Goal: Information Seeking & Learning: Learn about a topic

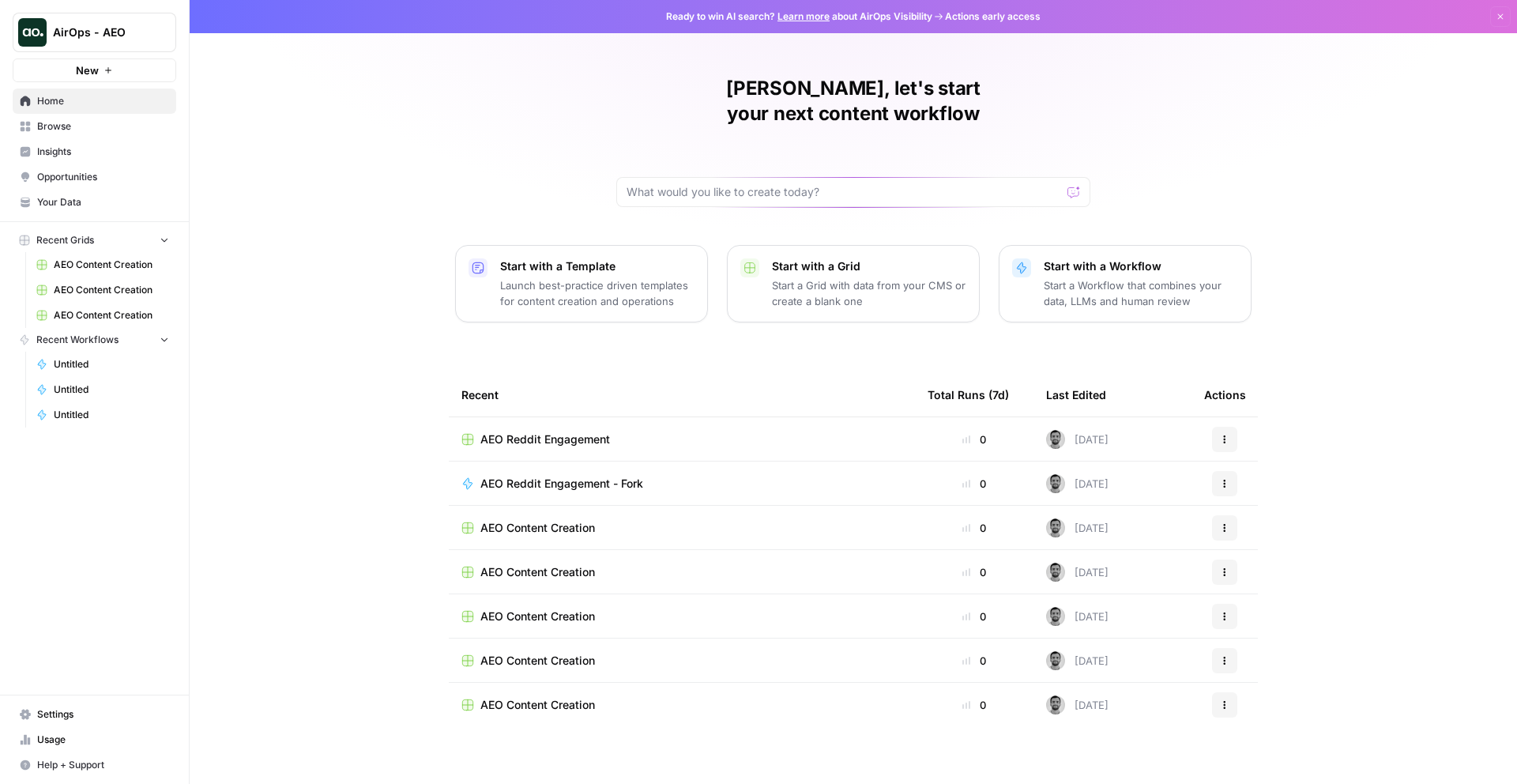
click at [86, 121] on span "Browse" at bounding box center [103, 127] width 132 height 14
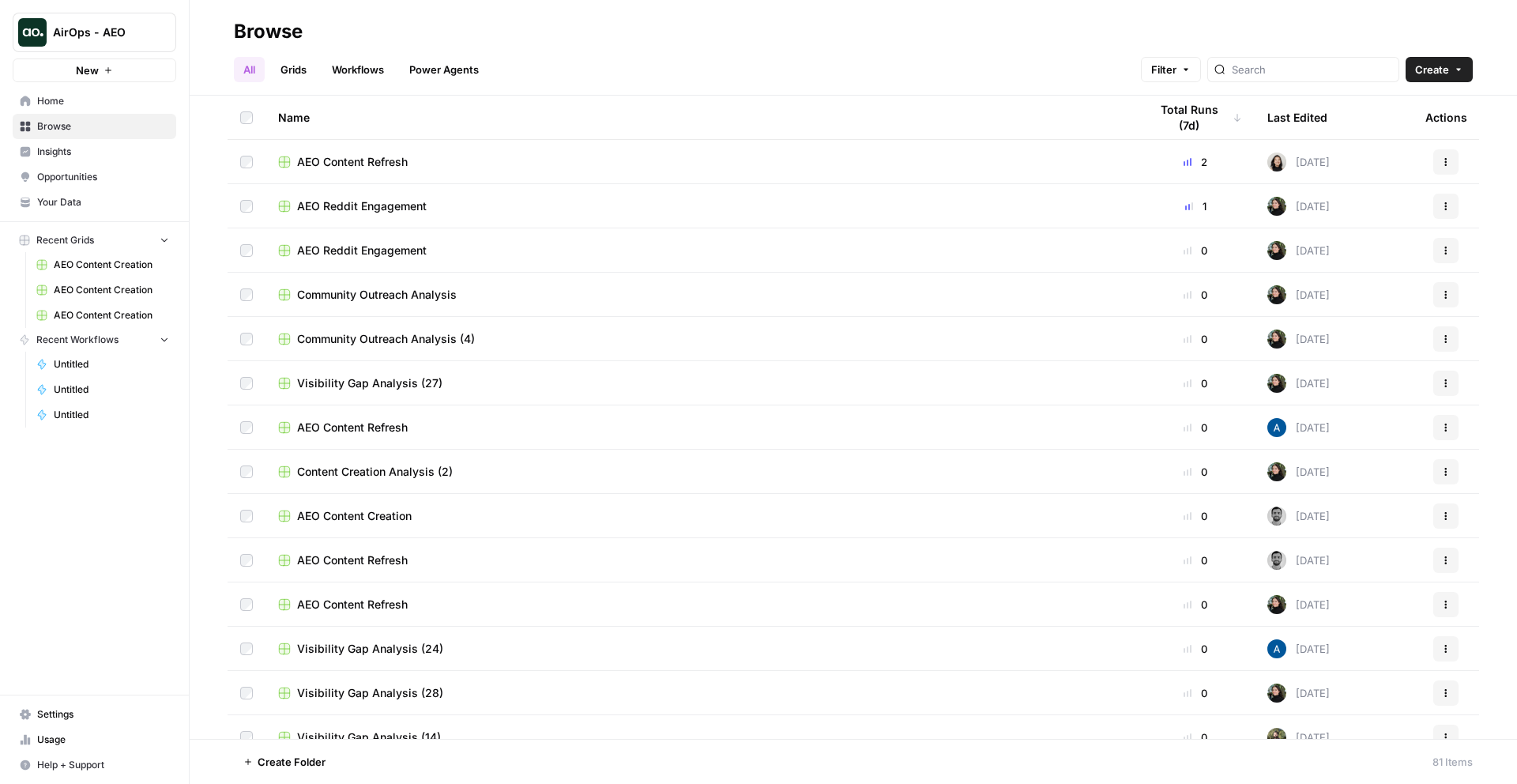
click at [111, 93] on link "Home" at bounding box center [95, 101] width 164 height 25
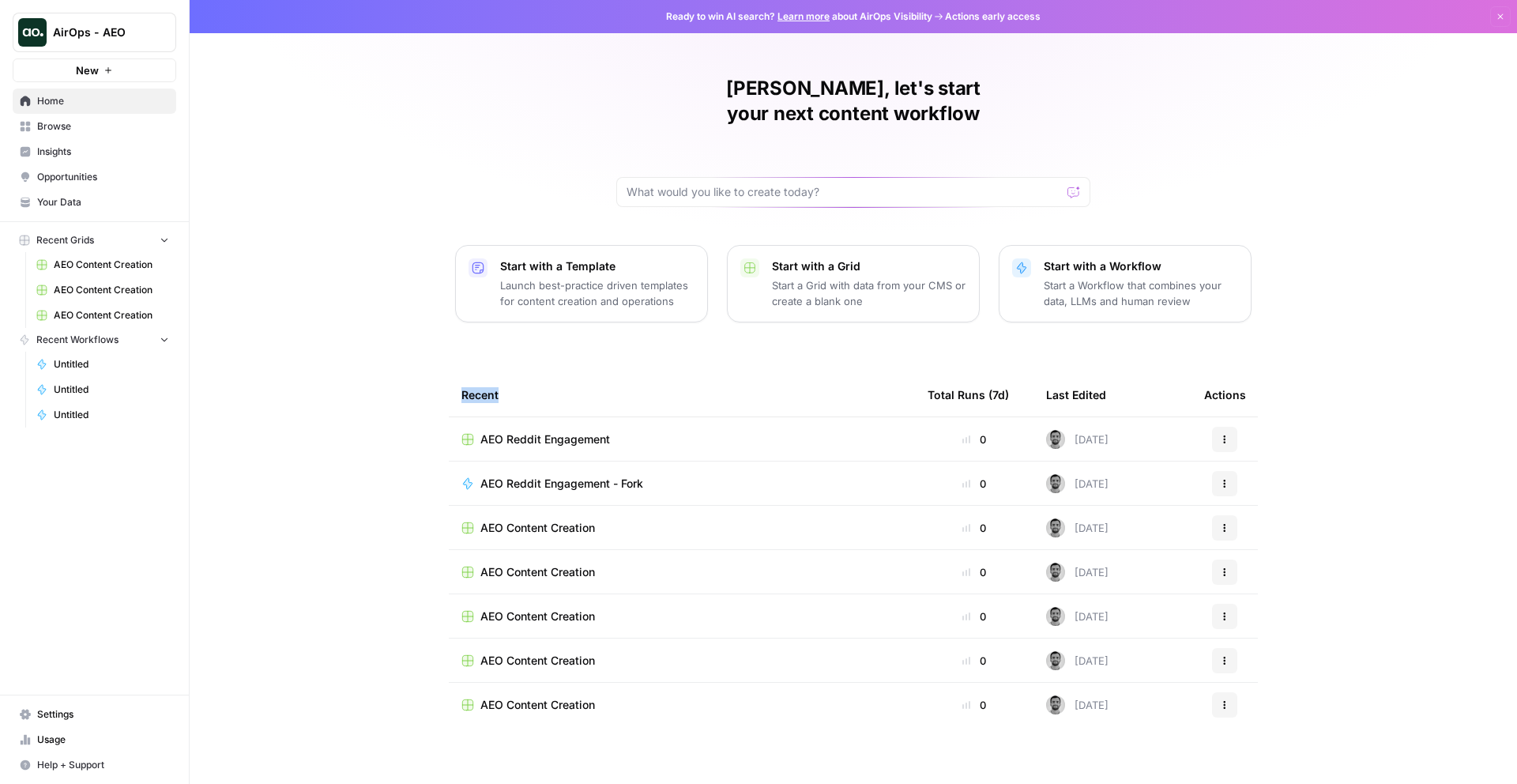
drag, startPoint x: 516, startPoint y: 370, endPoint x: 423, endPoint y: 370, distance: 93.0
click at [423, 370] on div "Martin, let's start your next content workflow Start with a Template Launch bes…" at bounding box center [853, 392] width 1327 height 784
click at [86, 34] on span "AirOps - AEO" at bounding box center [101, 32] width 95 height 16
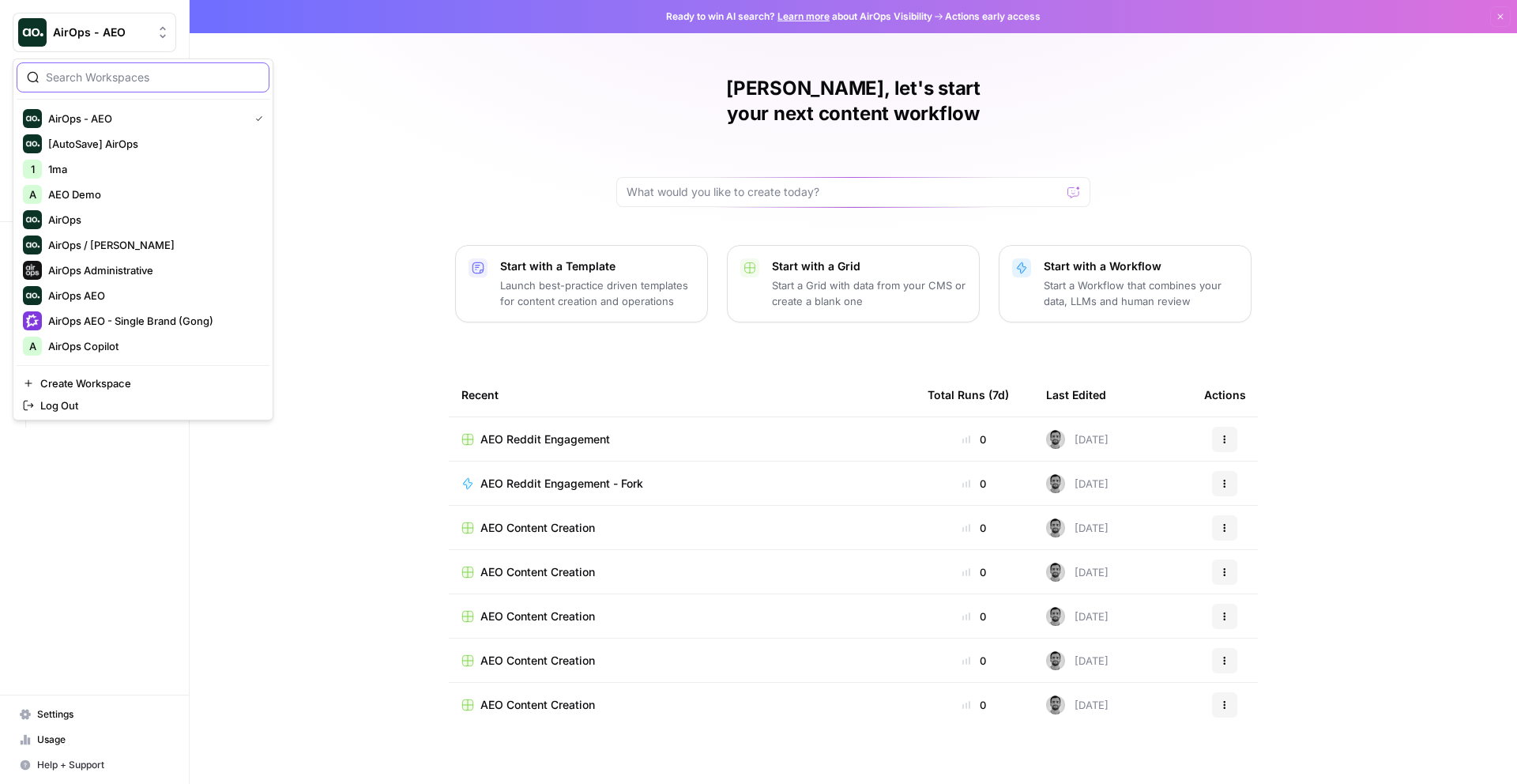
click at [75, 81] on input "search" at bounding box center [153, 77] width 213 height 16
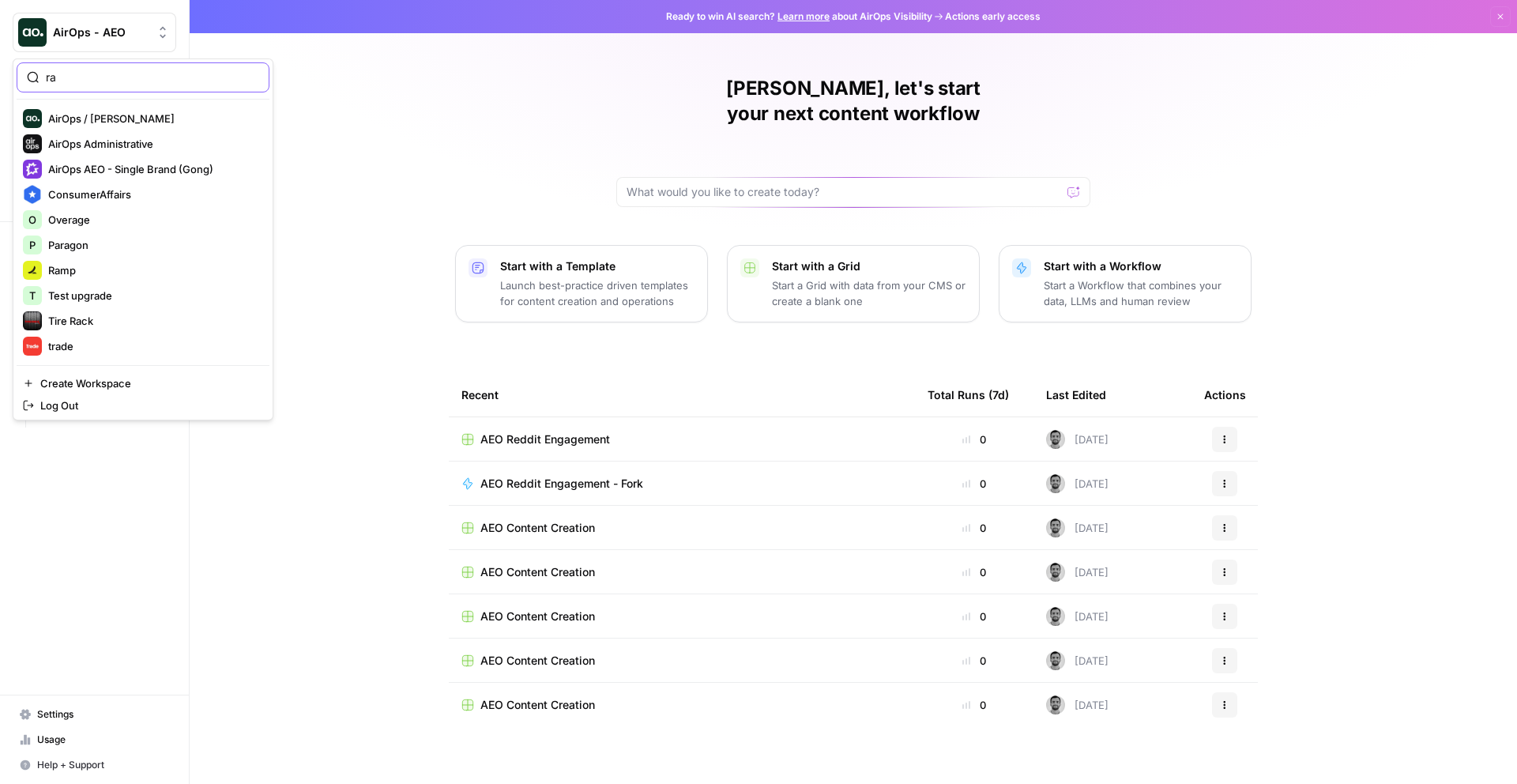
type input "ra"
click button "T Test upgrade" at bounding box center [142, 295] width 252 height 25
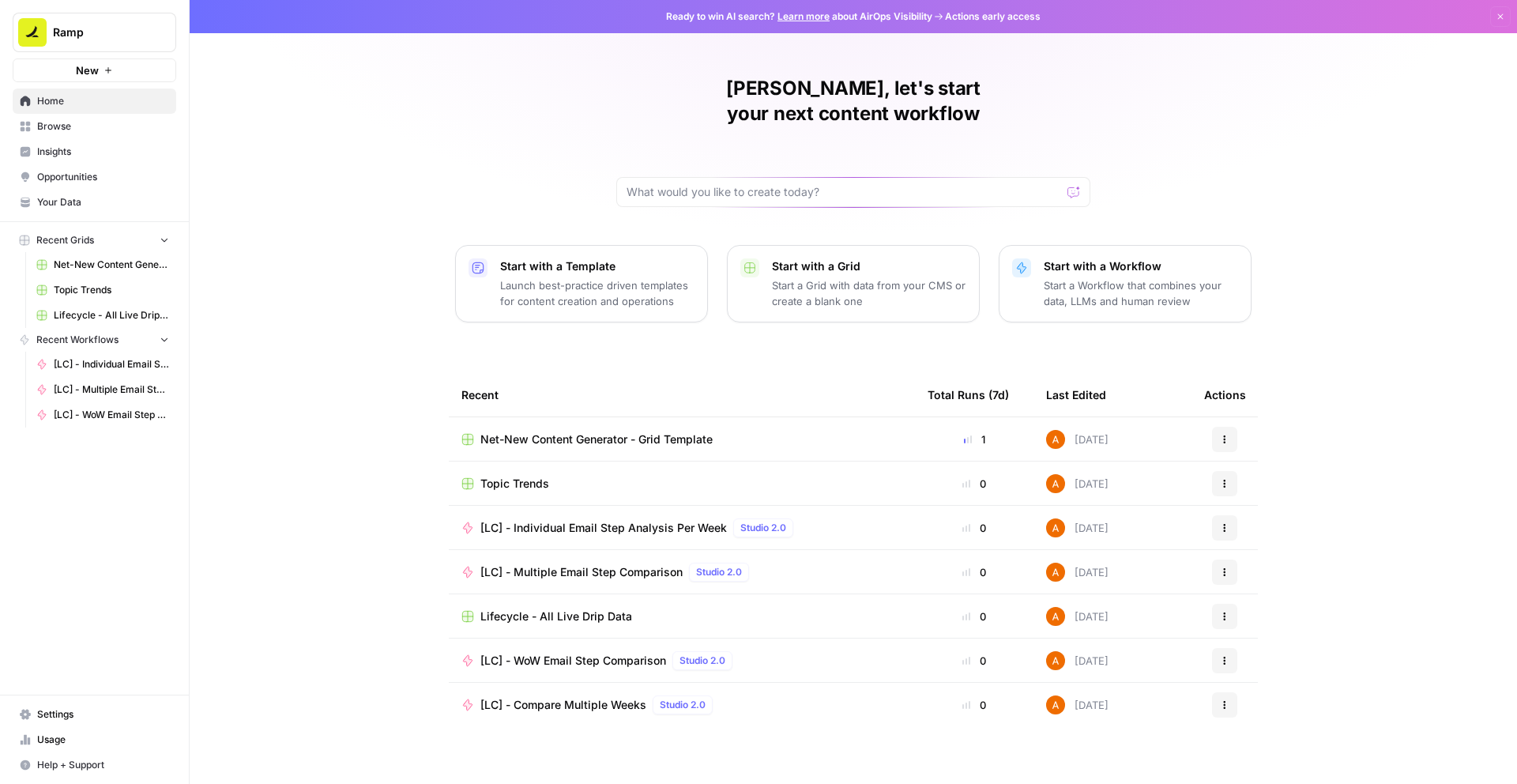
click at [102, 132] on span "Browse" at bounding box center [103, 127] width 132 height 14
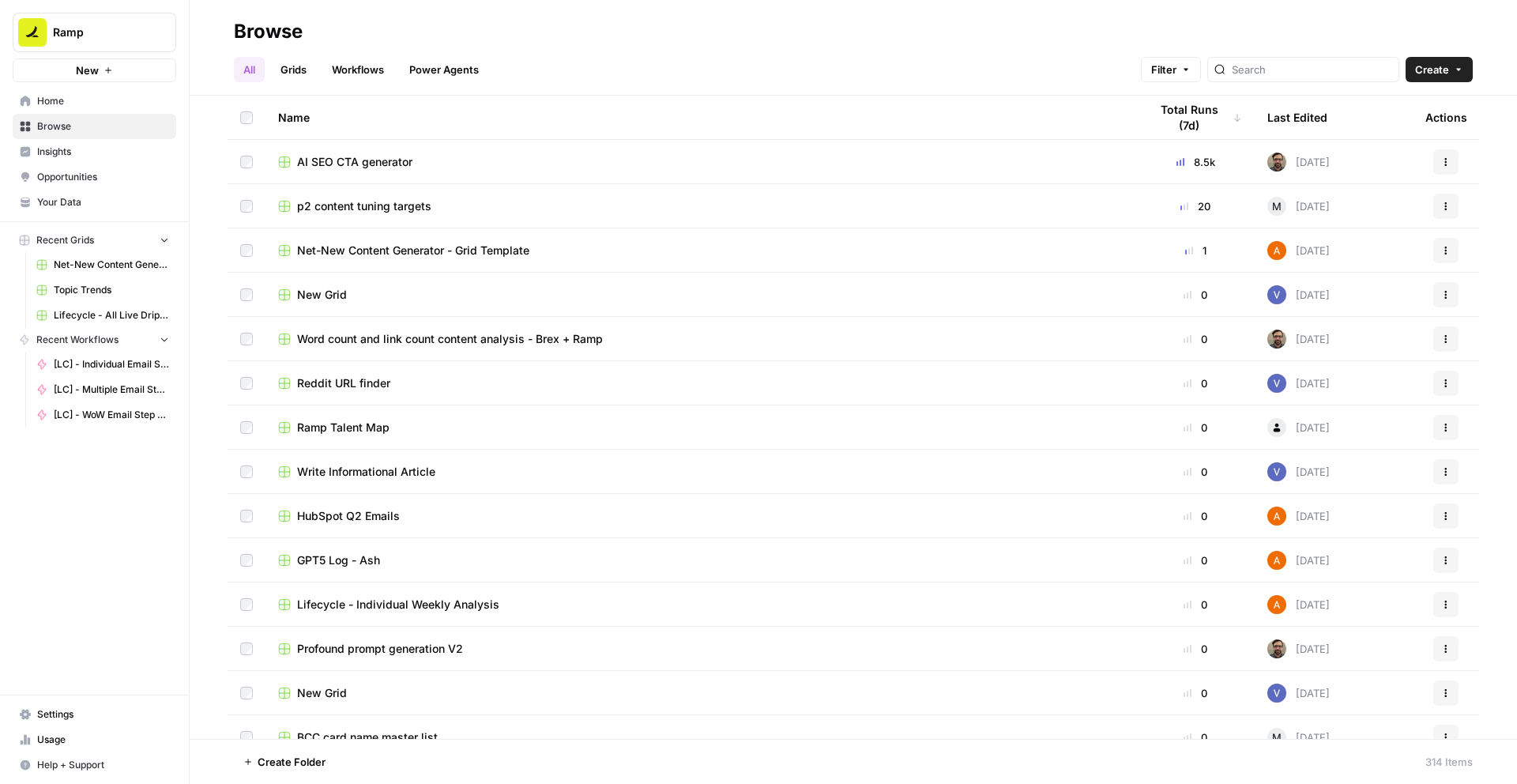
click at [100, 155] on span "Insights" at bounding box center [103, 152] width 132 height 14
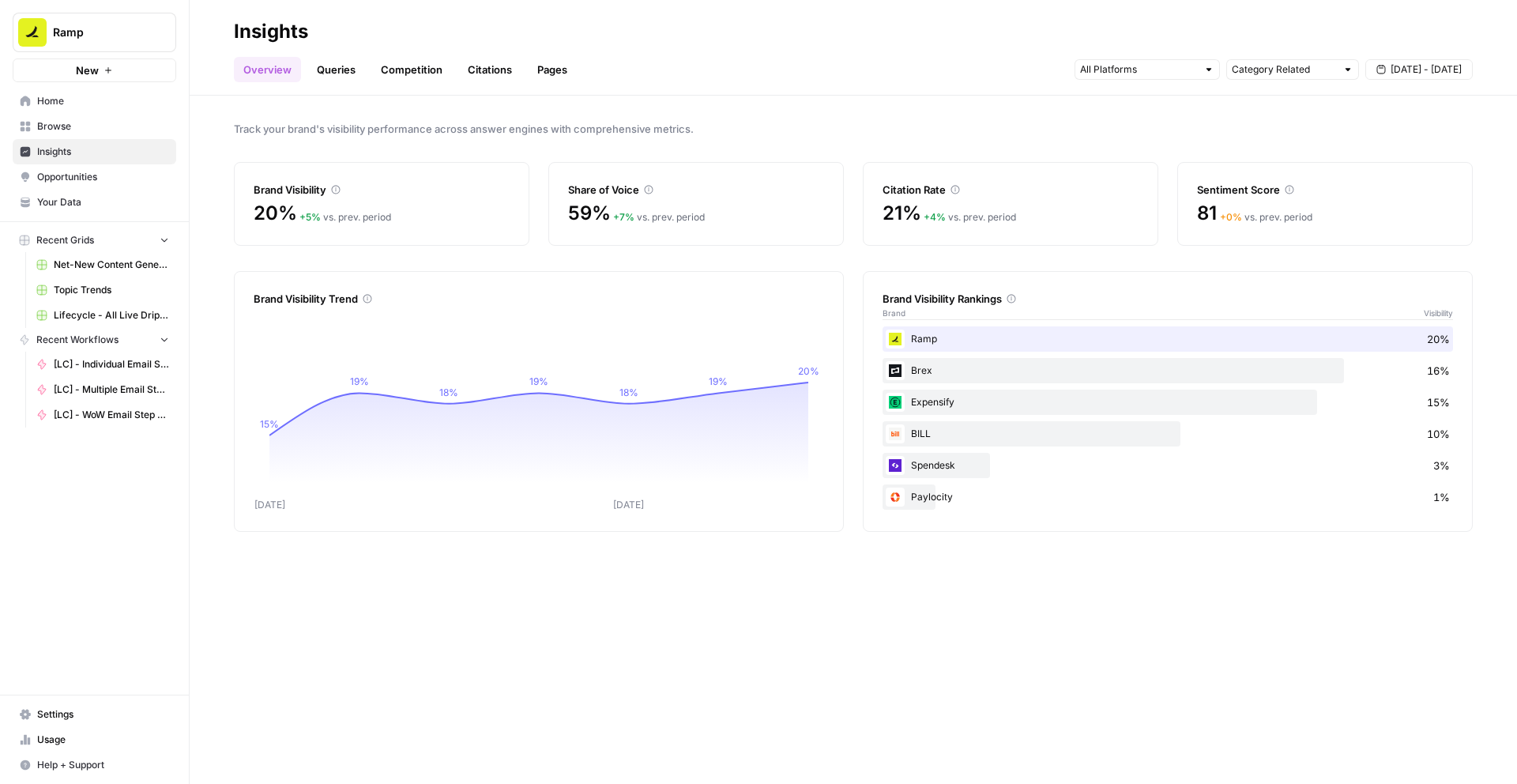
click at [1386, 73] on icon "button" at bounding box center [1381, 69] width 10 height 10
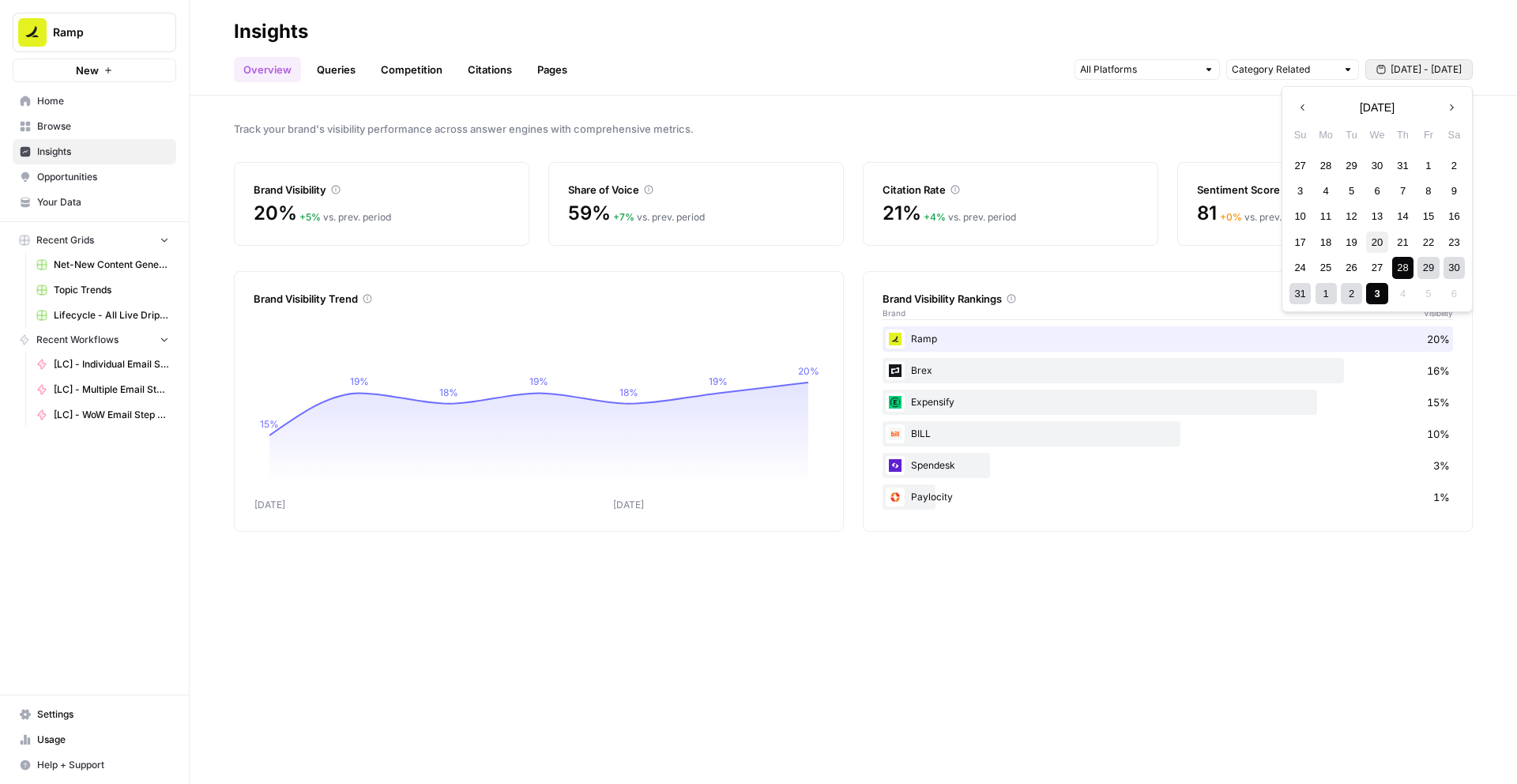
click at [1367, 240] on div "20" at bounding box center [1376, 242] width 22 height 22
click at [1371, 291] on div "3" at bounding box center [1376, 293] width 22 height 22
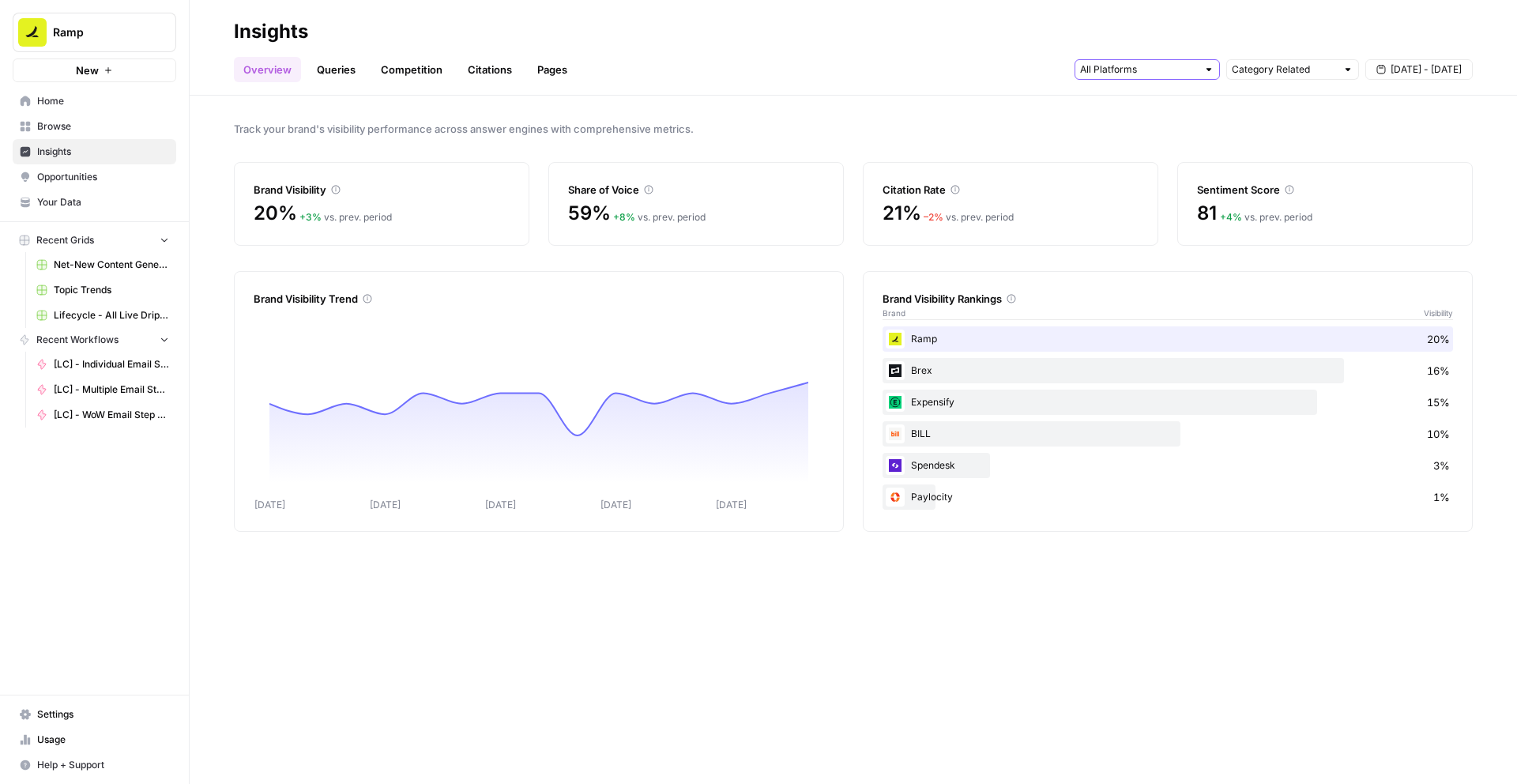
click at [1103, 68] on input "text" at bounding box center [1138, 69] width 117 height 16
click at [1166, 172] on span "Google AI Mode" at bounding box center [1145, 171] width 81 height 16
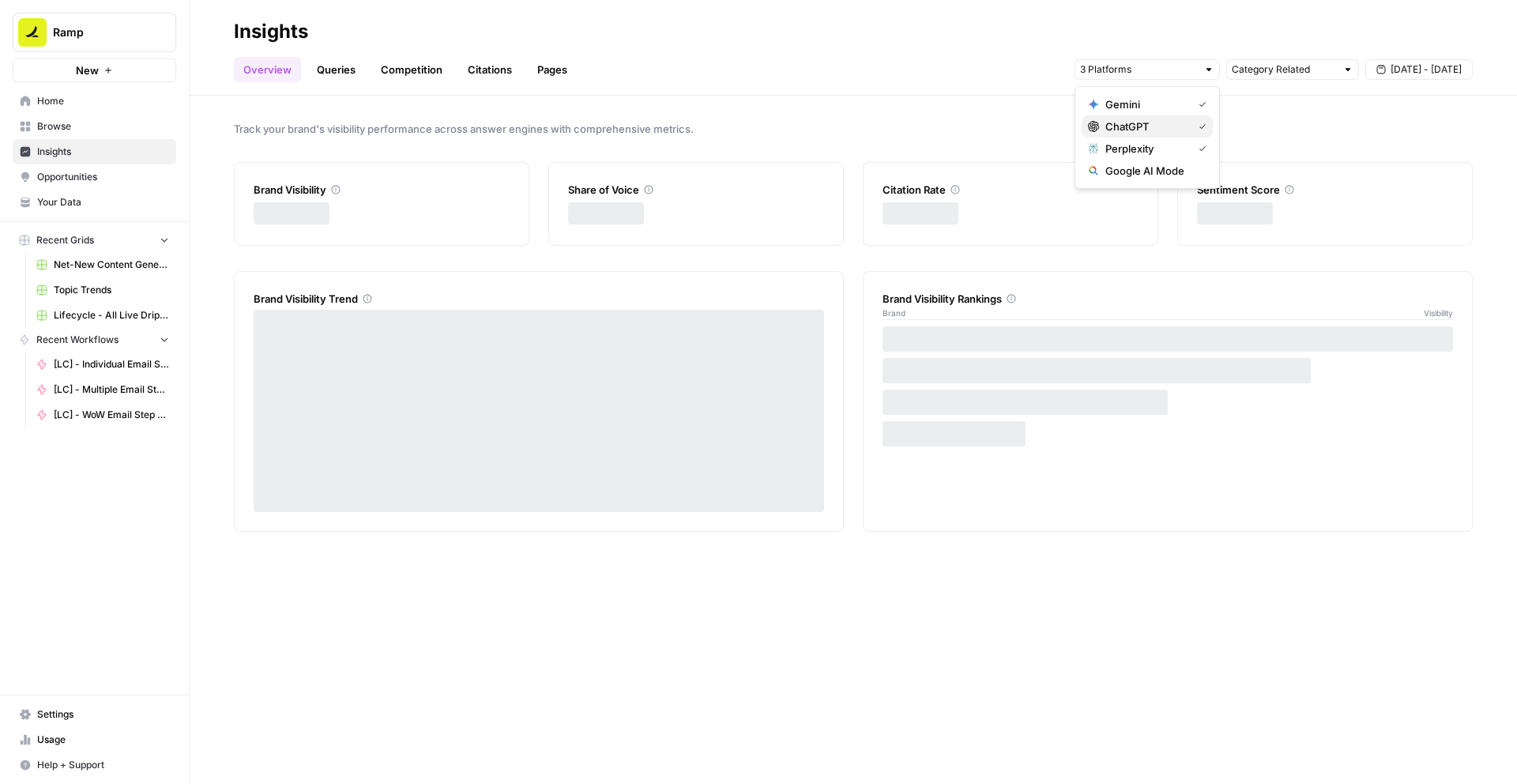
click at [1157, 128] on span "ChatGPT" at bounding box center [1145, 127] width 81 height 16
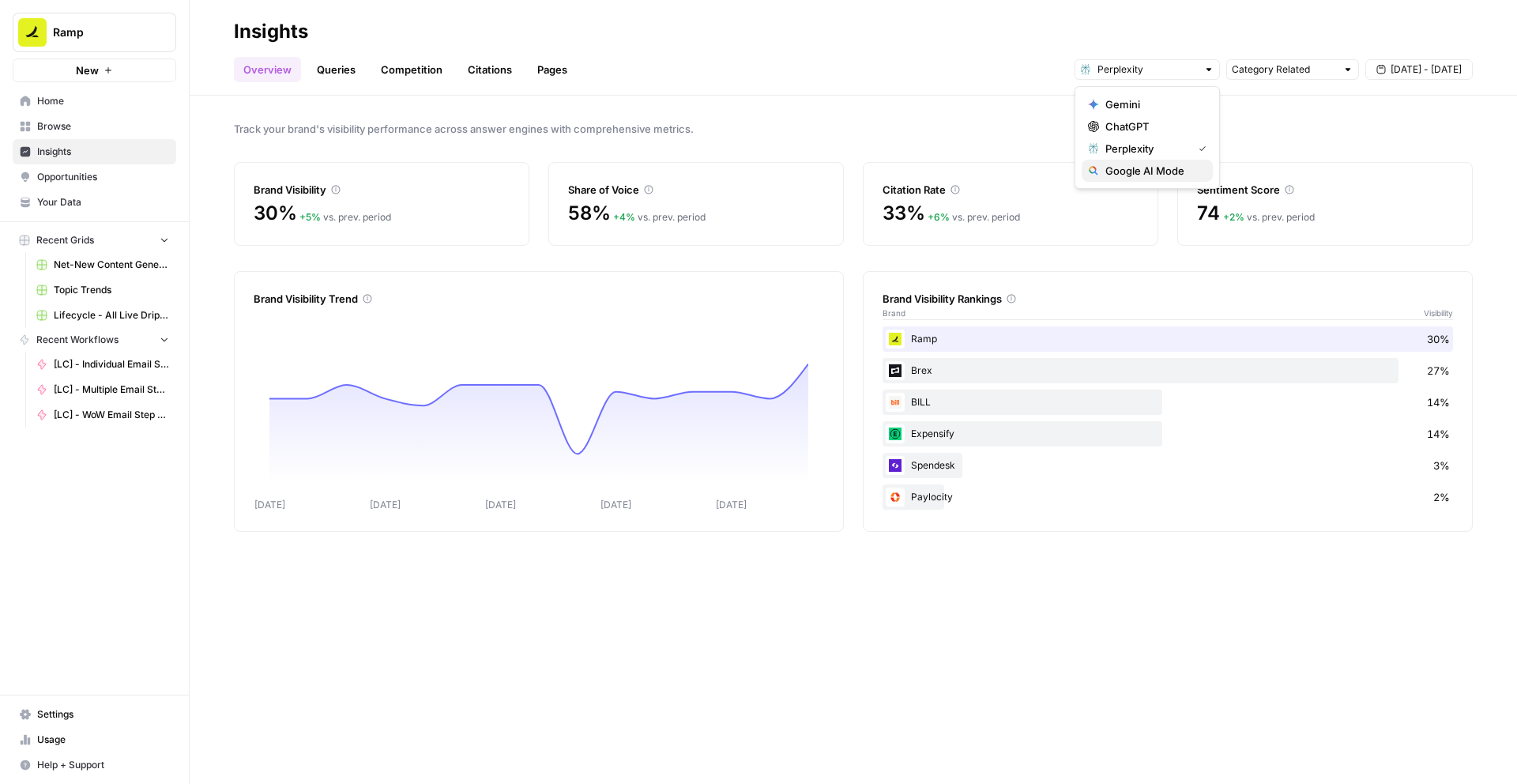
click at [1134, 166] on span "Google AI Mode" at bounding box center [1152, 171] width 95 height 16
click at [1138, 132] on span "ChatGPT" at bounding box center [1152, 127] width 95 height 16
click at [1152, 115] on button "ChatGPT" at bounding box center [1147, 127] width 131 height 23
click at [964, 281] on div "Compares how often each brand appears in answers — ranked from highest to lowes…" at bounding box center [1015, 256] width 252 height 60
click at [832, 252] on div "Track your brand's visibility performance across answer engines with comprehens…" at bounding box center [853, 439] width 1327 height 688
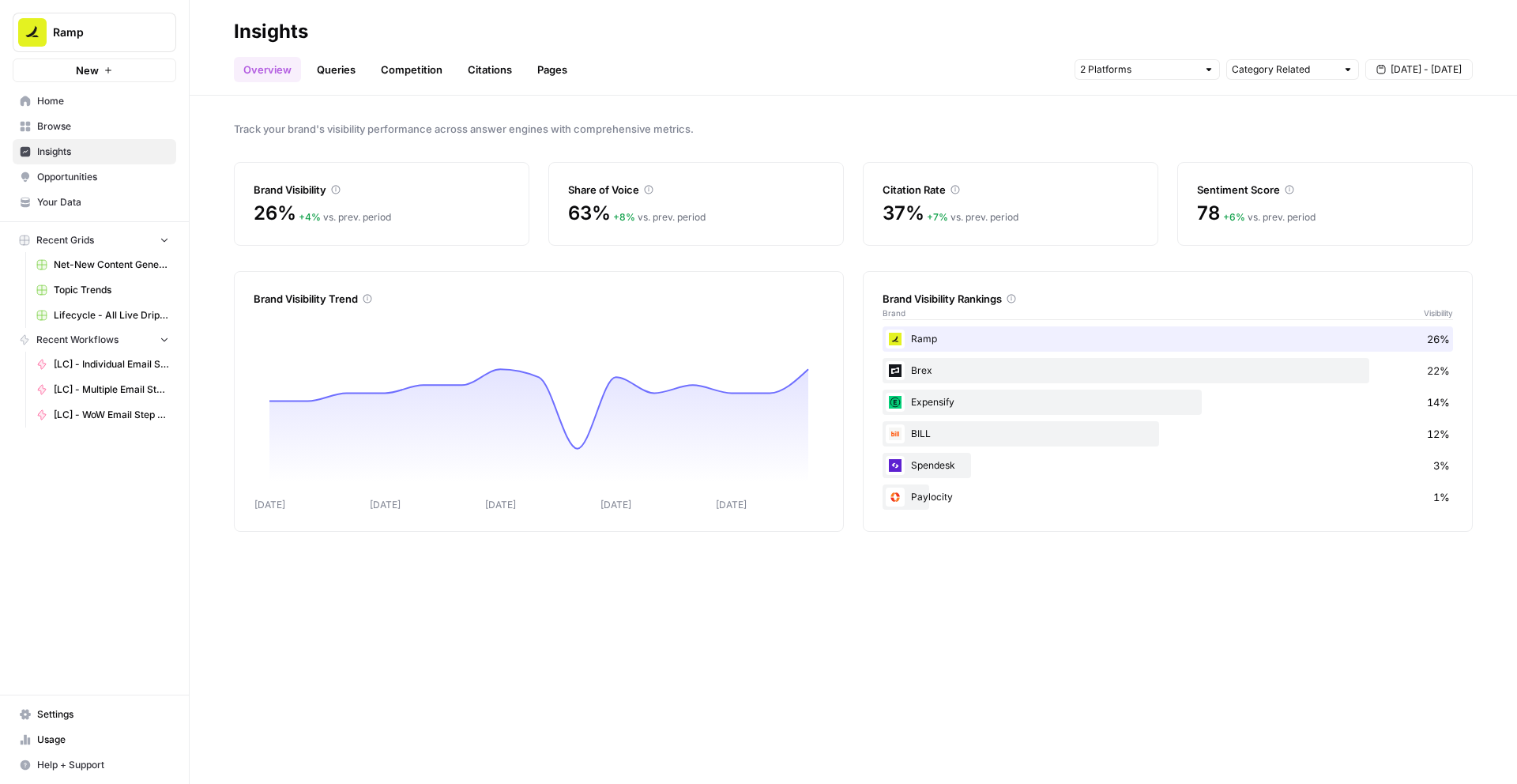
click at [337, 70] on link "Queries" at bounding box center [336, 69] width 57 height 25
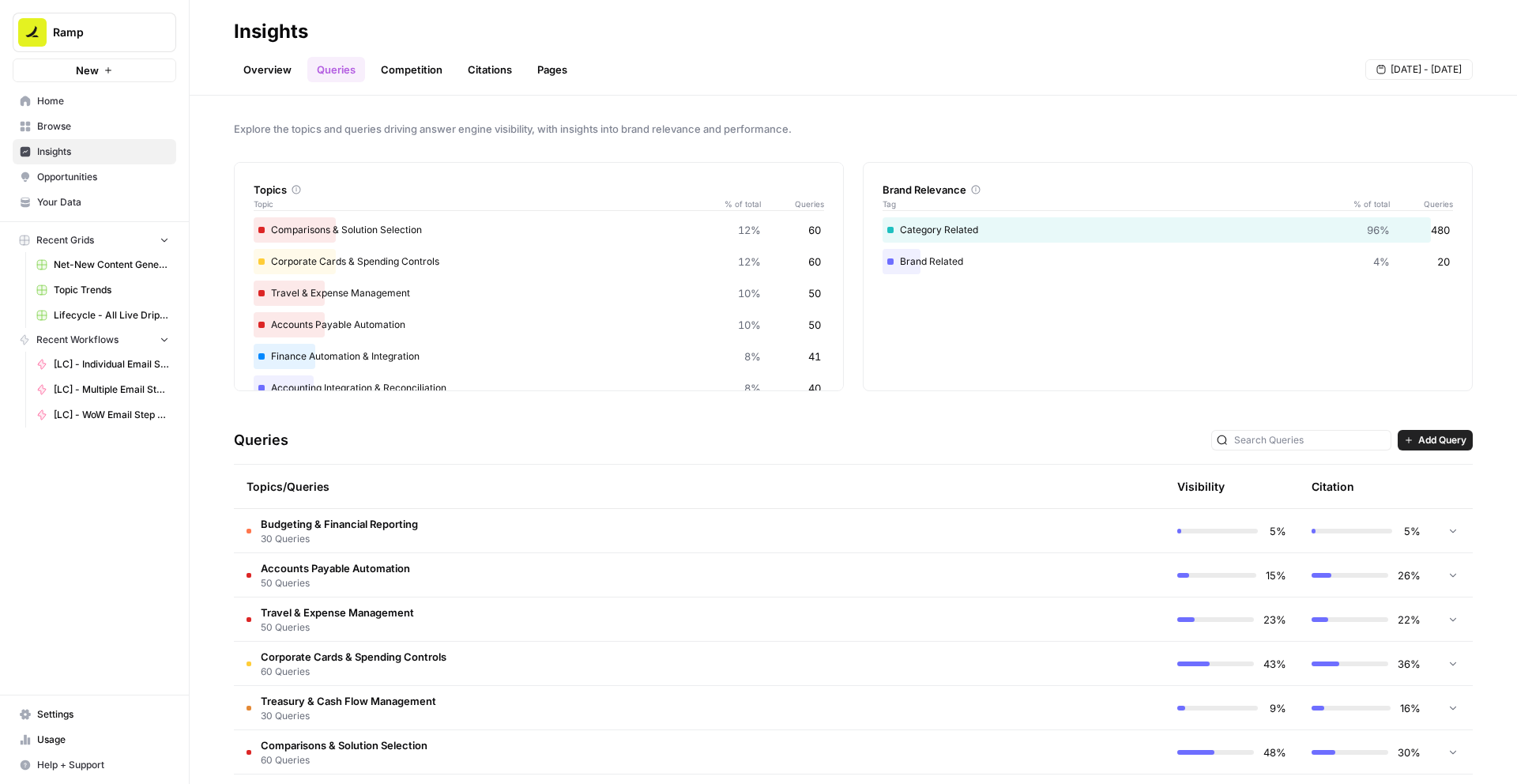
scroll to position [174, 0]
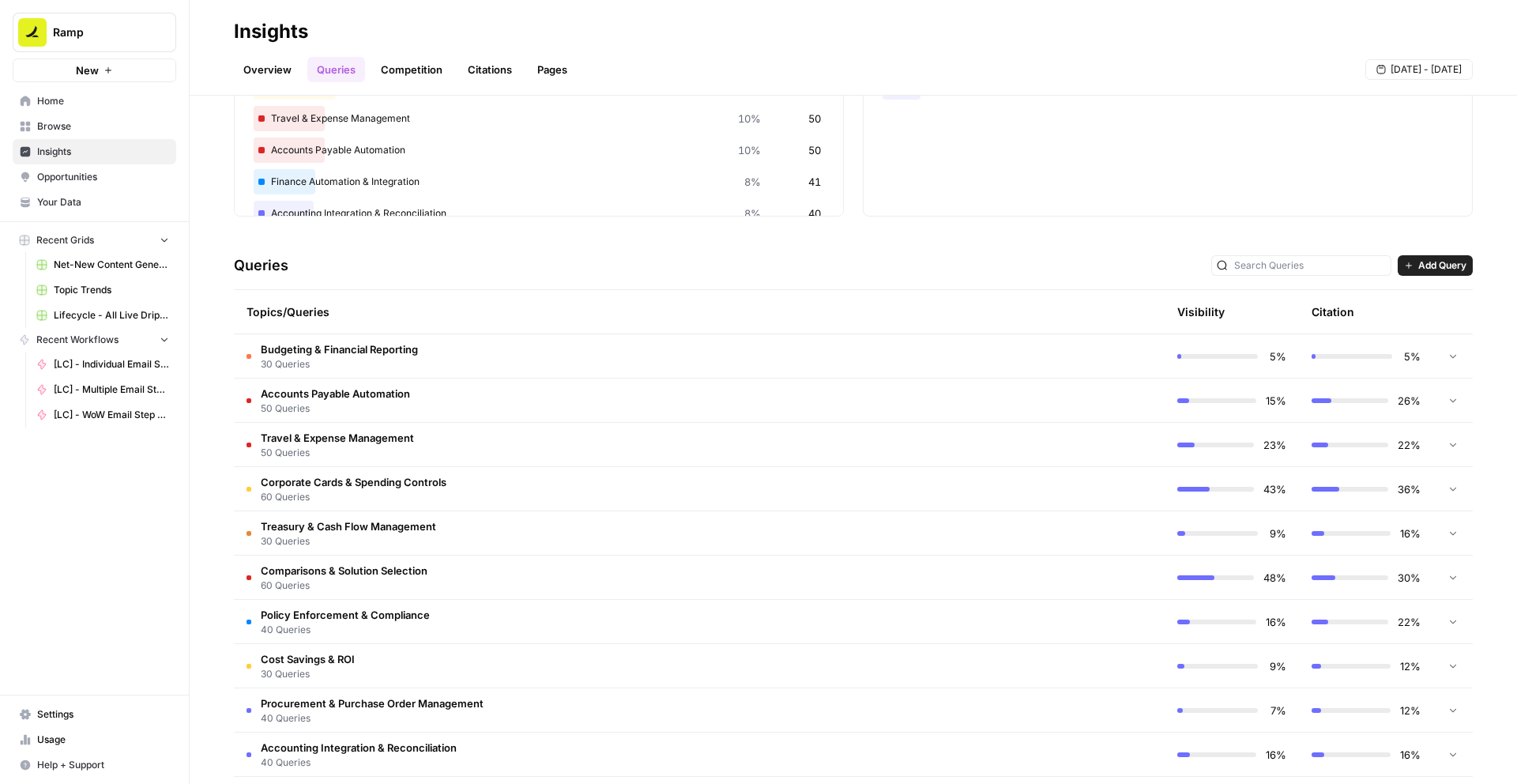
click at [438, 450] on td "Travel & Expense Management 50 Queries" at bounding box center [632, 444] width 796 height 43
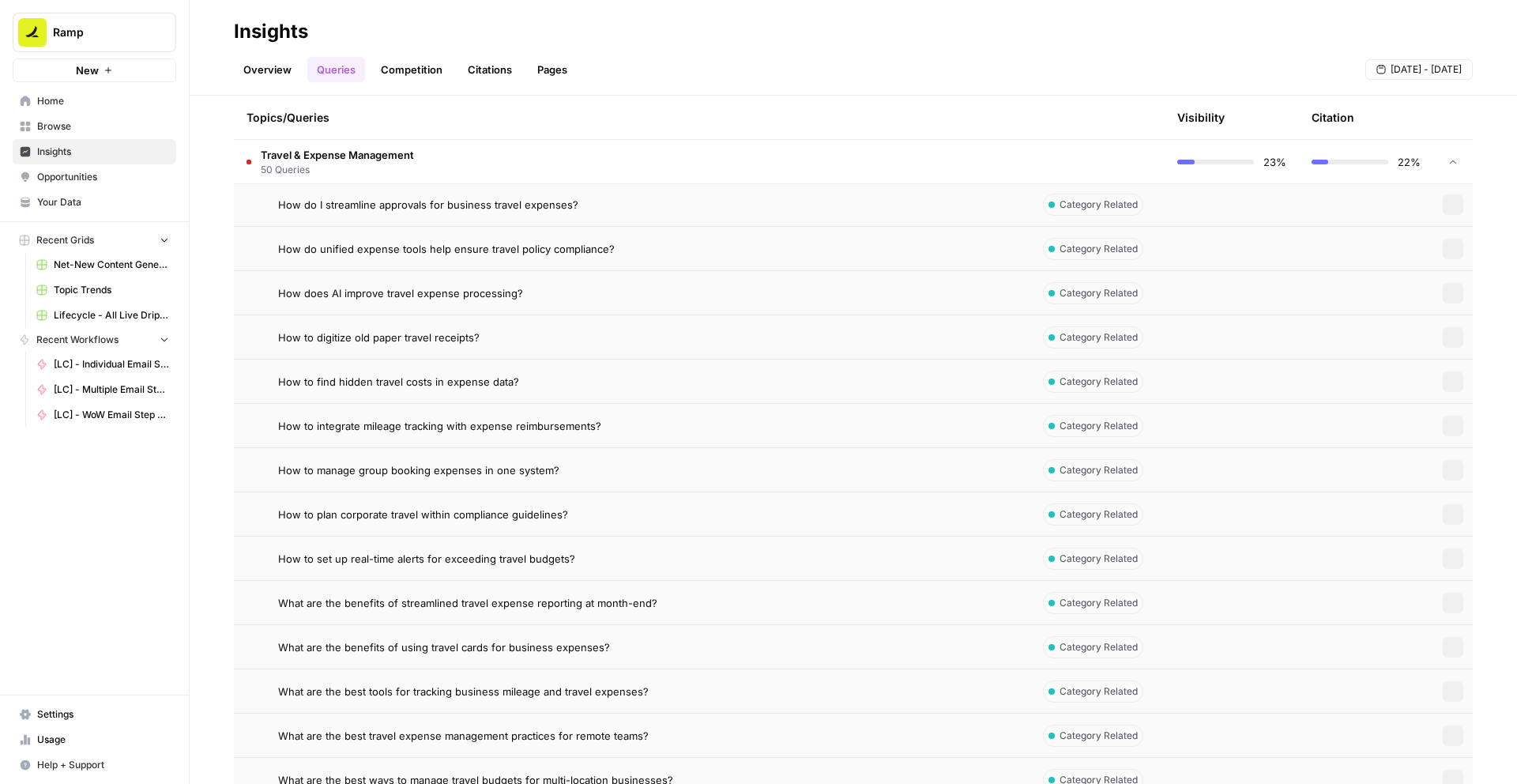
scroll to position [1506, 0]
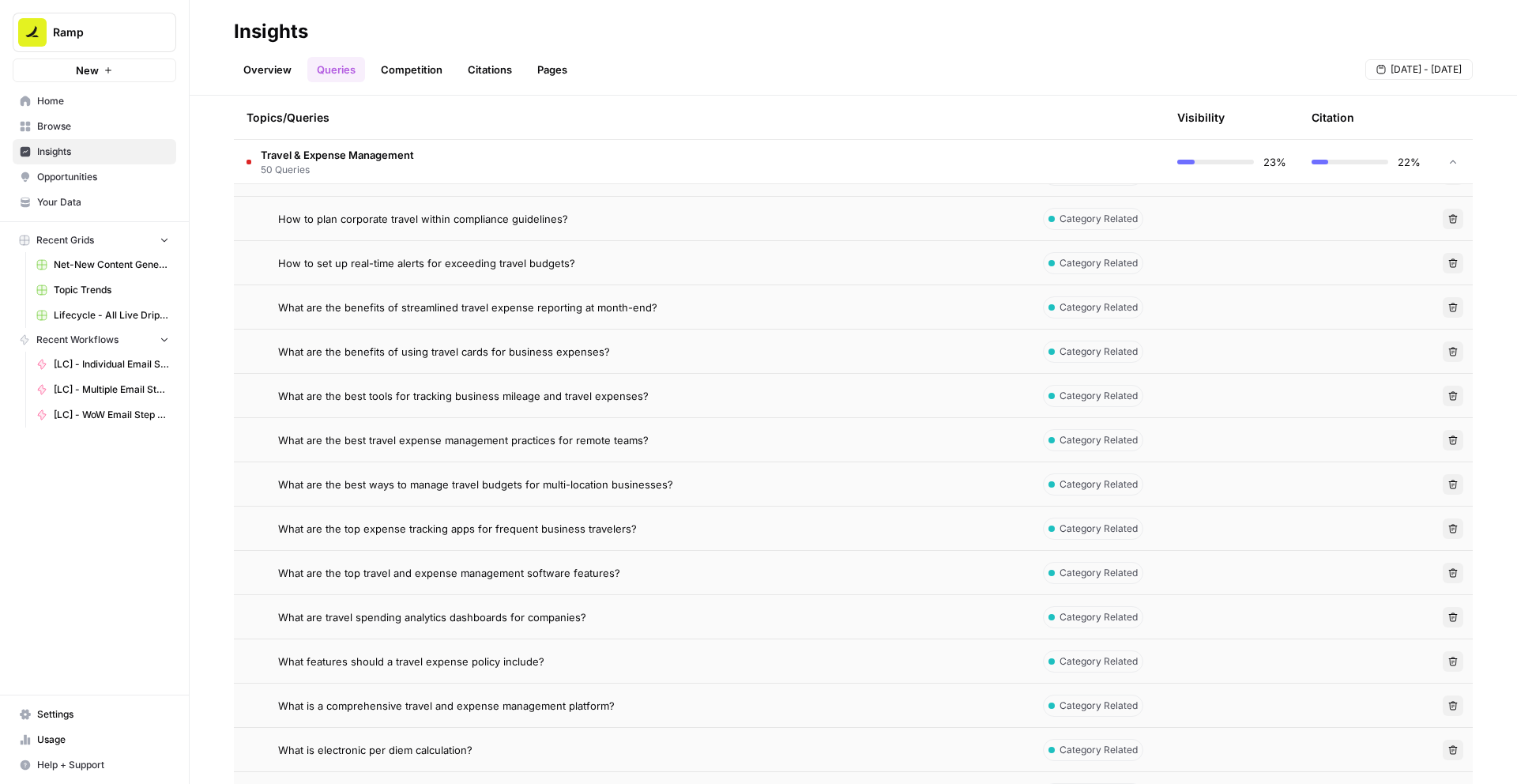
click at [580, 597] on td "What are travel spending analytics dashboards for companies?" at bounding box center [632, 617] width 796 height 43
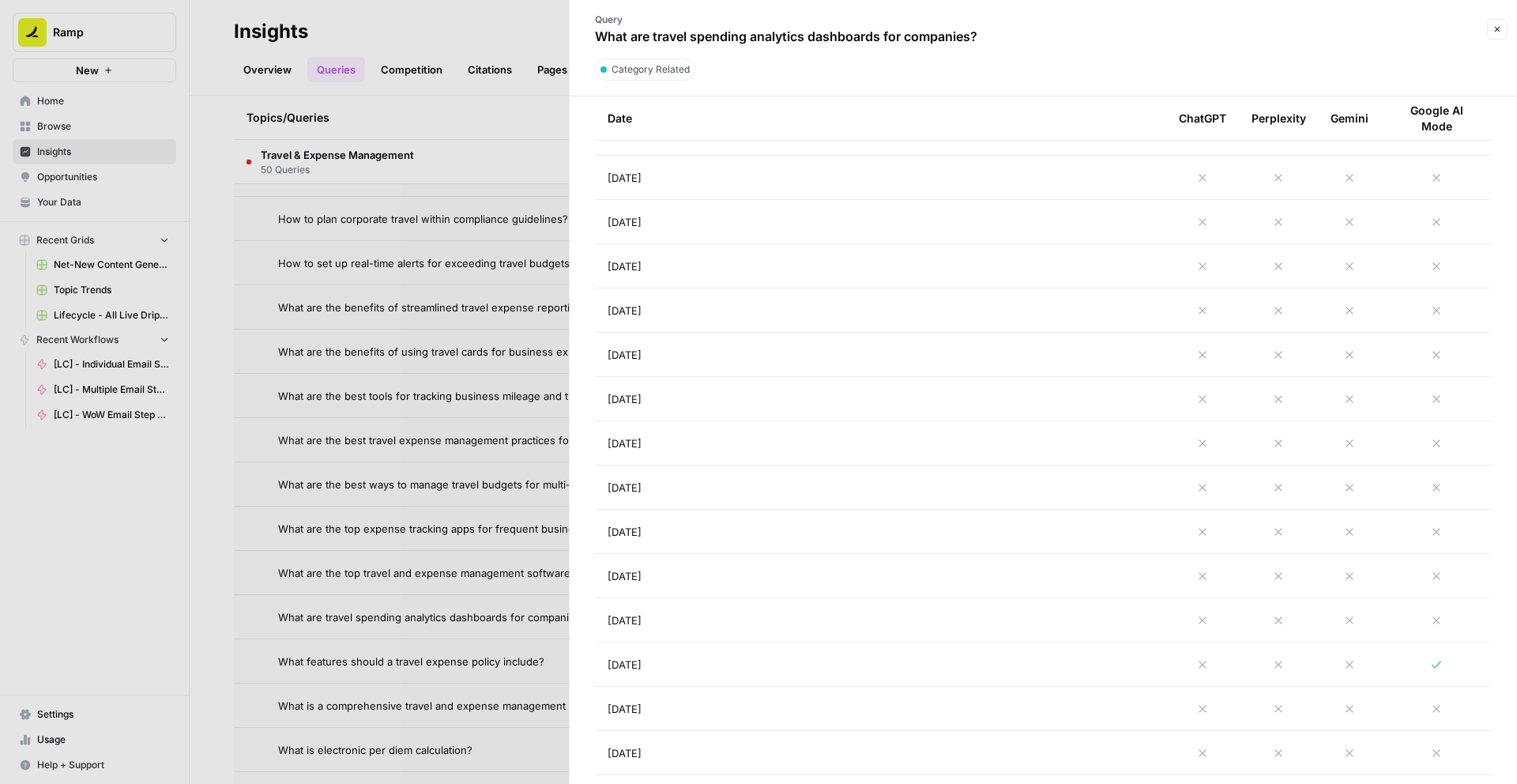
scroll to position [625, 0]
click at [1449, 317] on div at bounding box center [1436, 314] width 85 height 13
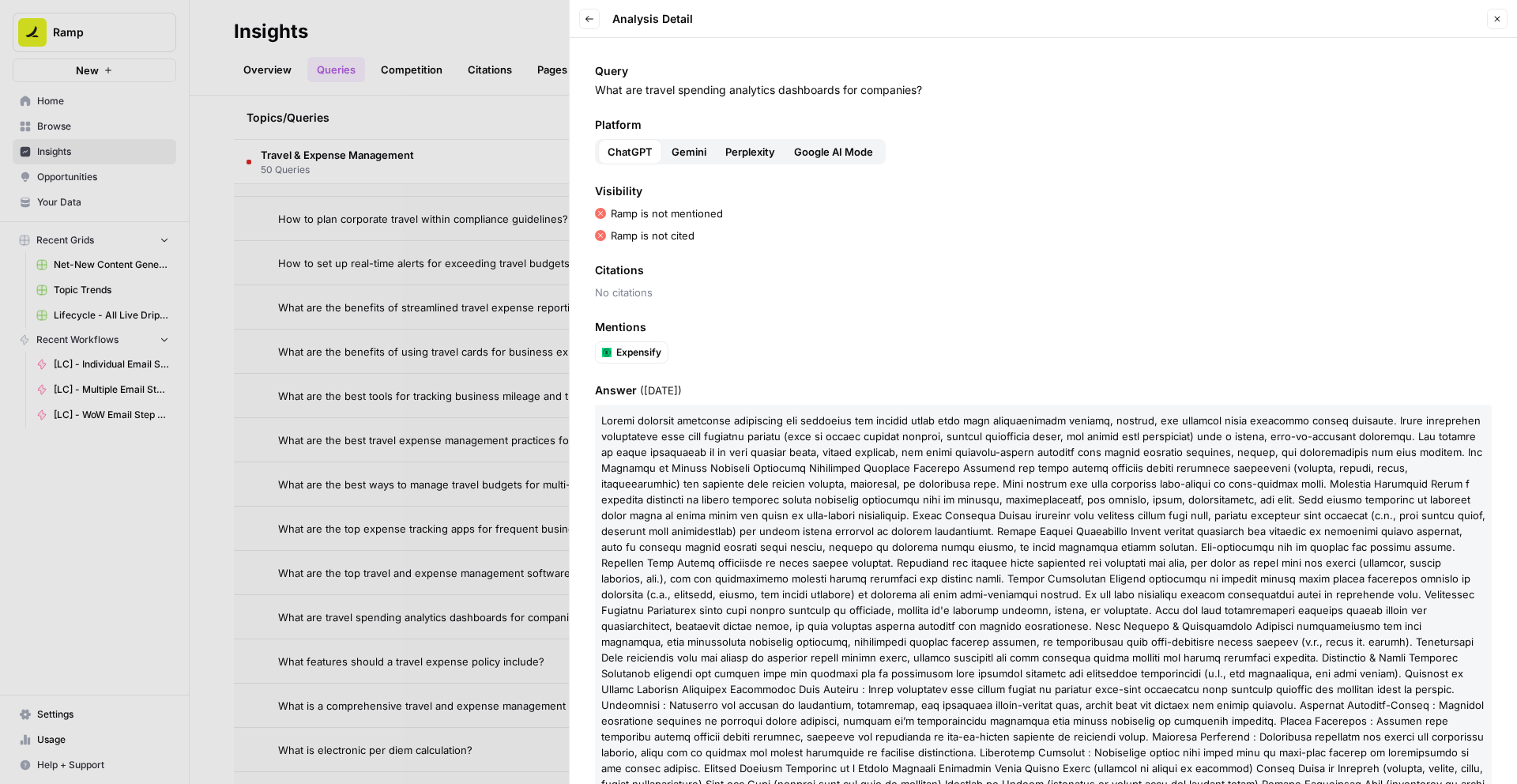
click at [745, 151] on span "Perplexity" at bounding box center [749, 152] width 49 height 16
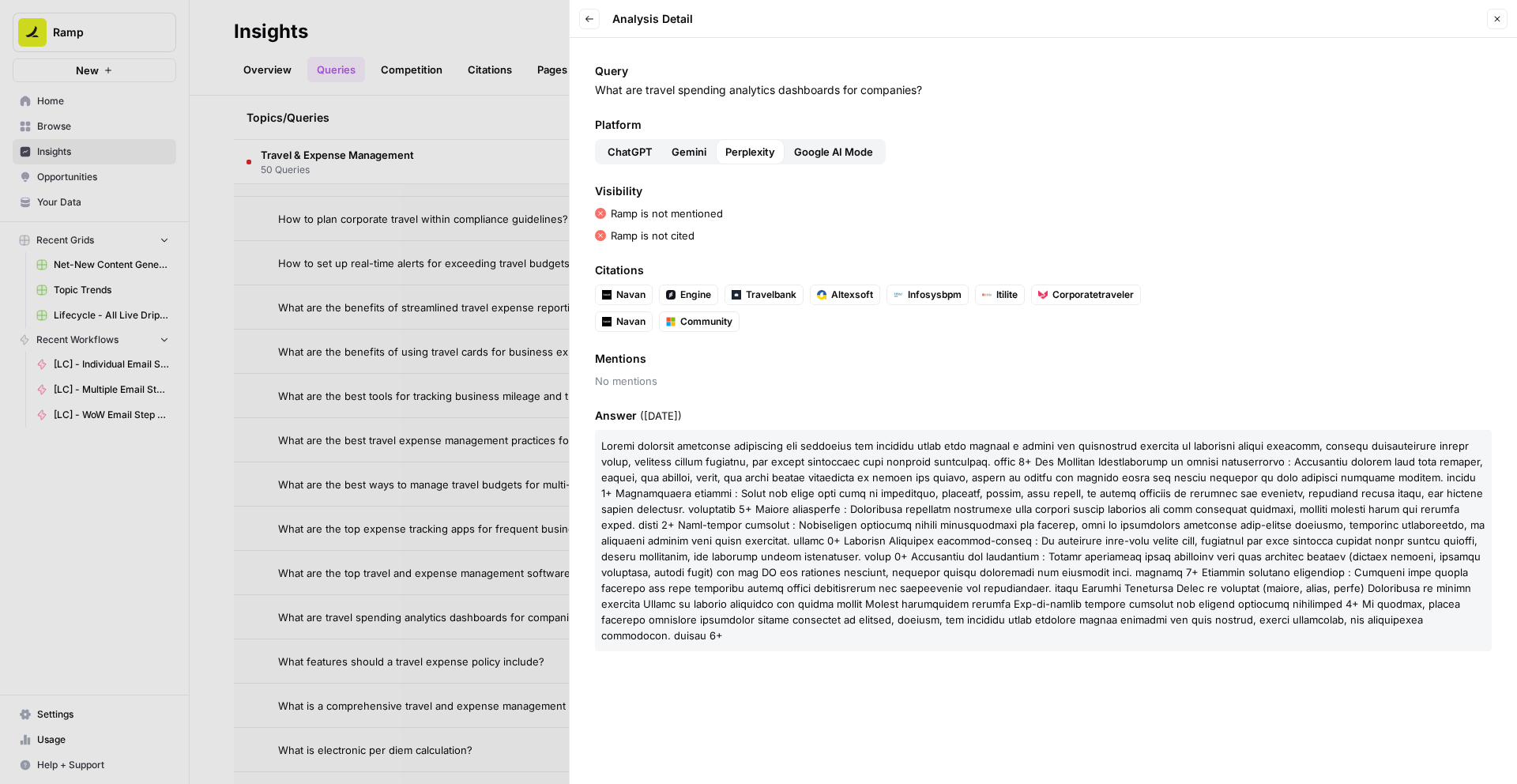
click at [523, 517] on div at bounding box center [758, 392] width 1517 height 784
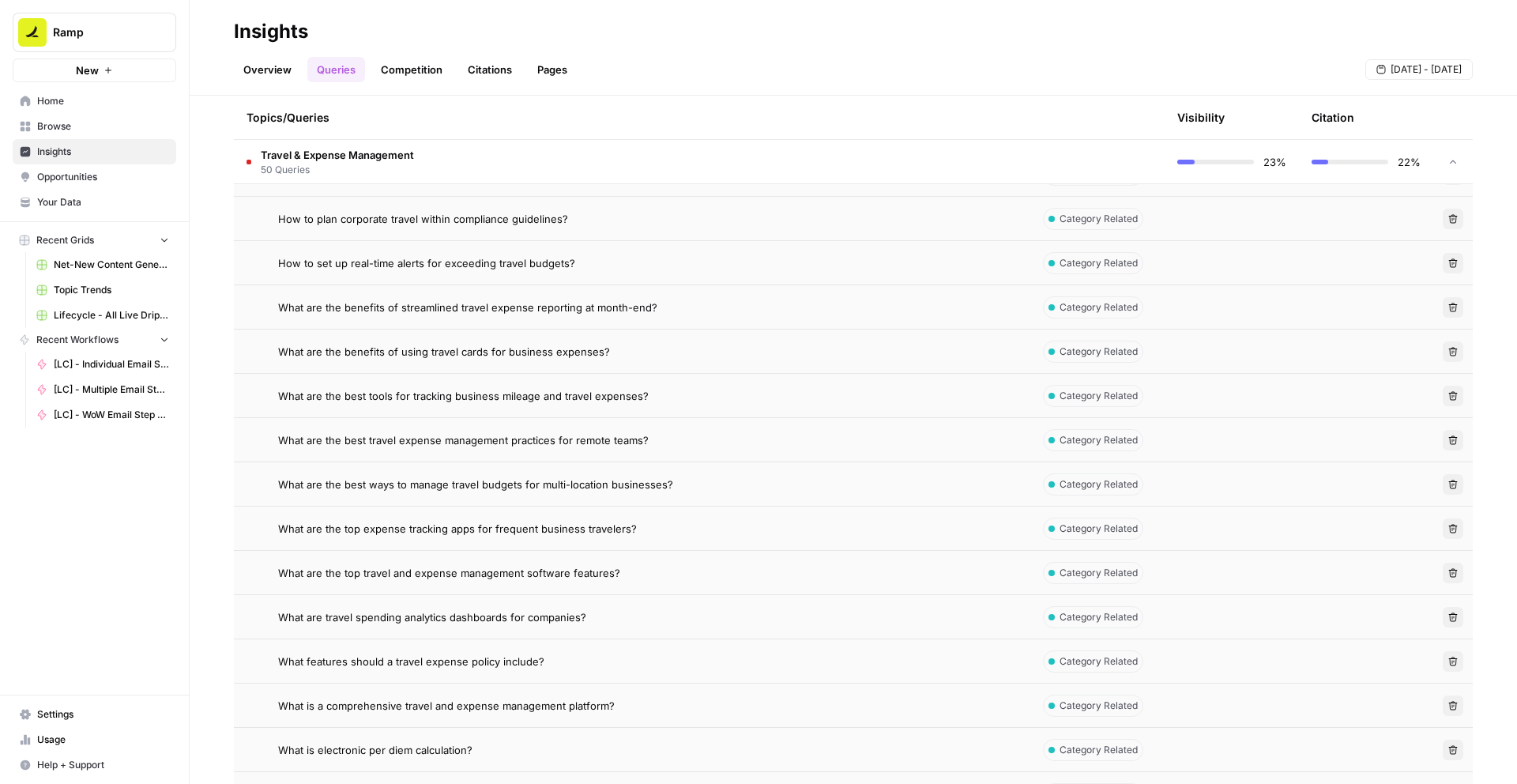
click at [677, 633] on td "What are travel spending analytics dashboards for companies?" at bounding box center [632, 617] width 796 height 43
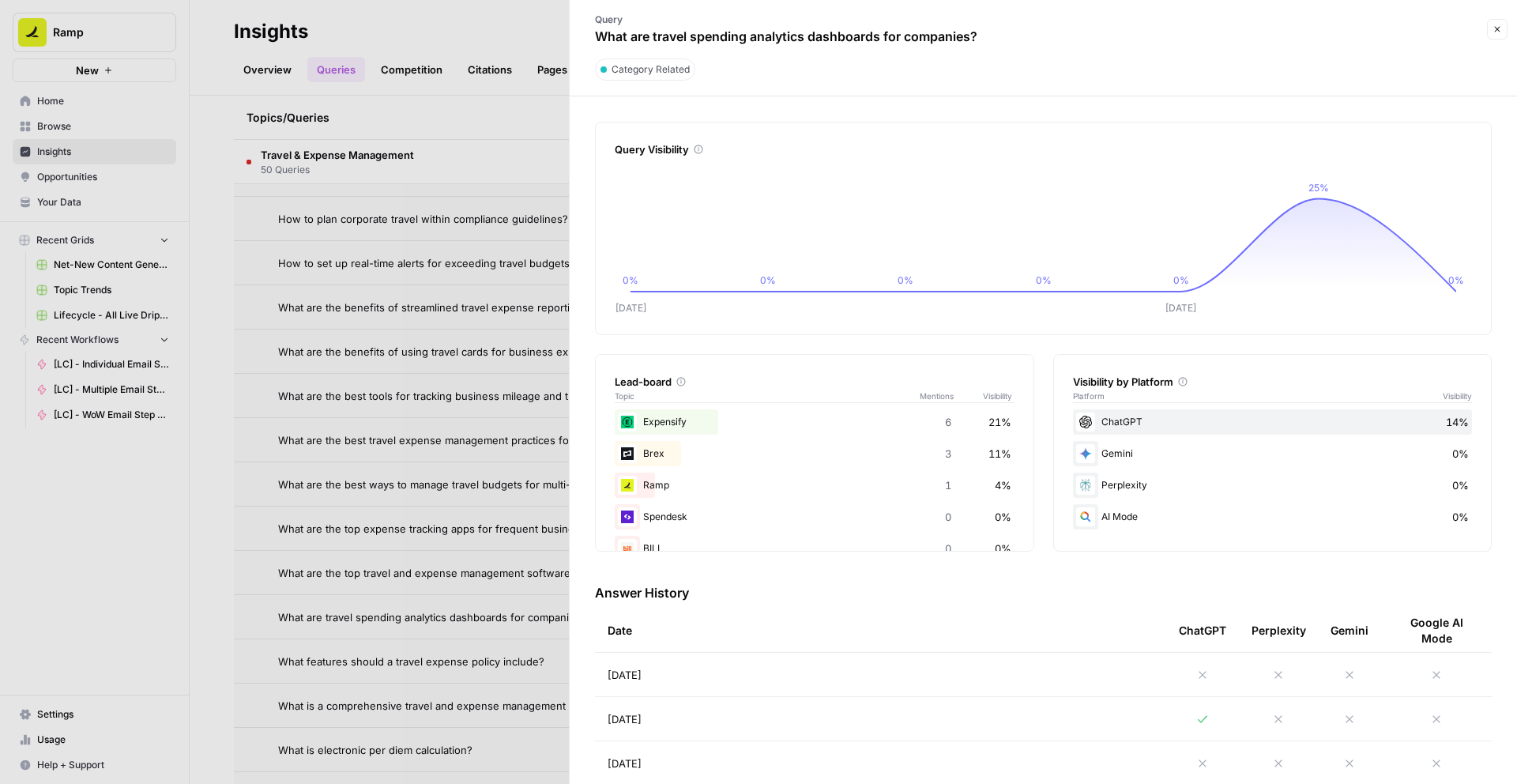
click at [376, 523] on div at bounding box center [758, 392] width 1517 height 784
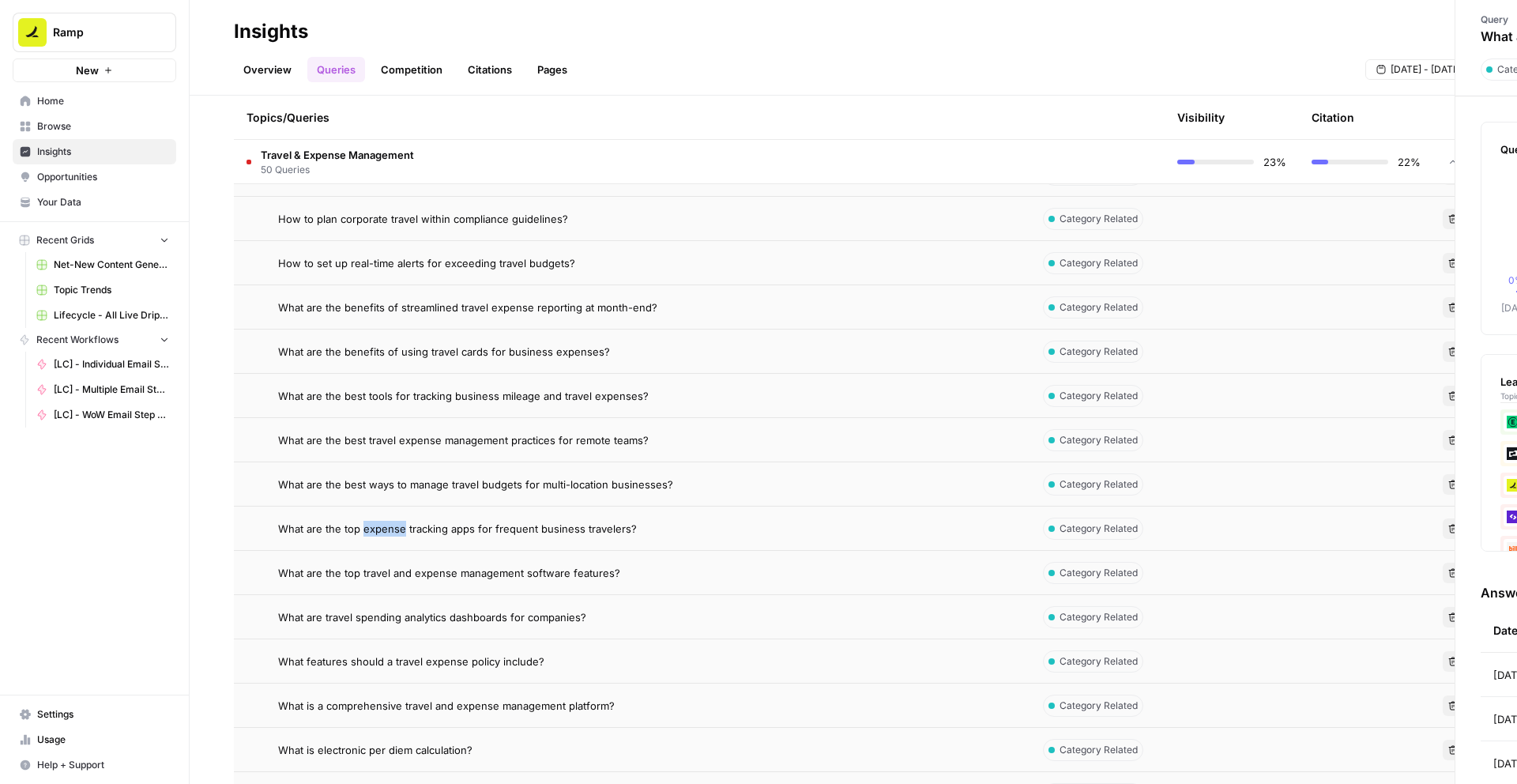
click at [376, 523] on span "What are the top expense tracking apps for frequent business travelers?" at bounding box center [458, 528] width 359 height 16
click at [546, 296] on td "What are the benefits of streamlined travel expense reporting at month-end?" at bounding box center [632, 307] width 796 height 43
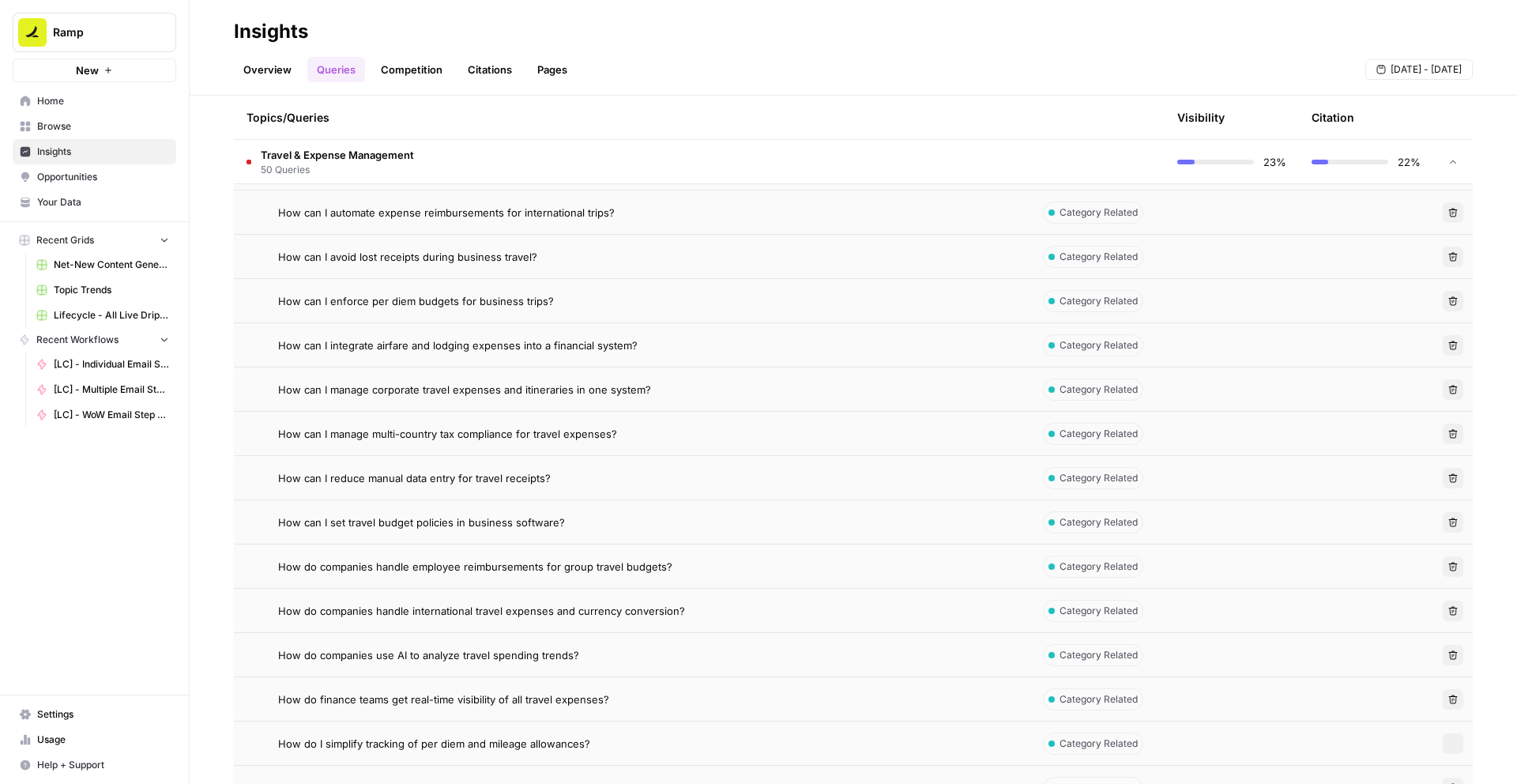
scroll to position [300, 0]
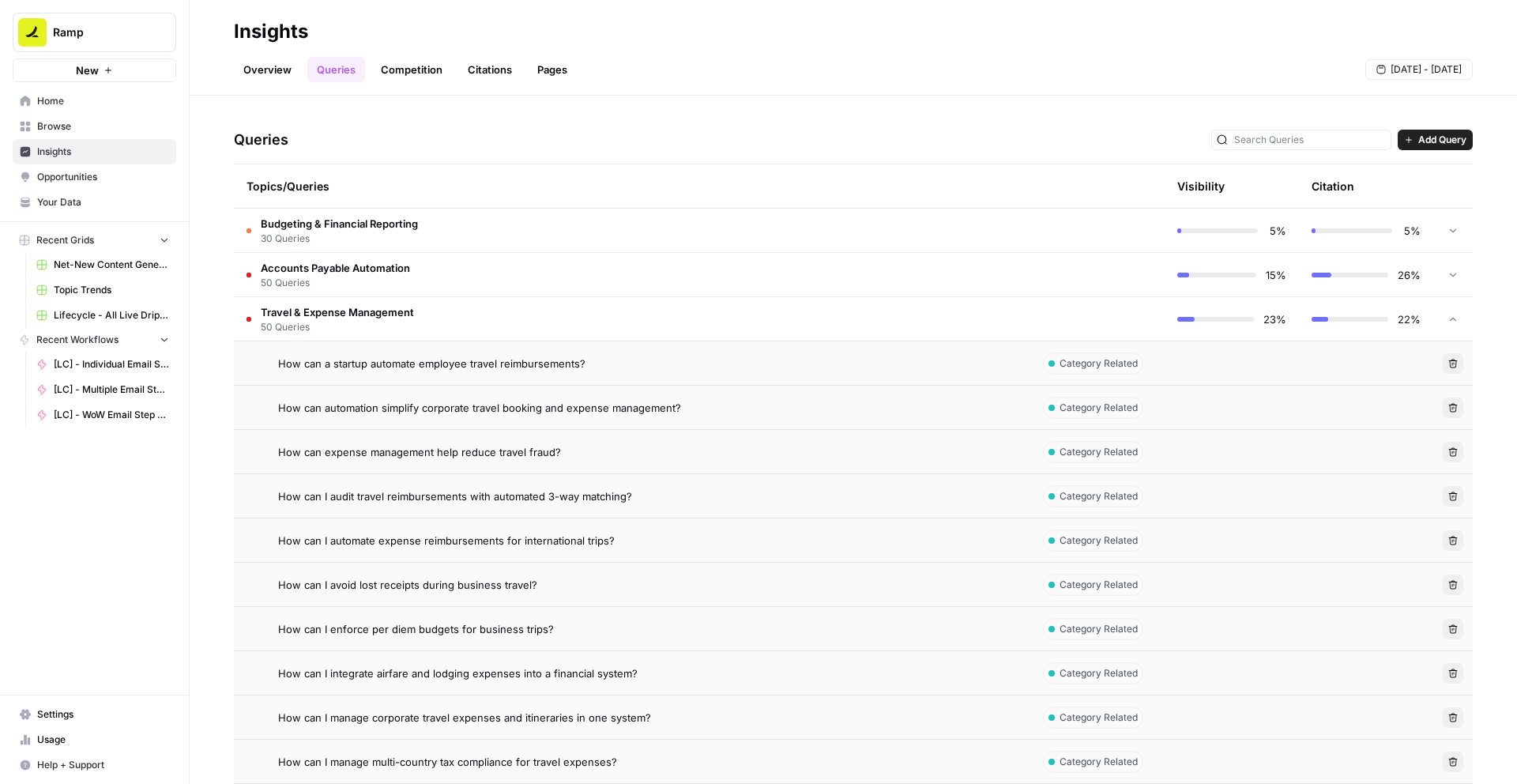
click at [489, 459] on span "How can expense management help reduce travel fraud?" at bounding box center [420, 452] width 283 height 16
click at [580, 506] on td "How can I audit travel reimbursements with automated 3-way matching?" at bounding box center [632, 496] width 796 height 43
click at [576, 609] on td "How can I enforce per diem budgets for business trips?" at bounding box center [632, 629] width 796 height 43
click at [609, 554] on td "How can I automate expense reimbursements for international trips?" at bounding box center [632, 540] width 796 height 43
click at [606, 520] on td "How can I automate expense reimbursements for international trips?" at bounding box center [632, 540] width 796 height 43
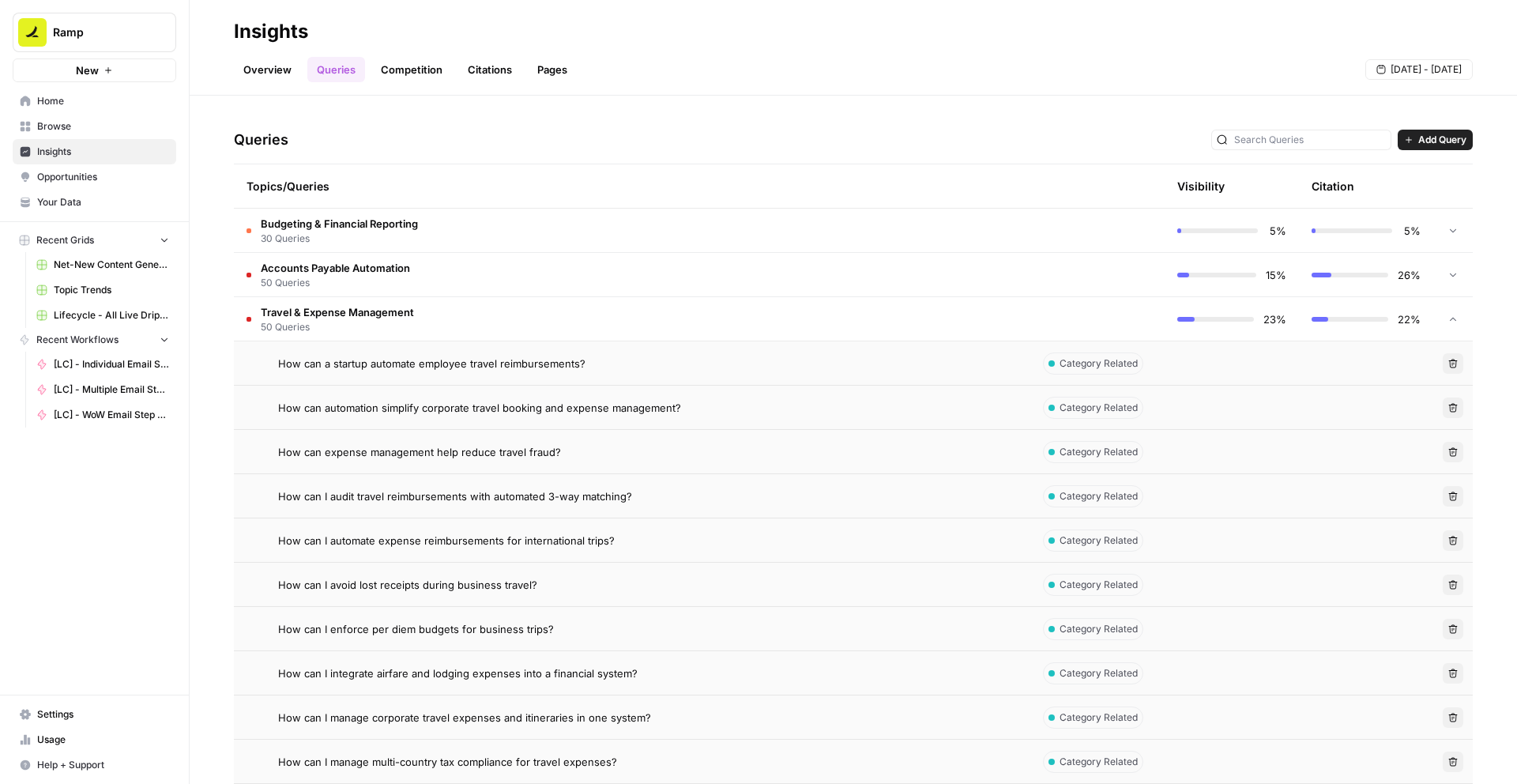
click at [494, 548] on td "How can I automate expense reimbursements for international trips?" at bounding box center [632, 540] width 796 height 43
click at [559, 453] on div "How can expense management help reduce travel fraud?" at bounding box center [648, 452] width 740 height 16
click at [559, 530] on td "How can I automate expense reimbursements for international trips?" at bounding box center [632, 540] width 796 height 43
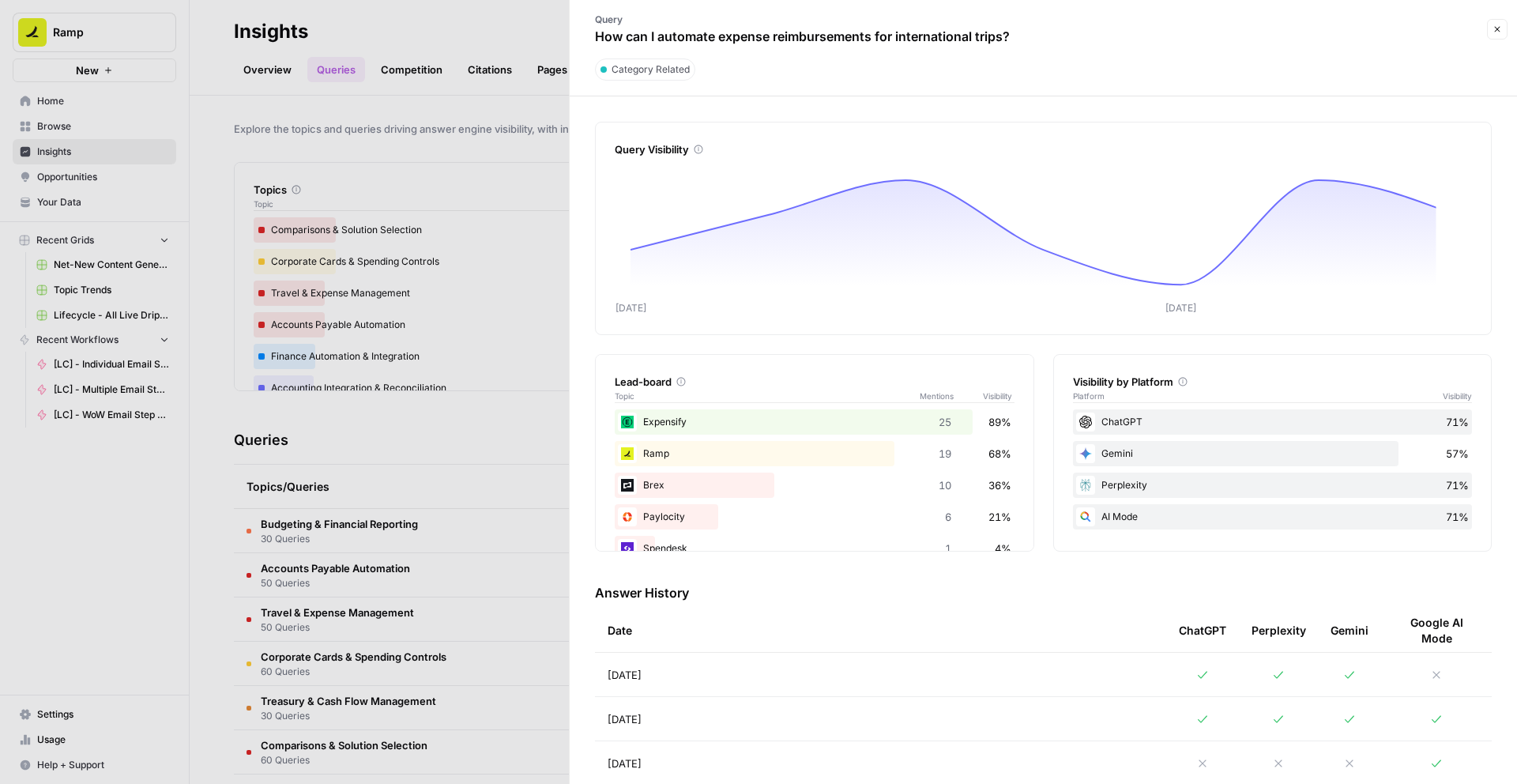
click at [480, 527] on div at bounding box center [758, 392] width 1517 height 784
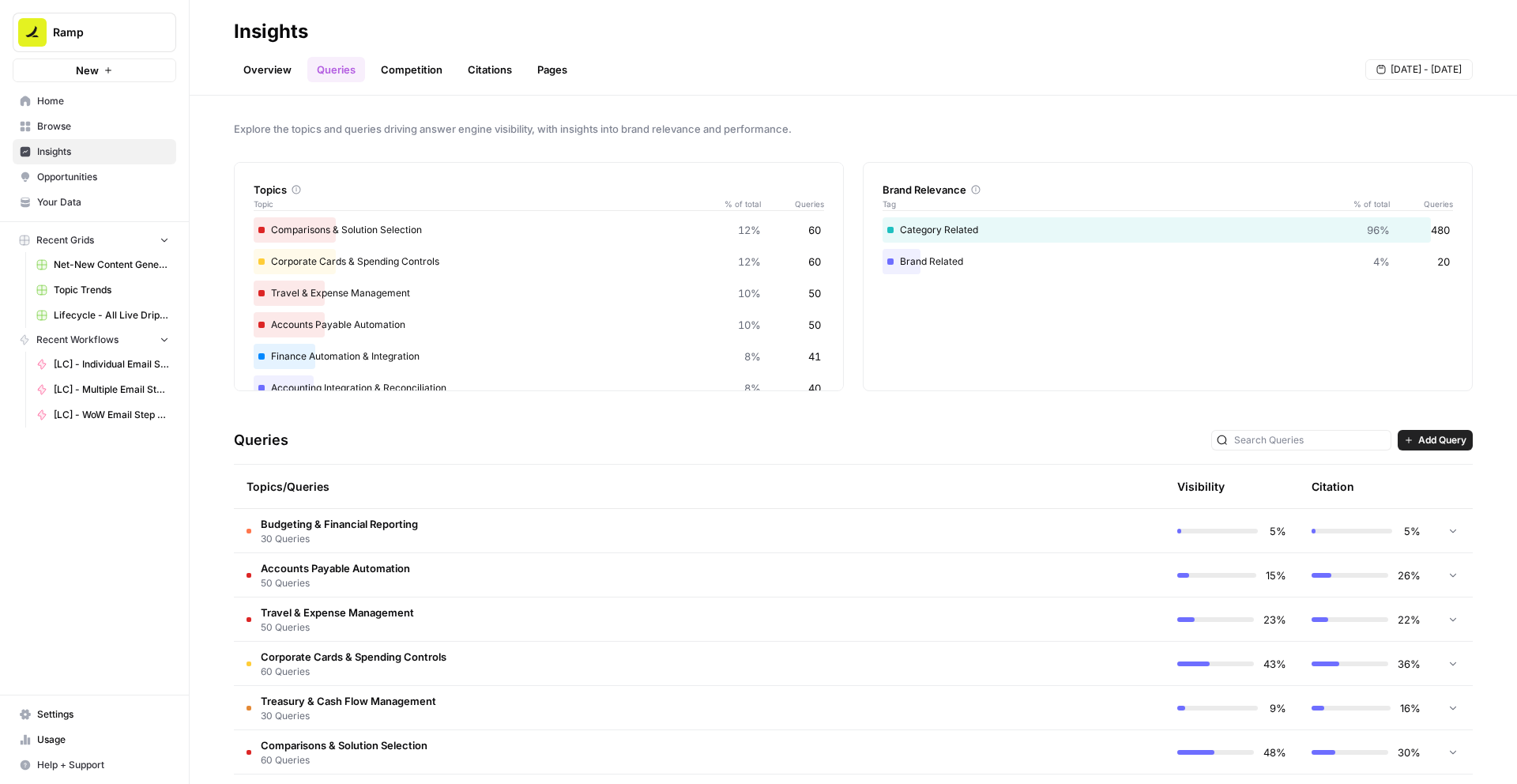
click at [485, 652] on td "Corporate Cards & Spending Controls 60 Queries" at bounding box center [632, 663] width 796 height 43
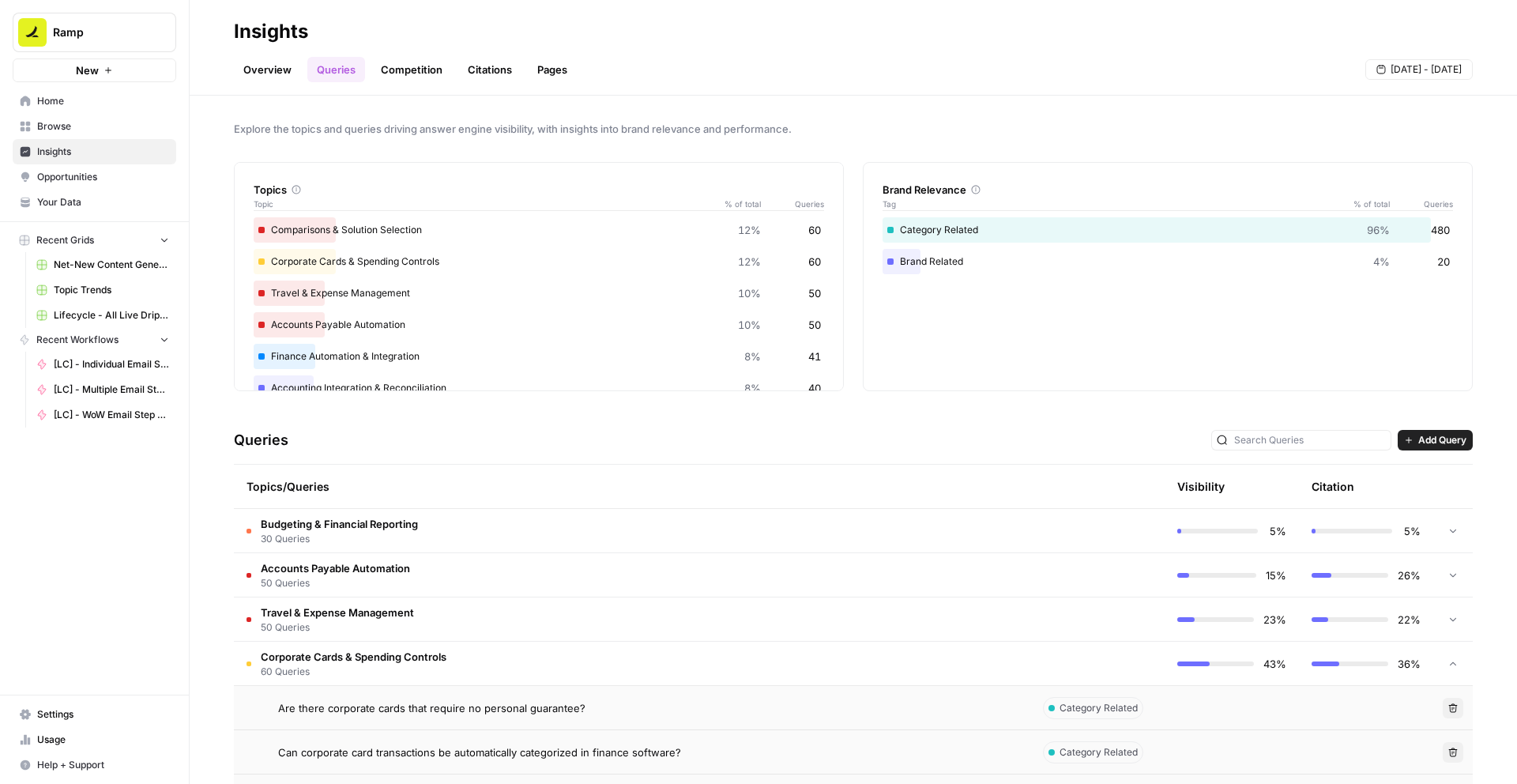
click at [473, 712] on span "Are there corporate cards that require no personal guarantee?" at bounding box center [432, 708] width 307 height 16
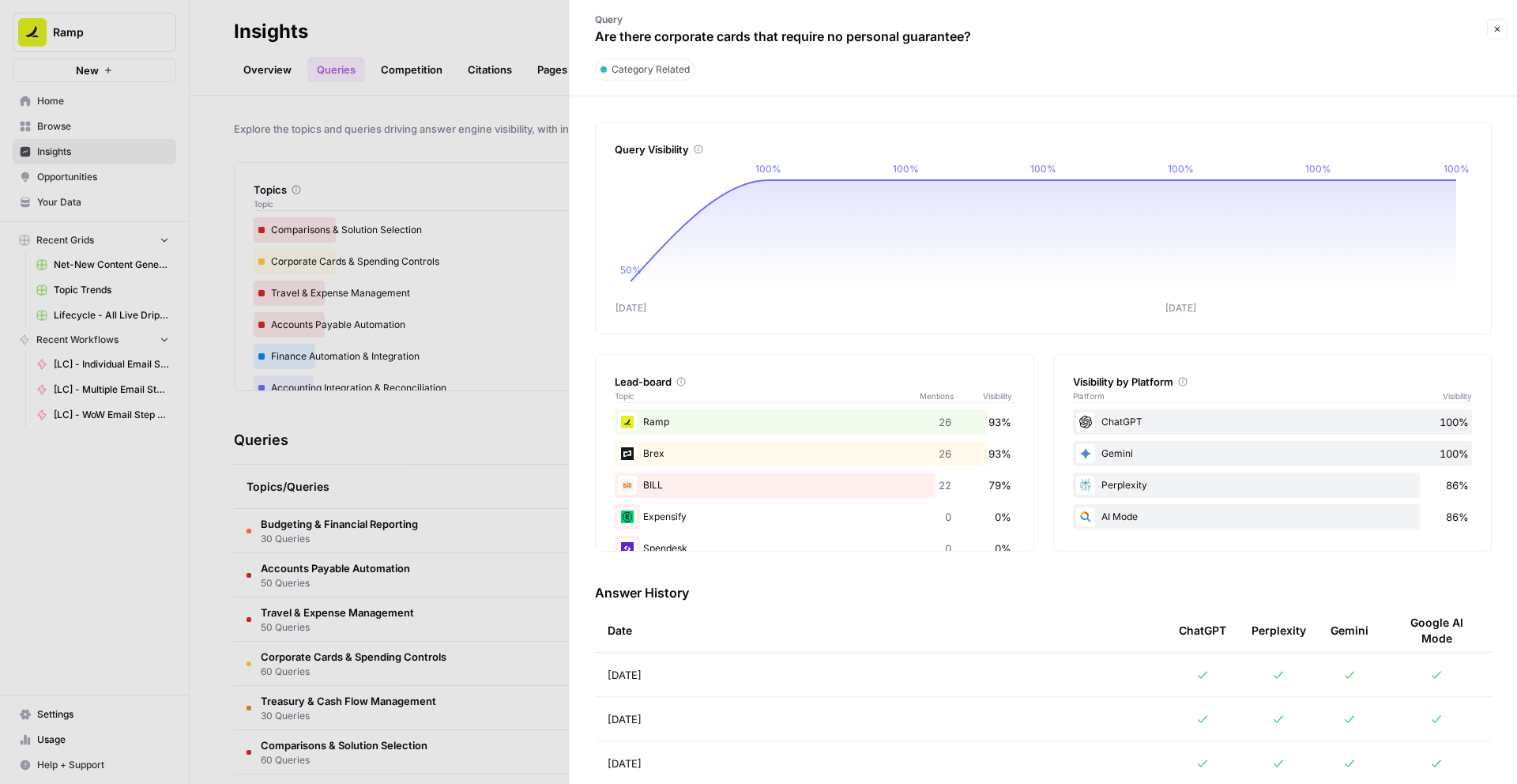
click at [448, 409] on div at bounding box center [758, 392] width 1517 height 784
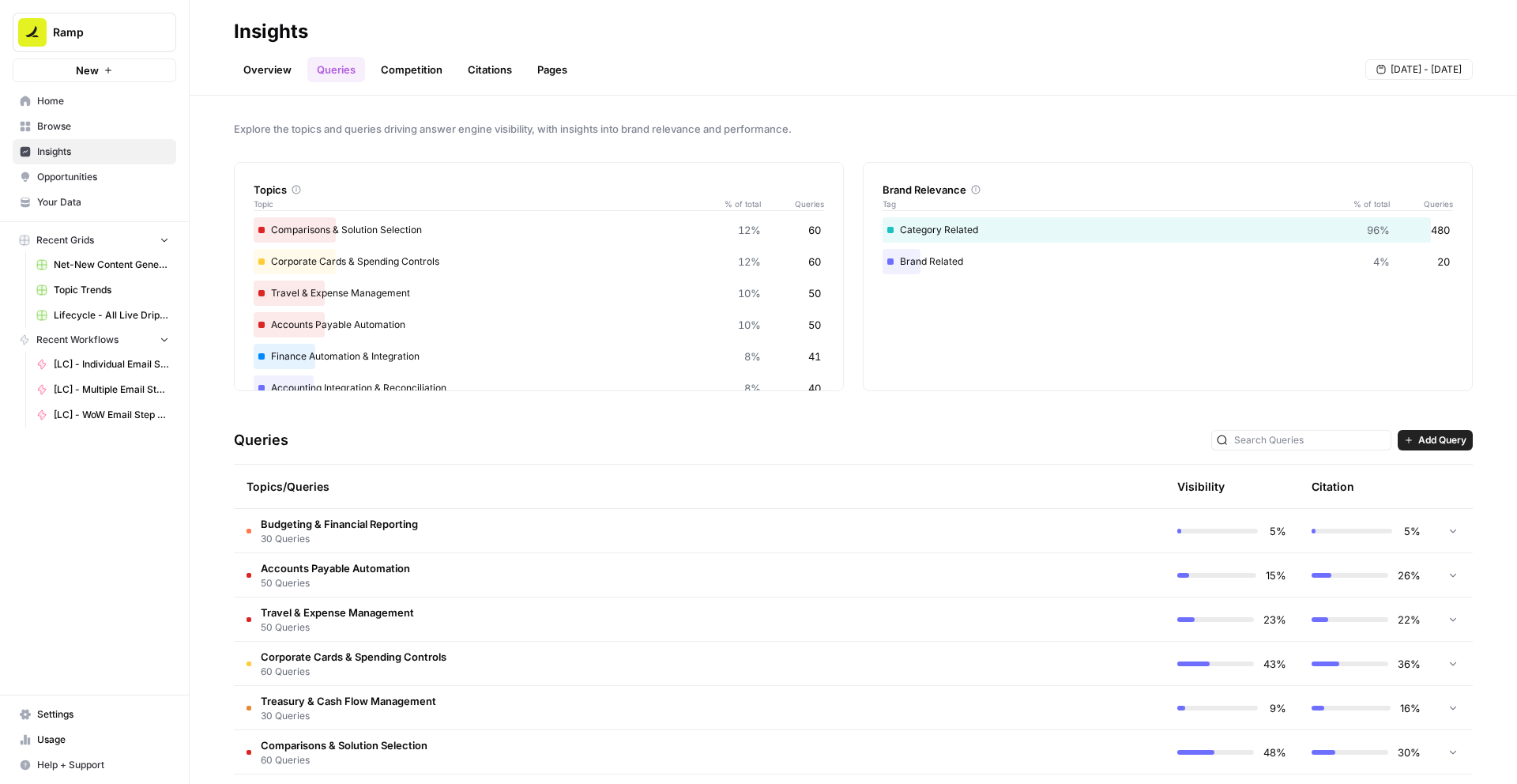
click at [421, 605] on td "Travel & Expense Management 50 Queries" at bounding box center [632, 619] width 796 height 43
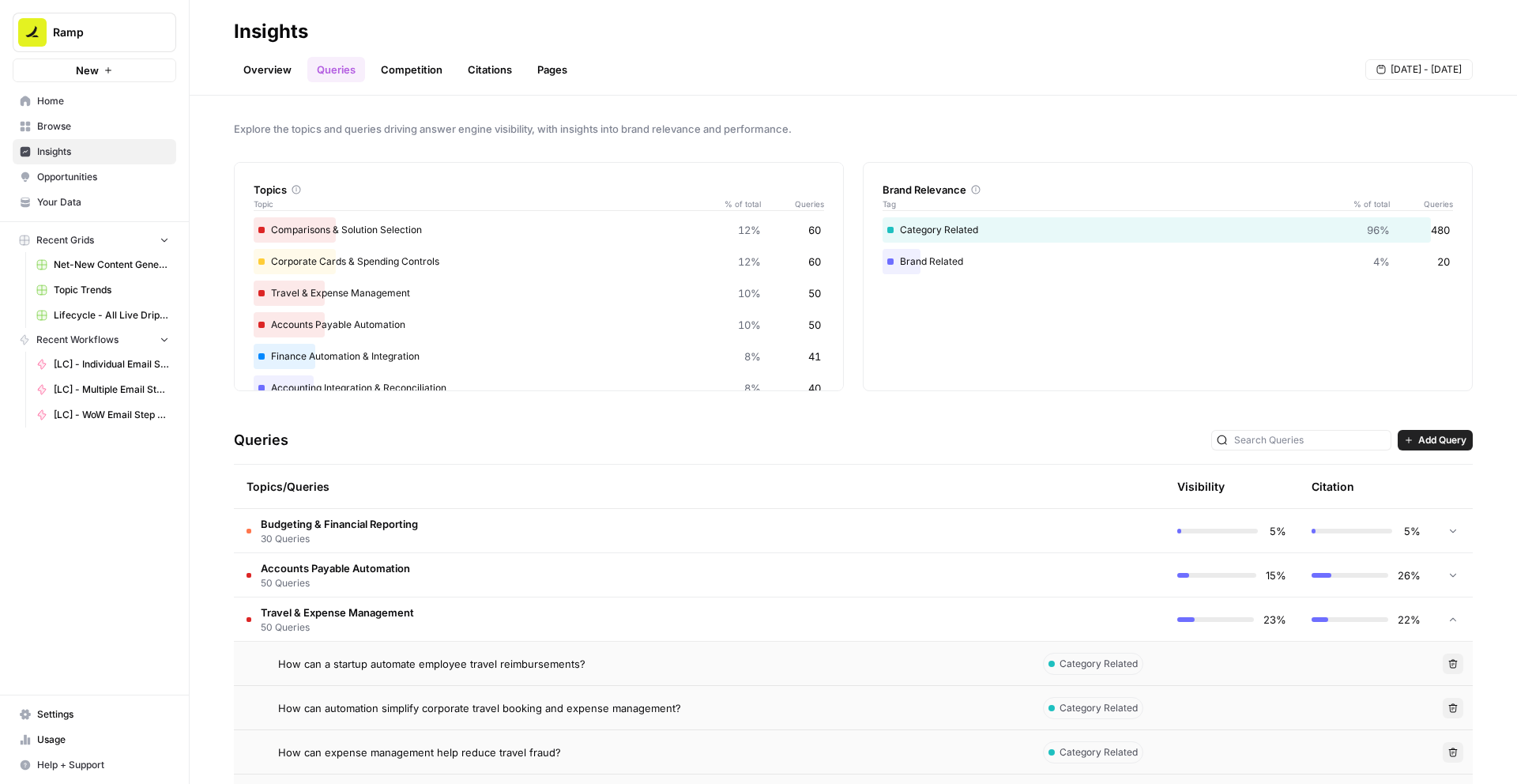
click at [419, 672] on td "How can a startup automate employee travel reimbursements?" at bounding box center [632, 663] width 796 height 43
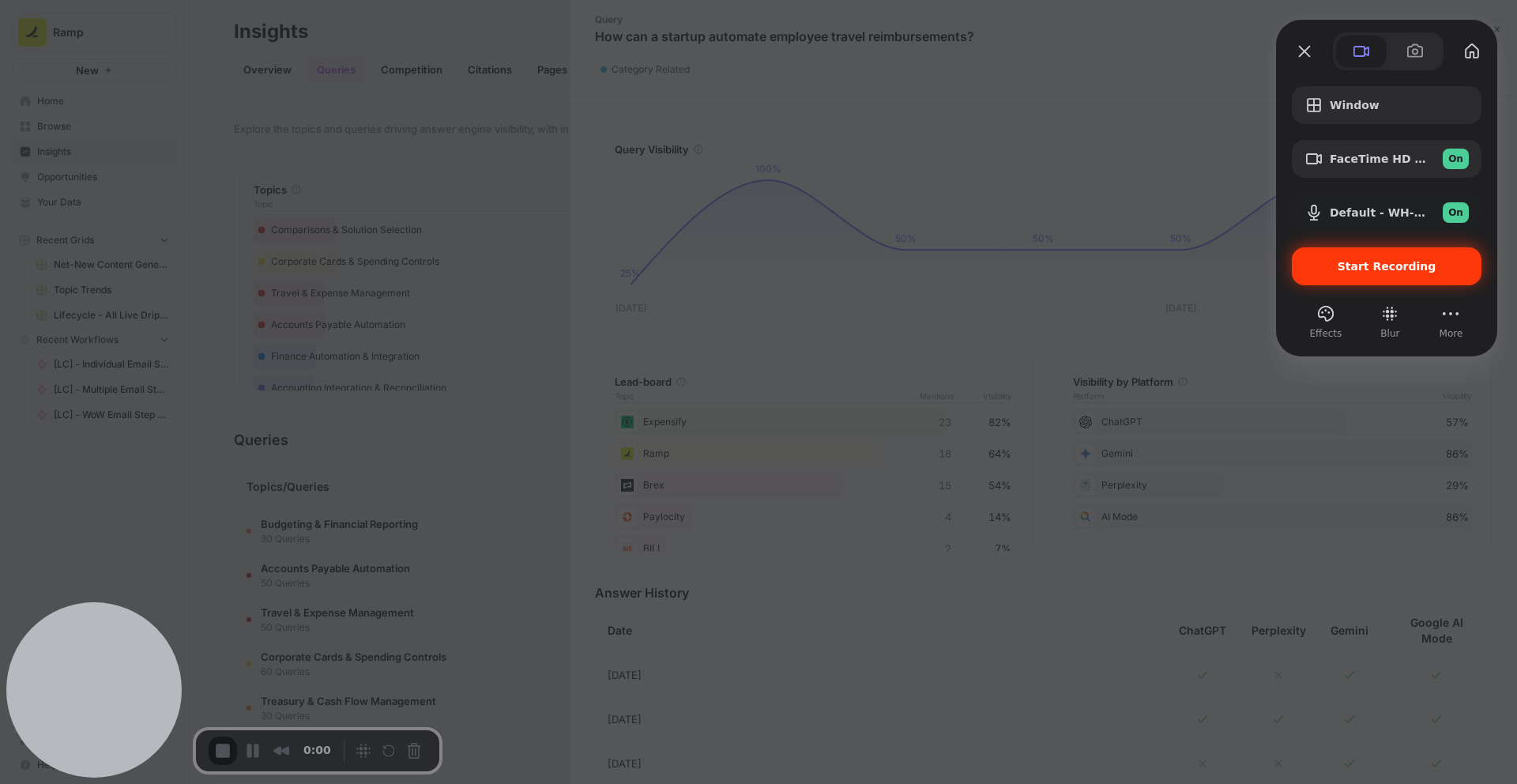
click at [1378, 271] on span "Start Recording" at bounding box center [1387, 266] width 99 height 13
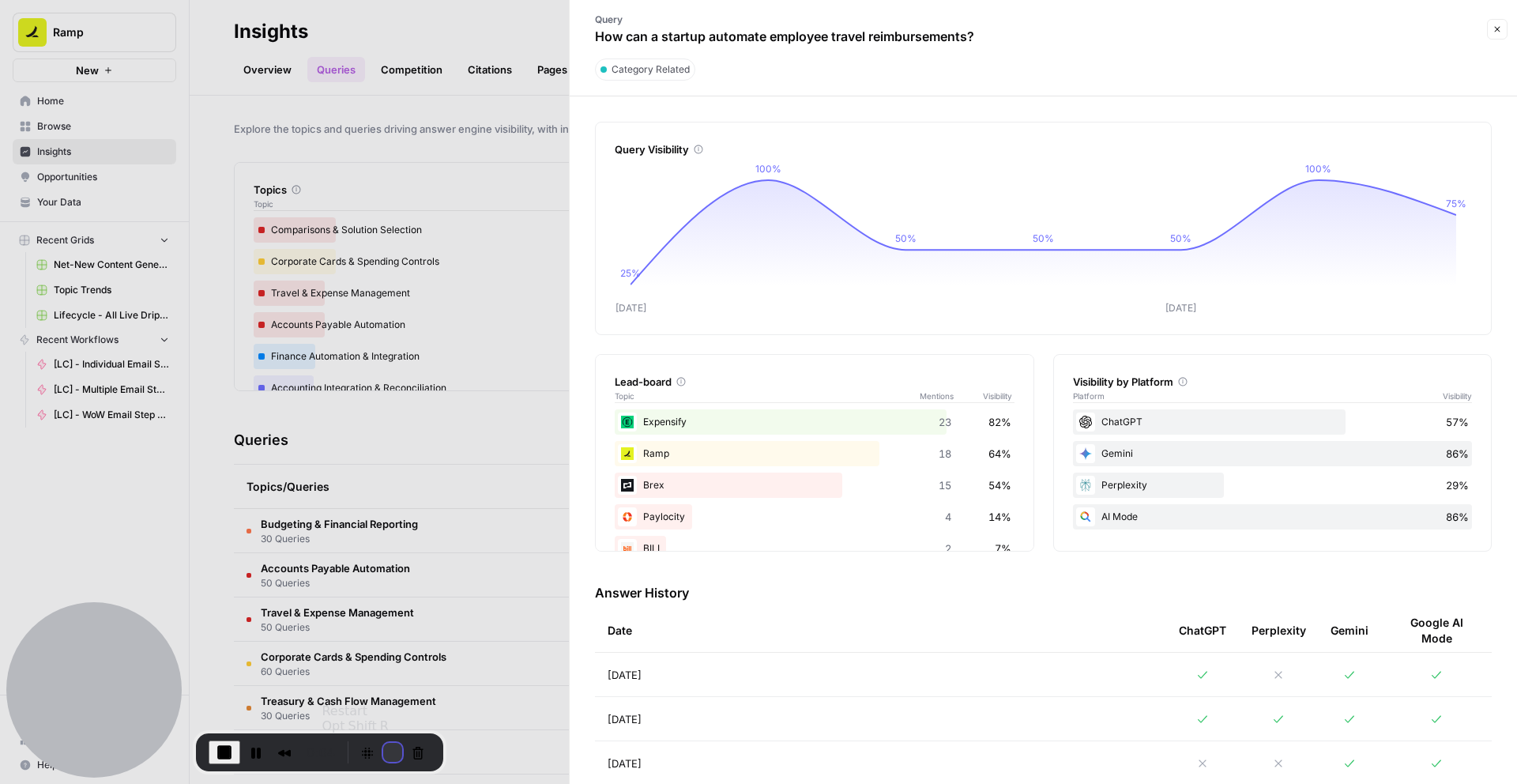
click at [386, 751] on button "Restart Recording" at bounding box center [393, 752] width 19 height 19
click at [389, 753] on button "Restart Recording" at bounding box center [393, 752] width 19 height 19
click at [422, 487] on div at bounding box center [758, 392] width 1517 height 784
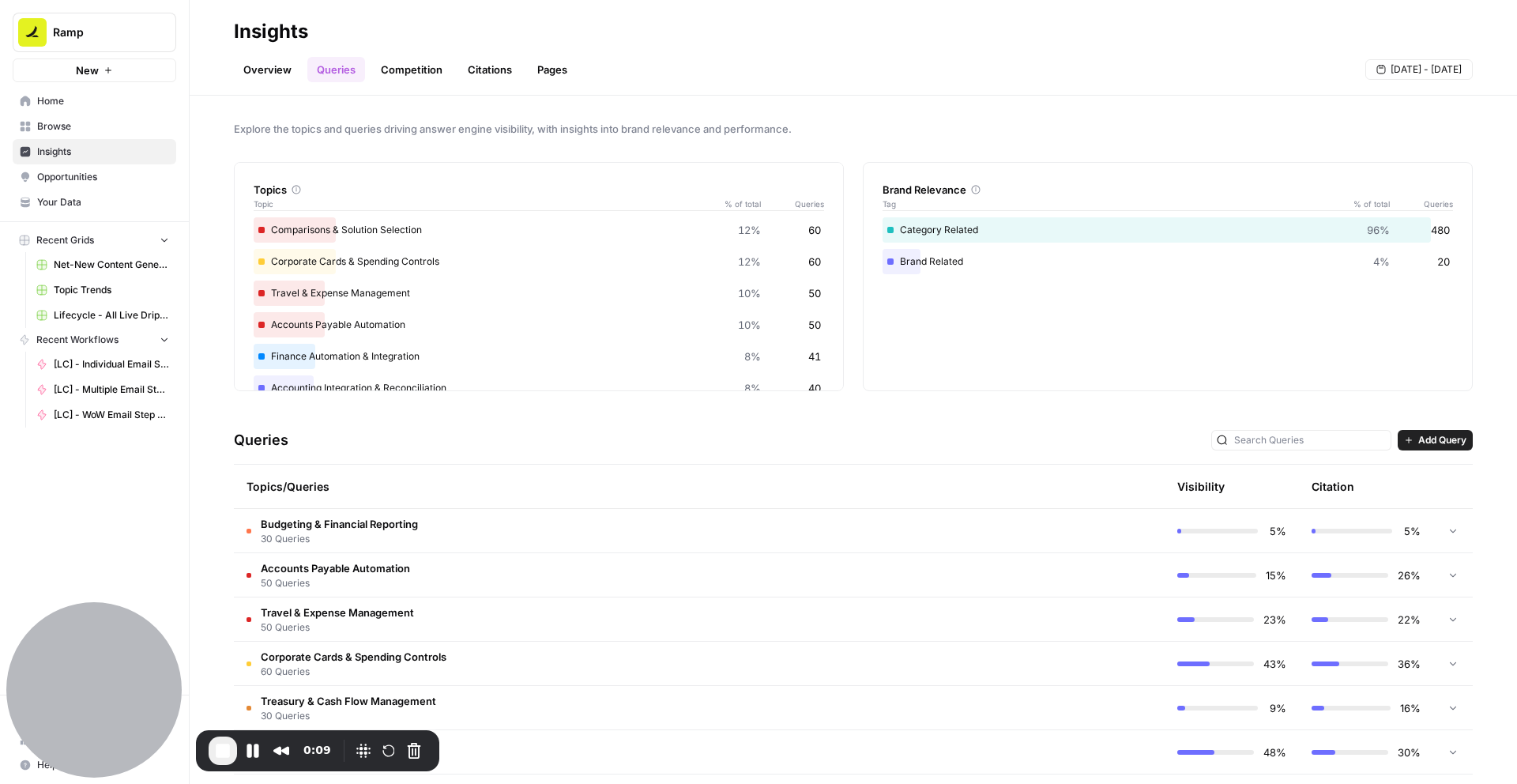
click at [418, 623] on td "Travel & Expense Management 50 Queries" at bounding box center [632, 619] width 796 height 43
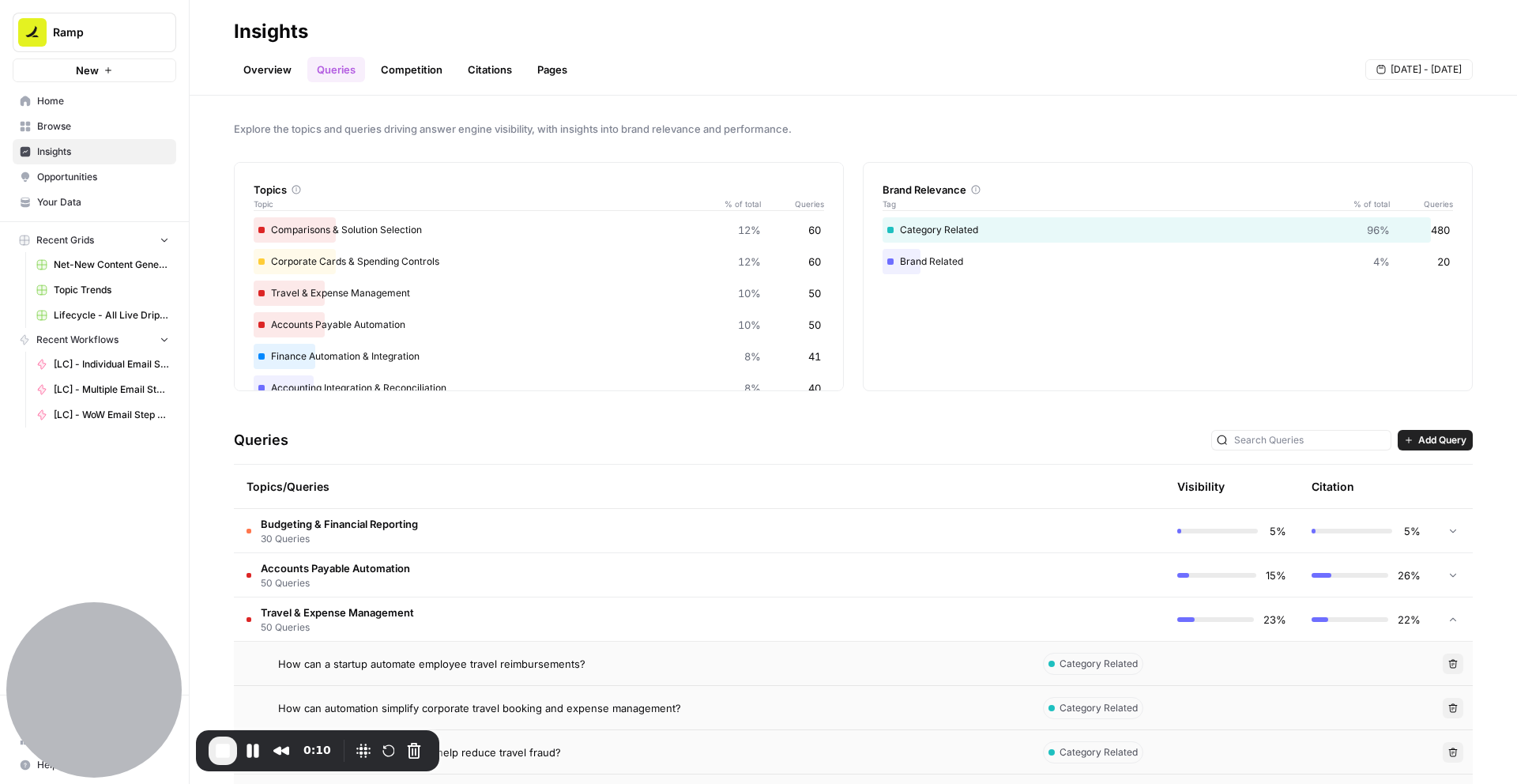
click at [474, 670] on span "How can a startup automate employee travel reimbursements?" at bounding box center [432, 663] width 307 height 16
click at [563, 712] on span "How can automation simplify corporate travel booking and expense management?" at bounding box center [480, 708] width 403 height 16
click at [513, 668] on span "How can a startup automate employee travel reimbursements?" at bounding box center [432, 663] width 307 height 16
click at [520, 715] on td "How can automation simplify corporate travel booking and expense management?" at bounding box center [632, 708] width 796 height 43
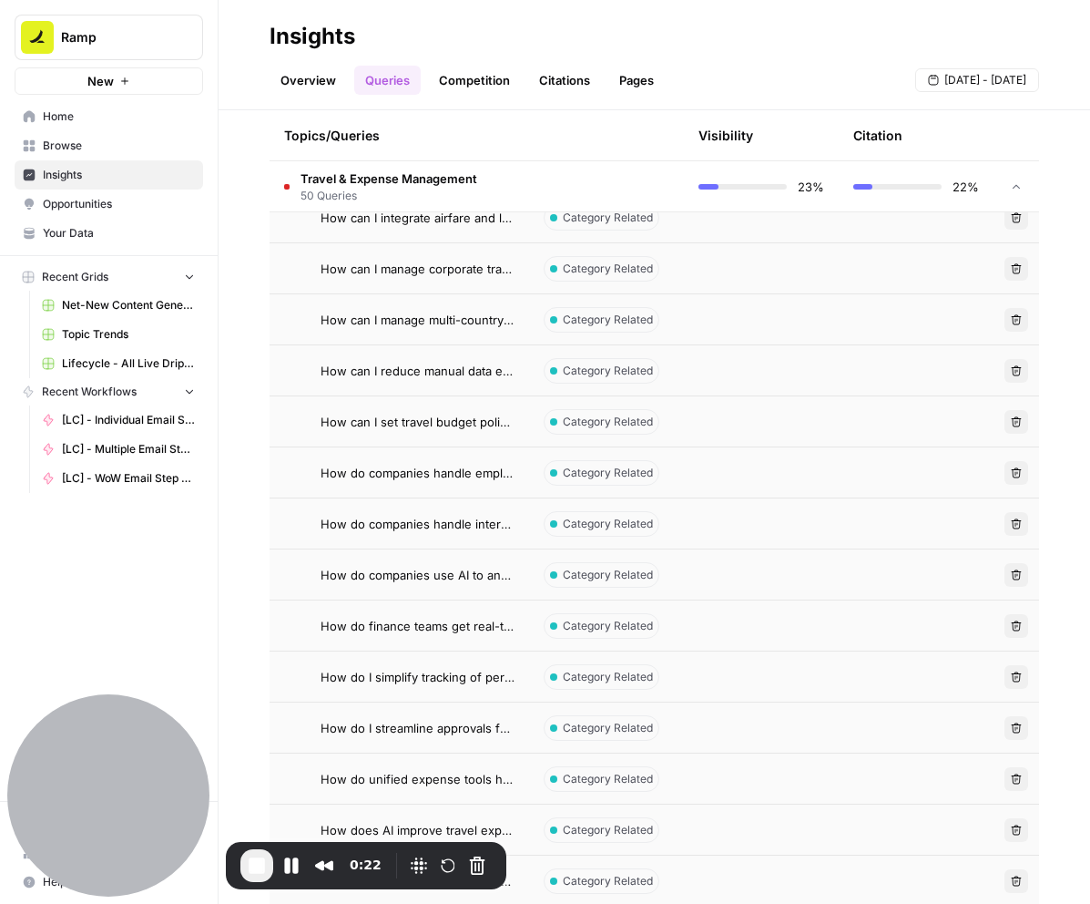
scroll to position [1252, 0]
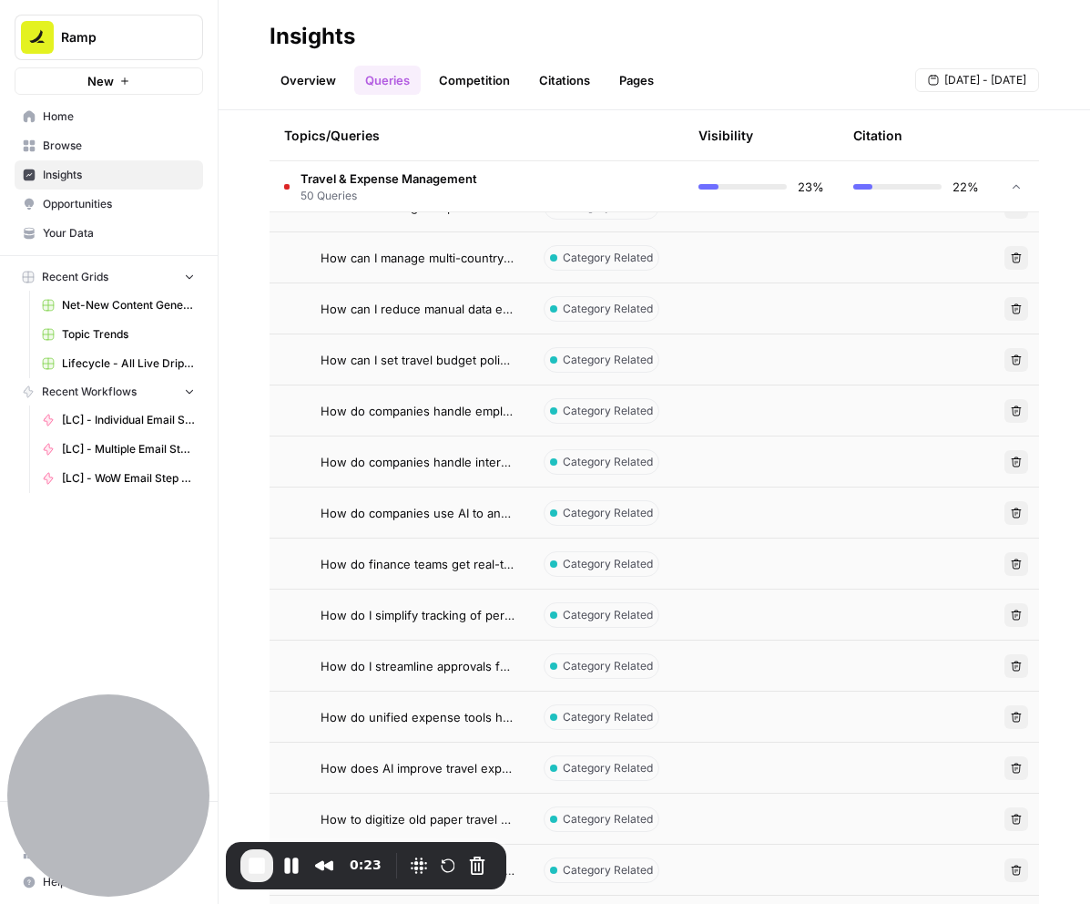
click at [487, 430] on td "How do companies handle employee reimbursements for group travel budgets?" at bounding box center [400, 410] width 260 height 50
click at [468, 529] on td "How do companies use AI to analyze travel spending trends?" at bounding box center [400, 512] width 260 height 50
click at [444, 864] on button "Restart Recording" at bounding box center [448, 865] width 22 height 22
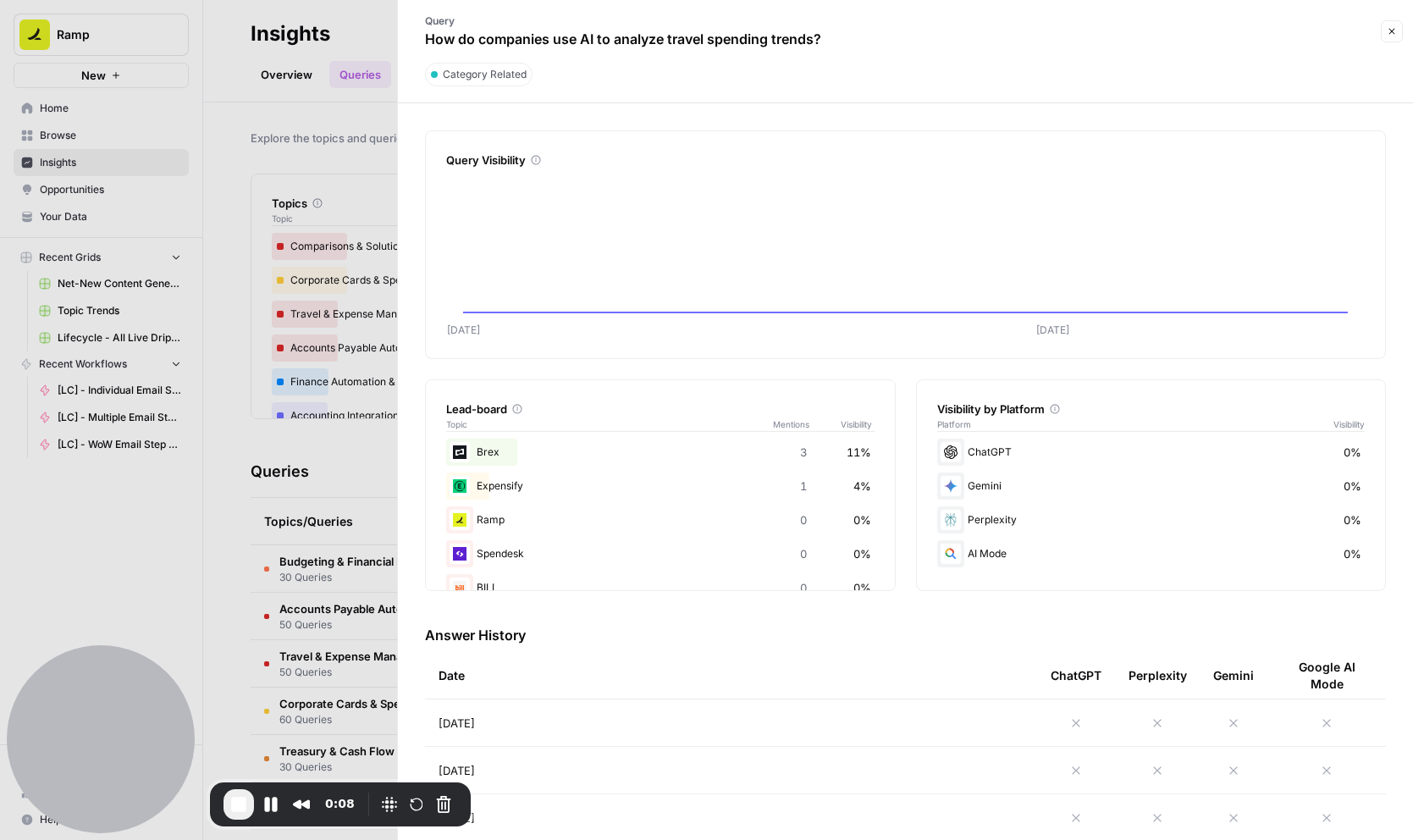
click at [319, 632] on div at bounding box center [706, 420] width 1413 height 840
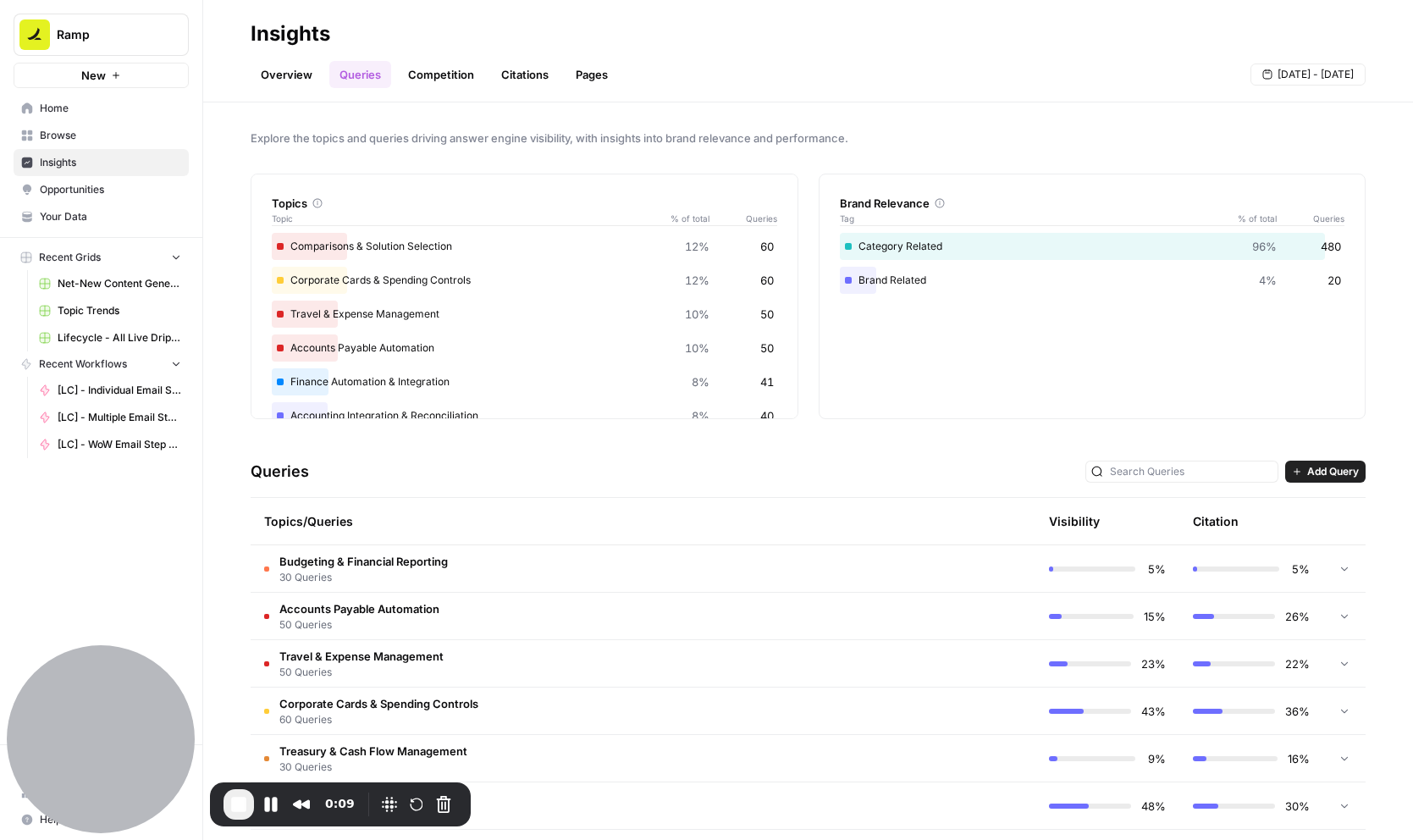
click at [385, 617] on span "50 Queries" at bounding box center [360, 624] width 160 height 15
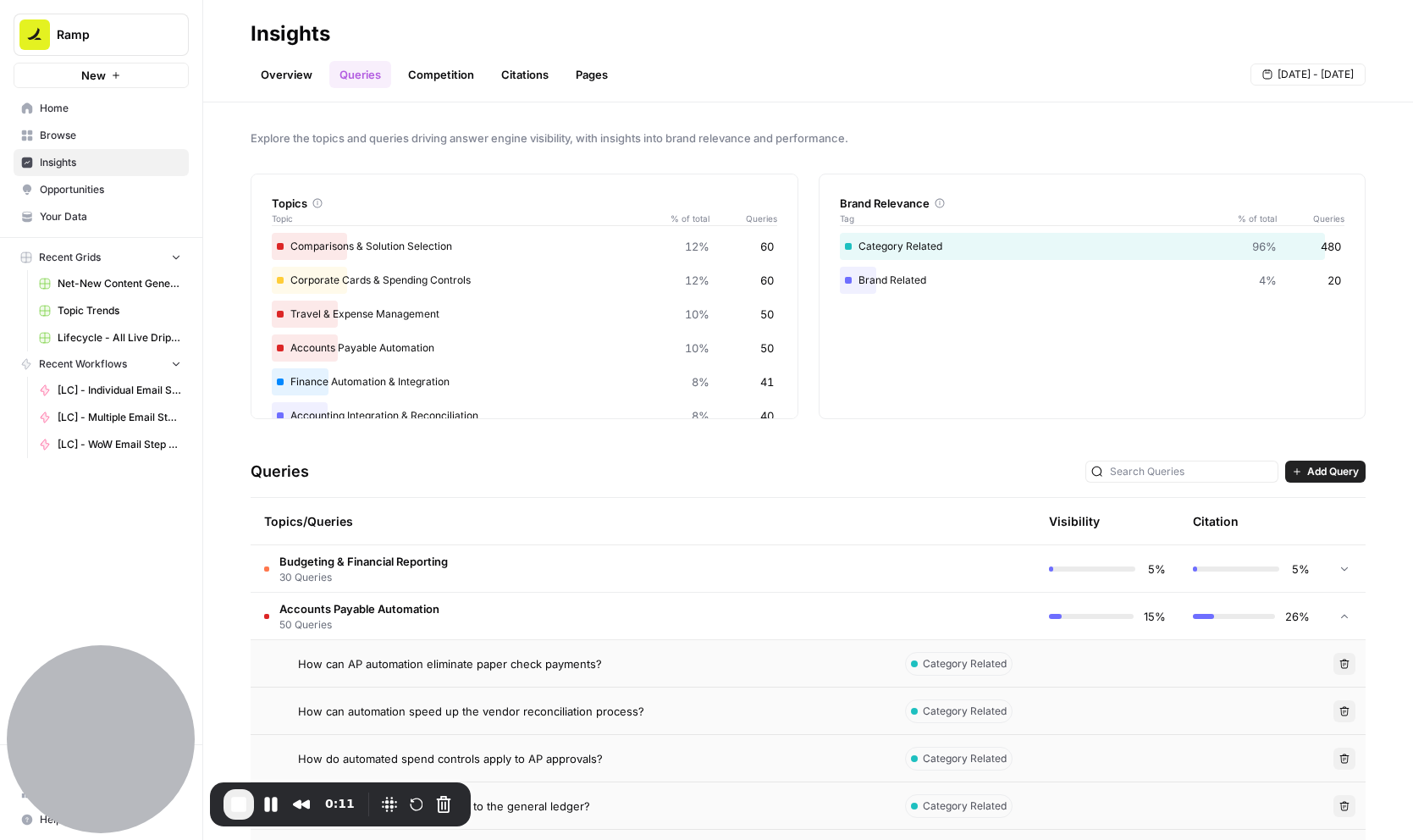
click at [480, 666] on span "How can AP automation eliminate paper check payments?" at bounding box center [450, 663] width 304 height 17
click at [499, 717] on span "How can automation speed up the vendor reconciliation process?" at bounding box center [471, 711] width 347 height 17
click at [527, 678] on td "How can AP automation eliminate paper check payments?" at bounding box center [572, 663] width 641 height 46
click at [577, 782] on td "How do I connect AP automation to the general ledger?" at bounding box center [572, 806] width 641 height 46
click at [594, 713] on span "How can automation speed up the vendor reconciliation process?" at bounding box center [471, 711] width 347 height 17
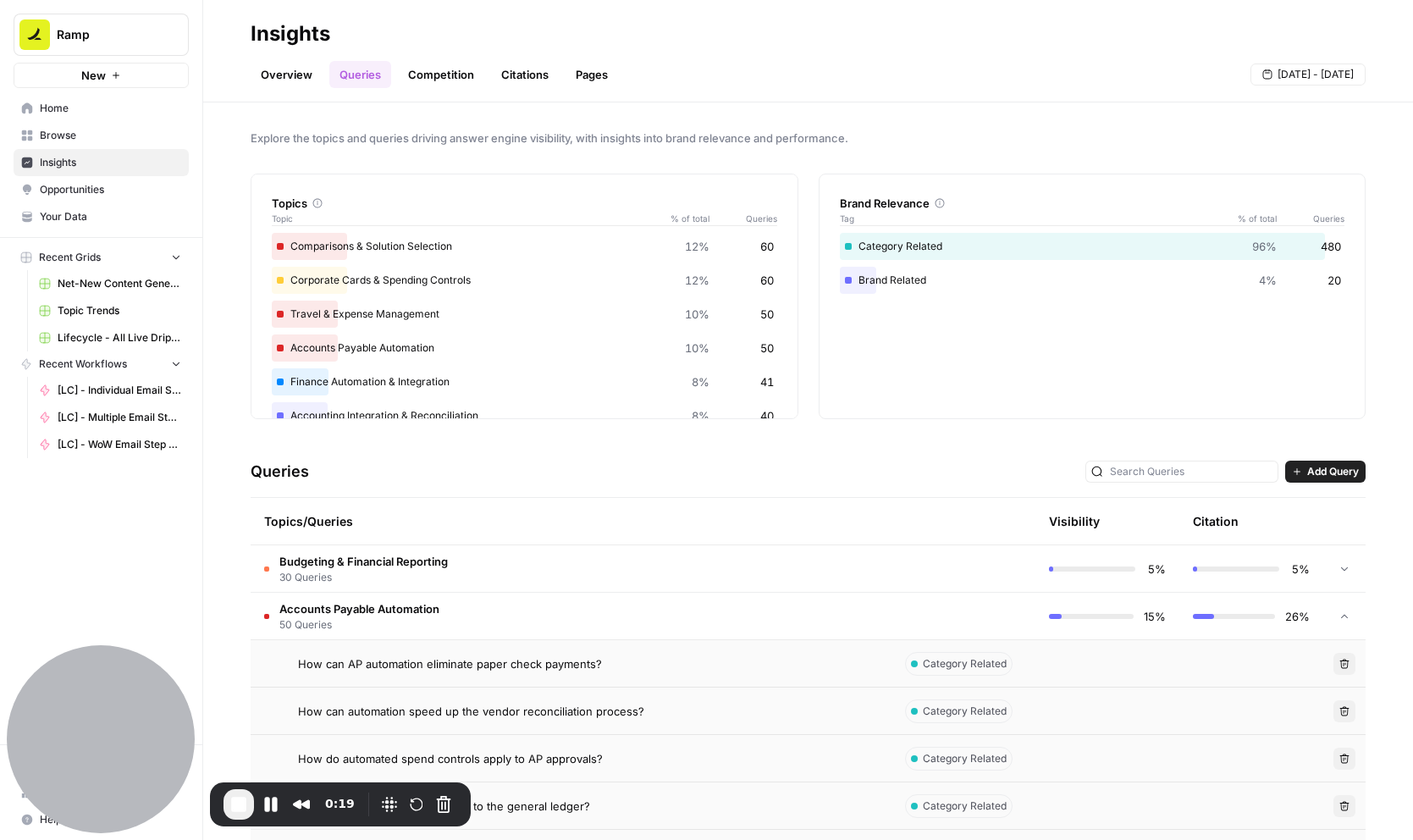
click at [232, 812] on span "End Recording" at bounding box center [239, 804] width 20 height 20
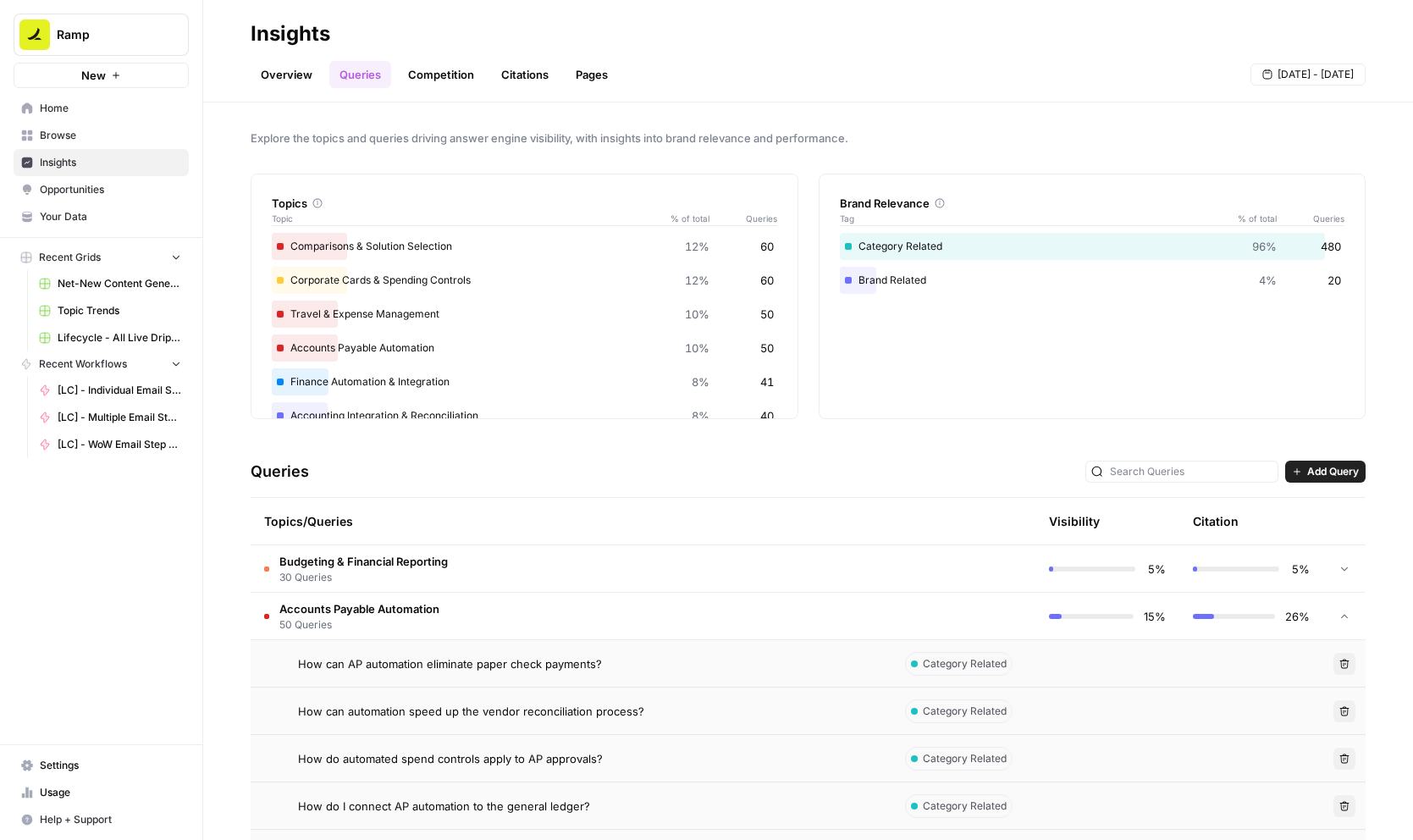
scroll to position [403, 0]
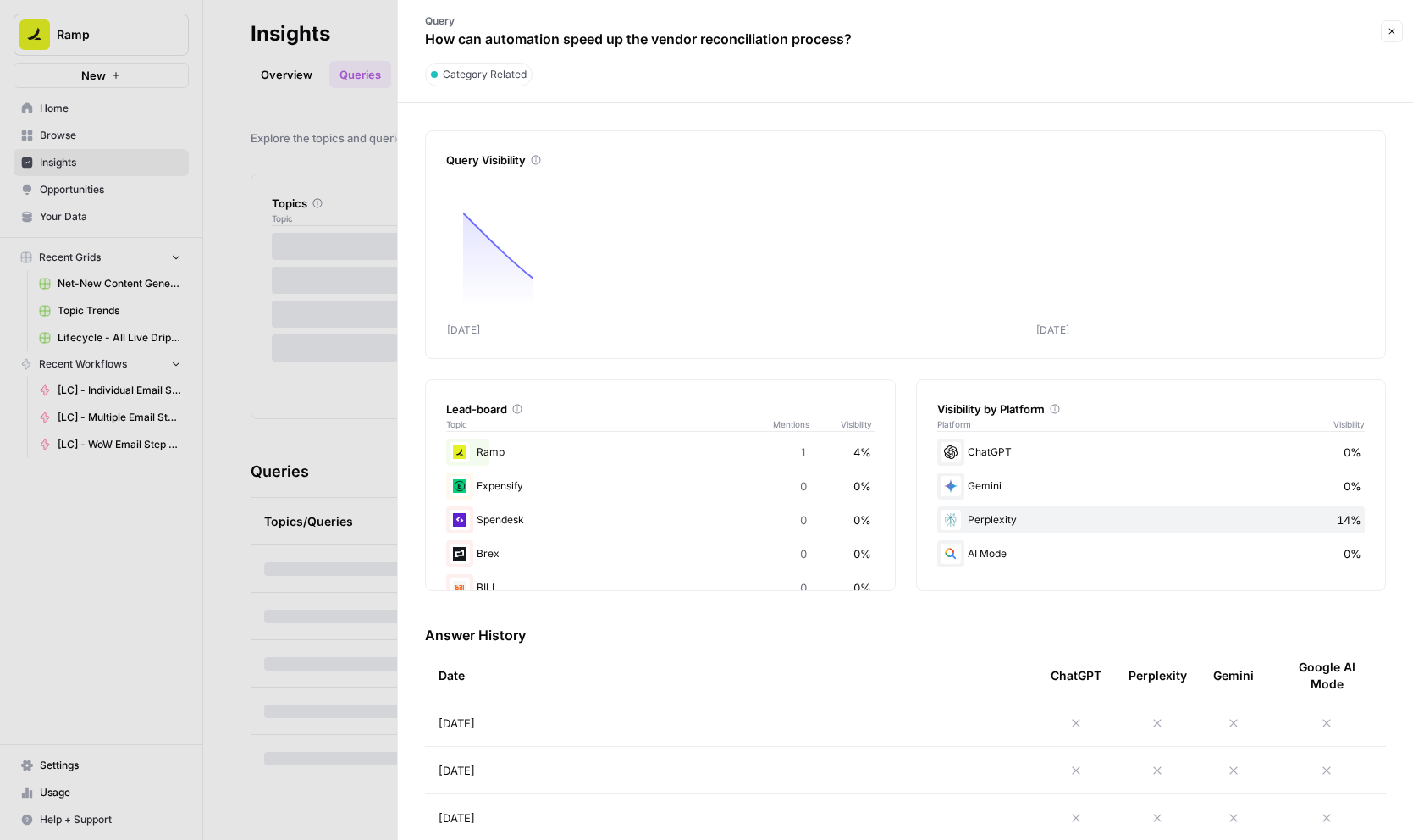
click at [376, 242] on div at bounding box center [706, 420] width 1413 height 840
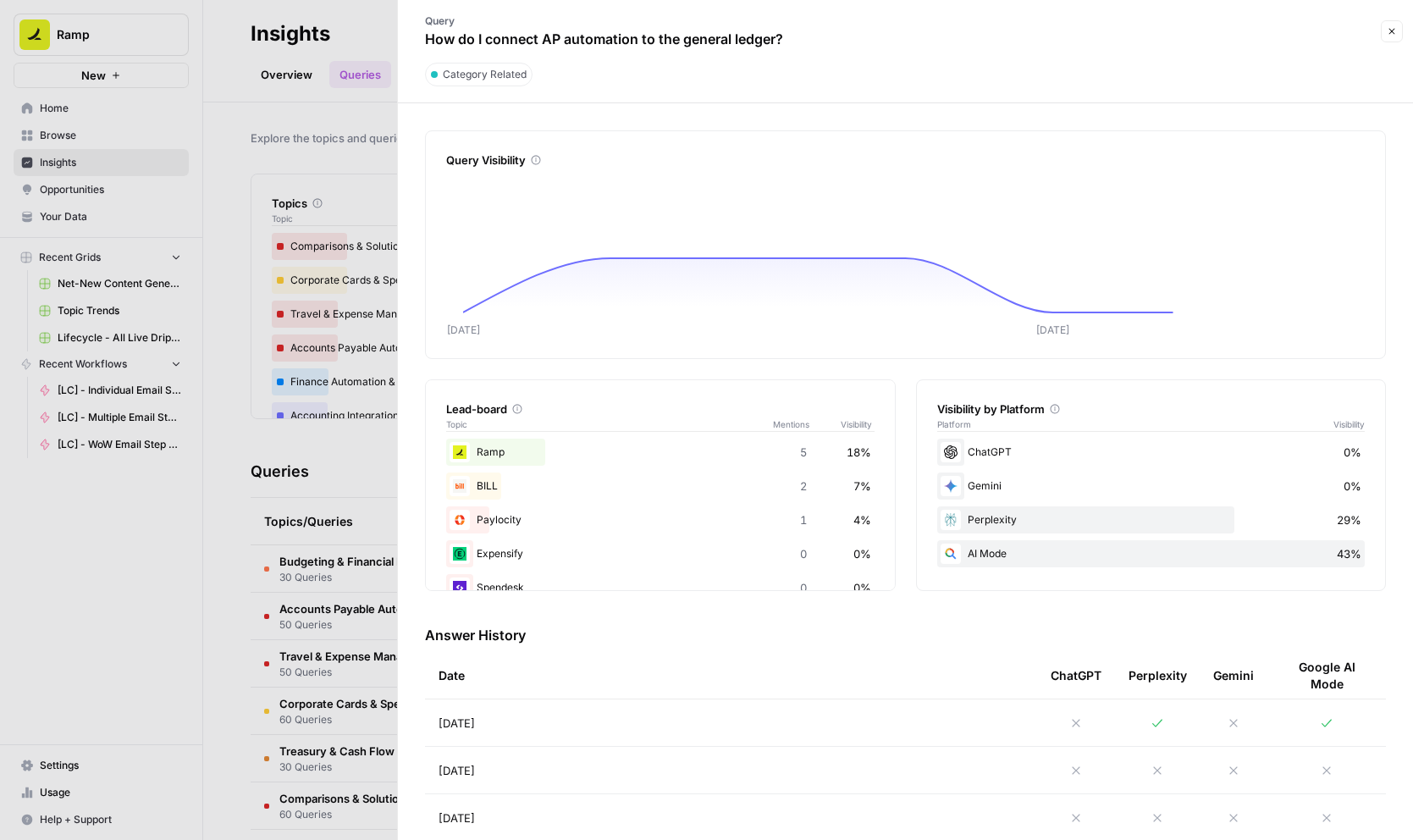
click at [311, 431] on div at bounding box center [706, 420] width 1413 height 840
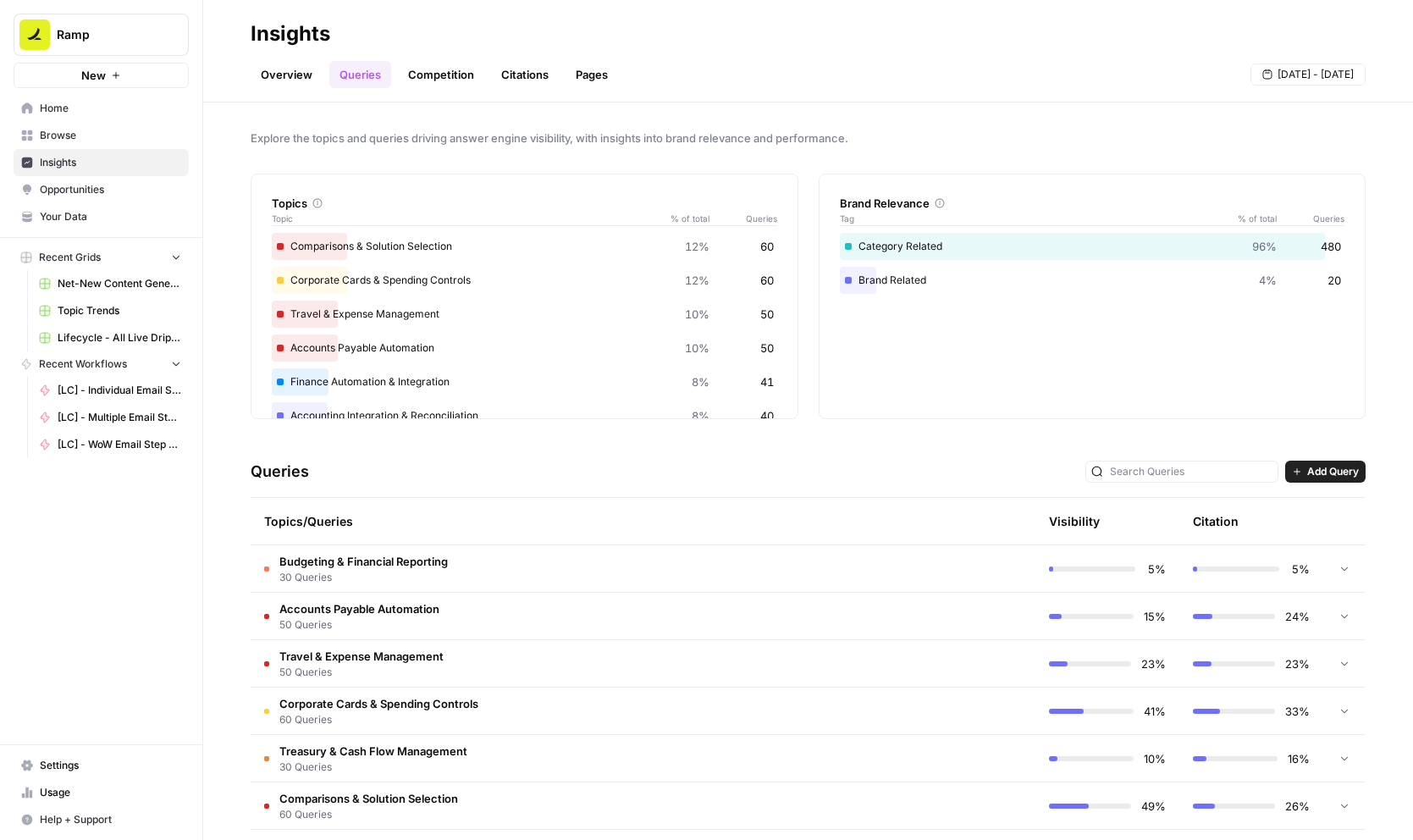
click at [422, 614] on span "Accounts Payable Automation" at bounding box center [360, 609] width 160 height 17
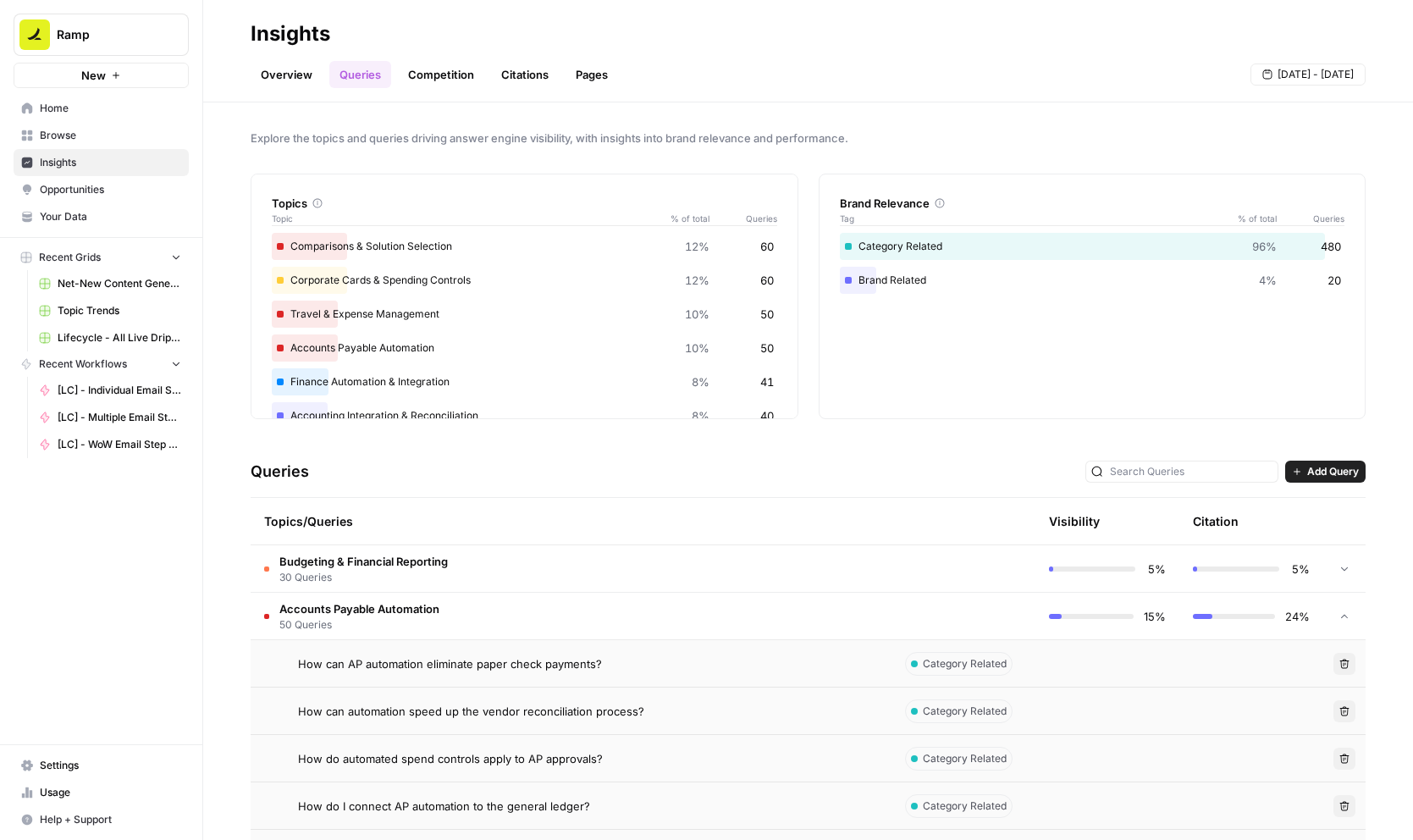
click at [470, 707] on span "How can automation speed up the vendor reconciliation process?" at bounding box center [471, 711] width 347 height 17
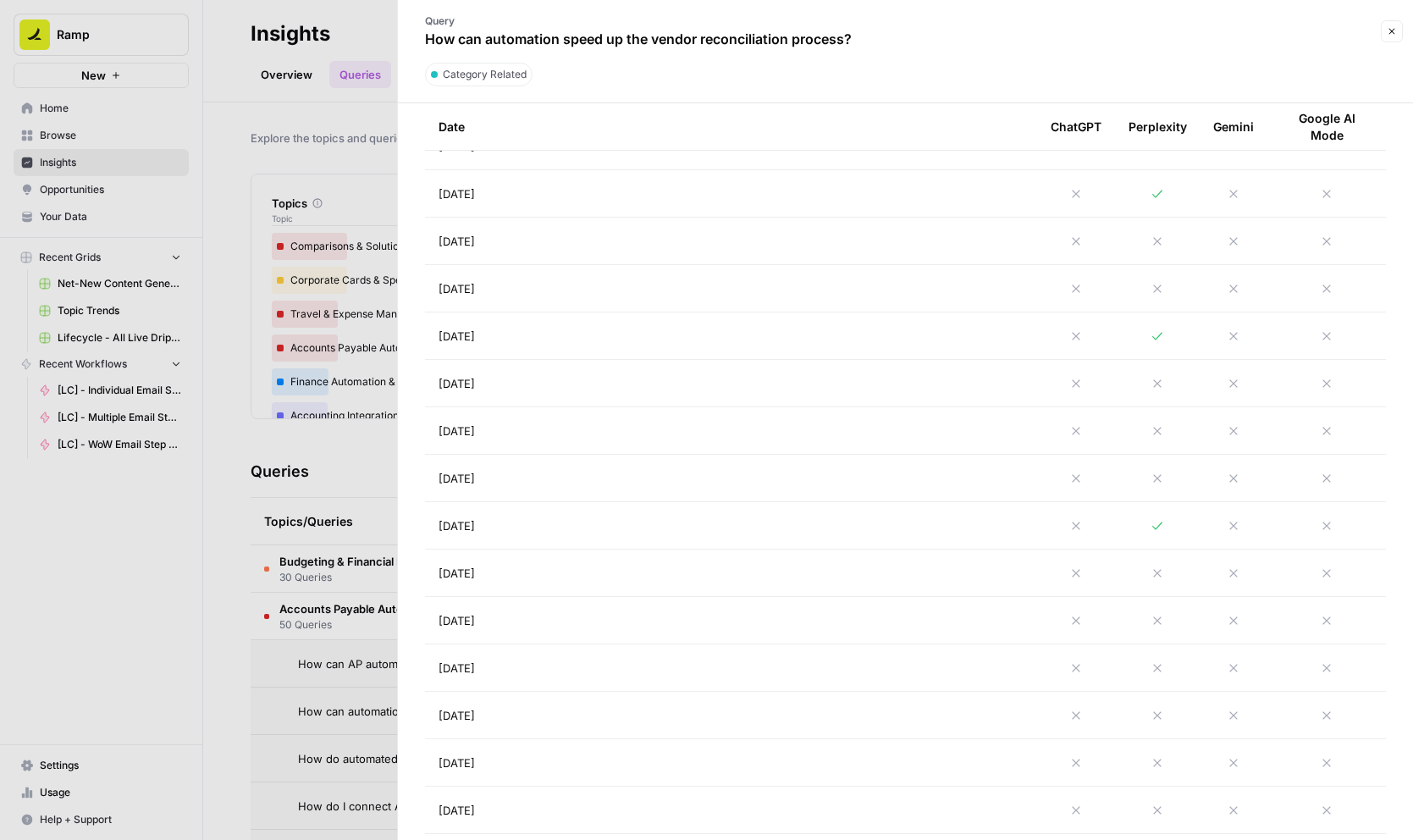
scroll to position [831, 0]
click at [1158, 189] on td at bounding box center [1157, 176] width 85 height 46
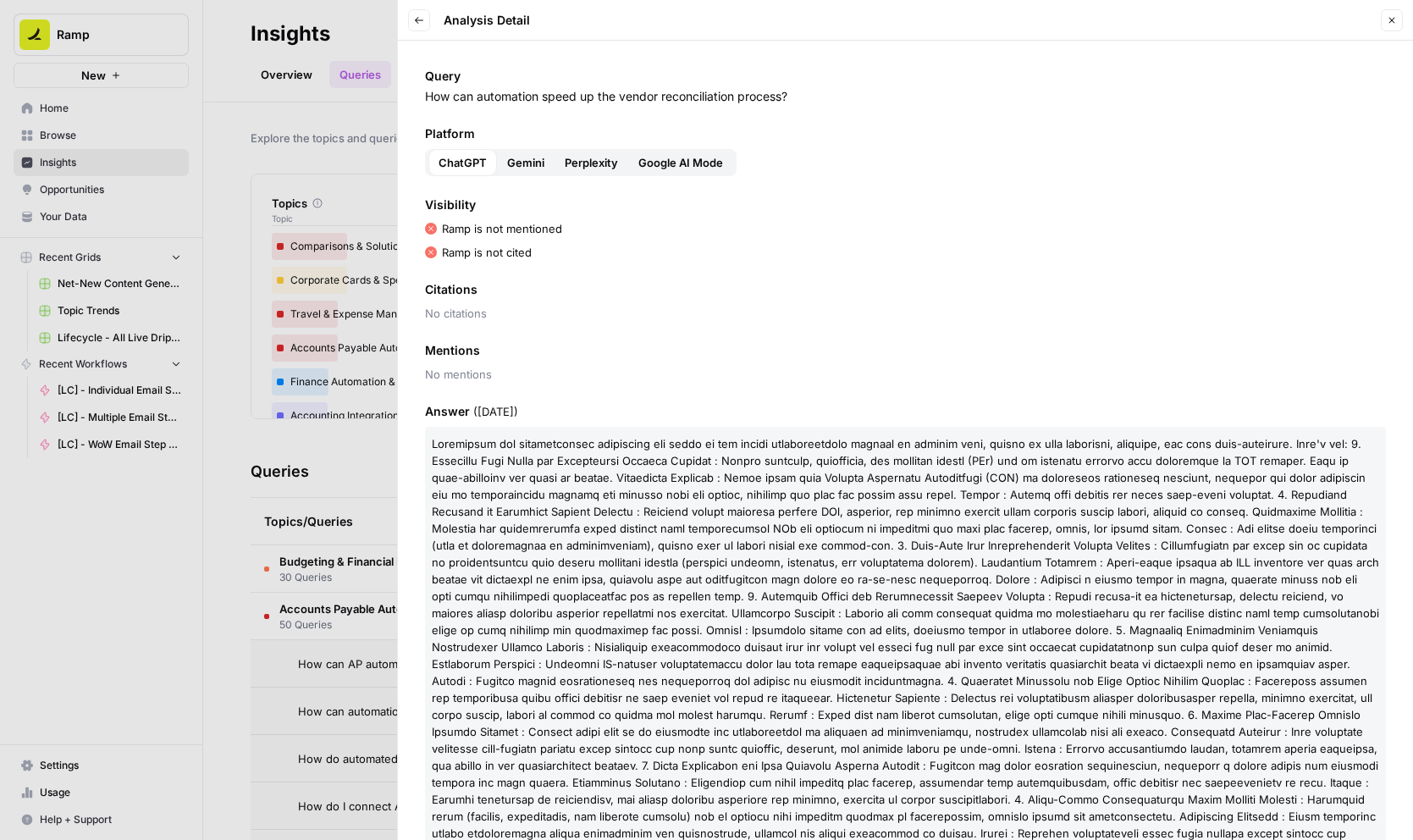
click at [423, 20] on icon "button" at bounding box center [418, 20] width 10 height 10
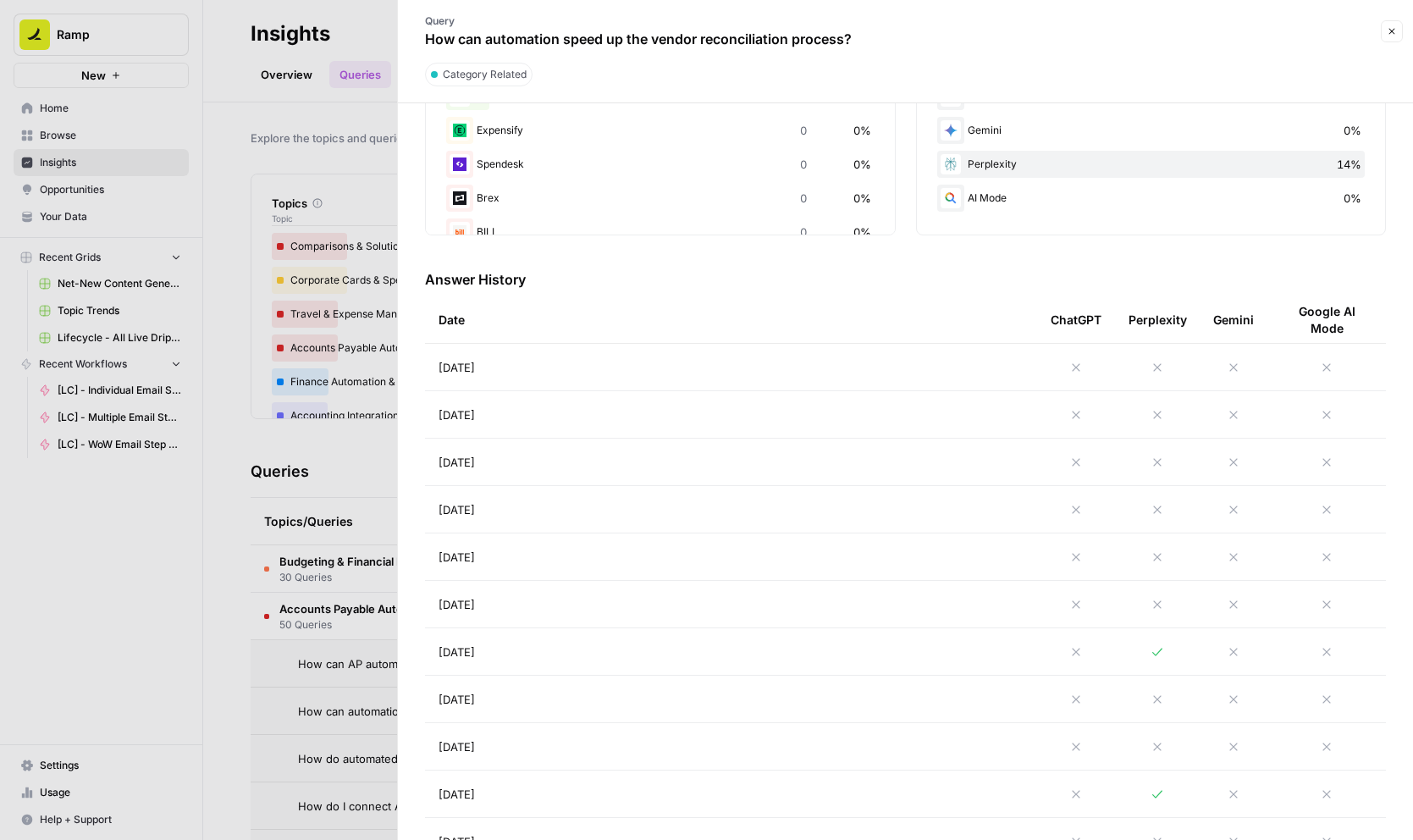
scroll to position [360, 0]
click at [1164, 653] on td at bounding box center [1157, 647] width 85 height 46
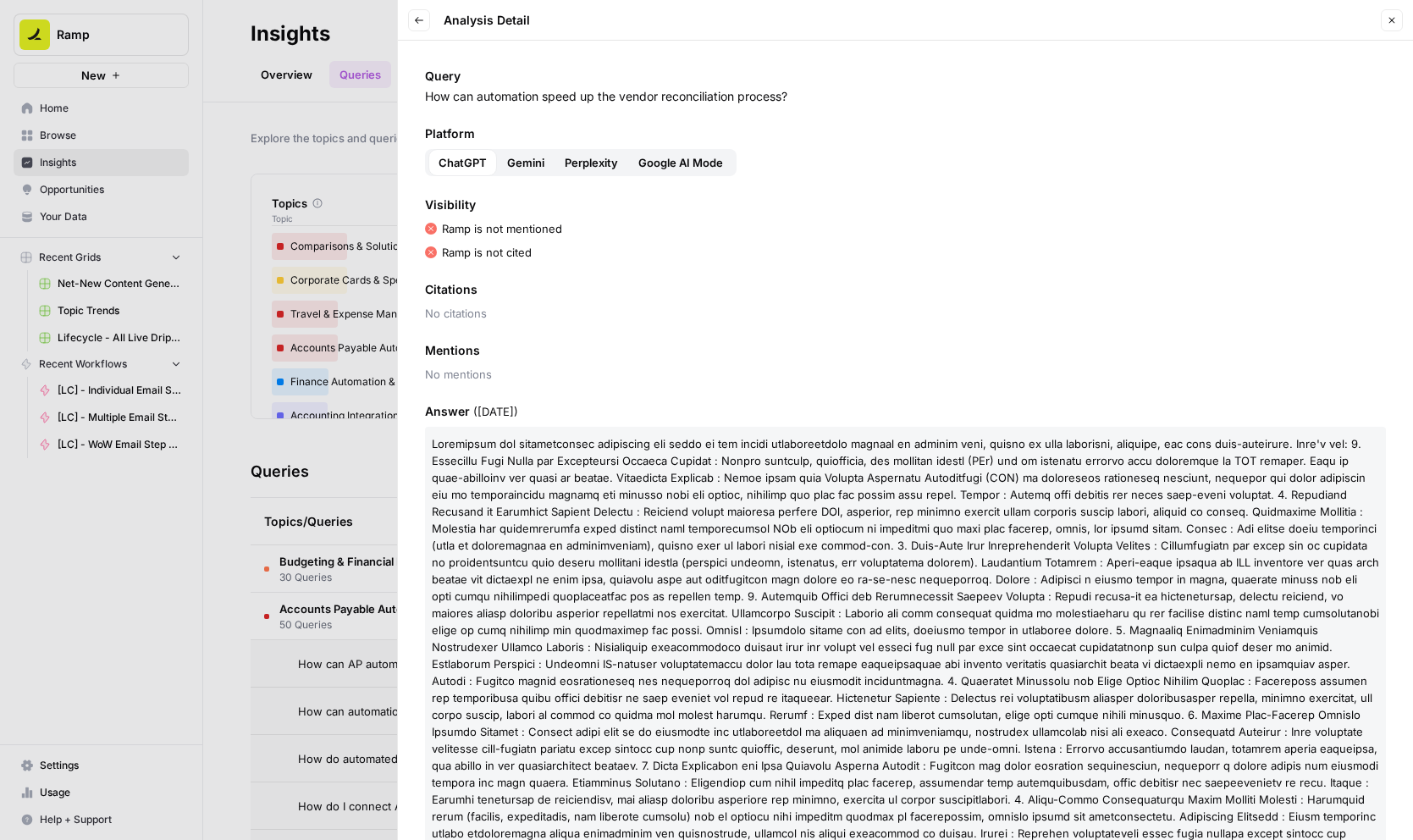
click at [417, 26] on button "Back" at bounding box center [419, 20] width 22 height 22
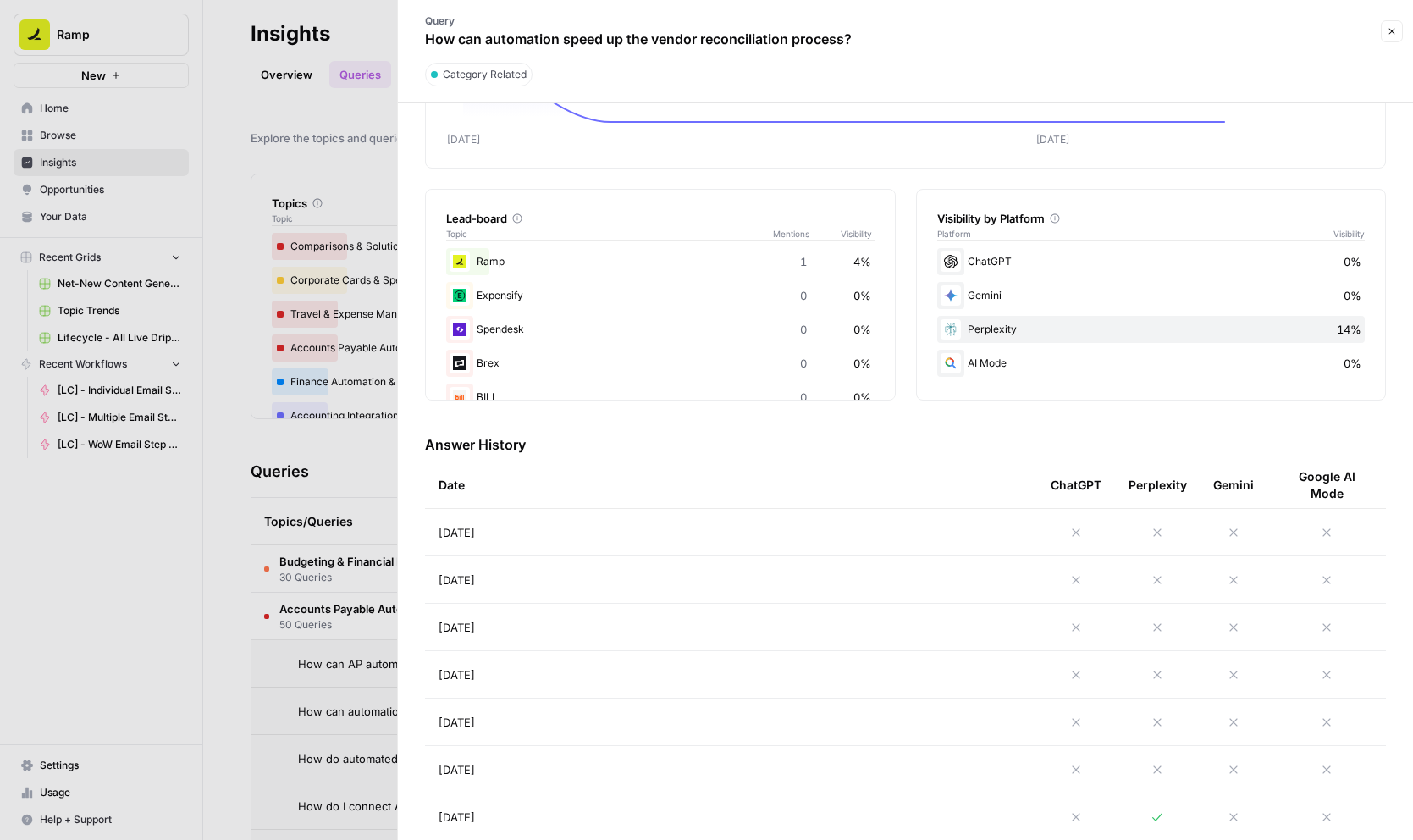
scroll to position [422, 0]
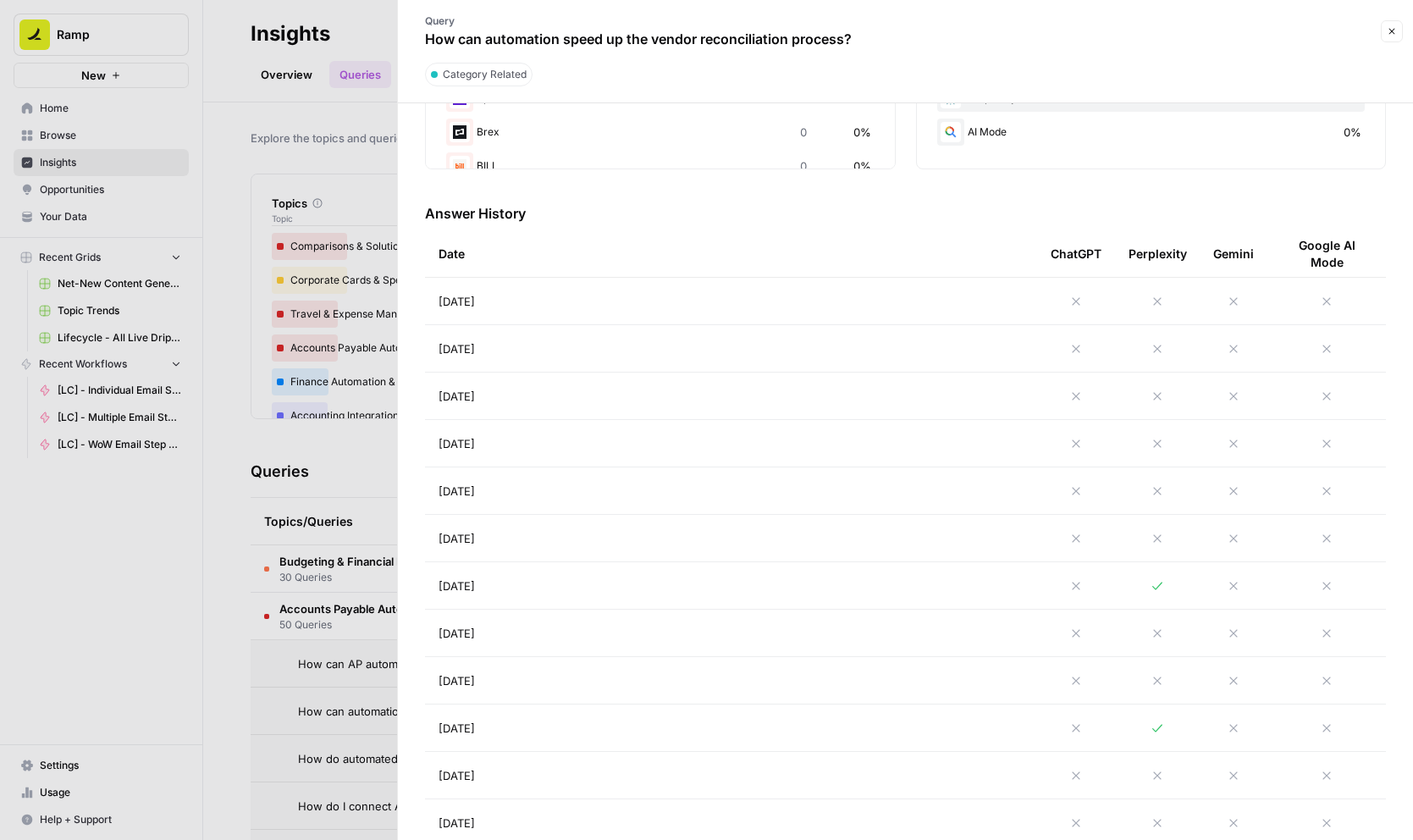
click at [1171, 587] on div at bounding box center [1157, 585] width 58 height 14
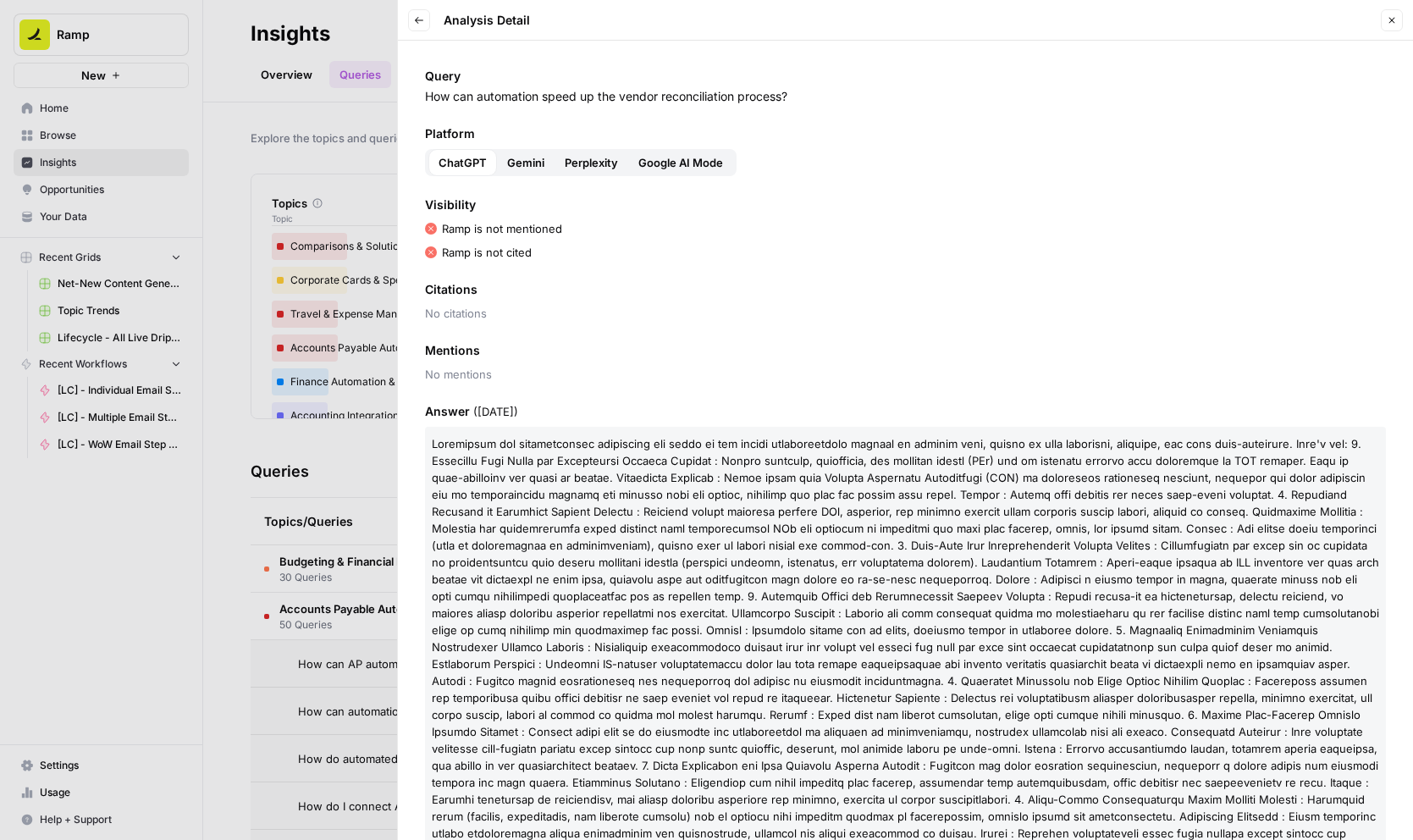
scroll to position [173, 0]
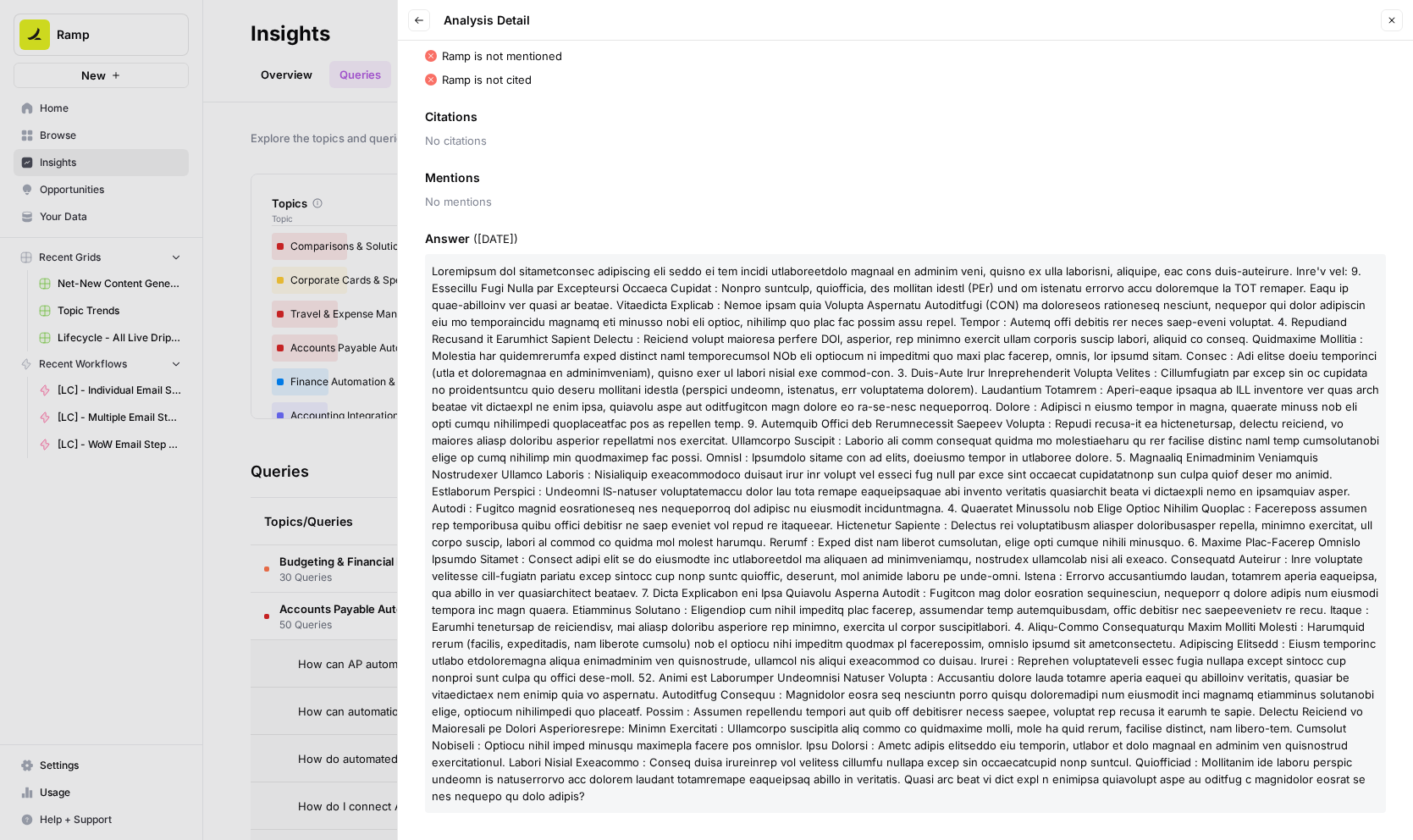
click at [718, 513] on span at bounding box center [905, 532] width 947 height 538
click at [412, 20] on button "Back" at bounding box center [419, 20] width 22 height 22
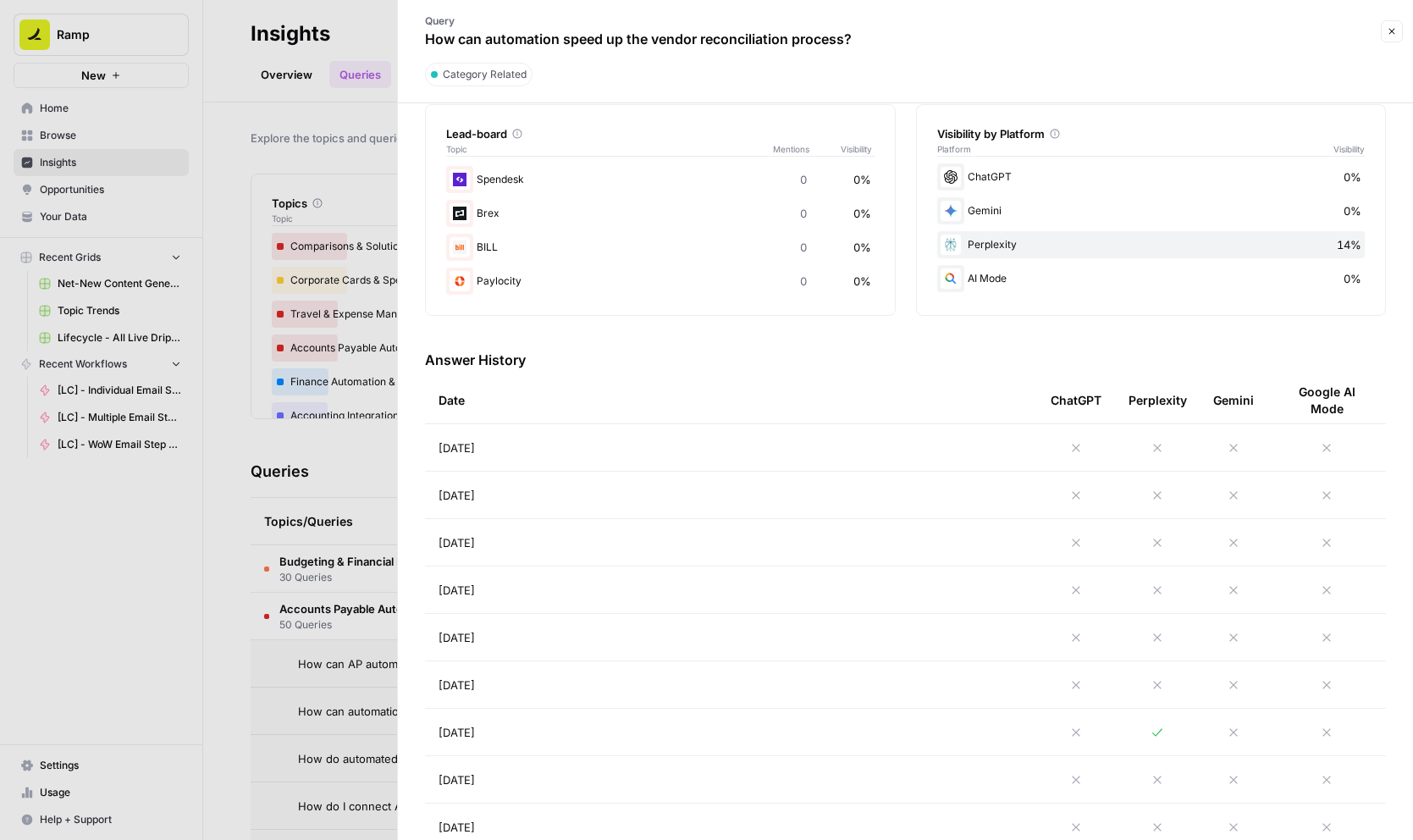
scroll to position [451, 0]
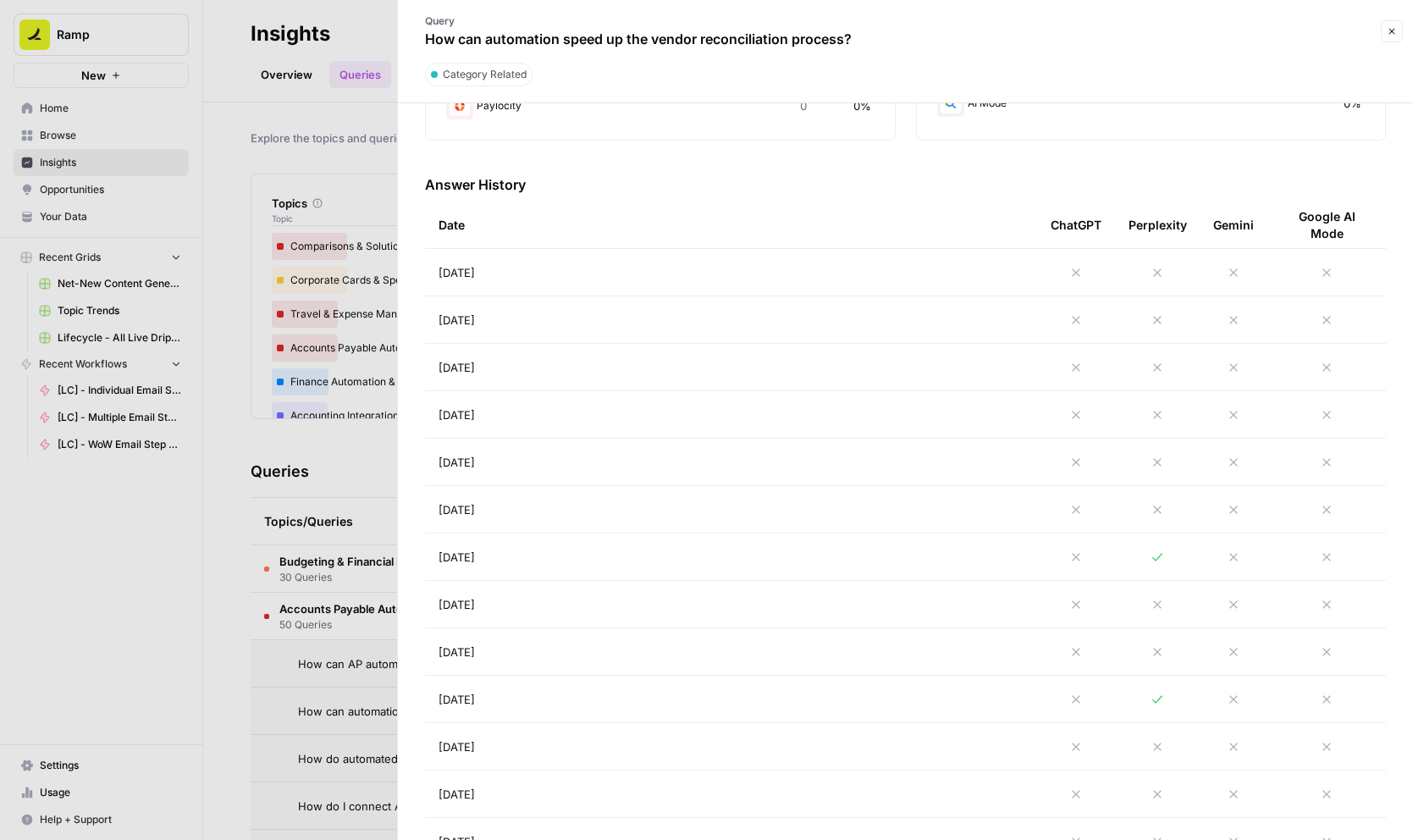
click at [1182, 704] on div at bounding box center [1157, 699] width 58 height 14
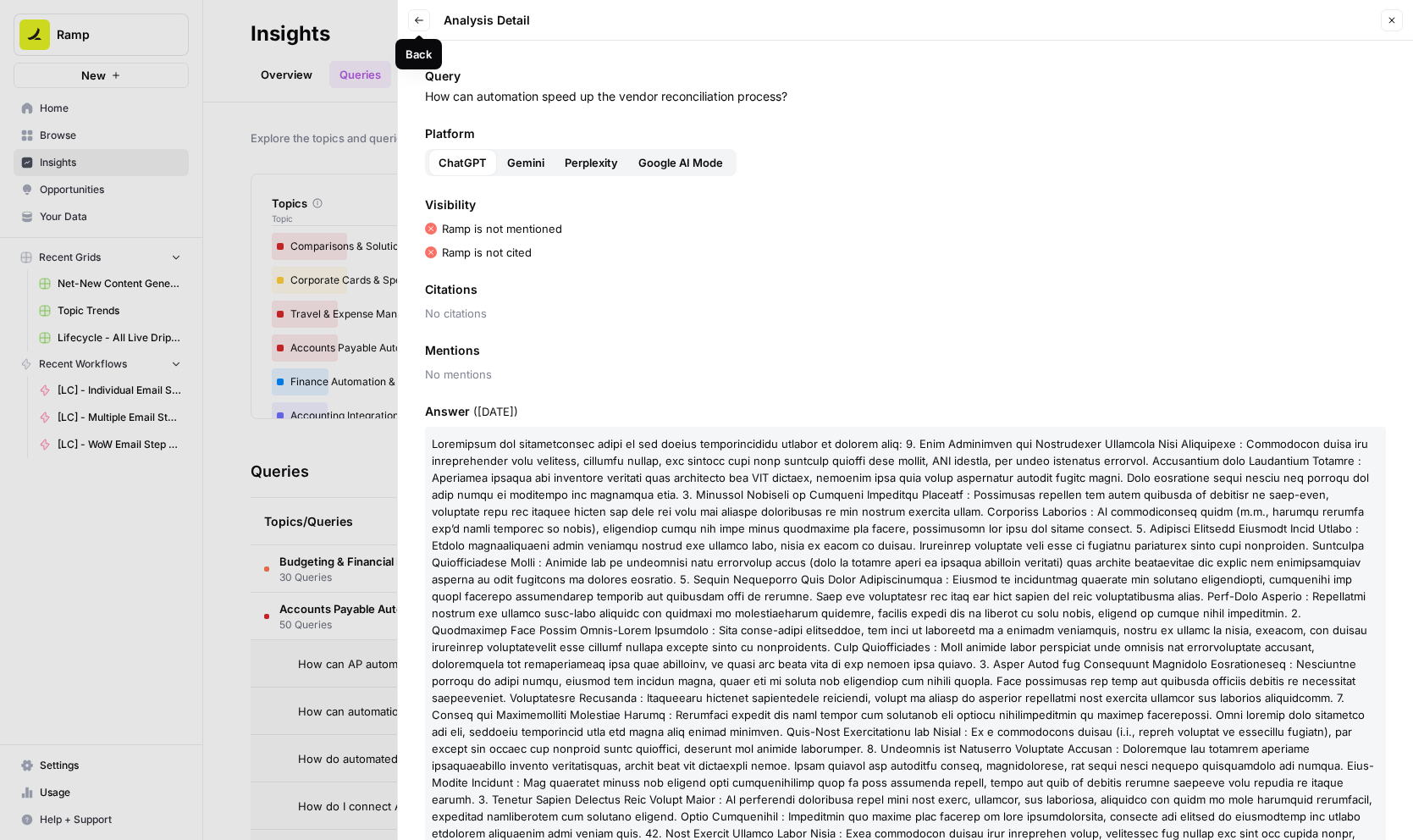
click at [522, 160] on span "Gemini" at bounding box center [526, 163] width 37 height 17
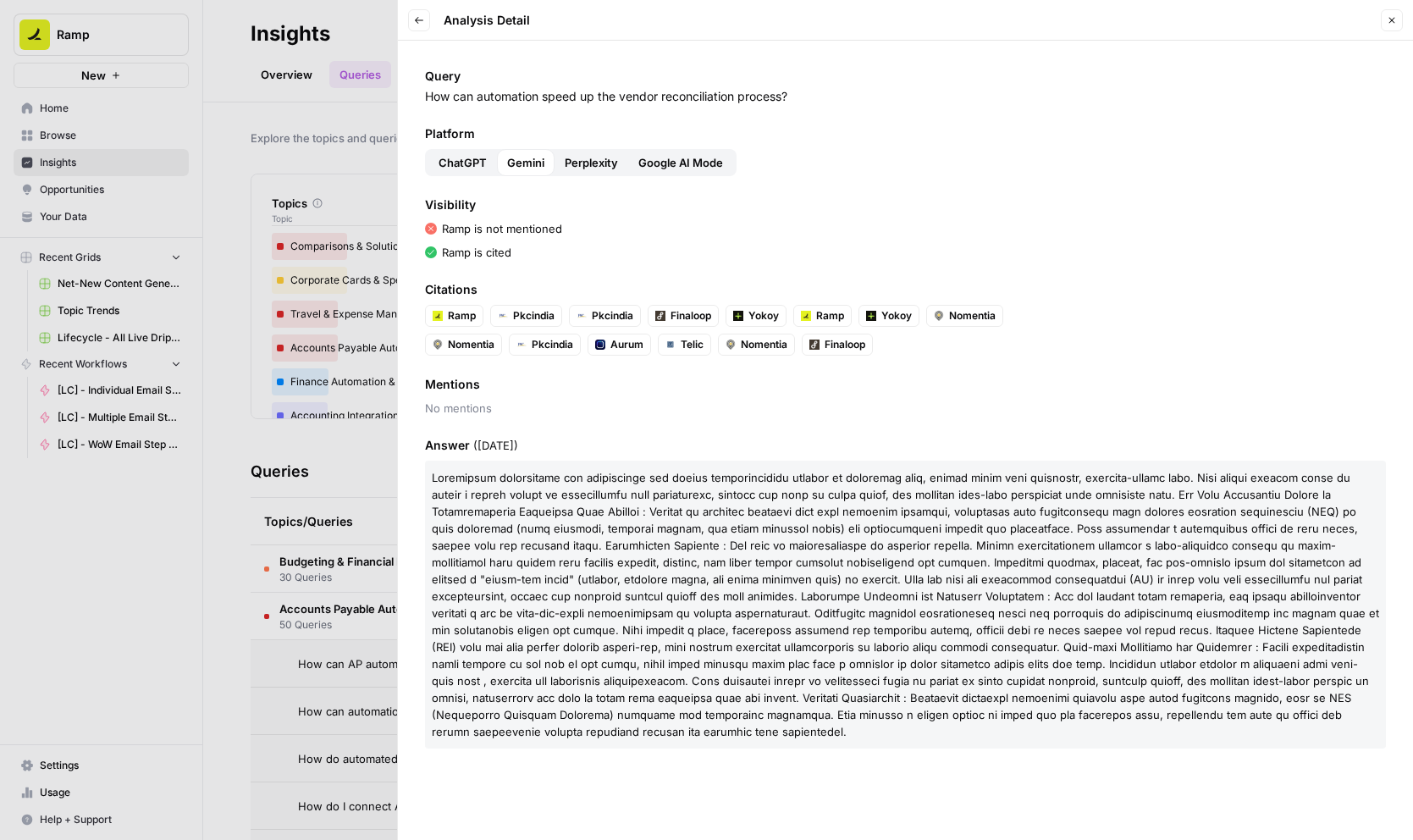
click at [596, 167] on span "Perplexity" at bounding box center [591, 163] width 53 height 17
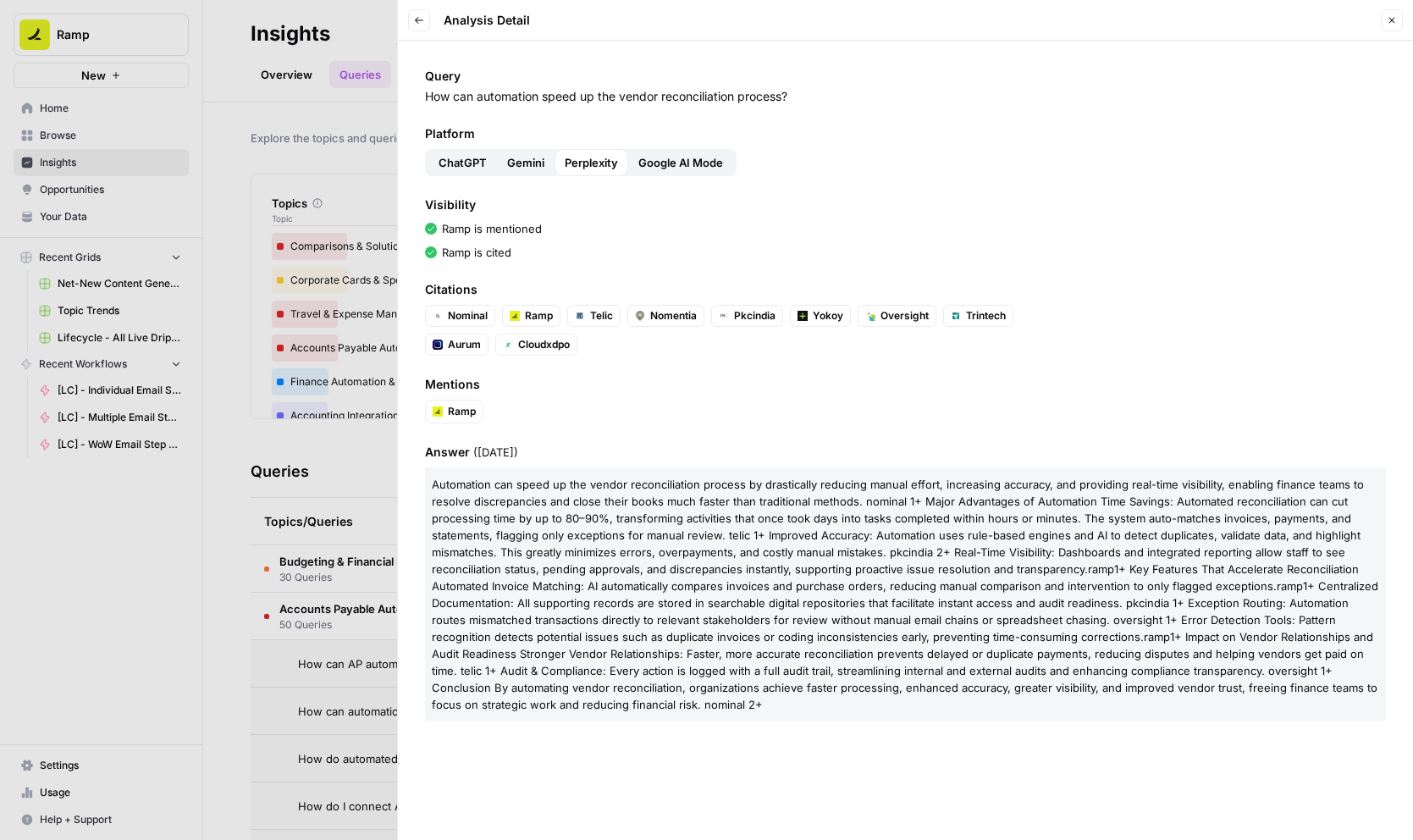
click at [685, 162] on span "Google AI Mode" at bounding box center [680, 163] width 85 height 17
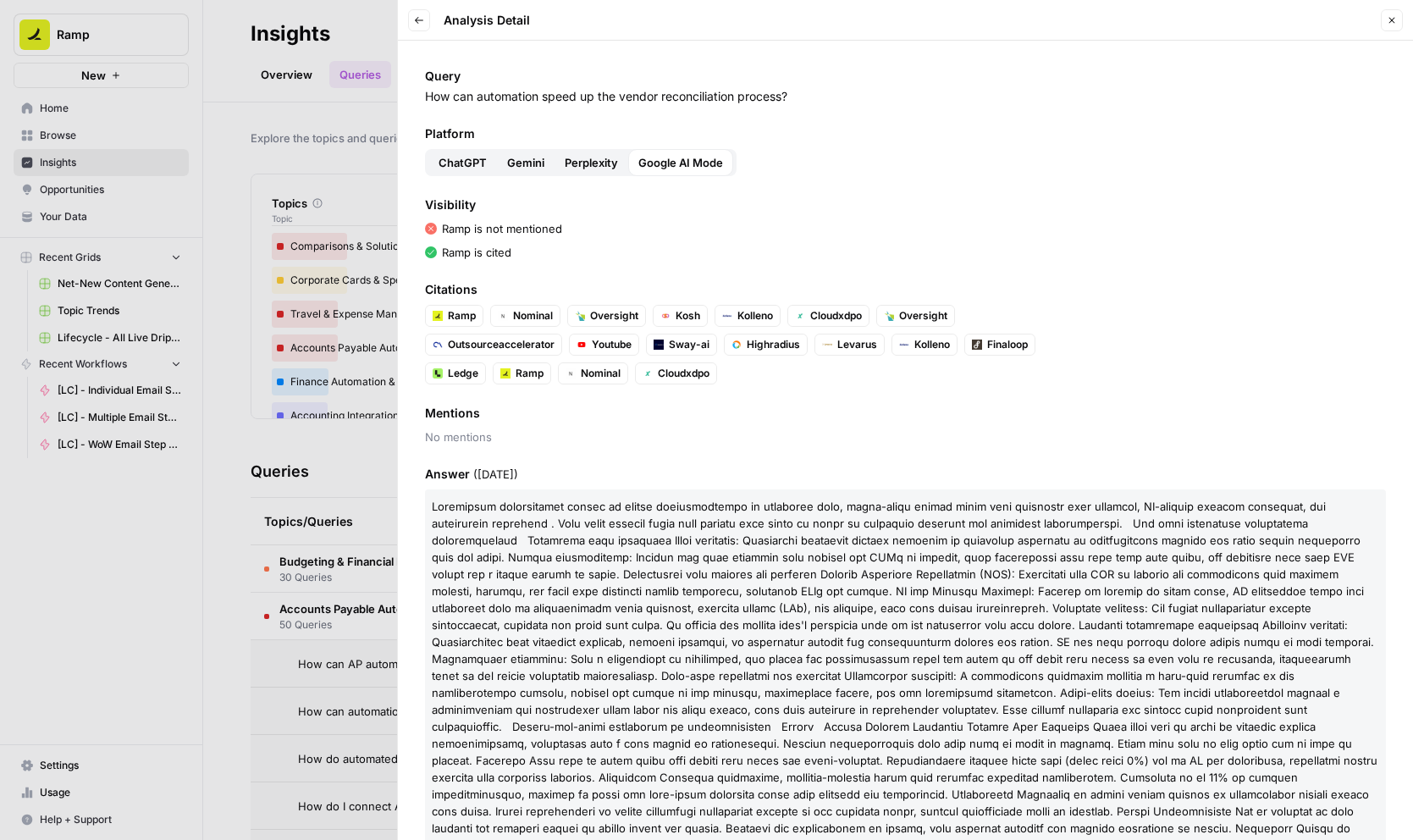
click at [412, 24] on button "Back" at bounding box center [419, 20] width 22 height 22
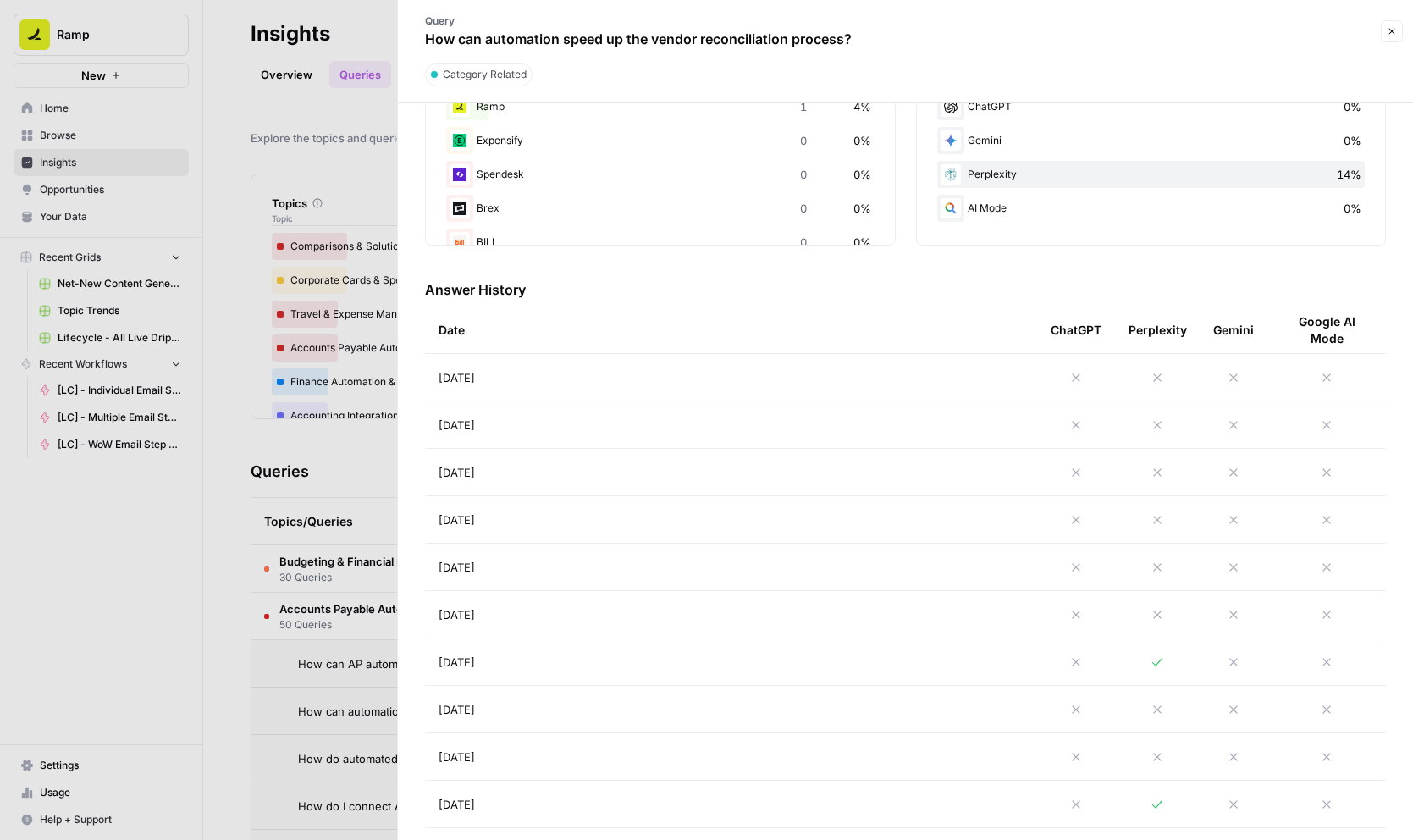
scroll to position [389, 0]
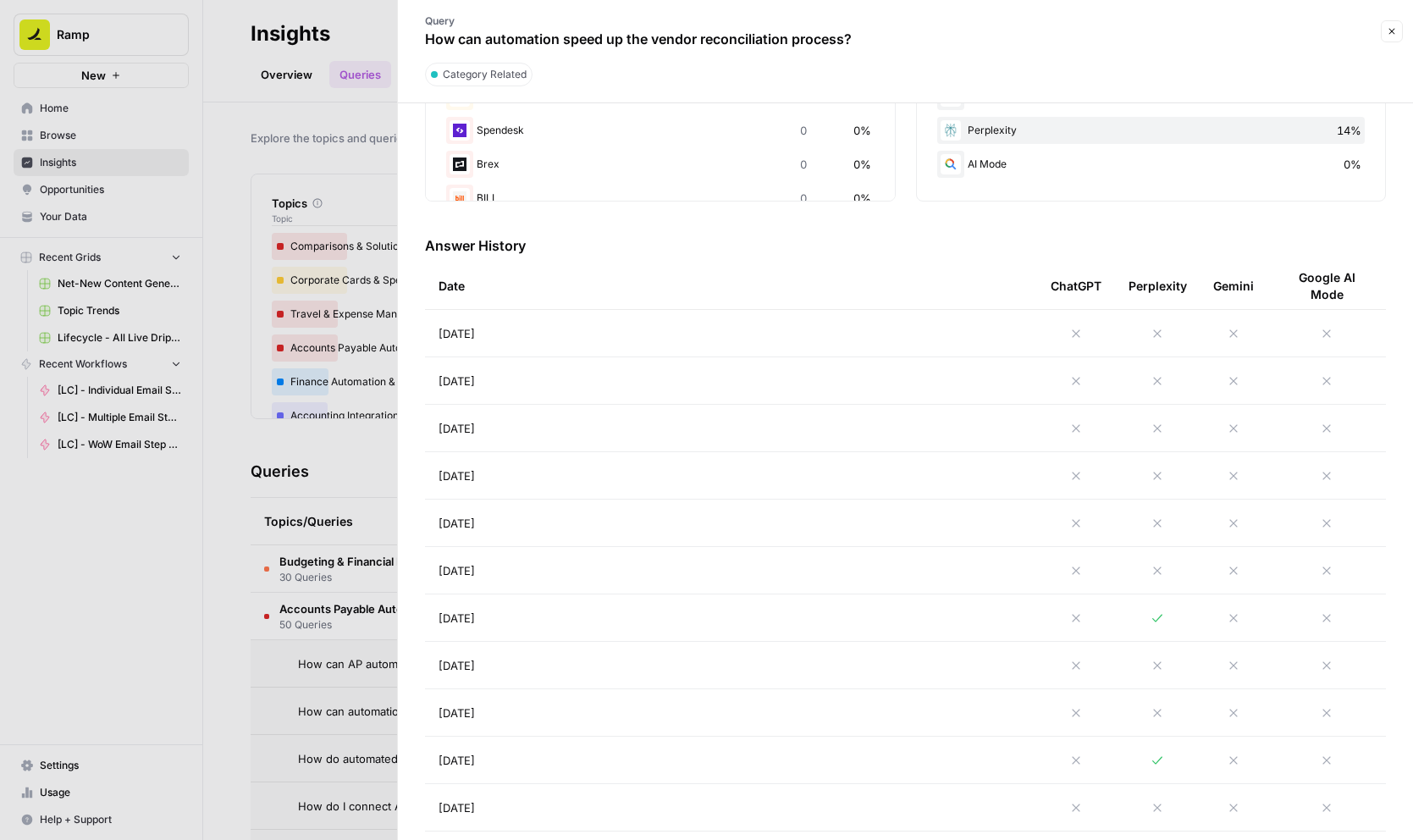
click at [1140, 622] on div at bounding box center [1157, 618] width 58 height 14
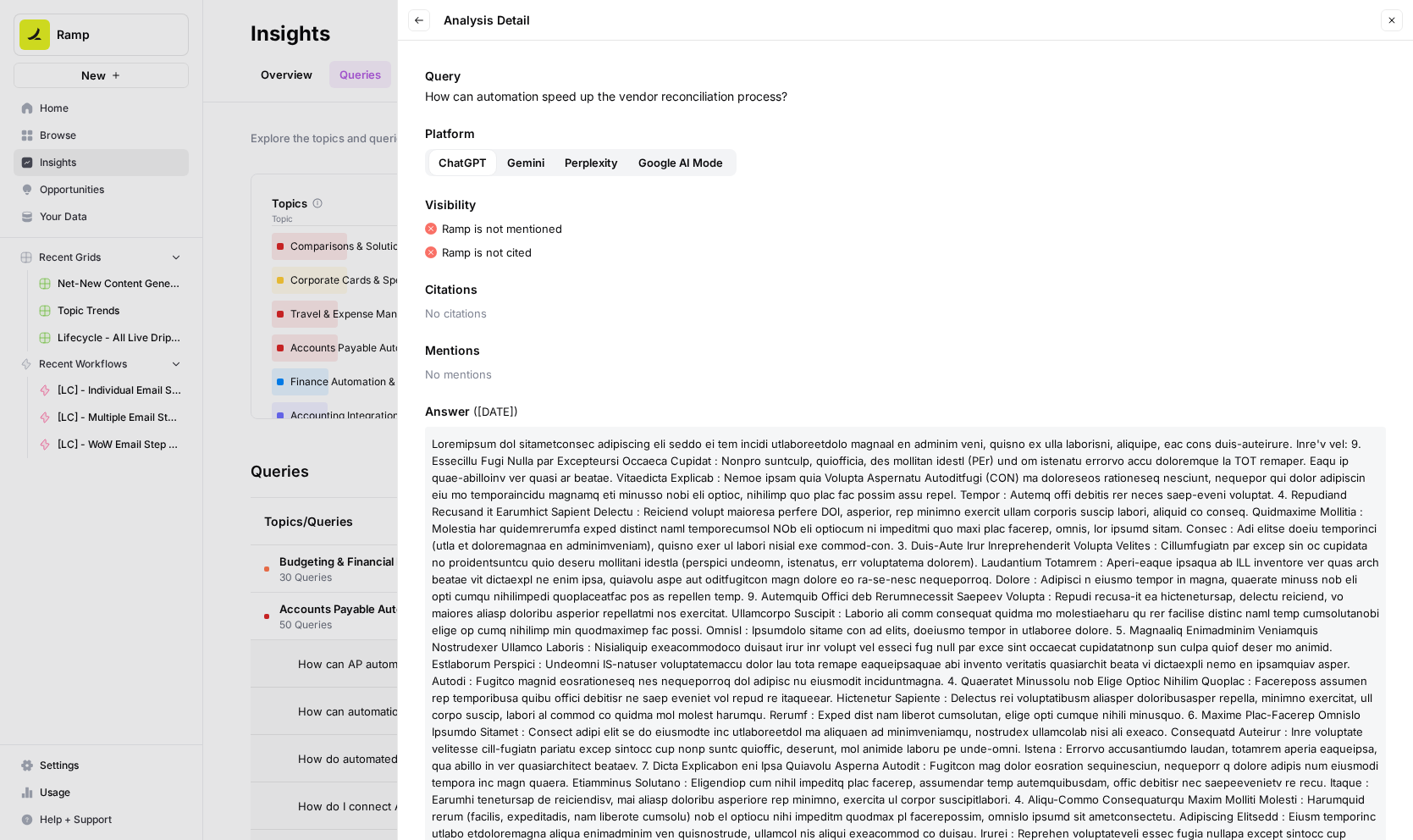
click at [567, 167] on span "Perplexity" at bounding box center [591, 163] width 53 height 17
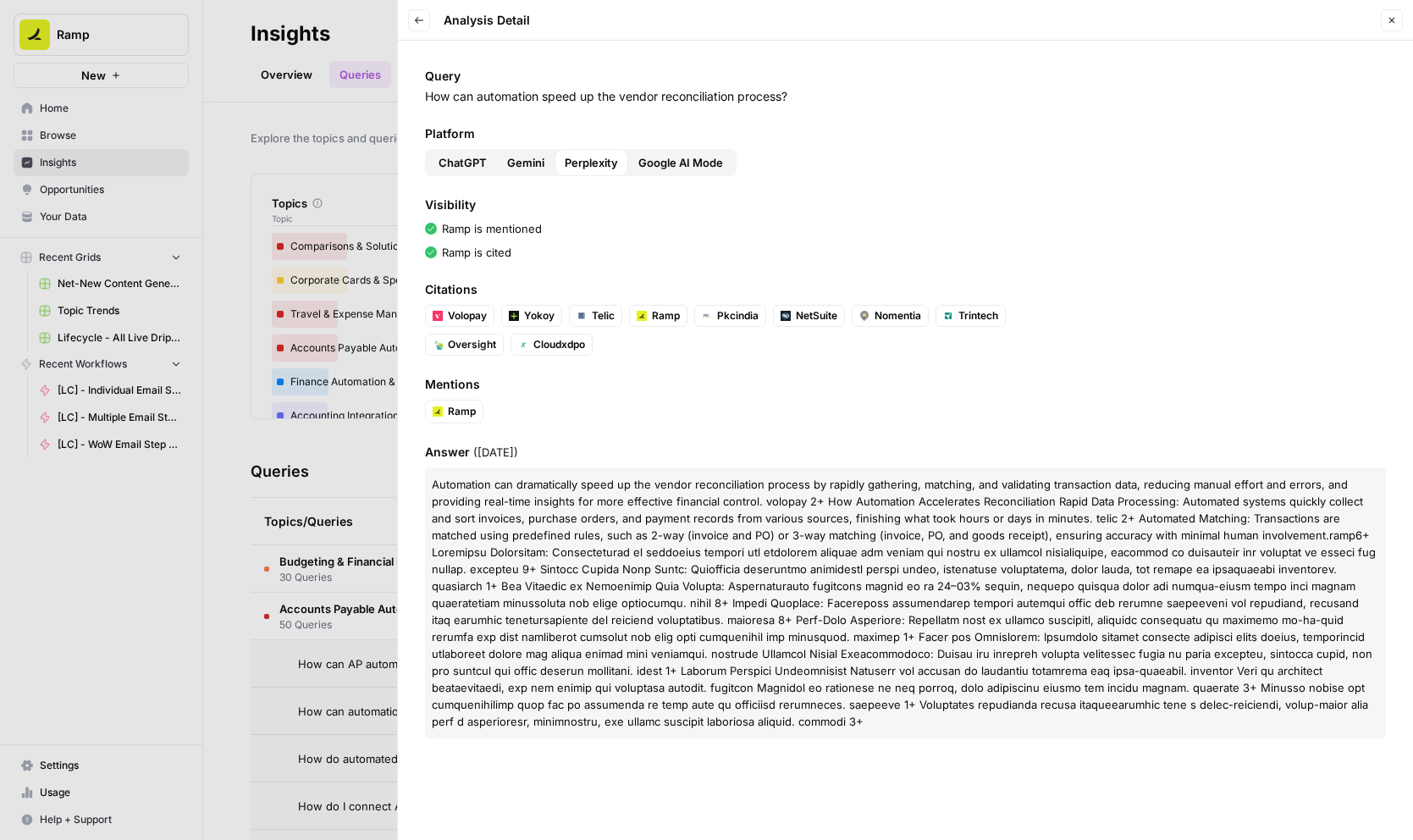
click at [367, 552] on div at bounding box center [706, 420] width 1413 height 840
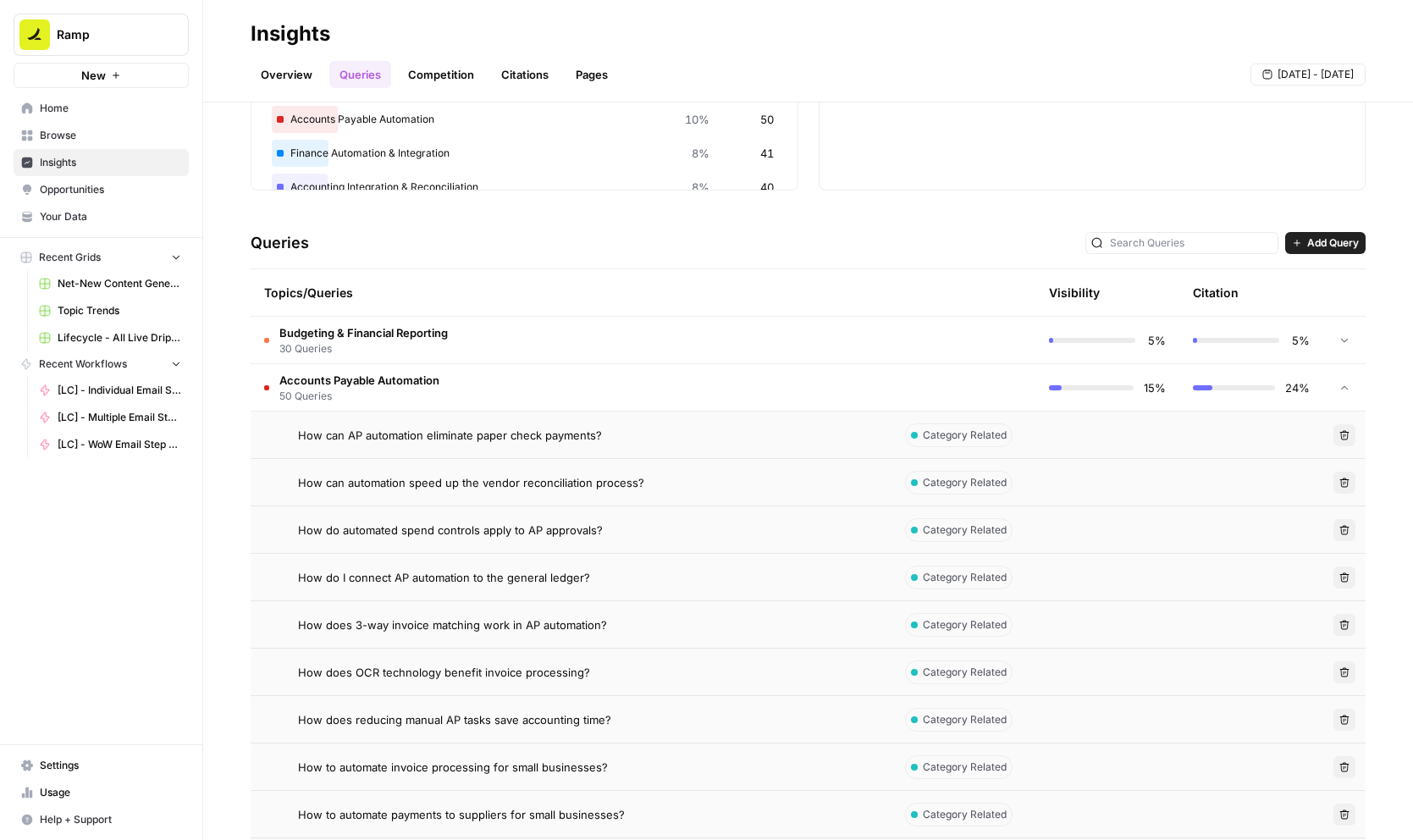
scroll to position [610, 0]
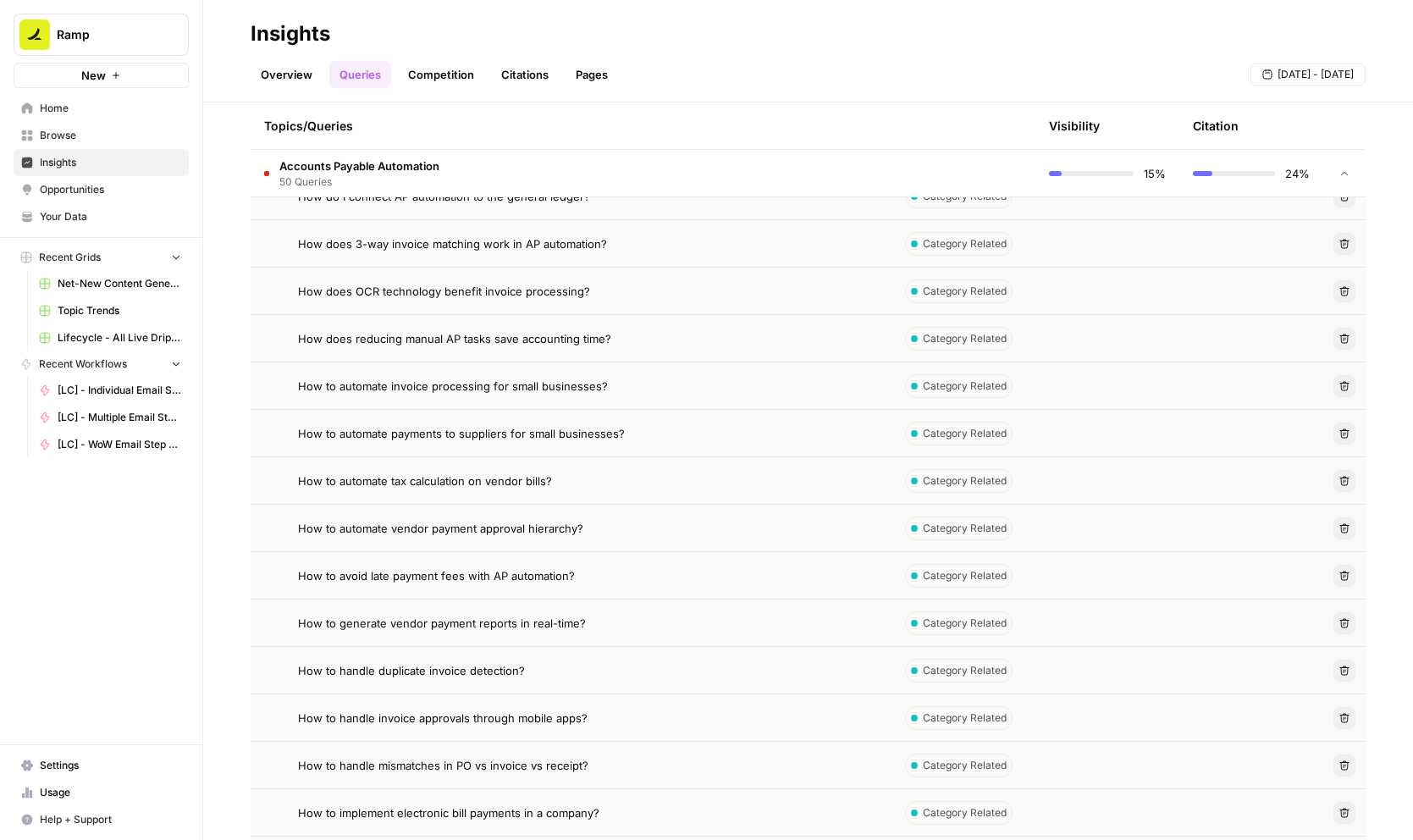
click at [534, 604] on td "How to generate vendor payment reports in real-time?" at bounding box center [572, 623] width 641 height 46
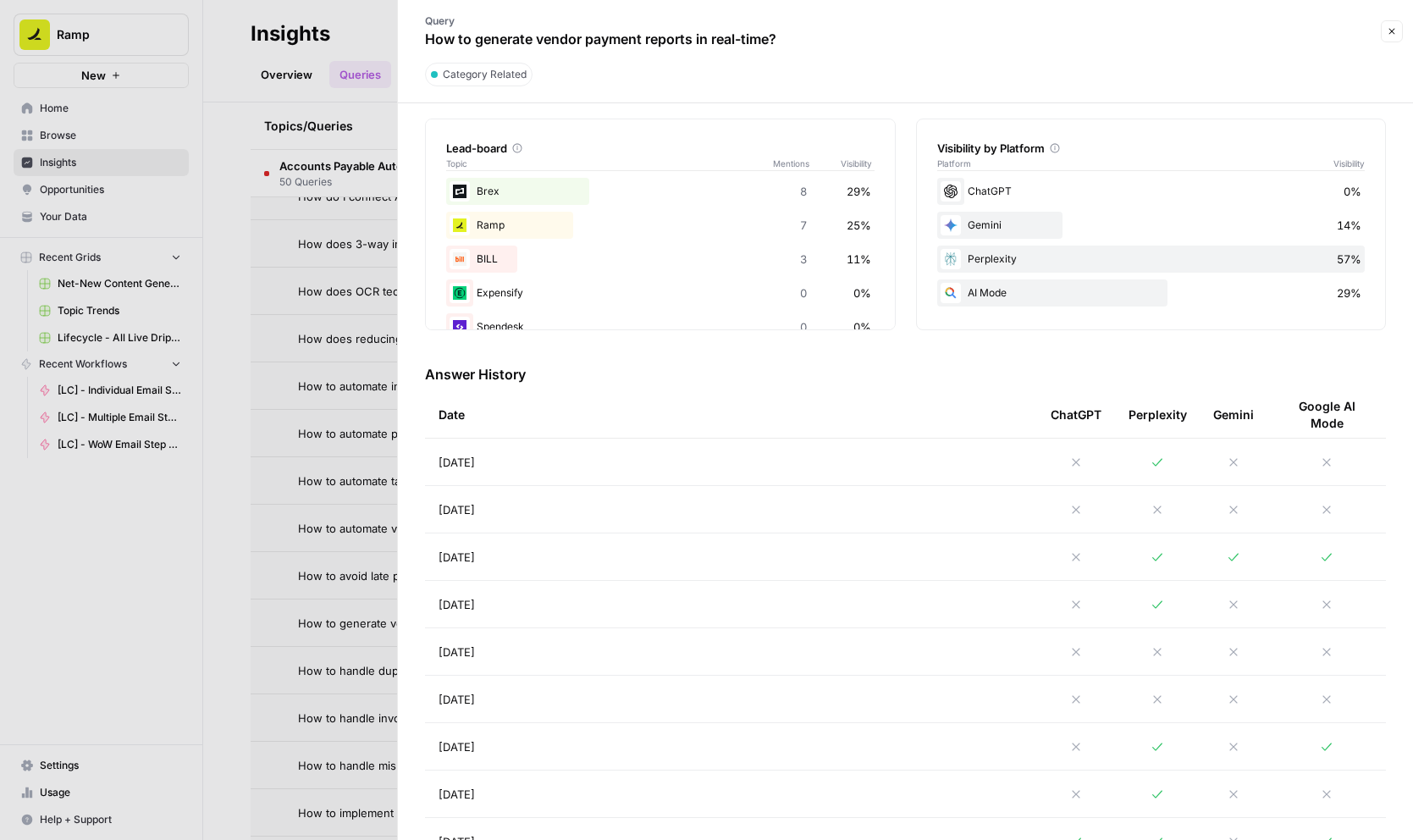
scroll to position [527, 0]
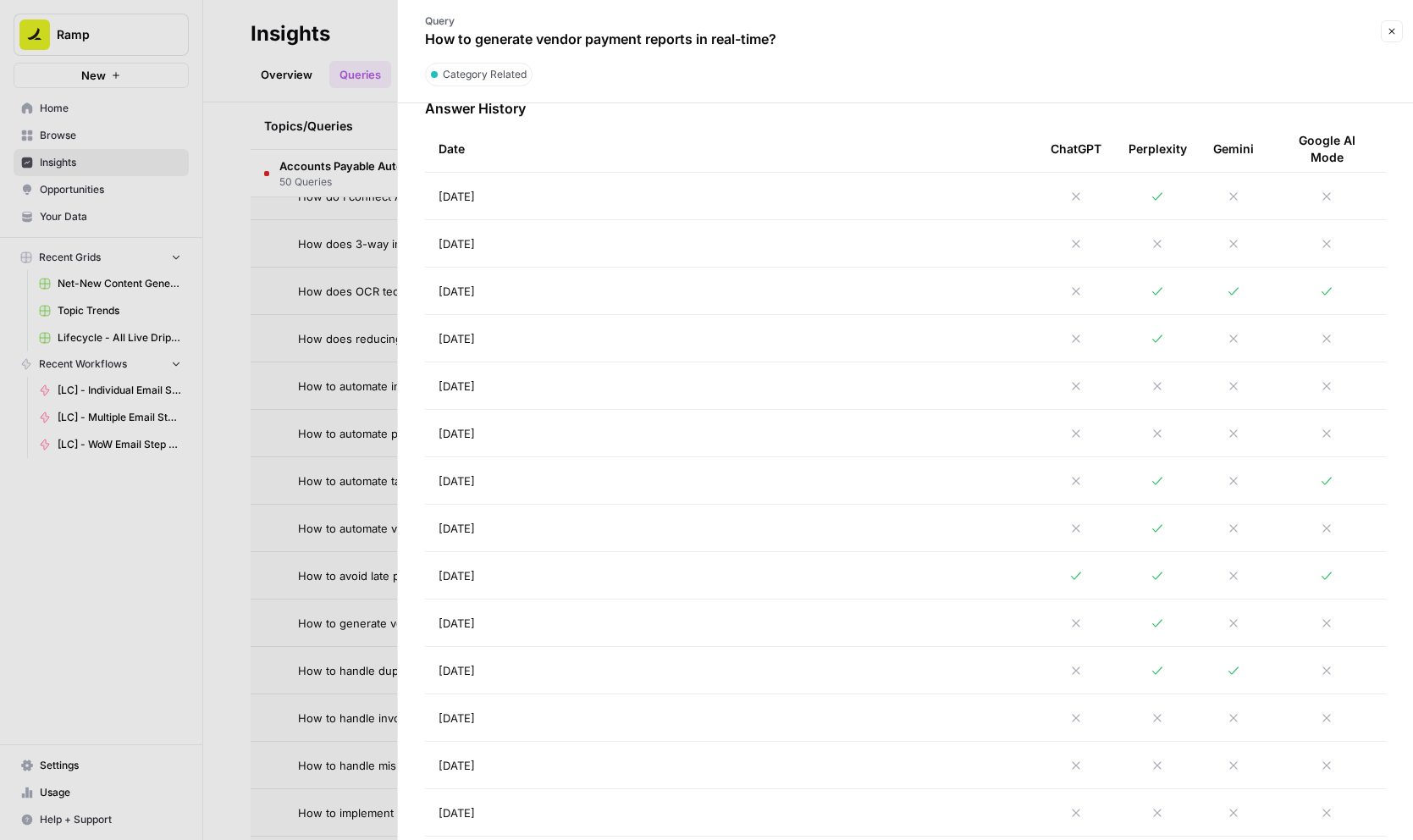
click at [590, 485] on td "Aug 28, 2025" at bounding box center [731, 480] width 613 height 46
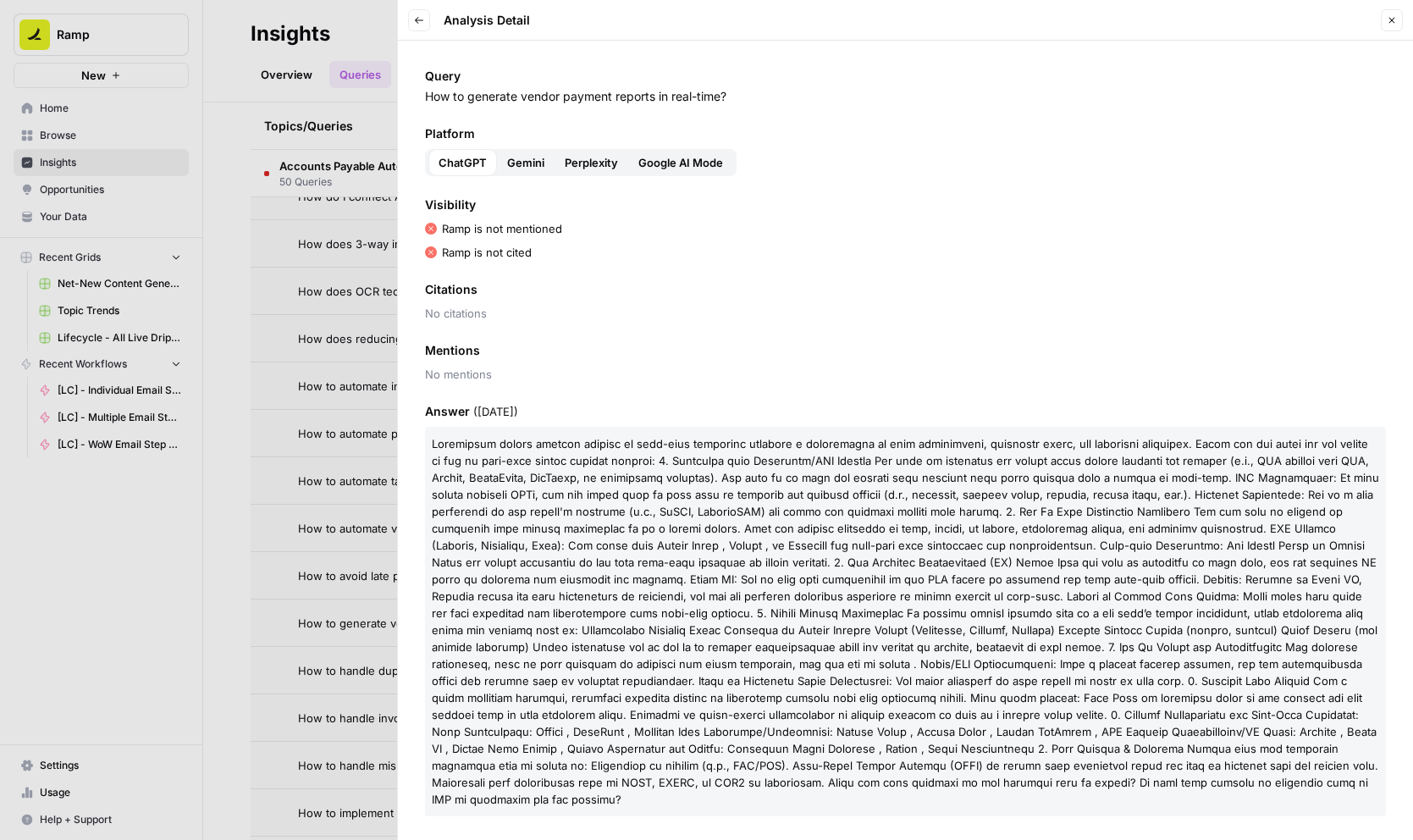
click at [596, 157] on span "Perplexity" at bounding box center [591, 163] width 53 height 17
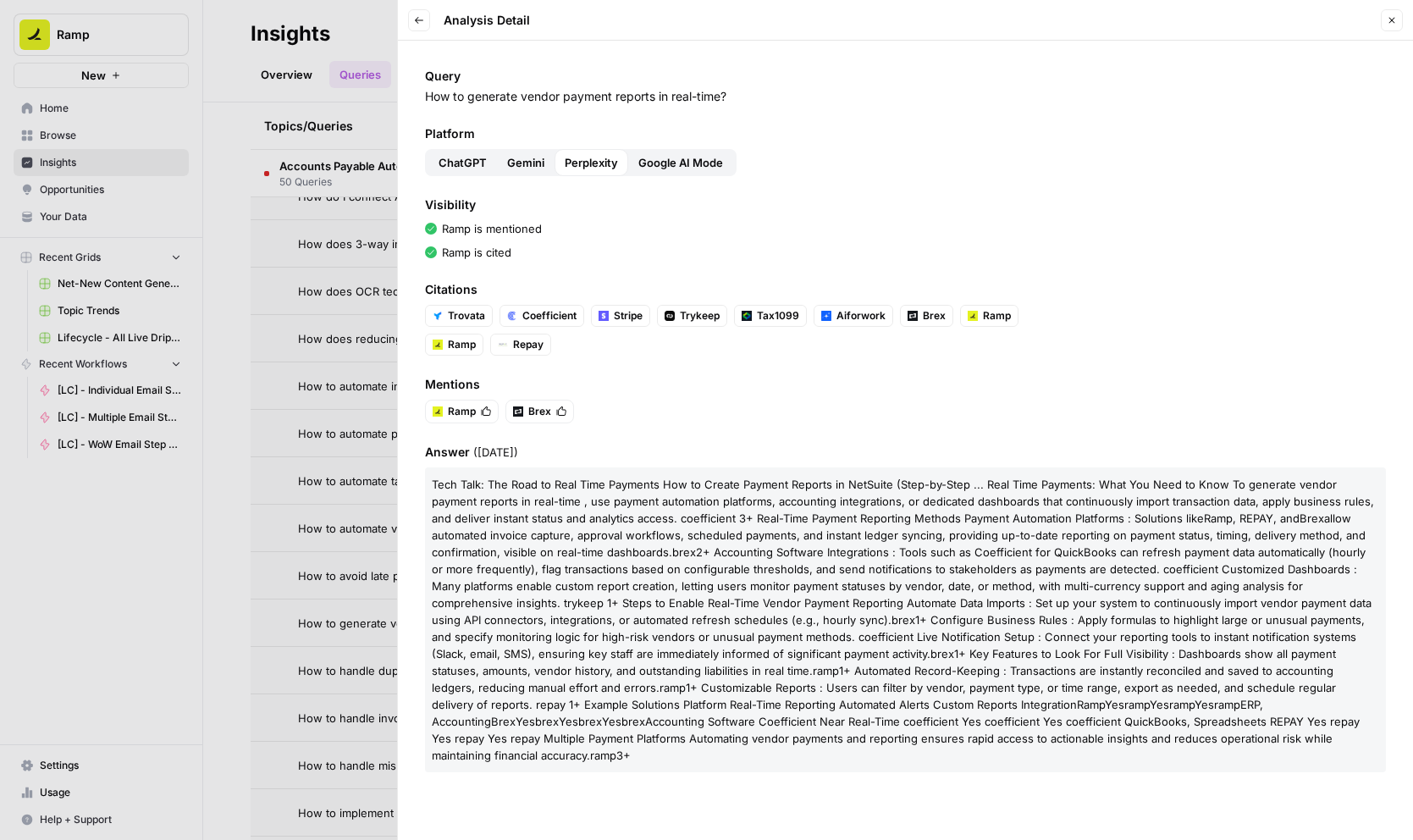
click at [350, 252] on div at bounding box center [706, 420] width 1413 height 840
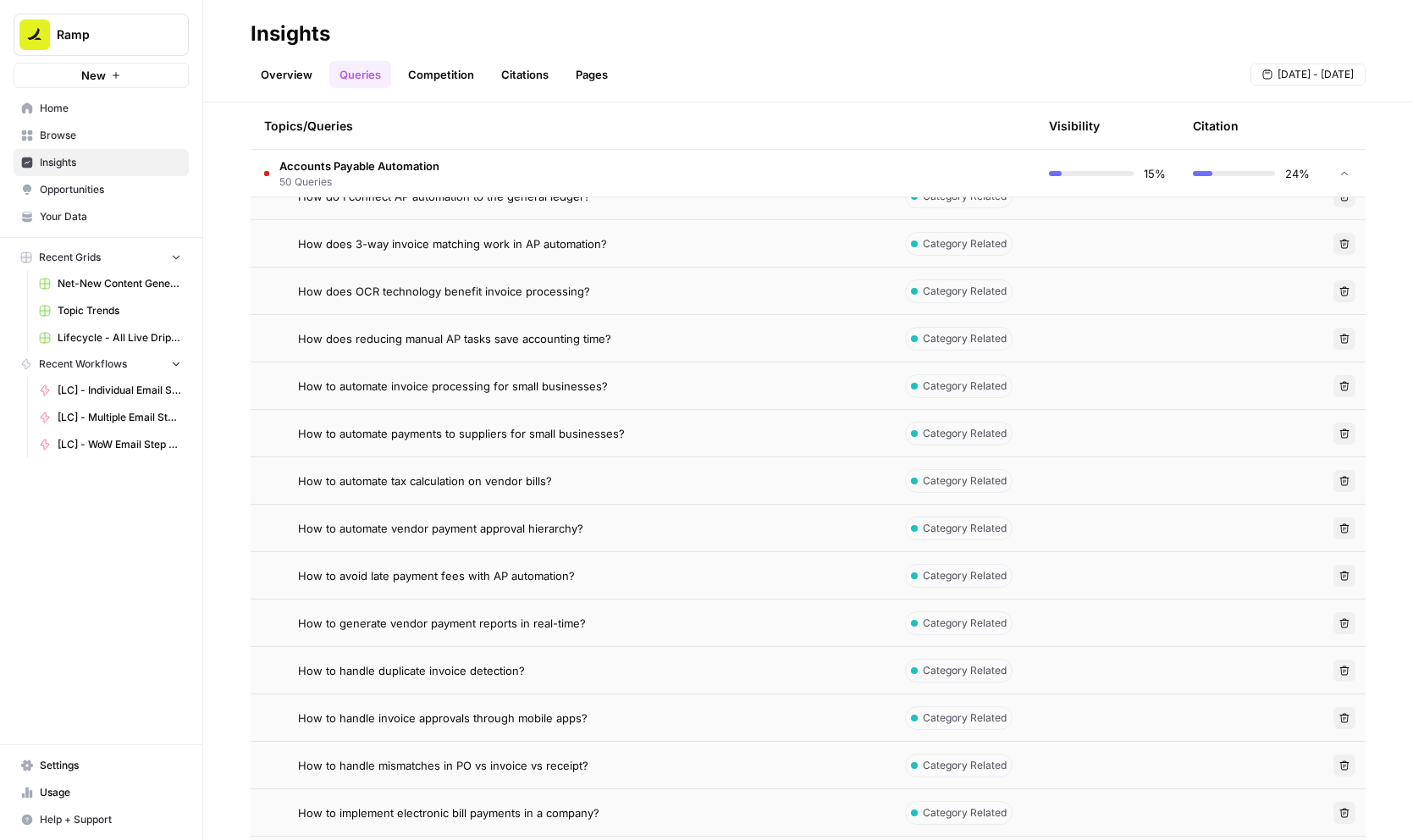
click at [524, 72] on link "Citations" at bounding box center [524, 74] width 68 height 27
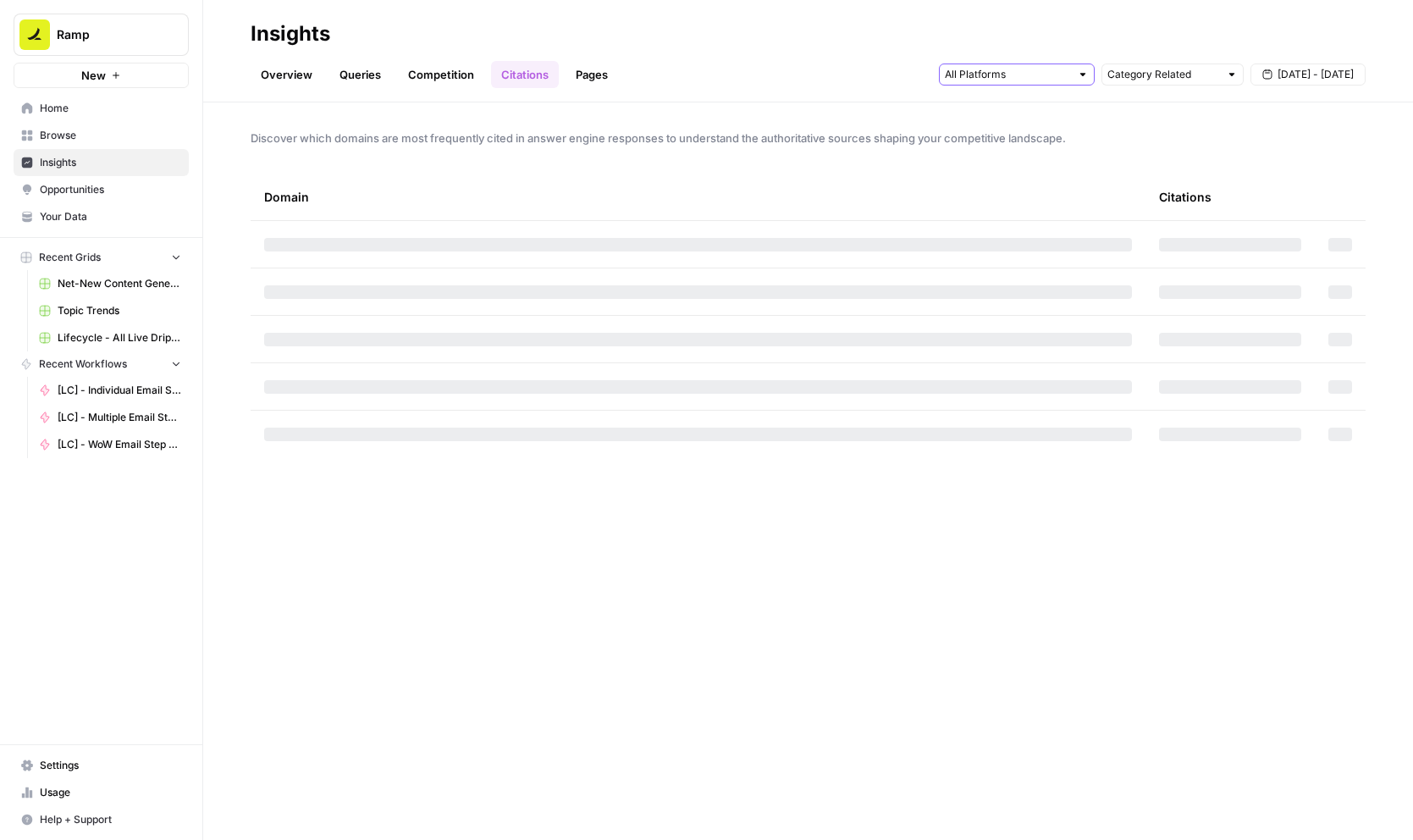
click at [1024, 74] on input "text" at bounding box center [1008, 74] width 125 height 17
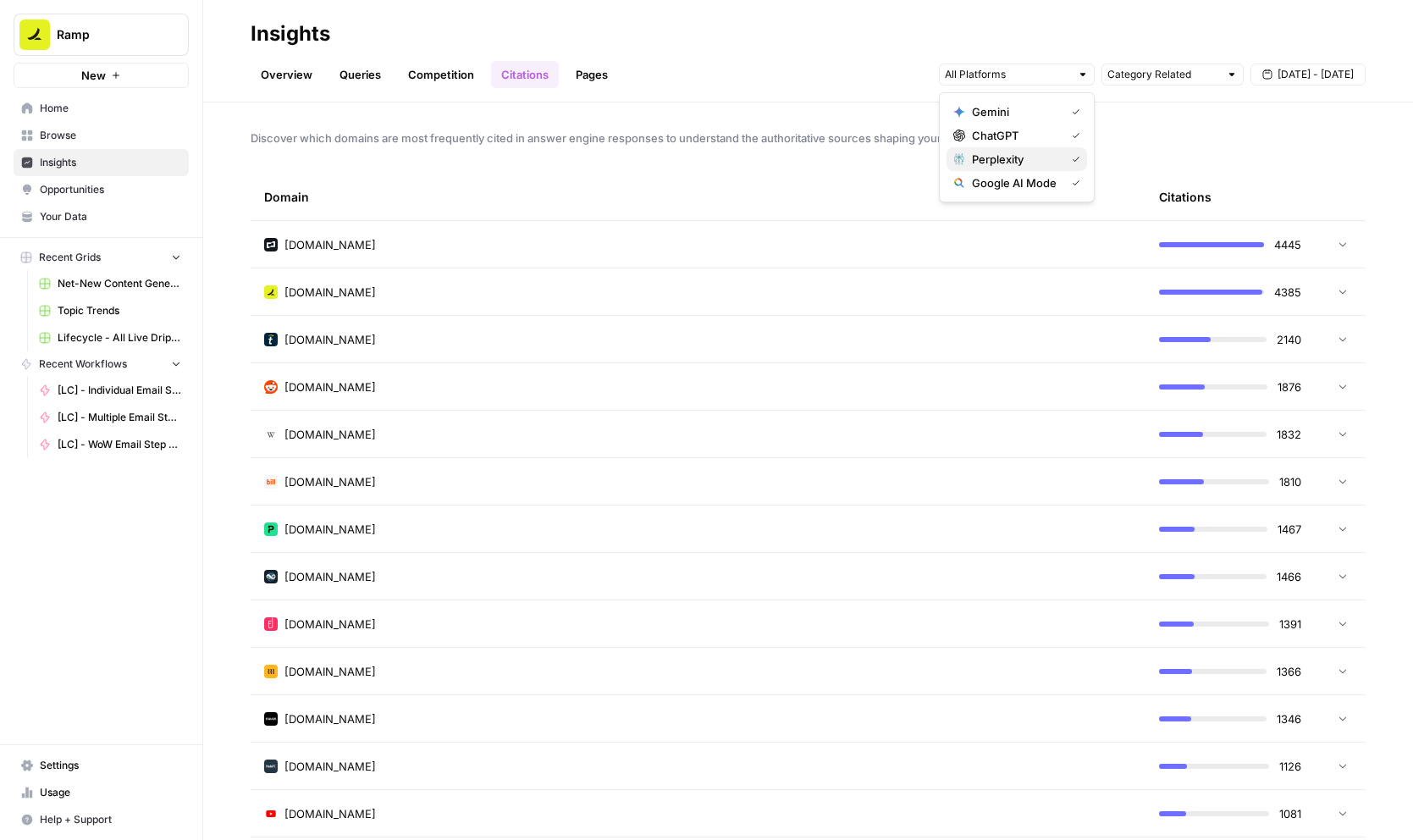
click at [1042, 159] on span "Perplexity" at bounding box center [1015, 159] width 86 height 17
click at [1050, 151] on span "Perplexity" at bounding box center [1023, 159] width 101 height 17
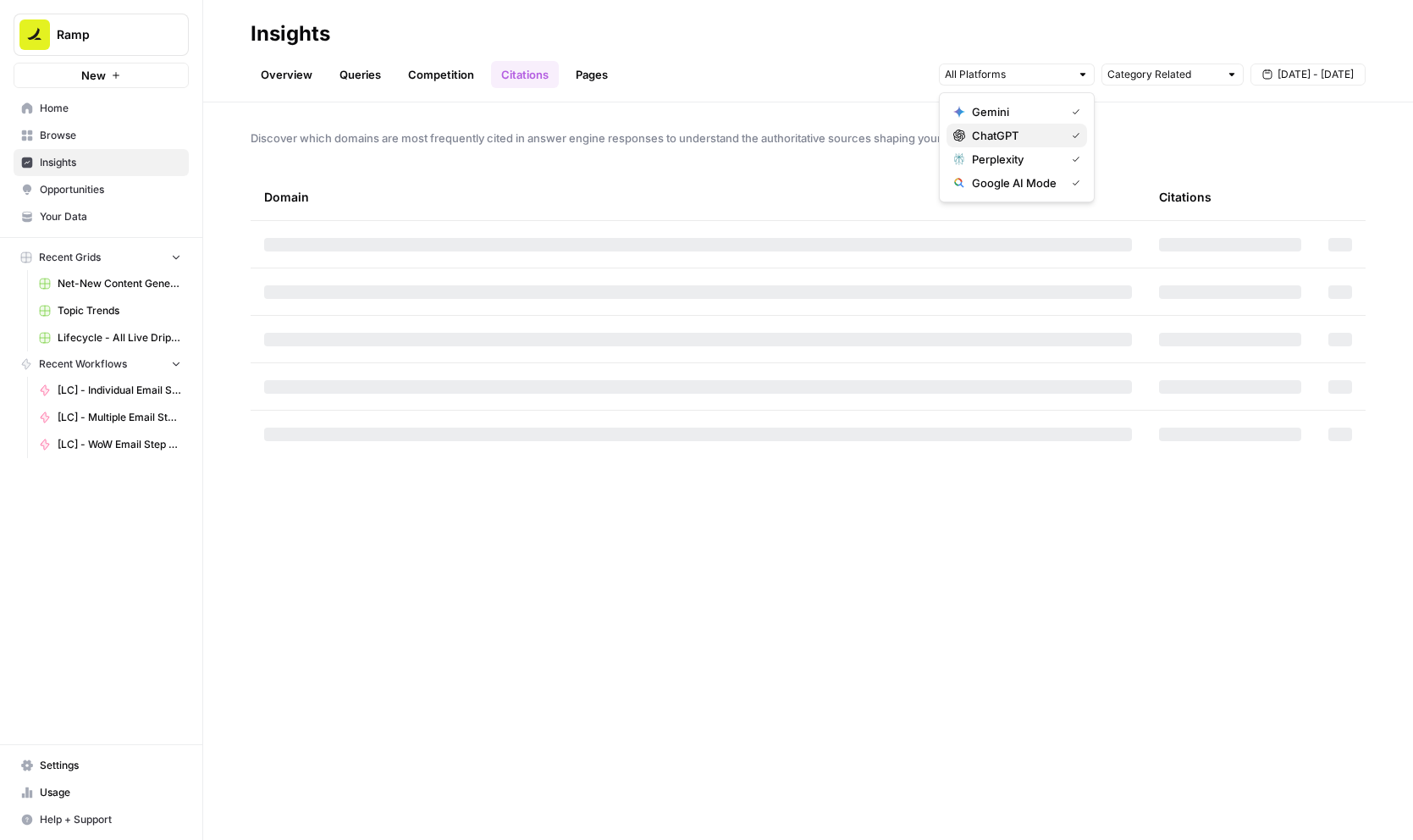
click at [1060, 138] on div "ChatGPT" at bounding box center [1017, 136] width 127 height 17
click at [1057, 112] on span "Gemini" at bounding box center [1015, 112] width 86 height 17
click at [1051, 190] on span "Google AI Mode" at bounding box center [1015, 183] width 86 height 17
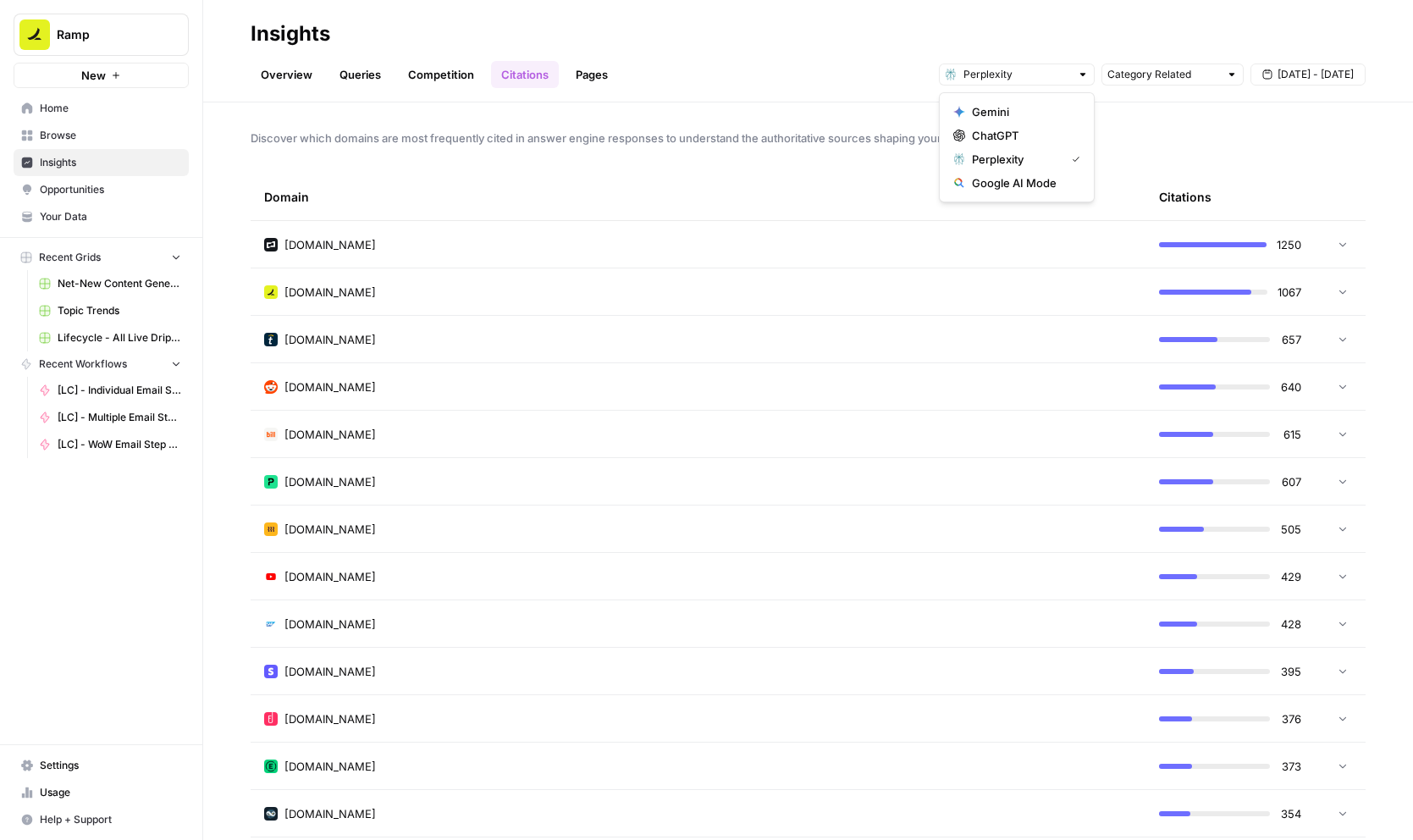
click at [1184, 124] on div "Discover which domains are most frequently cited in answer engine responses to …" at bounding box center [809, 470] width 1210 height 737
click at [443, 83] on link "Competition" at bounding box center [441, 74] width 86 height 27
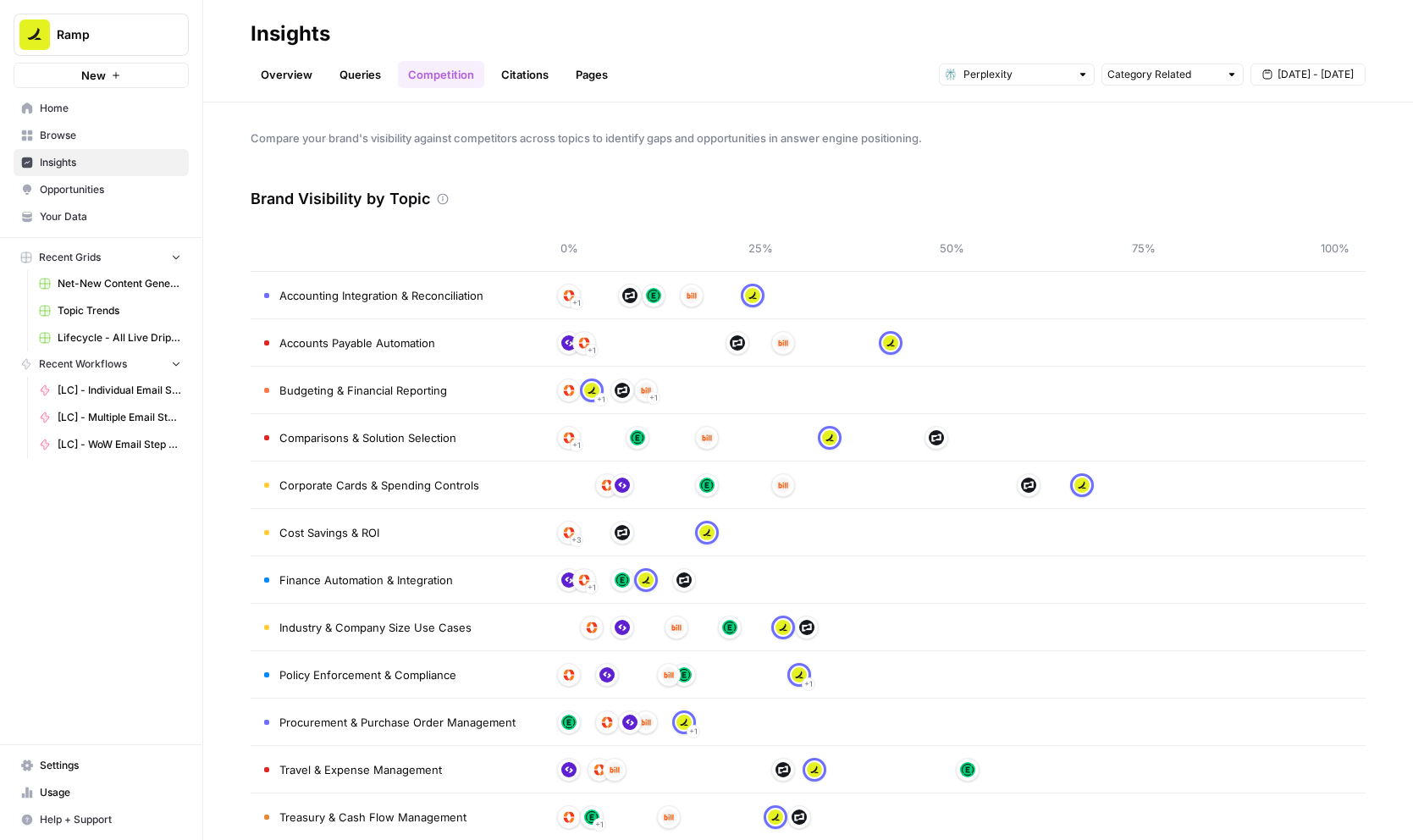
click at [439, 201] on icon at bounding box center [442, 199] width 12 height 12
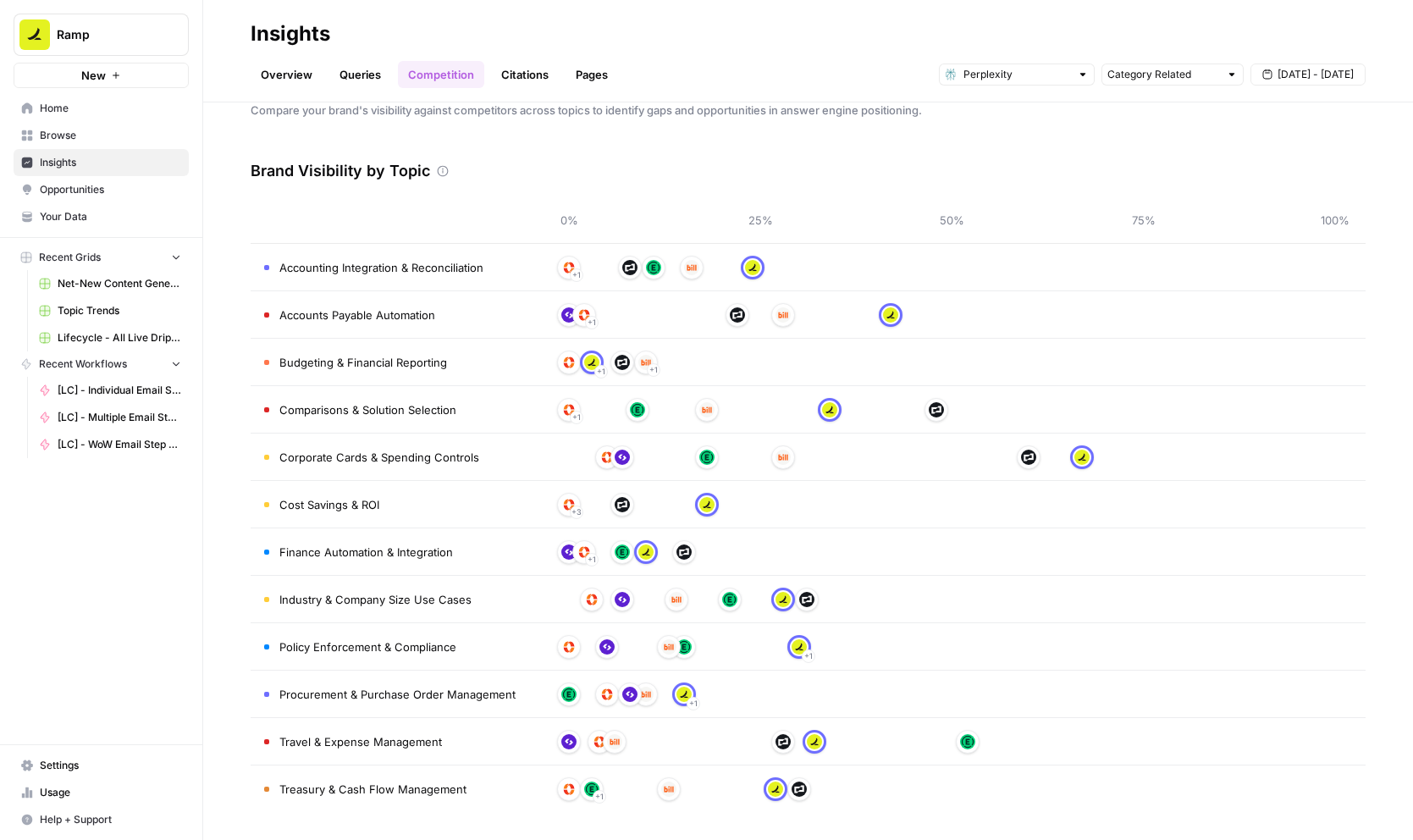
click at [893, 322] on div at bounding box center [891, 315] width 24 height 24
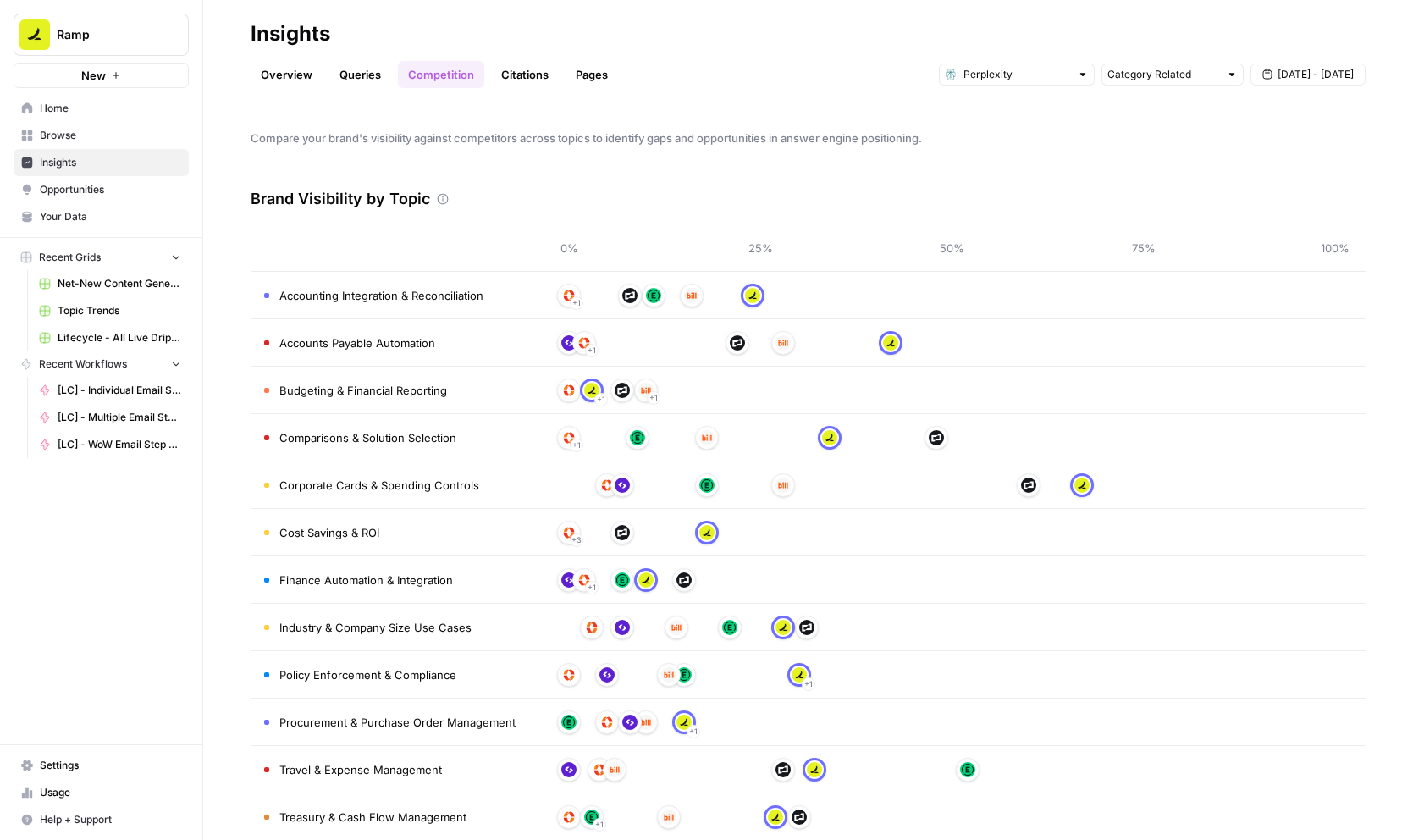
click at [1202, 138] on span "Compare your brand's visibility against competitors across topics to identify g…" at bounding box center [809, 138] width 1116 height 17
click at [1186, 75] on input "text" at bounding box center [1163, 74] width 112 height 17
type input "Category Related"
click at [928, 147] on div "Compare your brand's visibility against competitors across topics to identify g…" at bounding box center [809, 470] width 1210 height 737
click at [521, 79] on link "Citations" at bounding box center [524, 74] width 68 height 27
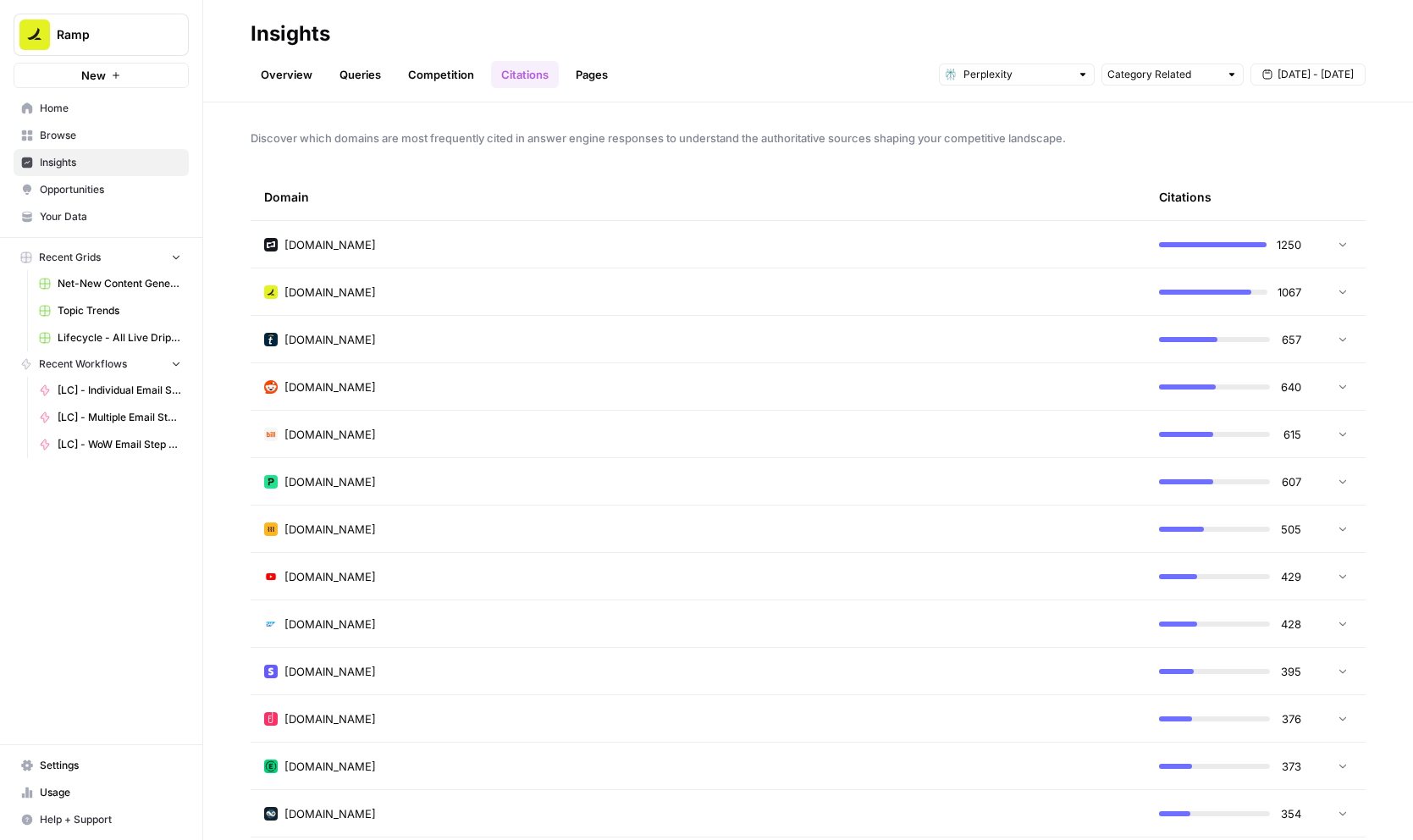
click at [480, 296] on div "ramp.com" at bounding box center [698, 292] width 868 height 17
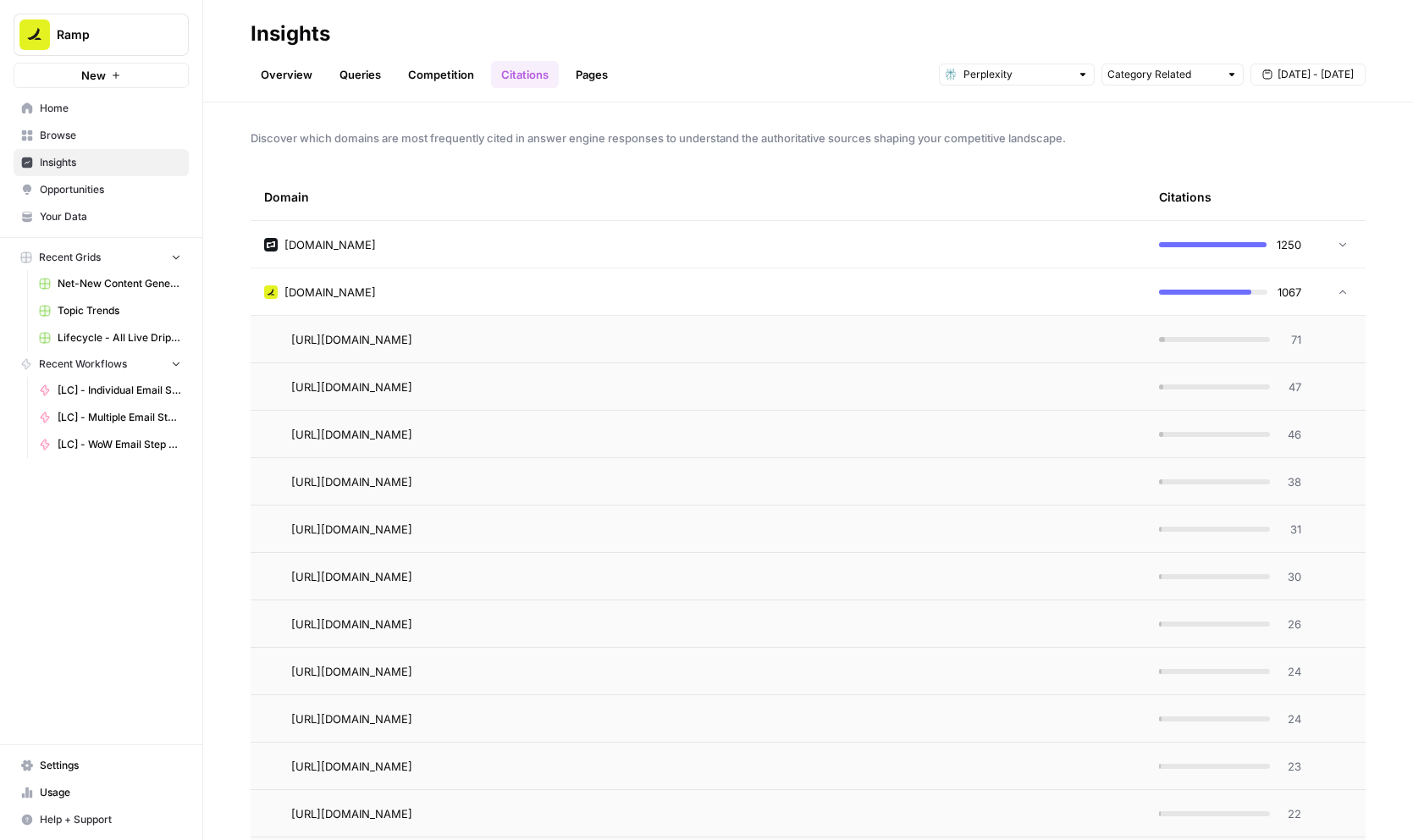
click at [1314, 74] on span "Aug 28 - Sep 3" at bounding box center [1316, 74] width 76 height 15
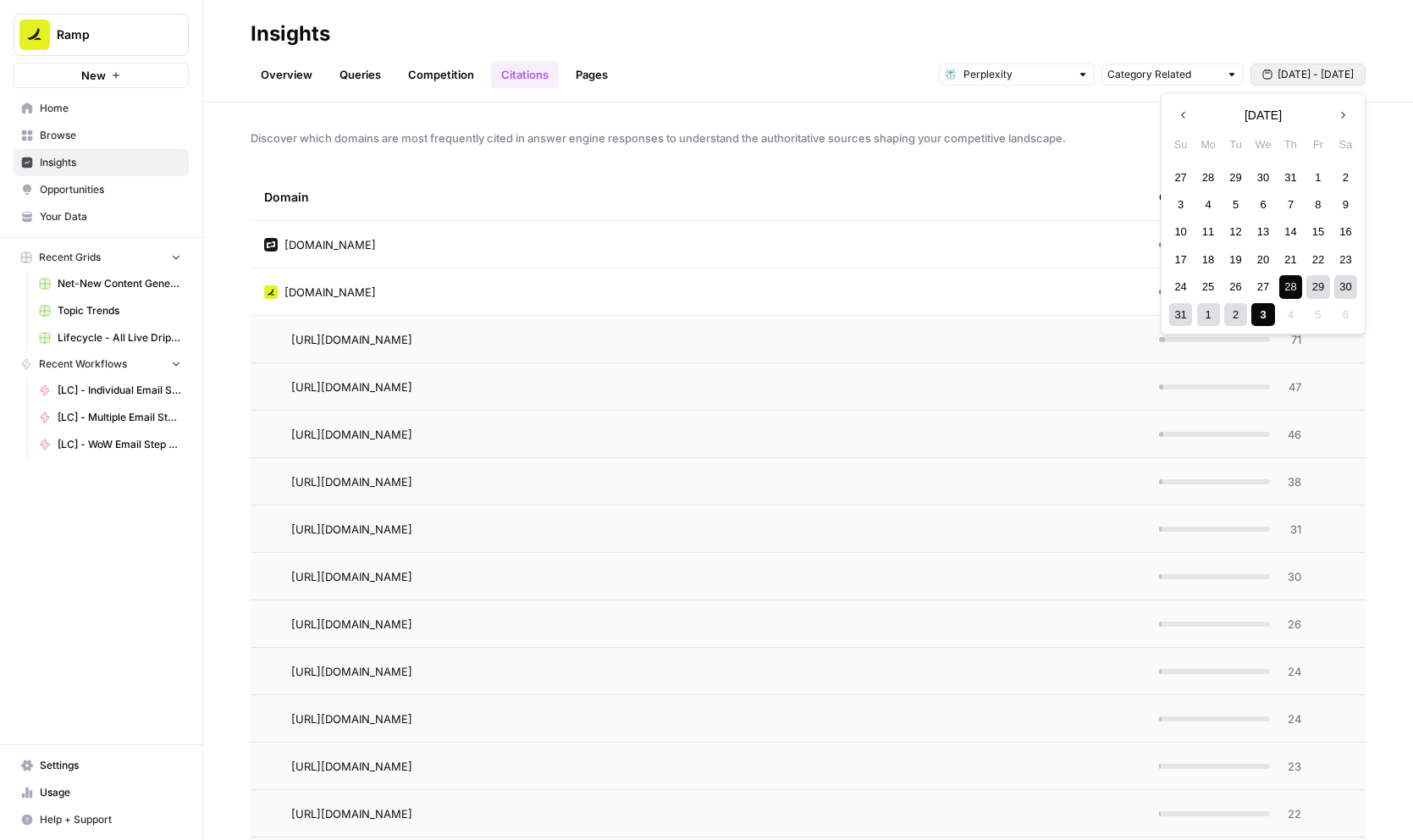
click at [1288, 285] on div "28" at bounding box center [1290, 286] width 23 height 23
click at [1292, 291] on div "28" at bounding box center [1290, 286] width 23 height 23
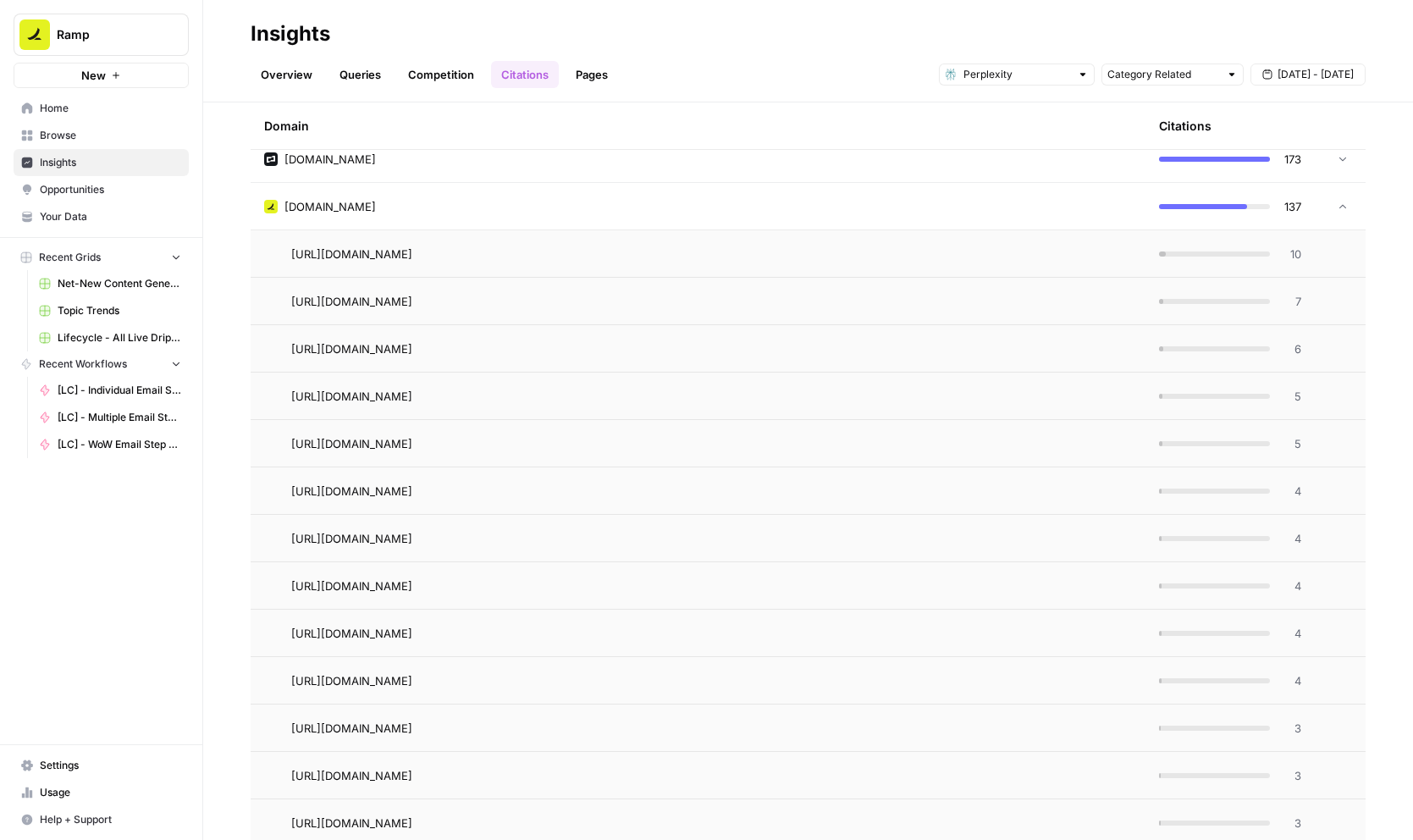
scroll to position [35, 0]
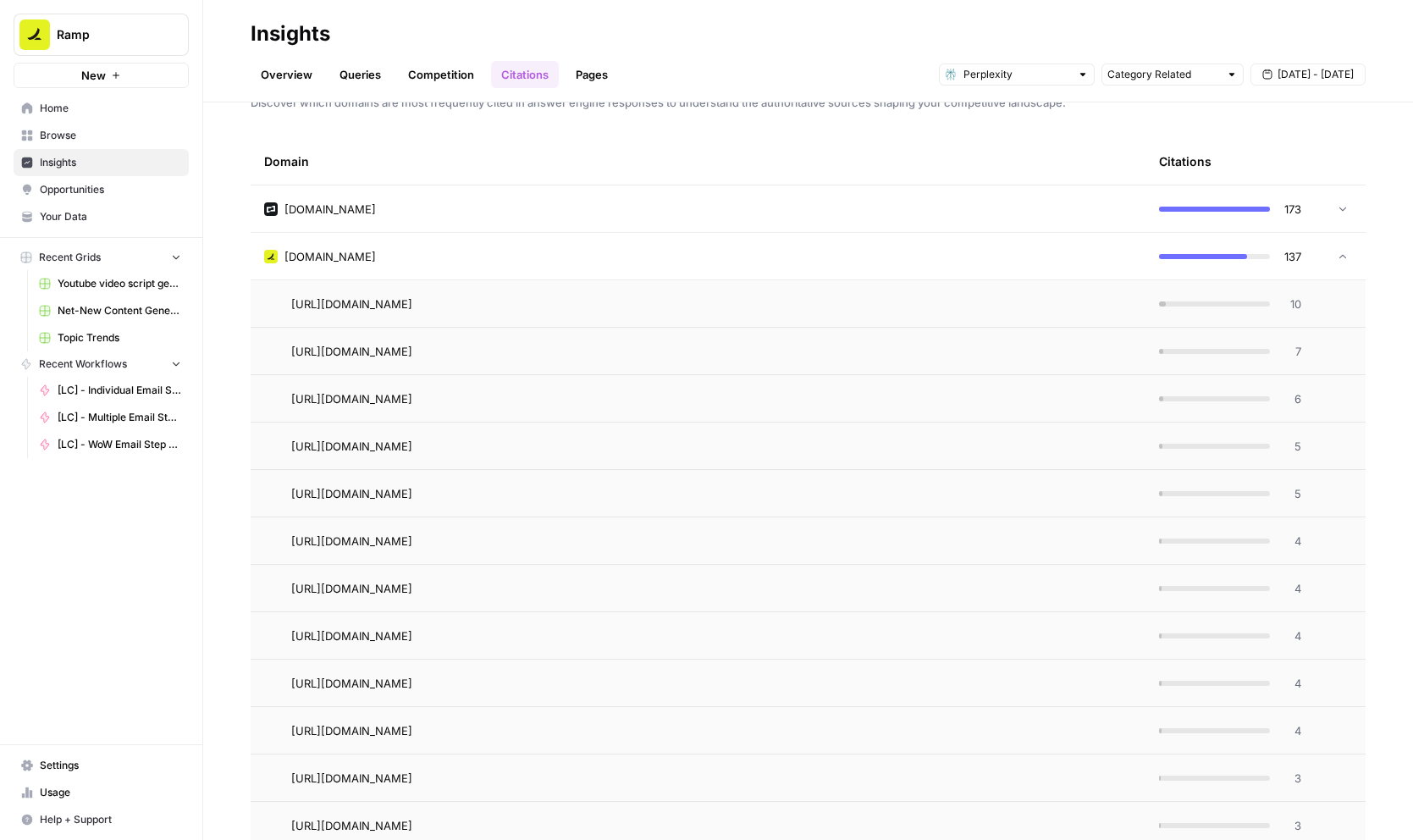
click at [1325, 71] on span "Aug 28 - Aug 28" at bounding box center [1316, 74] width 76 height 15
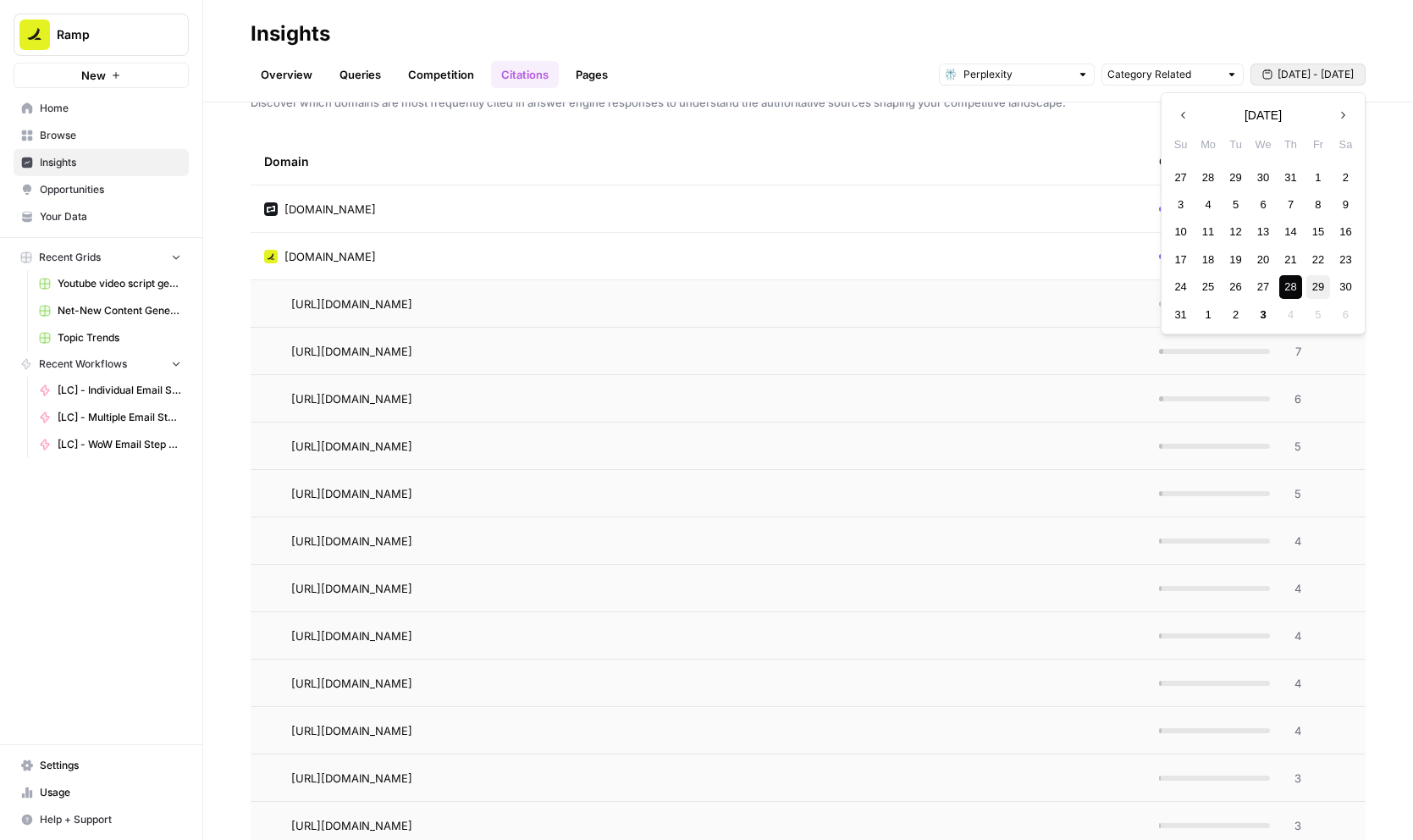
click at [1322, 291] on div "29" at bounding box center [1317, 286] width 23 height 23
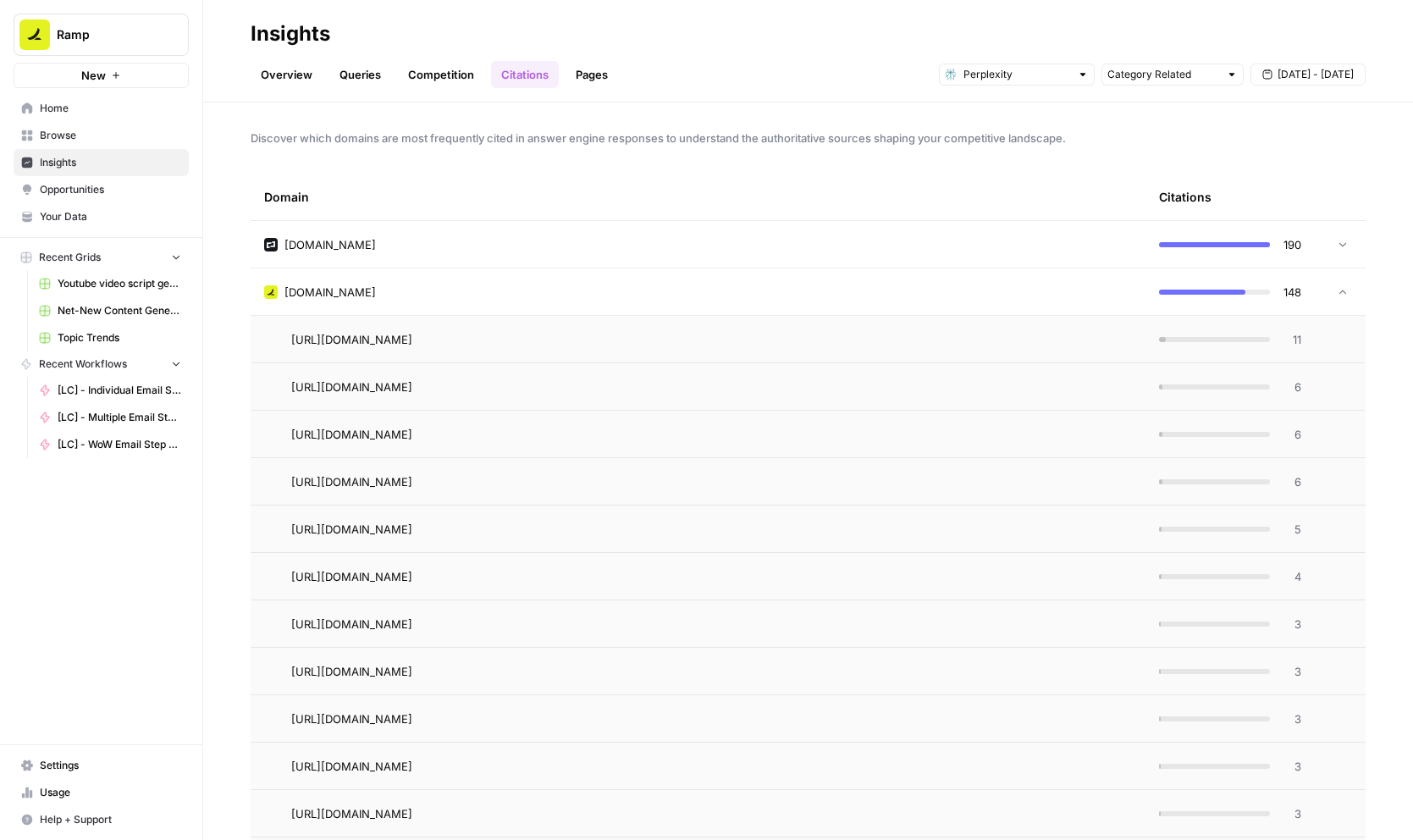
click at [1357, 288] on td at bounding box center [1340, 292] width 51 height 46
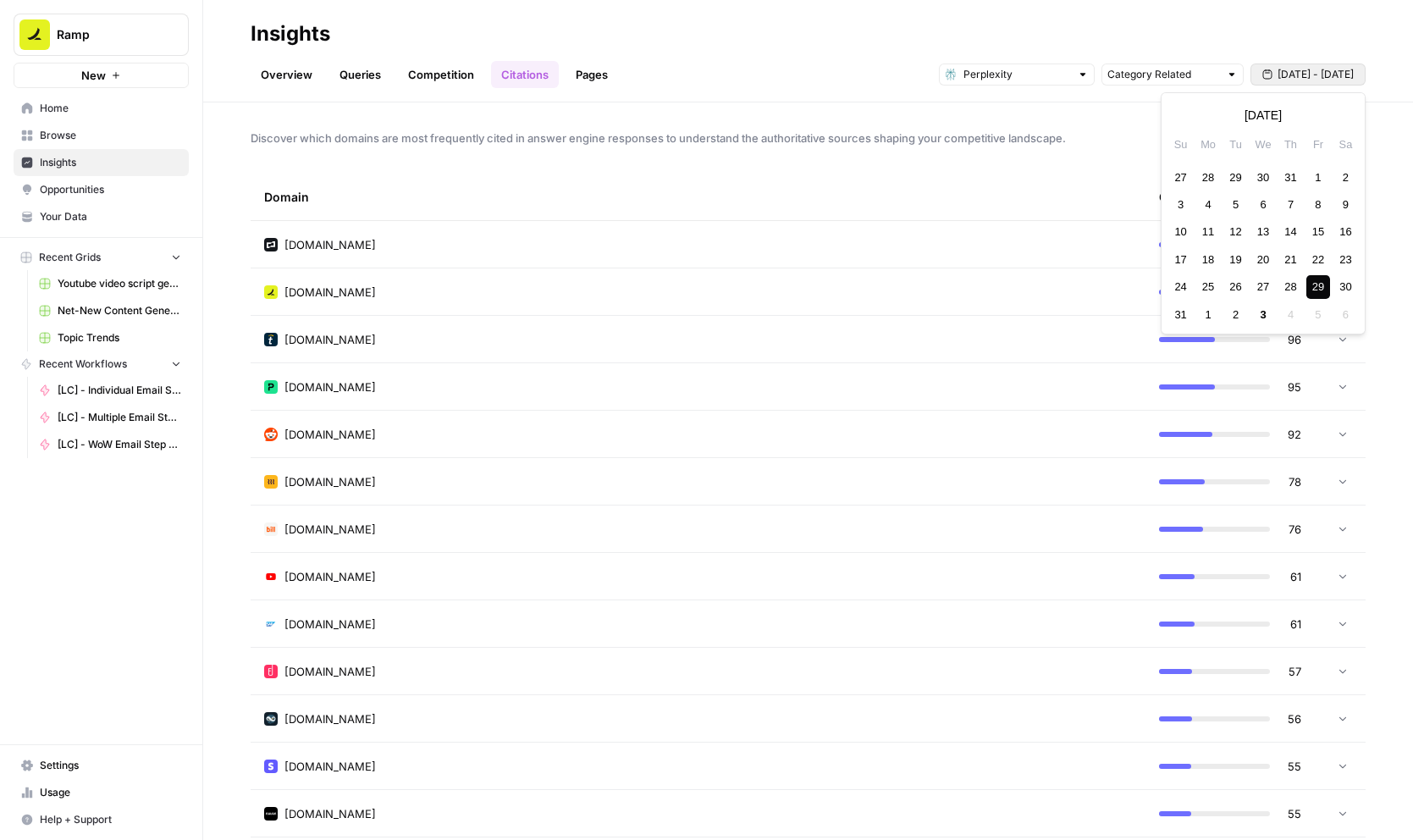
click at [1327, 81] on span "Aug 29 - Aug 29" at bounding box center [1316, 74] width 76 height 15
click at [1295, 283] on div "28" at bounding box center [1290, 286] width 23 height 23
click at [1326, 72] on span "Aug 28 - Aug 28" at bounding box center [1316, 74] width 76 height 15
click at [1263, 289] on div "27" at bounding box center [1262, 286] width 23 height 23
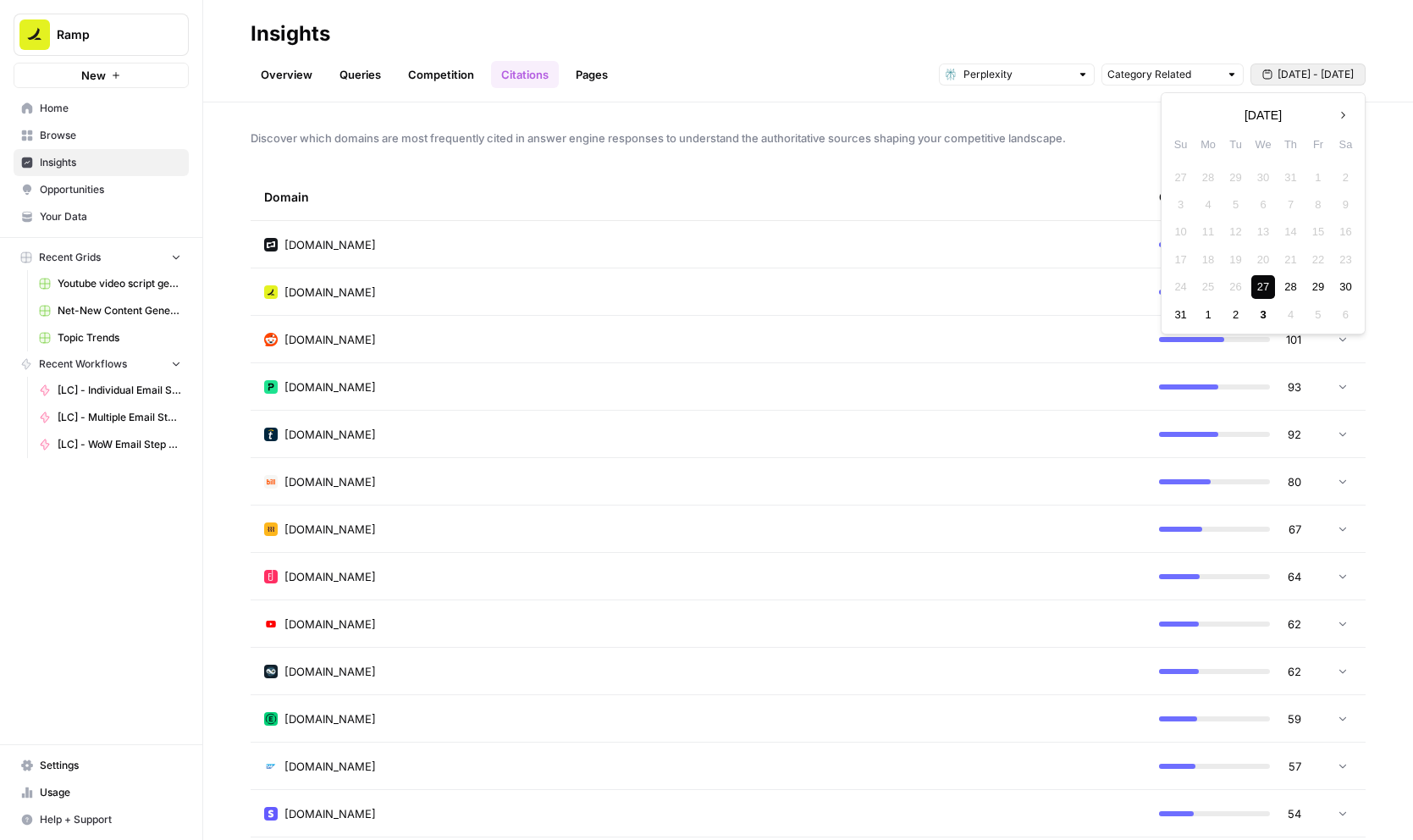
click at [1263, 289] on div "27" at bounding box center [1262, 286] width 23 height 23
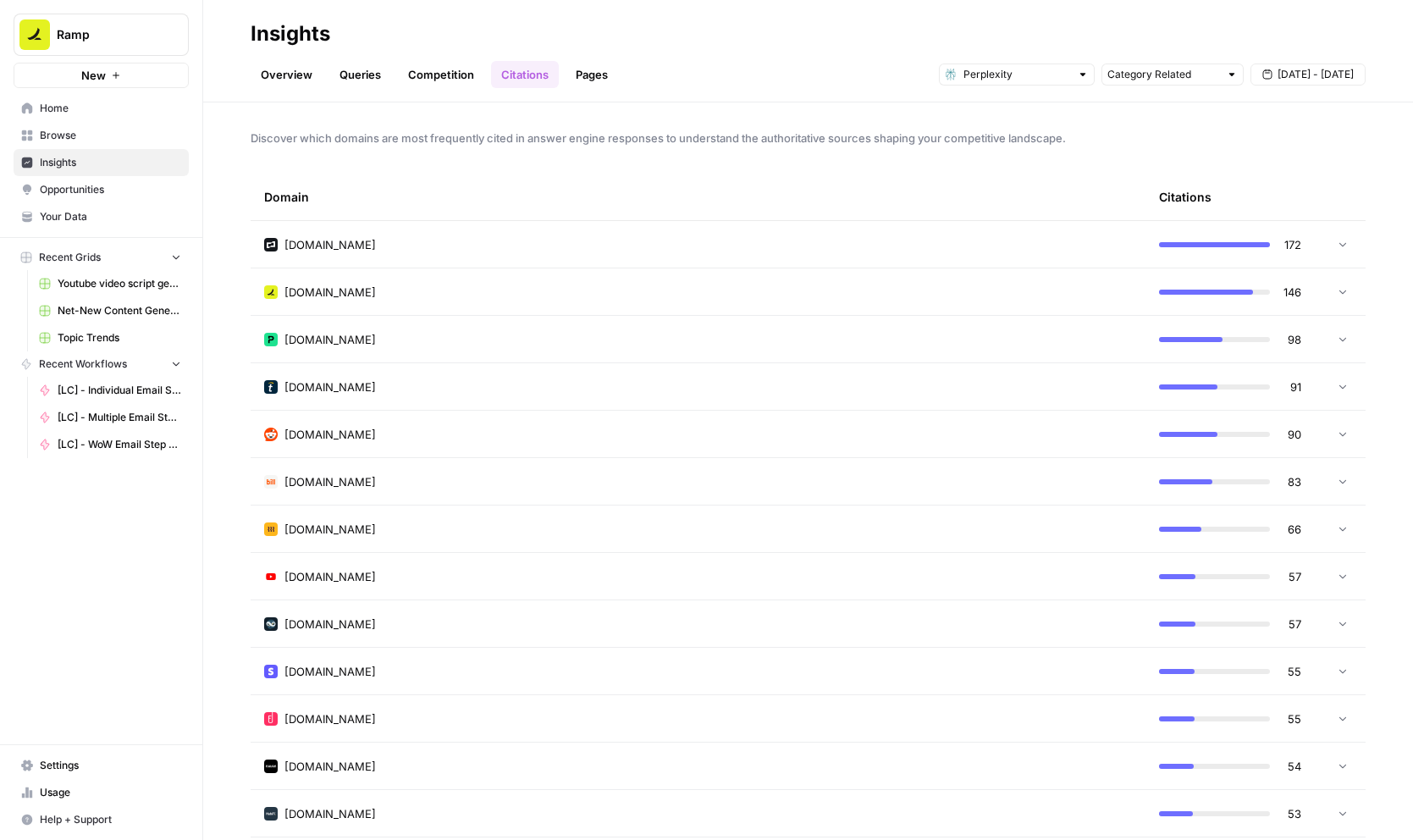
click at [1314, 67] on span "Aug 27 - Aug 27" at bounding box center [1316, 74] width 76 height 15
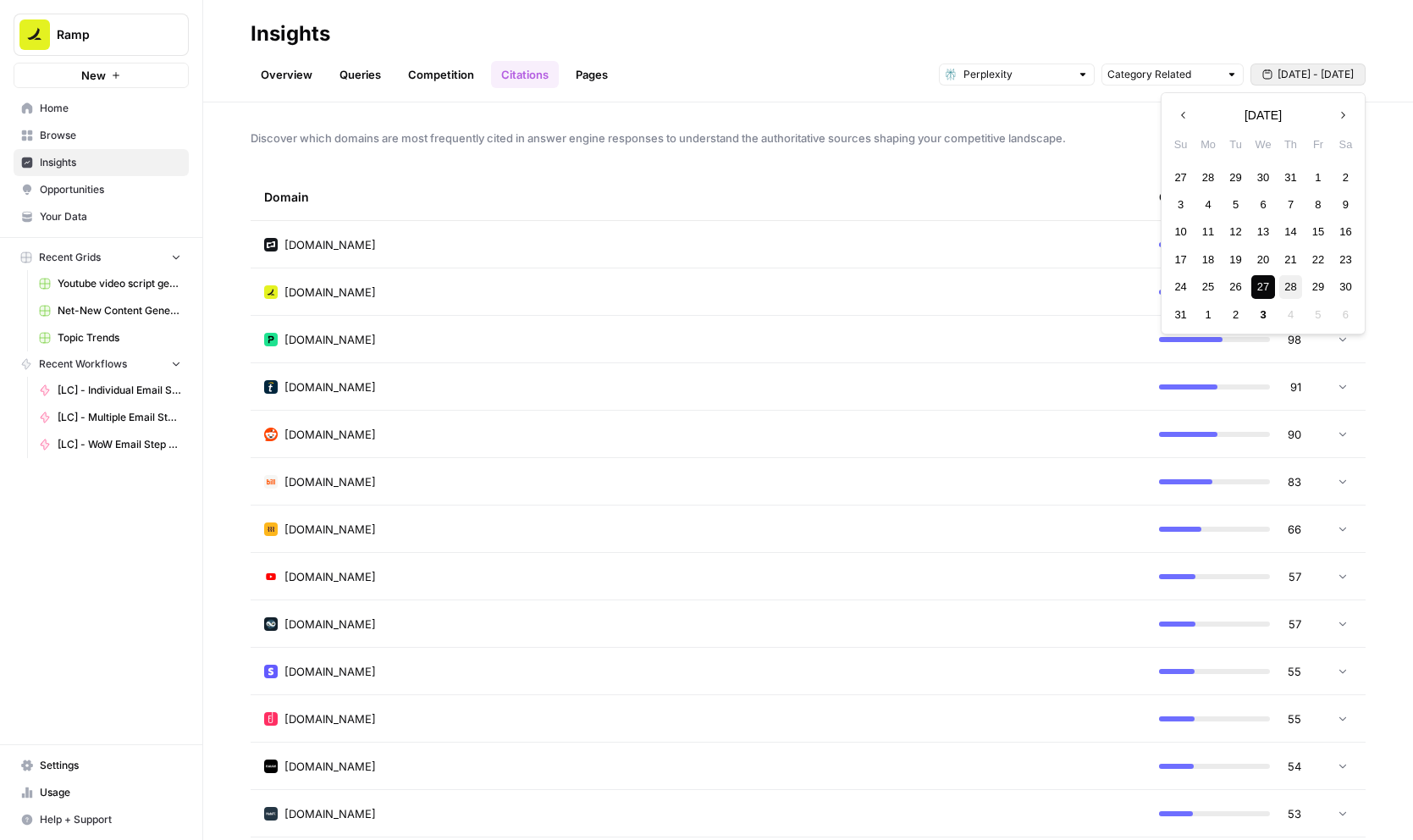
click at [1290, 294] on div "28" at bounding box center [1290, 286] width 23 height 23
click at [1325, 77] on span "Aug 28 - Aug 28" at bounding box center [1316, 74] width 76 height 15
click at [1312, 284] on div "29" at bounding box center [1317, 286] width 23 height 23
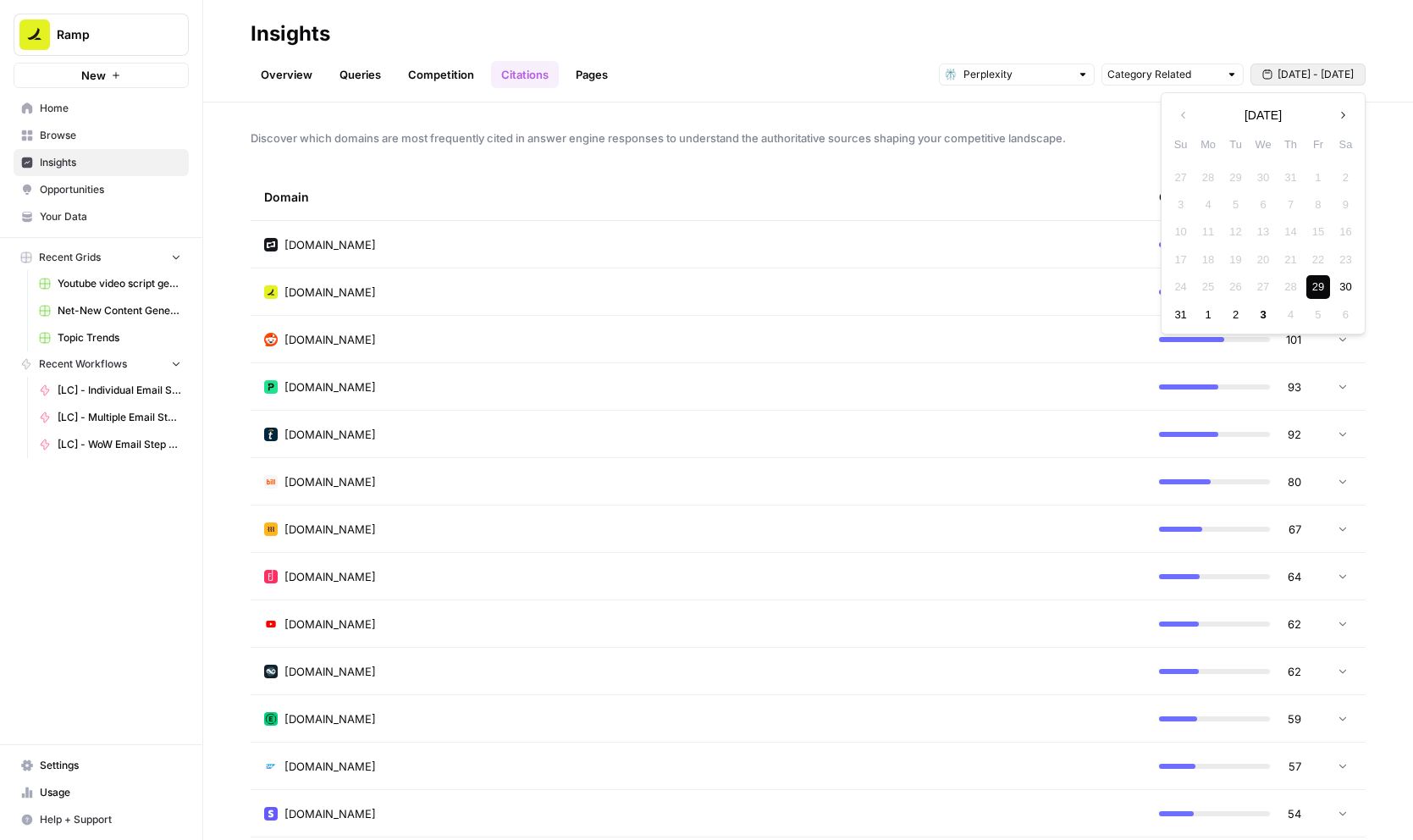
click at [1312, 284] on div "29" at bounding box center [1317, 286] width 23 height 23
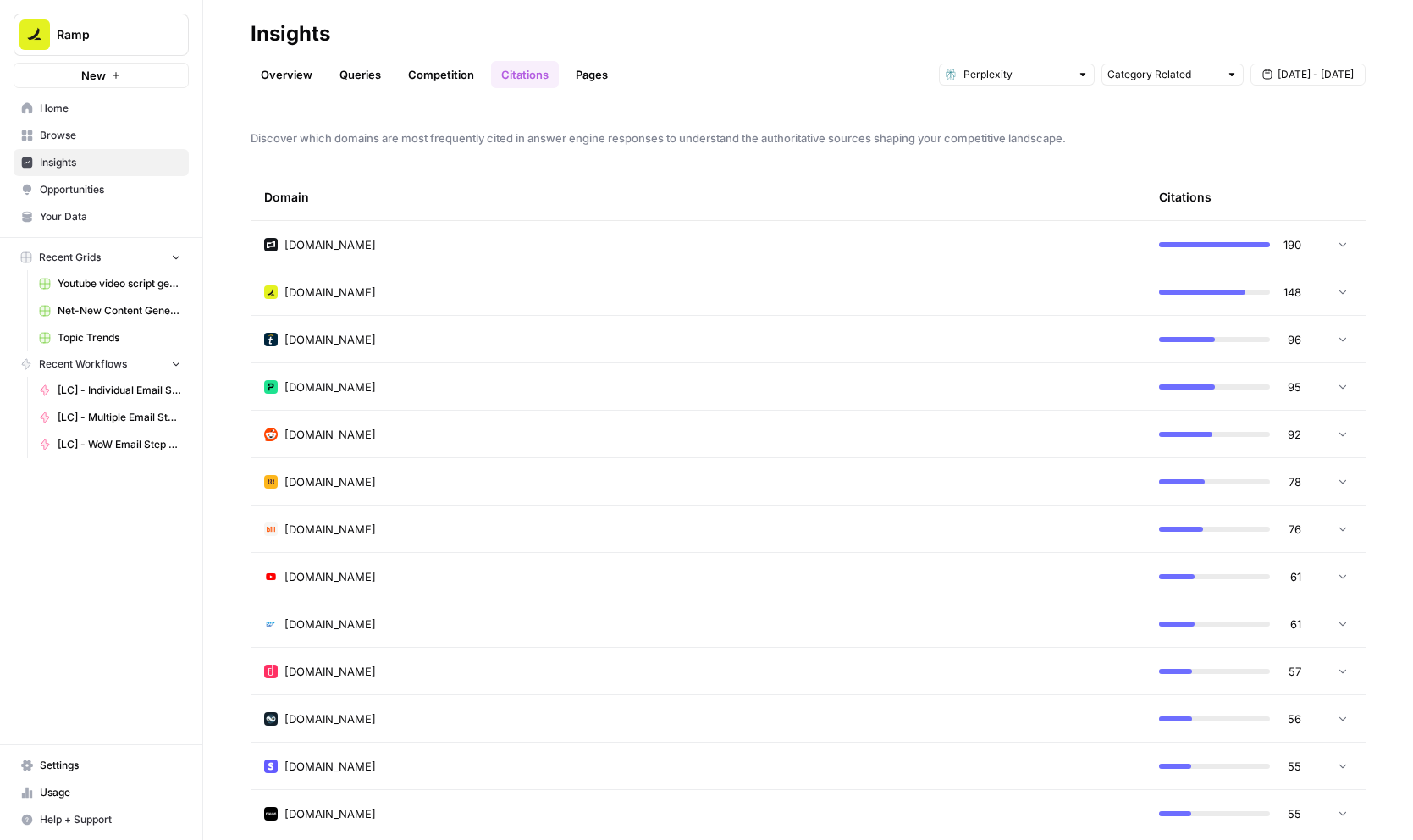
click at [1338, 72] on span "Aug 29 - Aug 29" at bounding box center [1316, 74] width 76 height 15
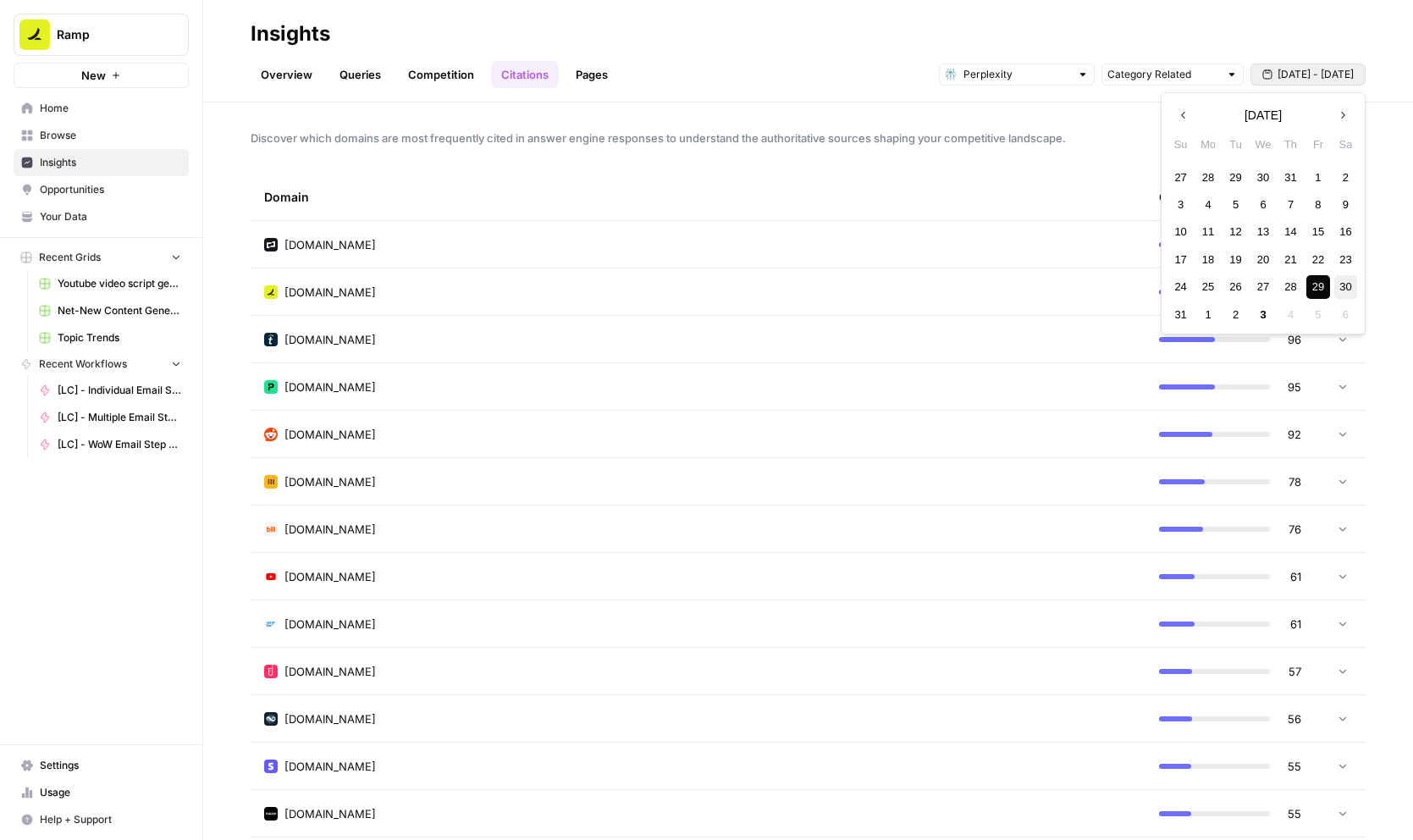
click at [1347, 287] on div "30" at bounding box center [1346, 286] width 23 height 23
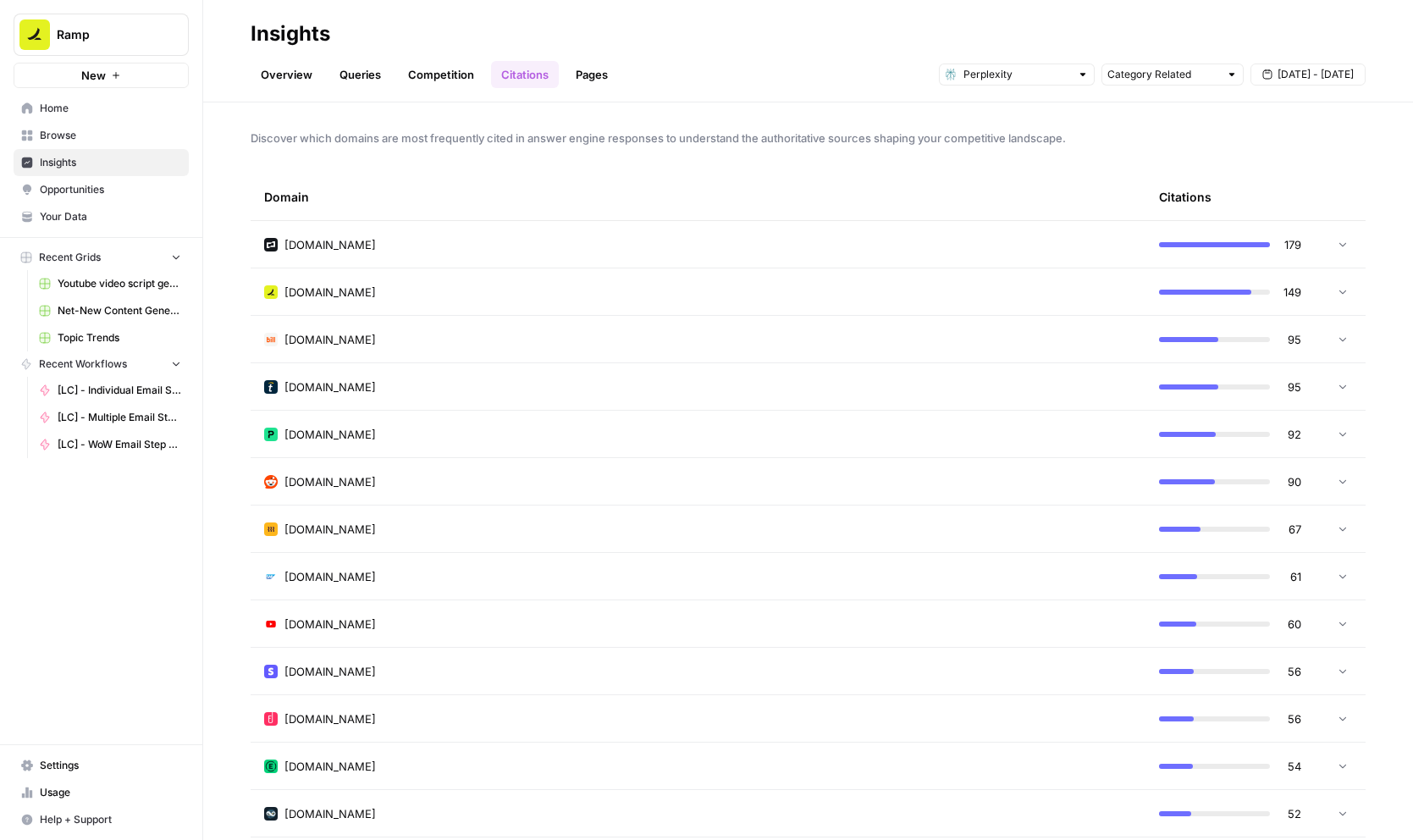
click at [346, 67] on link "Queries" at bounding box center [360, 74] width 61 height 27
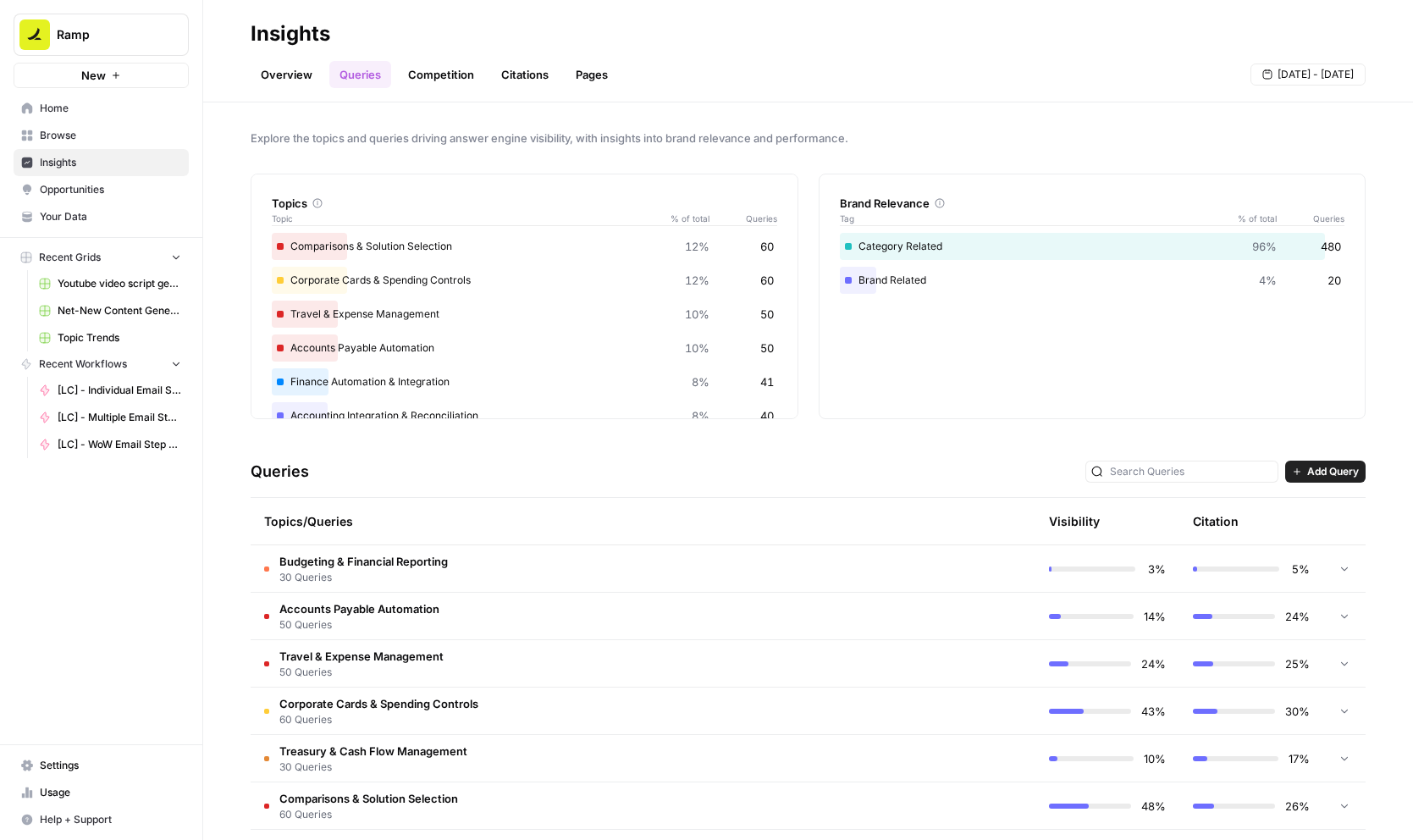
click at [416, 578] on span "30 Queries" at bounding box center [363, 577] width 168 height 15
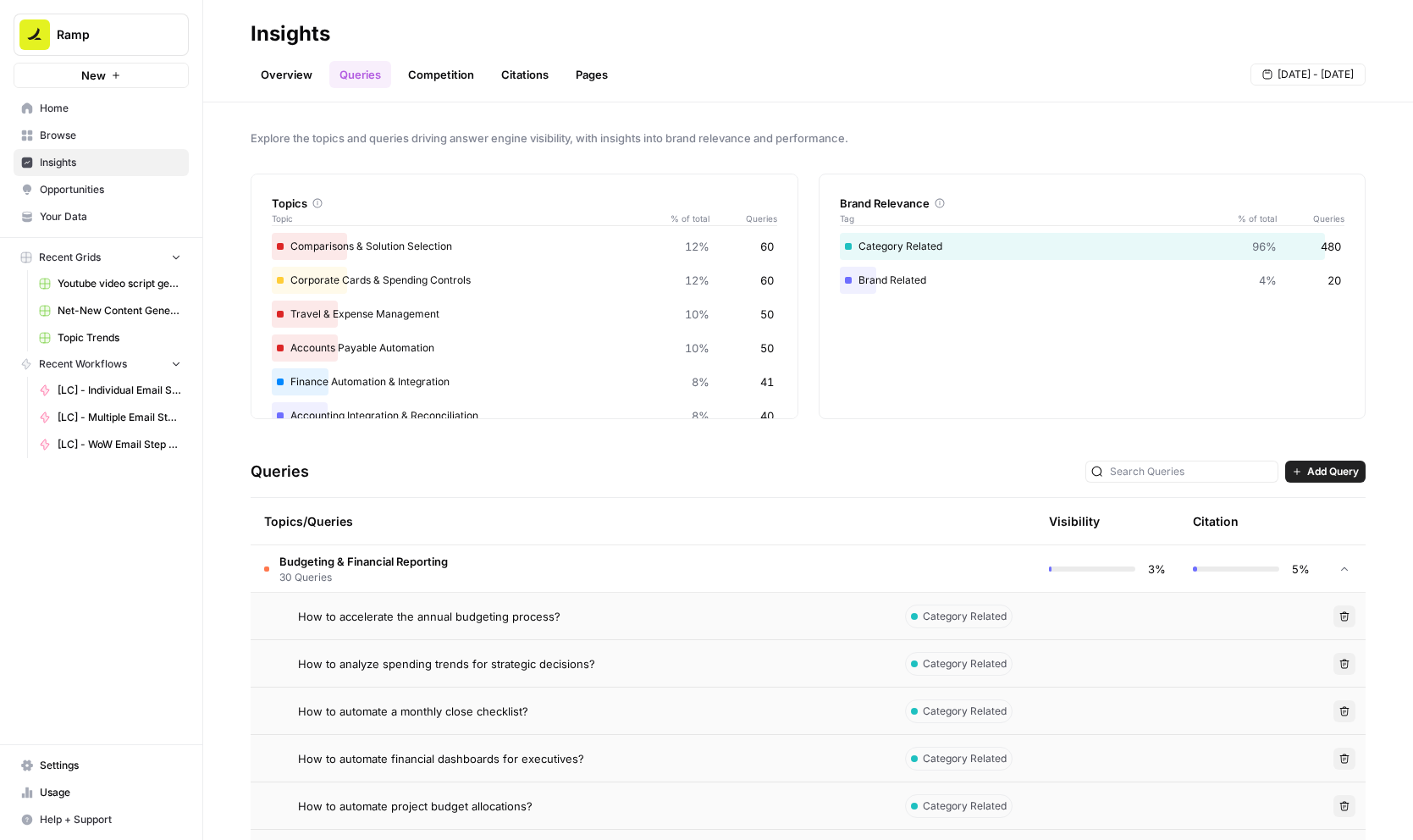
click at [417, 618] on span "How to accelerate the annual budgeting process?" at bounding box center [429, 616] width 262 height 17
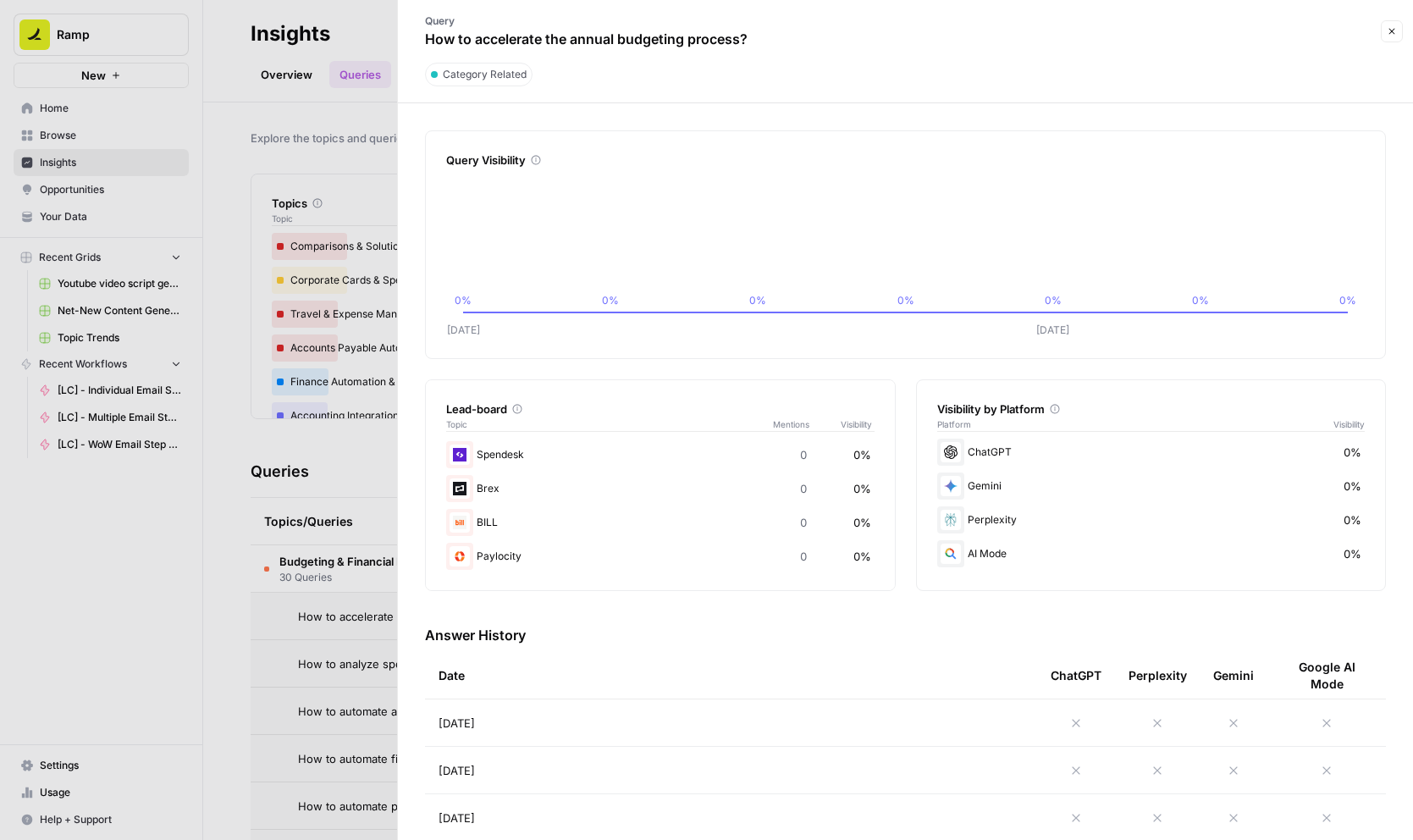
click at [304, 516] on div at bounding box center [706, 420] width 1413 height 840
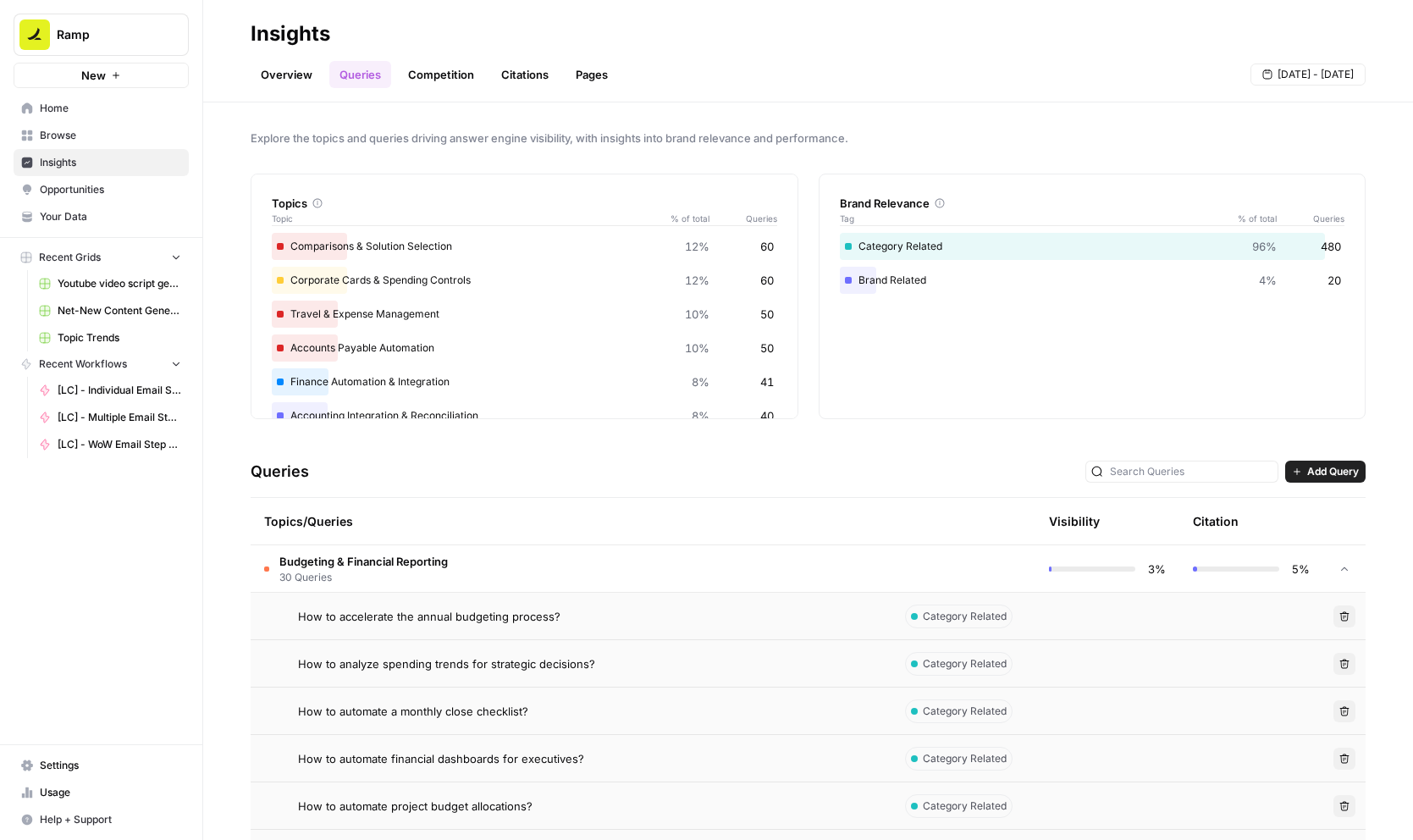
click at [390, 650] on td "How to analyze spending trends for strategic decisions?" at bounding box center [572, 663] width 641 height 46
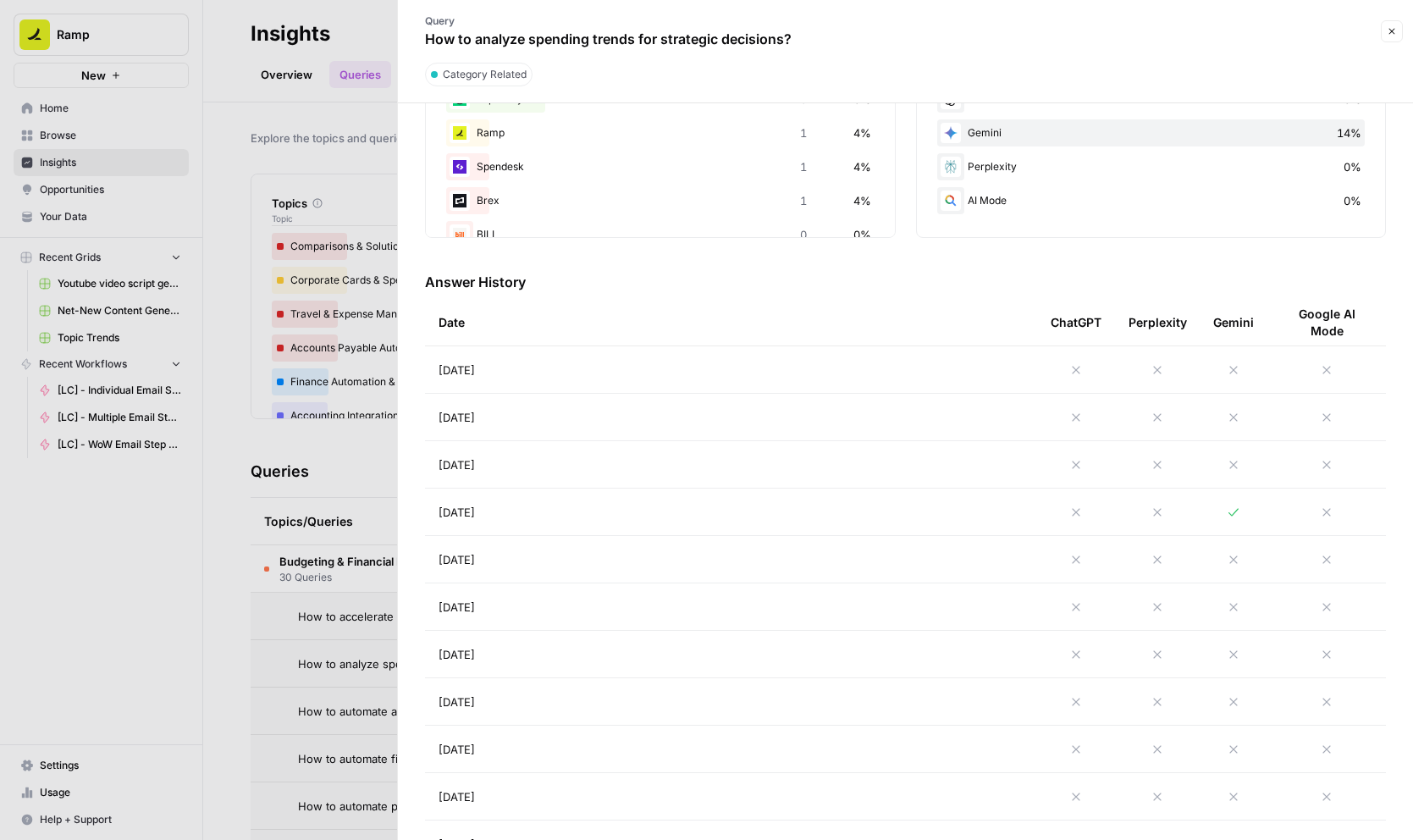
scroll to position [445, 0]
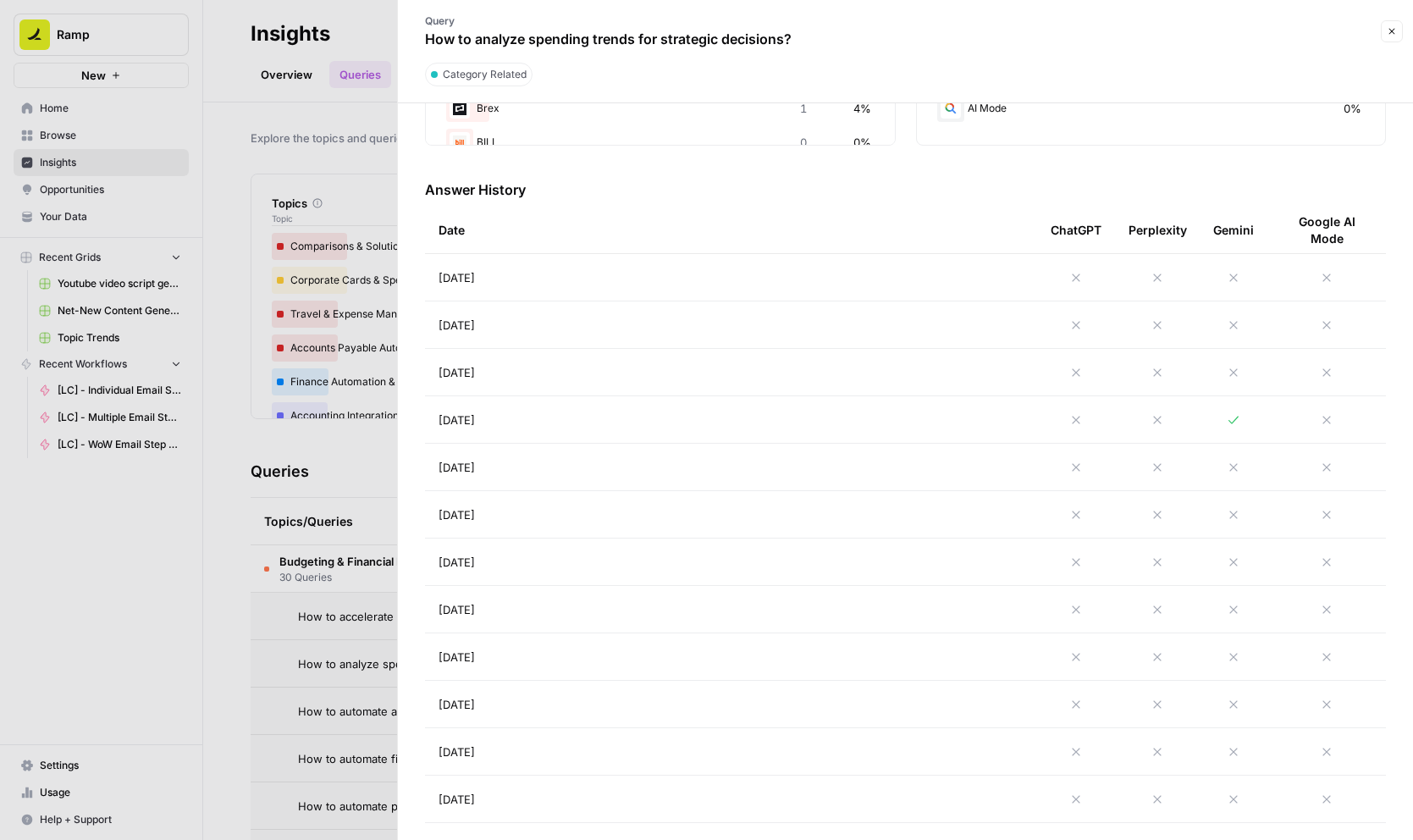
click at [980, 327] on td "Sep 2, 2025" at bounding box center [731, 324] width 613 height 46
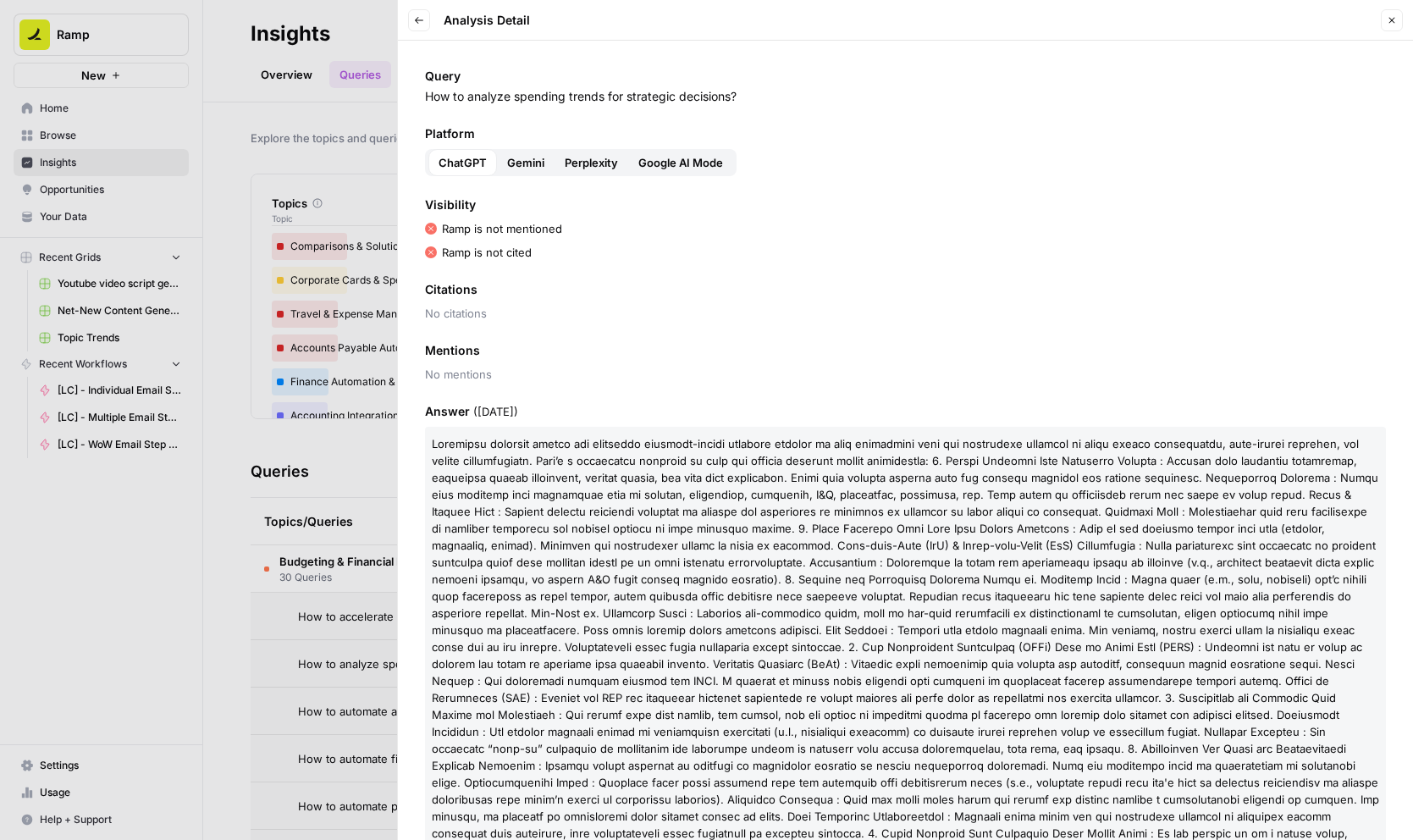
click at [416, 23] on icon "button" at bounding box center [418, 20] width 10 height 10
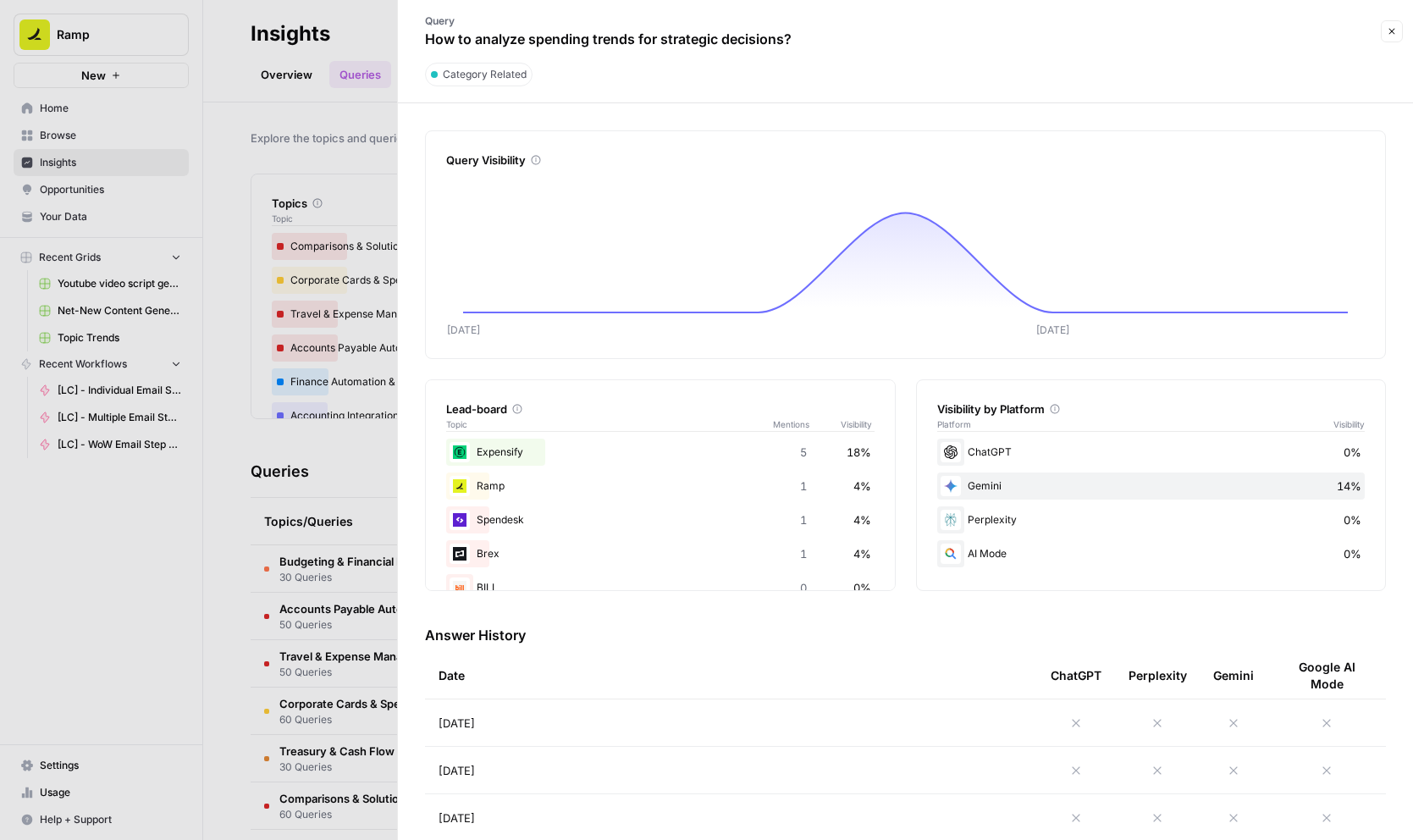
click at [358, 507] on div at bounding box center [706, 420] width 1413 height 840
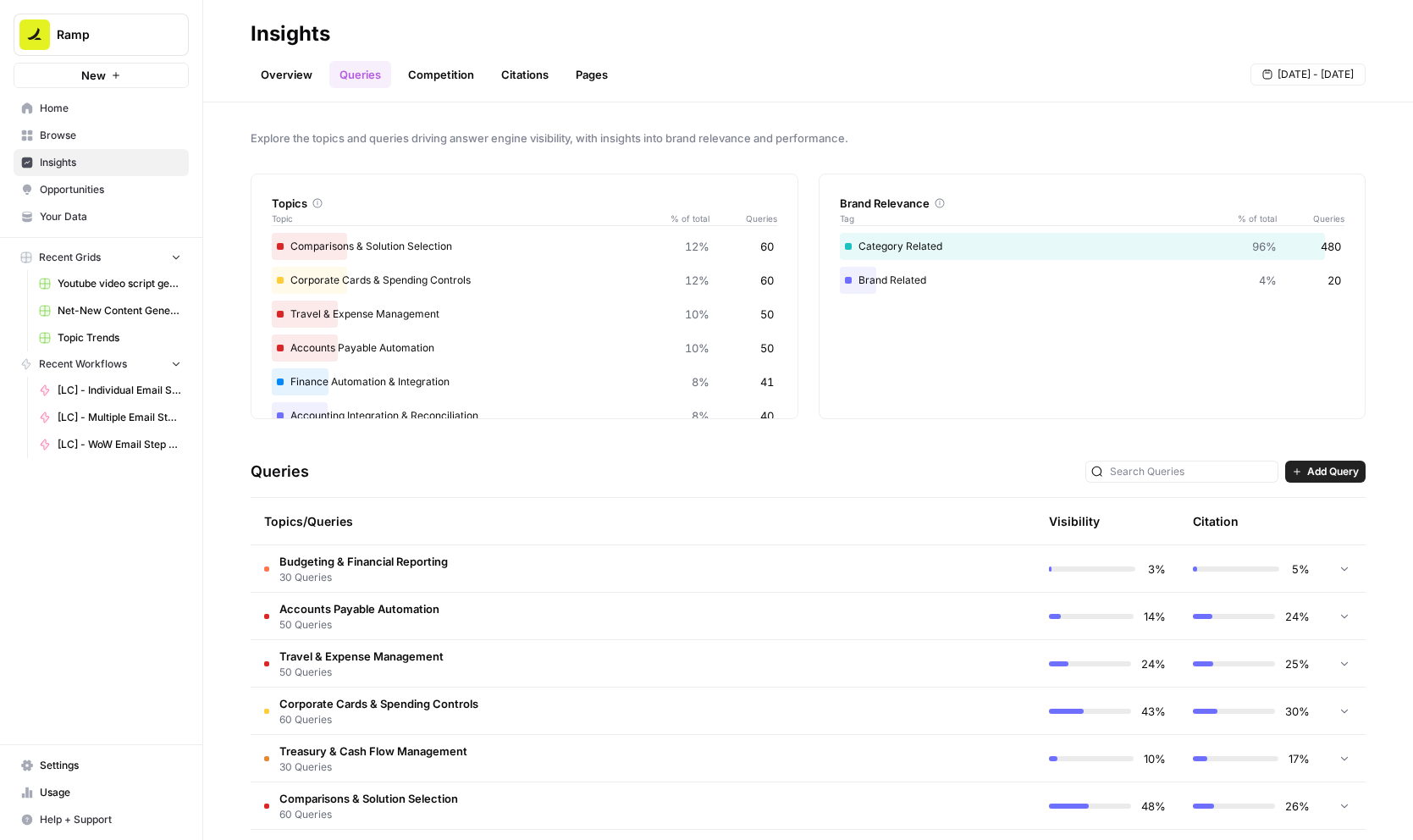
click at [421, 640] on tr "Travel & Expense Management 50 Queries 24% 25%" at bounding box center [809, 663] width 1116 height 47
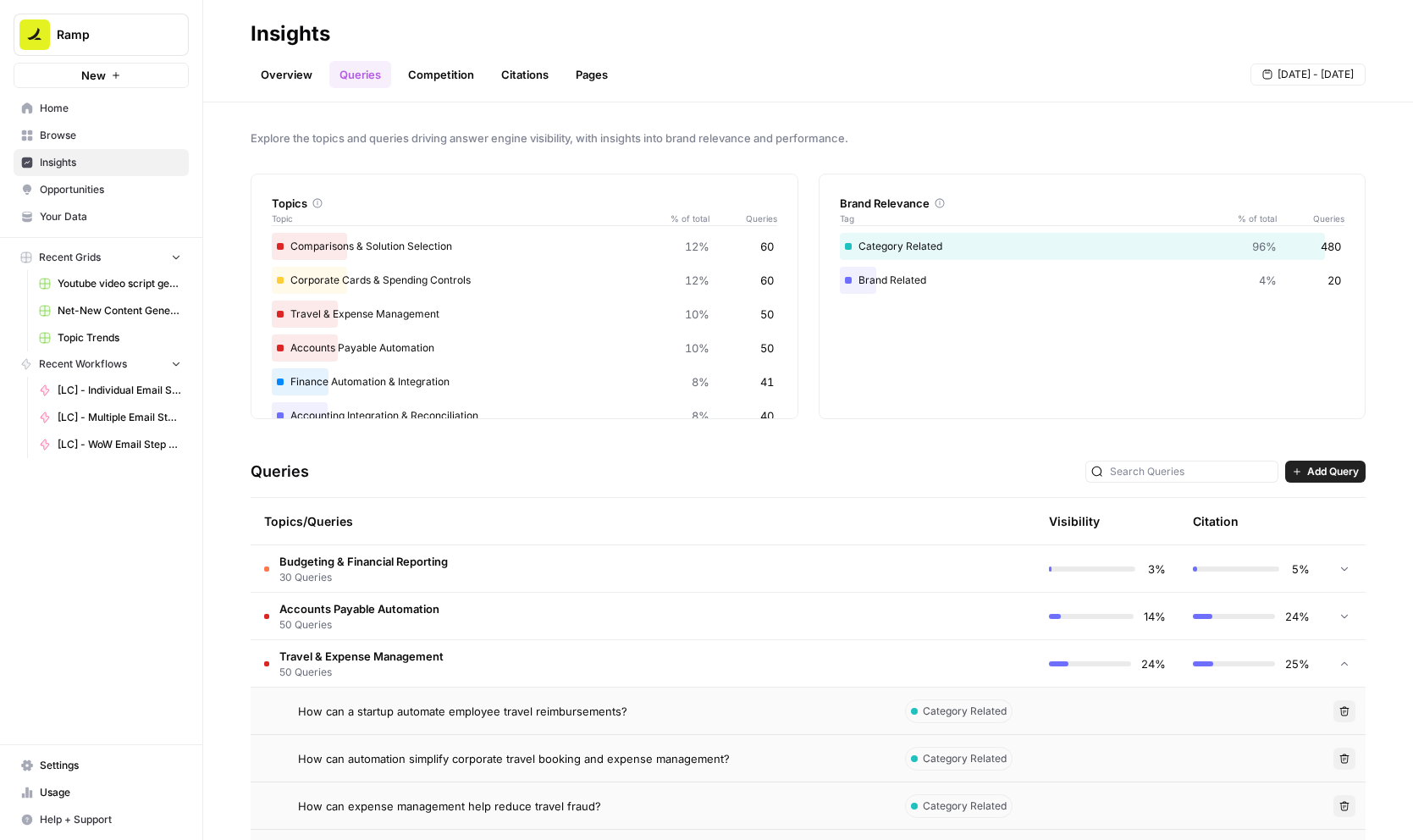
click at [414, 717] on span "How can a startup automate employee travel reimbursements?" at bounding box center [463, 711] width 329 height 17
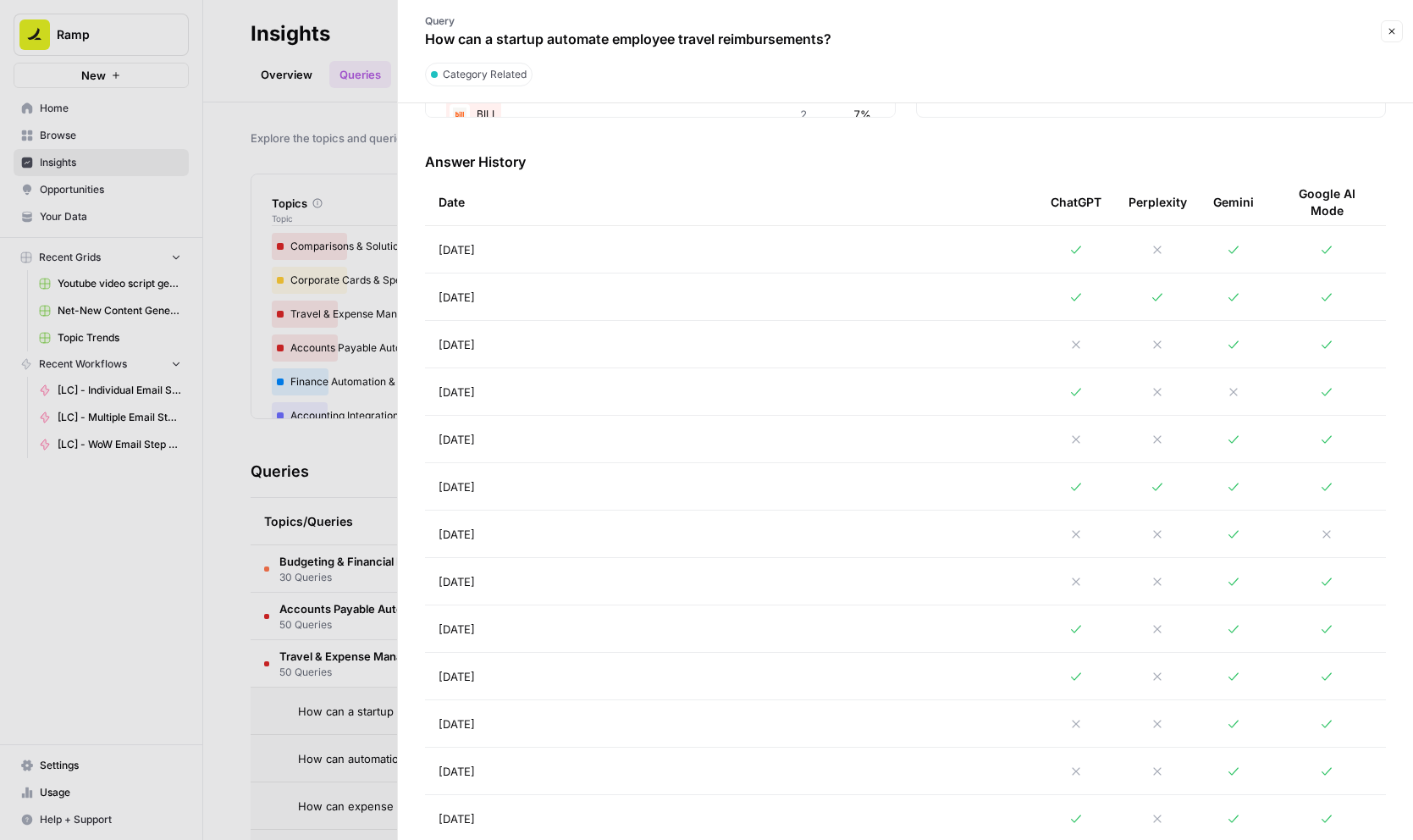
scroll to position [311, 0]
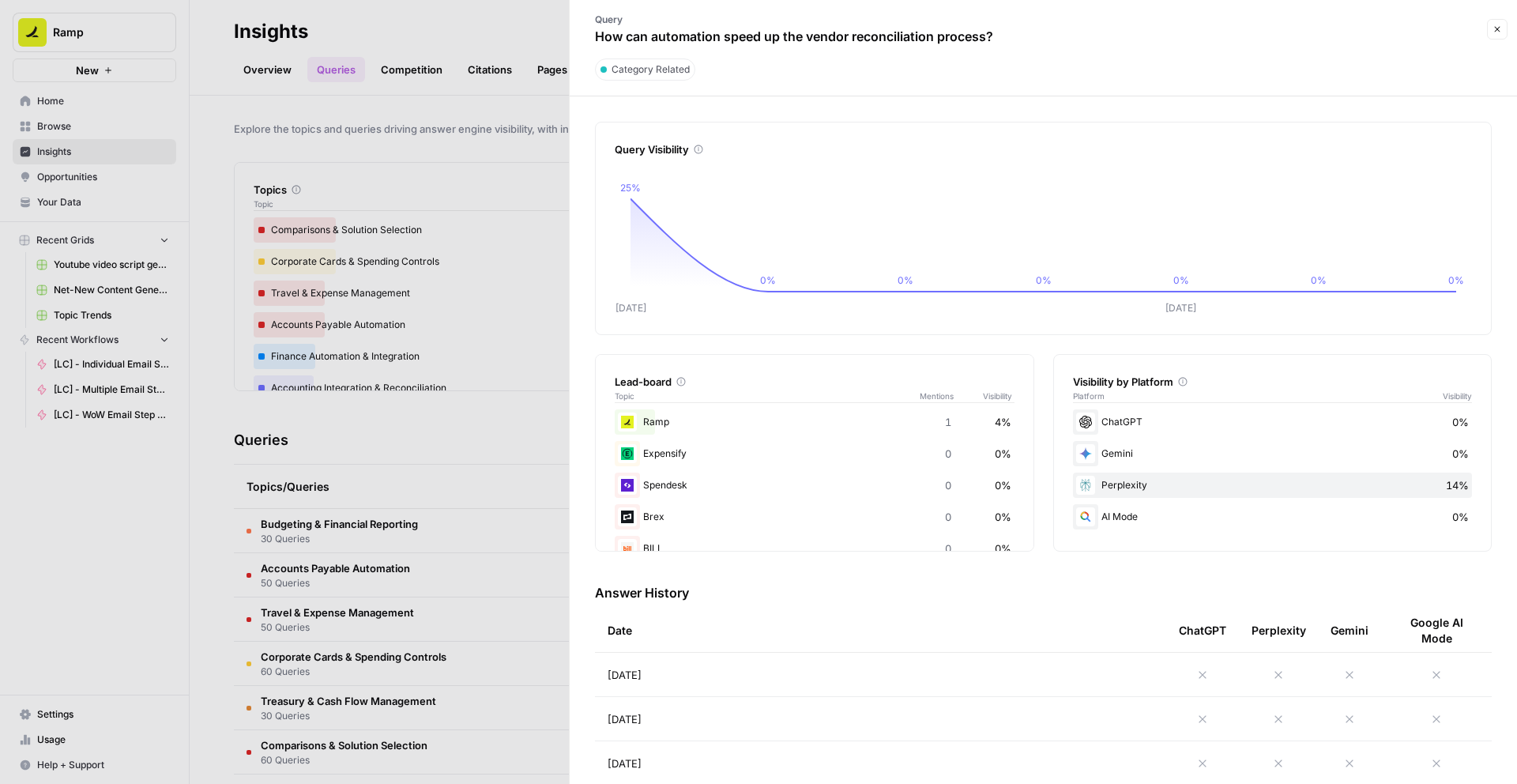
click at [410, 492] on div at bounding box center [758, 392] width 1517 height 784
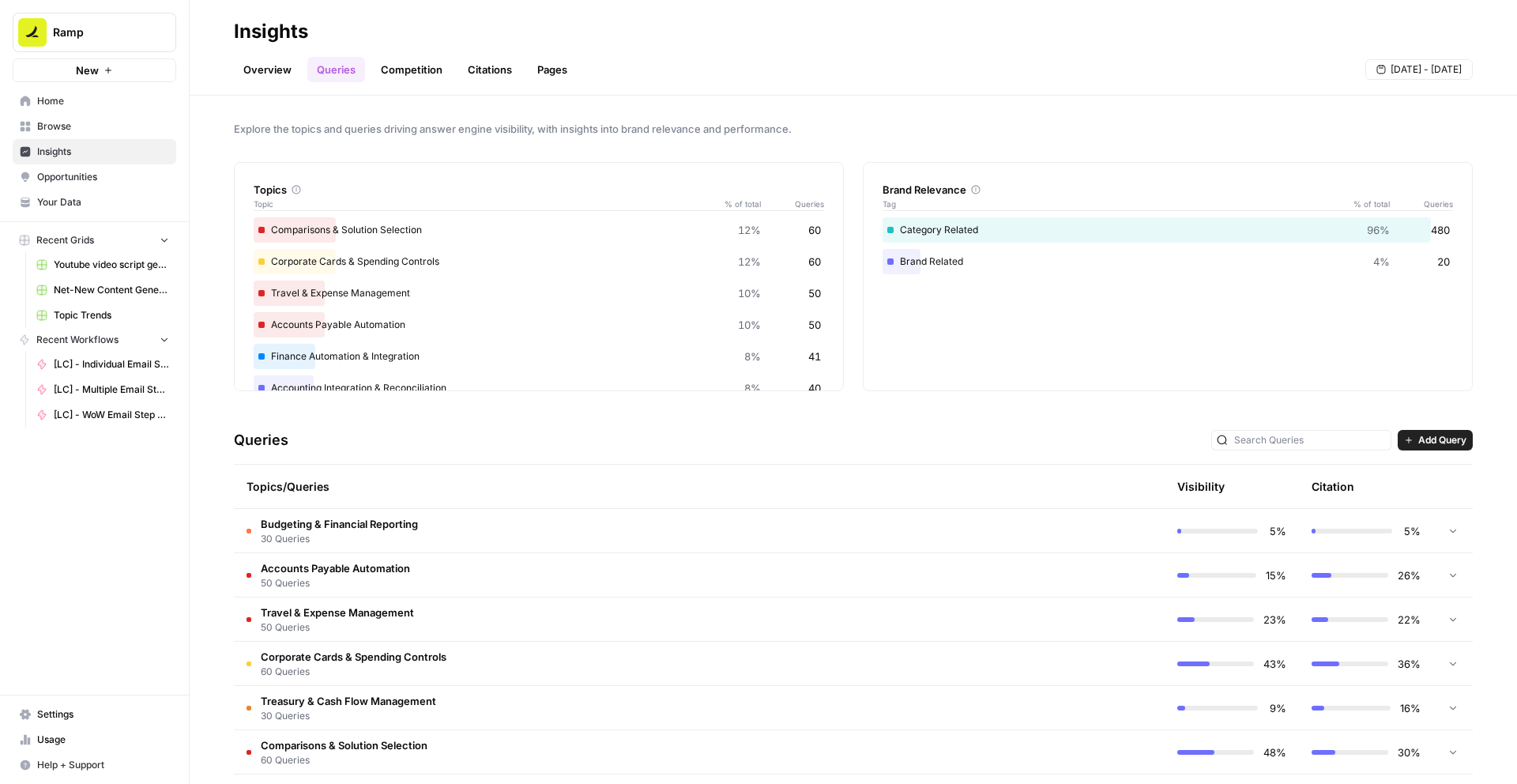
click at [413, 542] on span "30 Queries" at bounding box center [339, 539] width 157 height 14
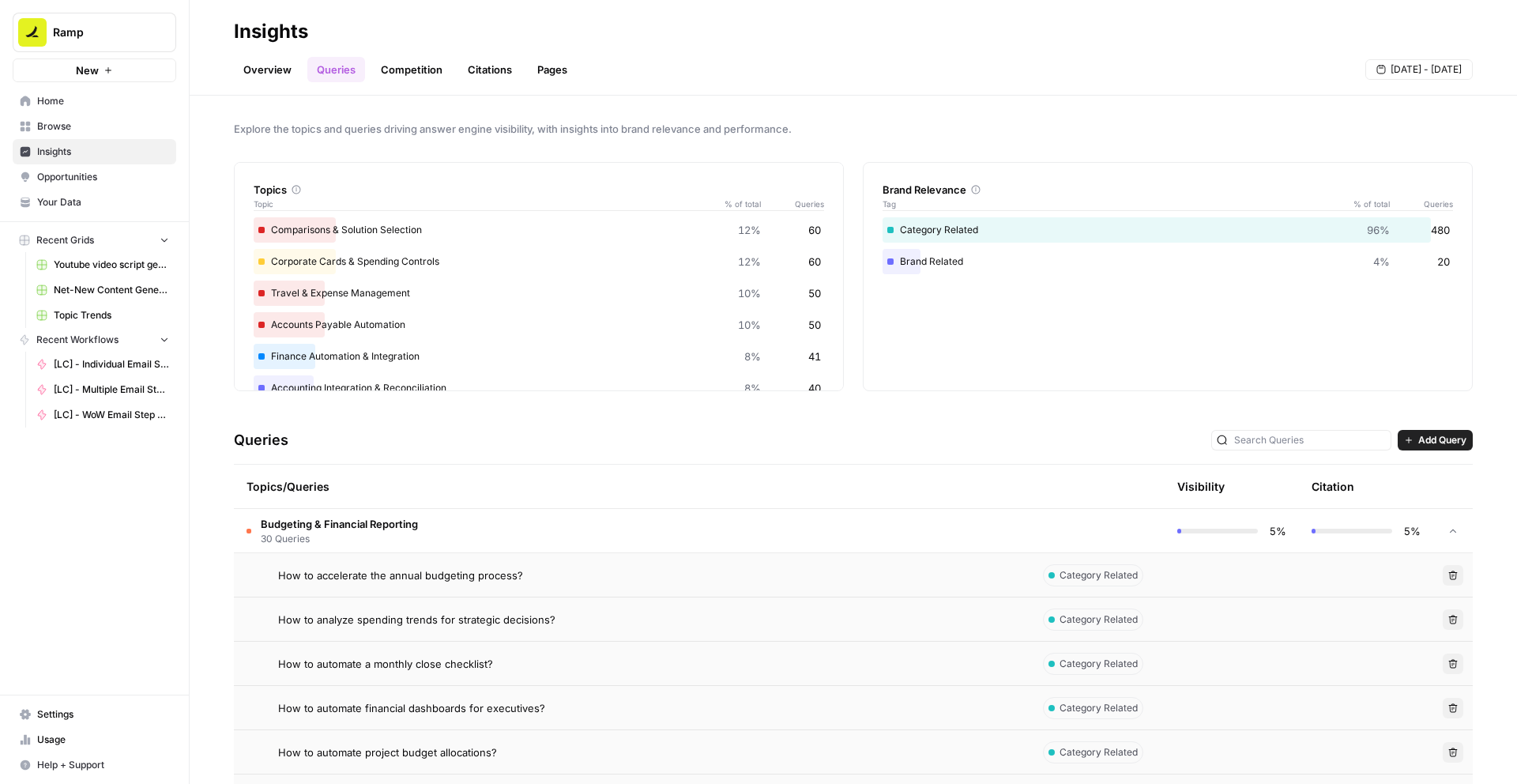
click at [413, 616] on span "How to analyze spending trends for strategic decisions?" at bounding box center [417, 619] width 278 height 16
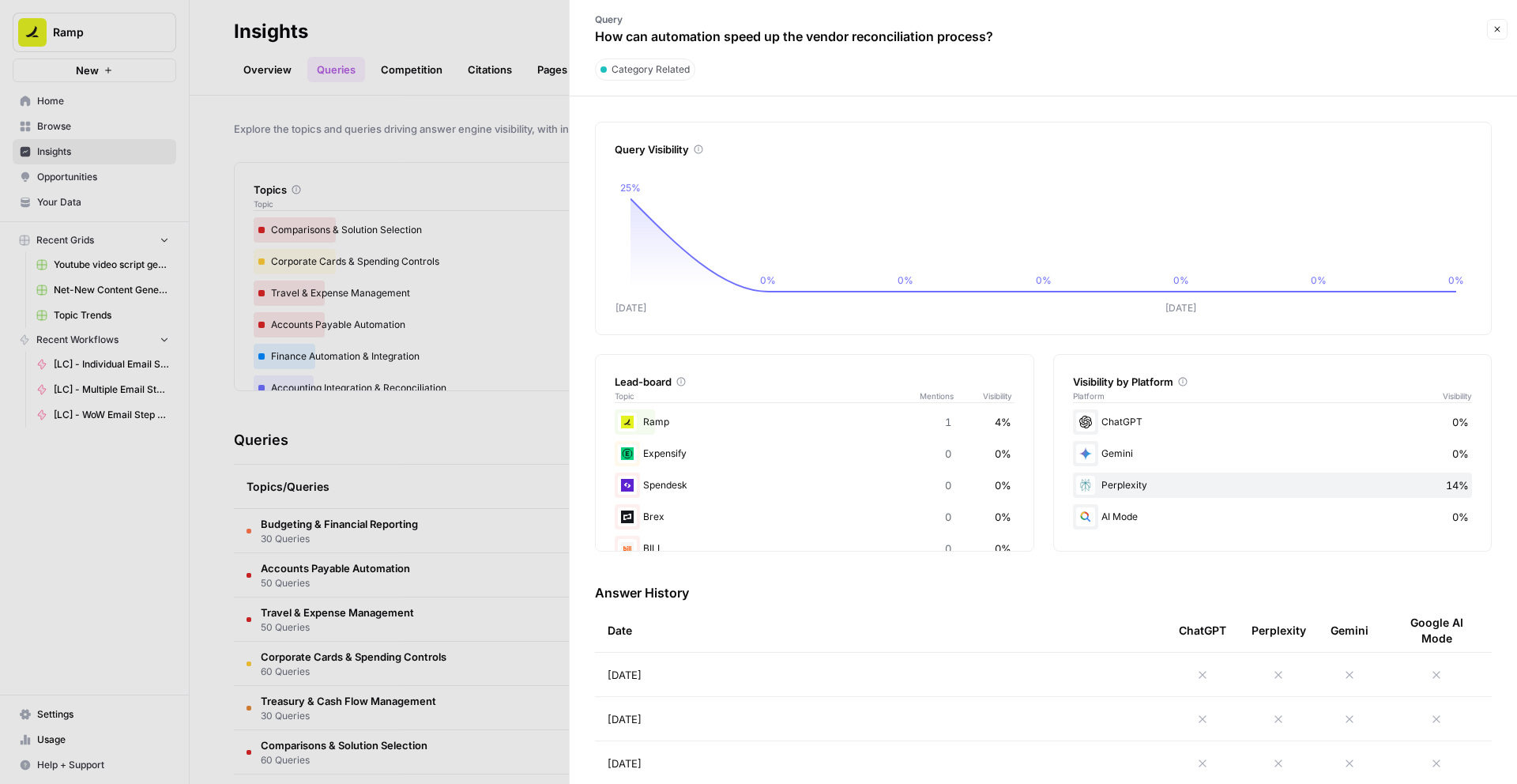
click at [376, 601] on div at bounding box center [758, 392] width 1517 height 784
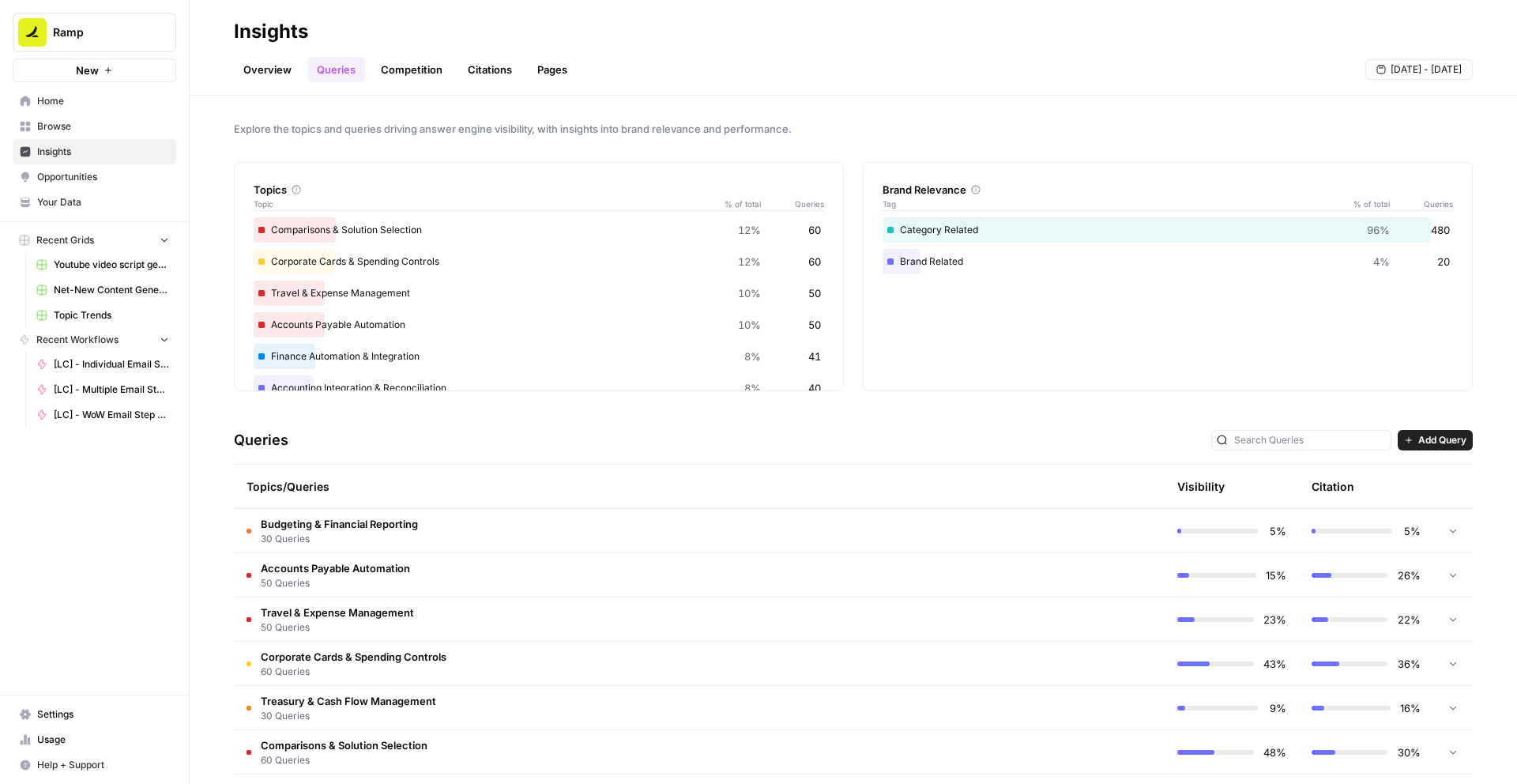
click at [384, 573] on span "Accounts Payable Automation" at bounding box center [336, 568] width 149 height 16
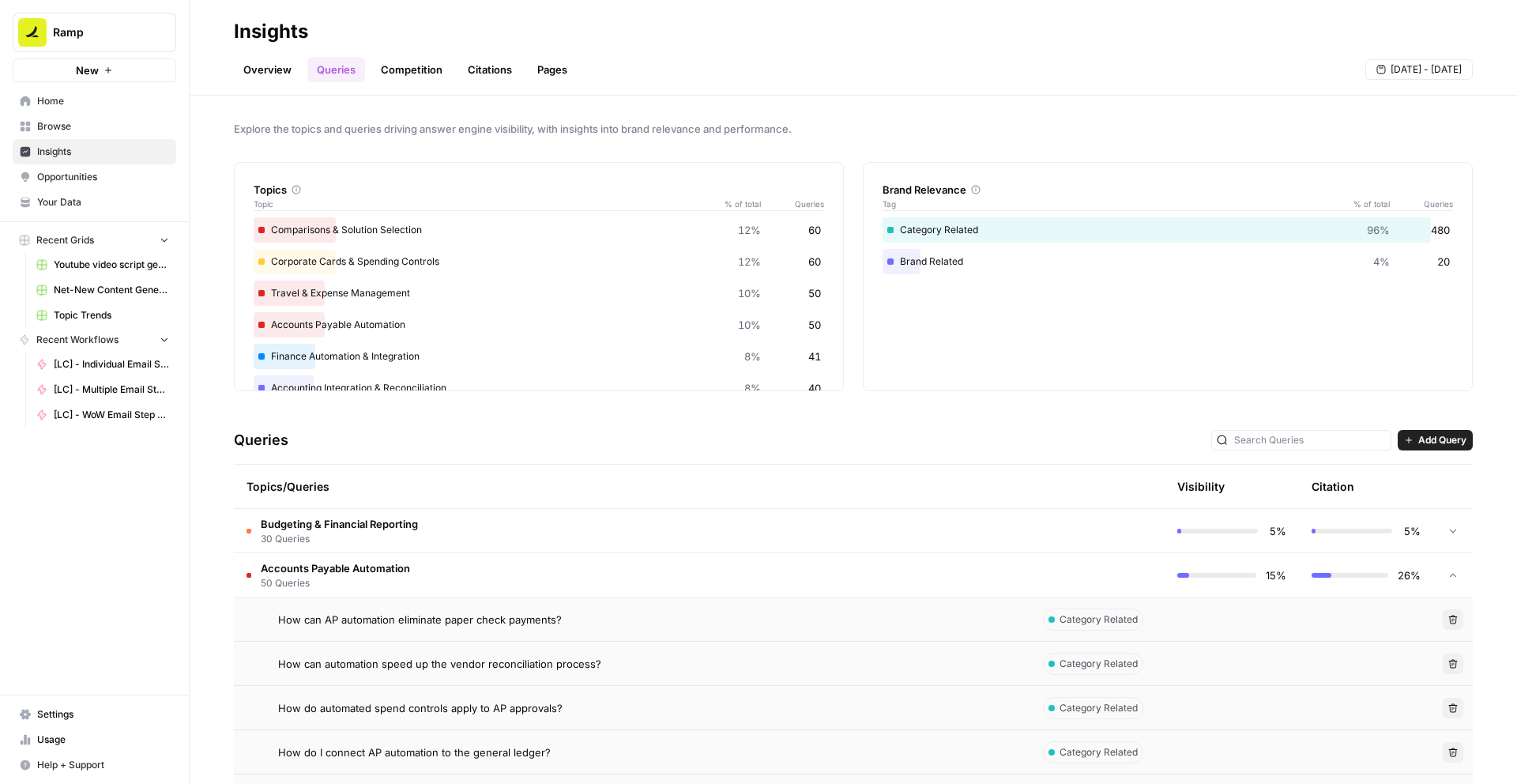
click at [378, 622] on span "How can AP automation eliminate paper check payments?" at bounding box center [420, 619] width 284 height 16
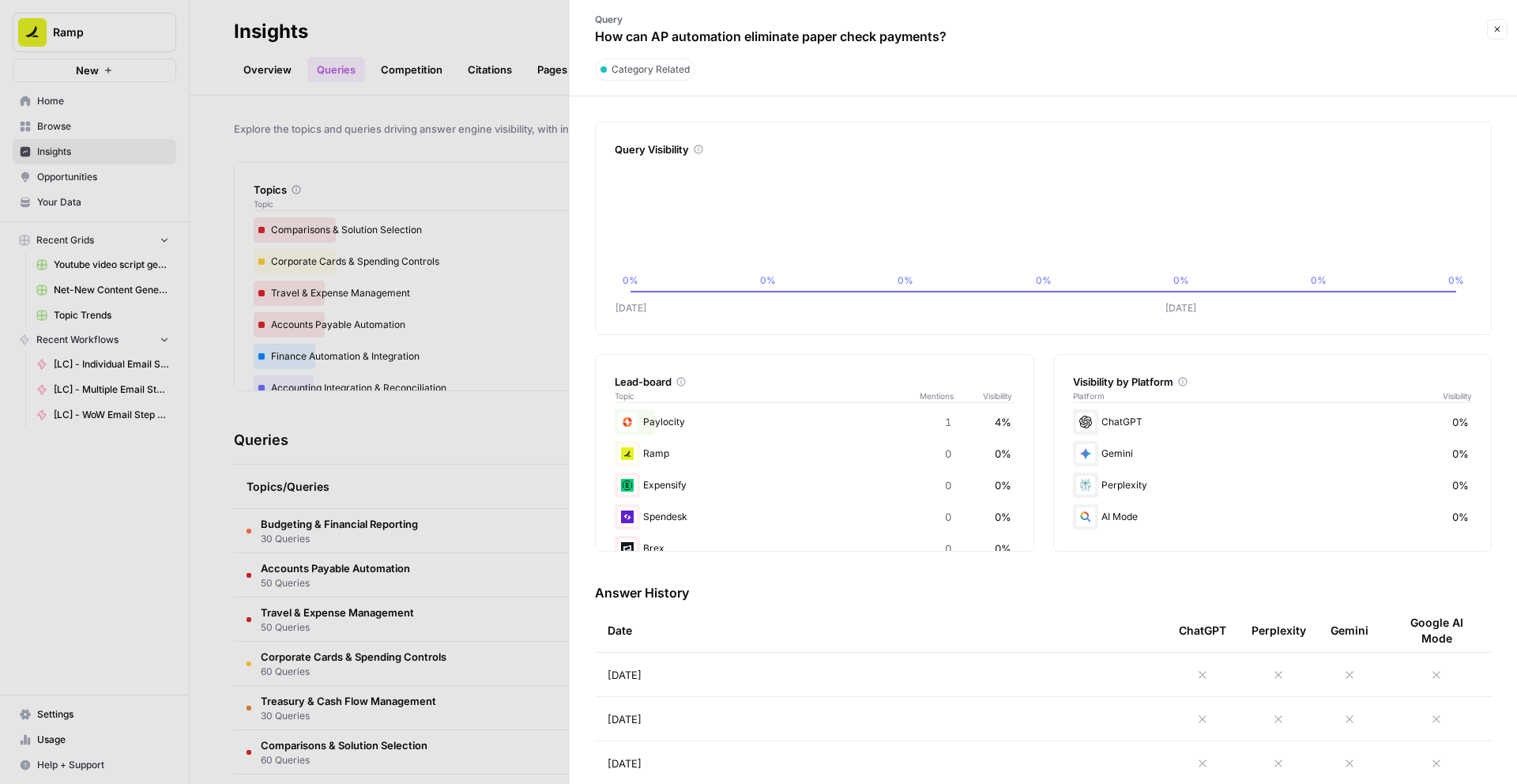
click at [415, 496] on div at bounding box center [758, 392] width 1517 height 784
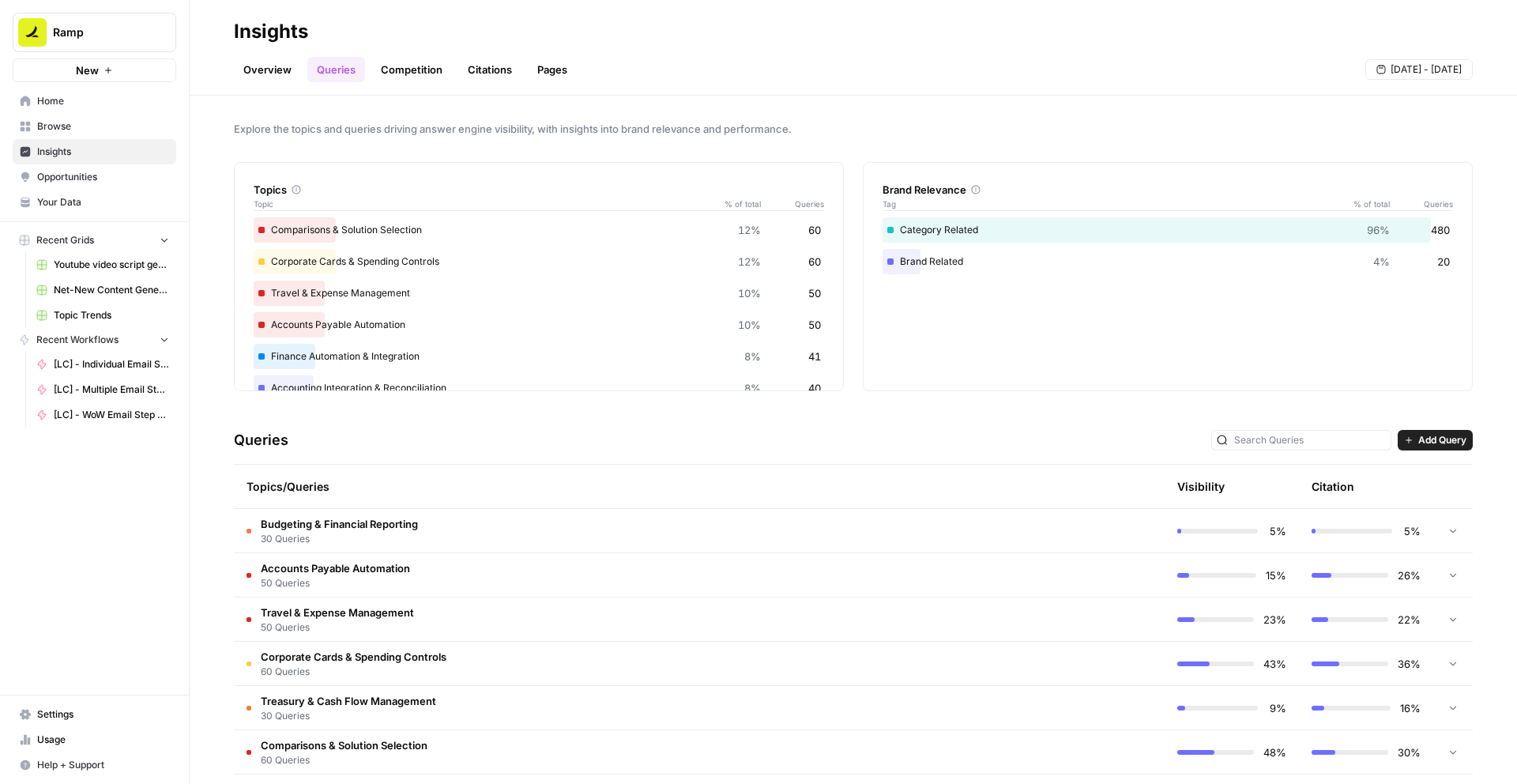
click at [412, 568] on td "Accounts Payable Automation 50 Queries" at bounding box center [632, 575] width 796 height 43
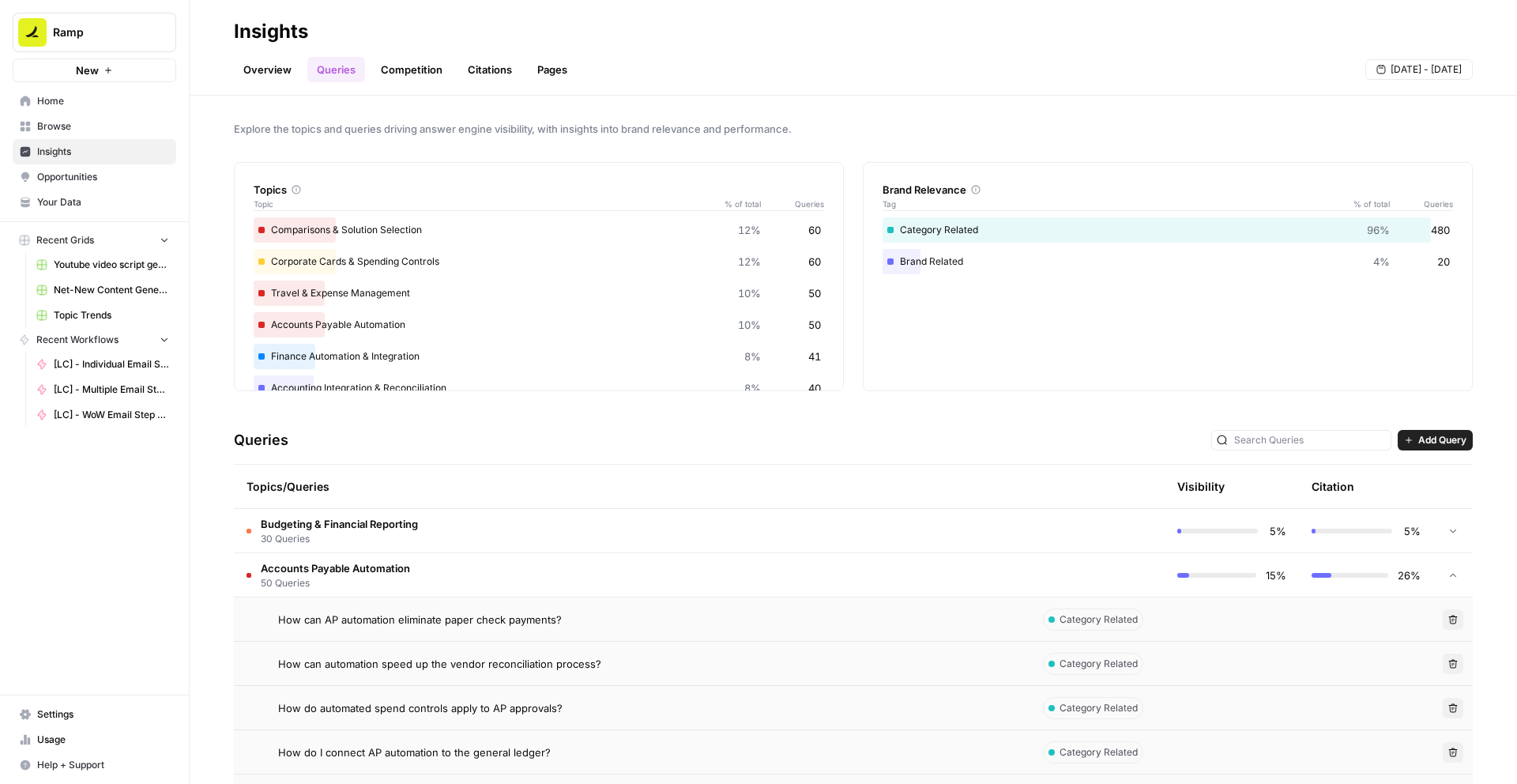
click at [401, 635] on td "How can AP automation eliminate paper check payments?" at bounding box center [632, 619] width 796 height 43
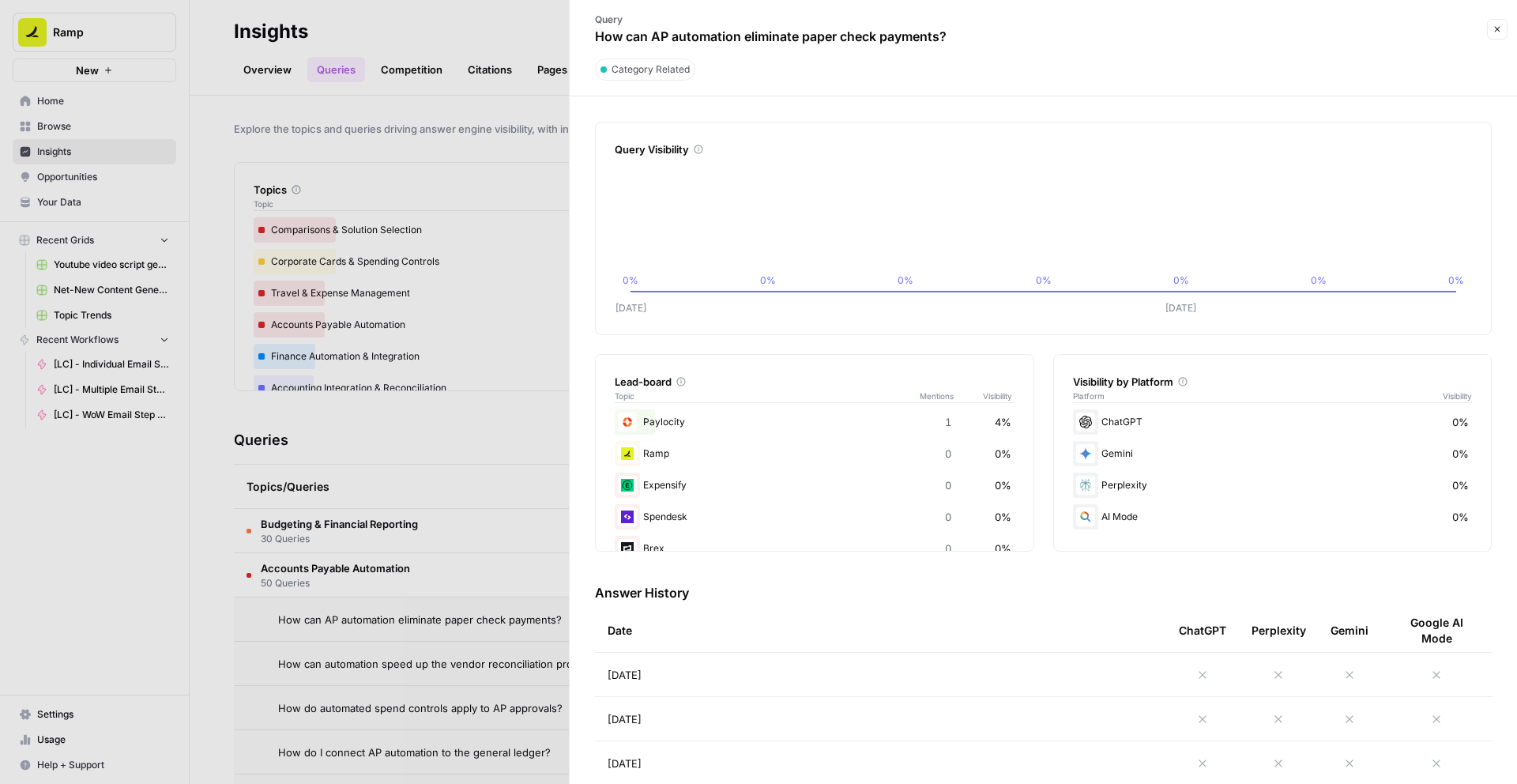
click at [527, 420] on div at bounding box center [758, 392] width 1517 height 784
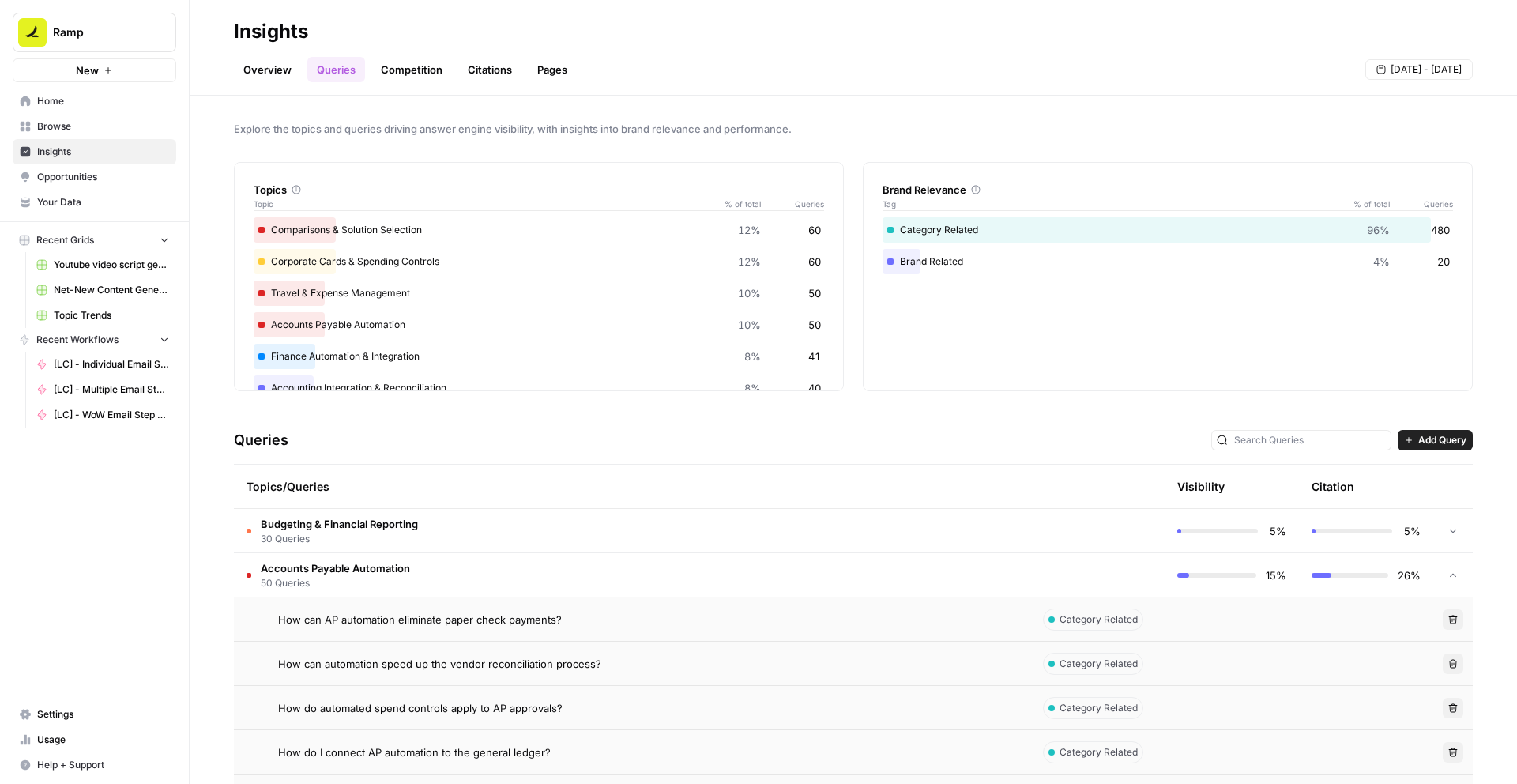
scroll to position [480, 0]
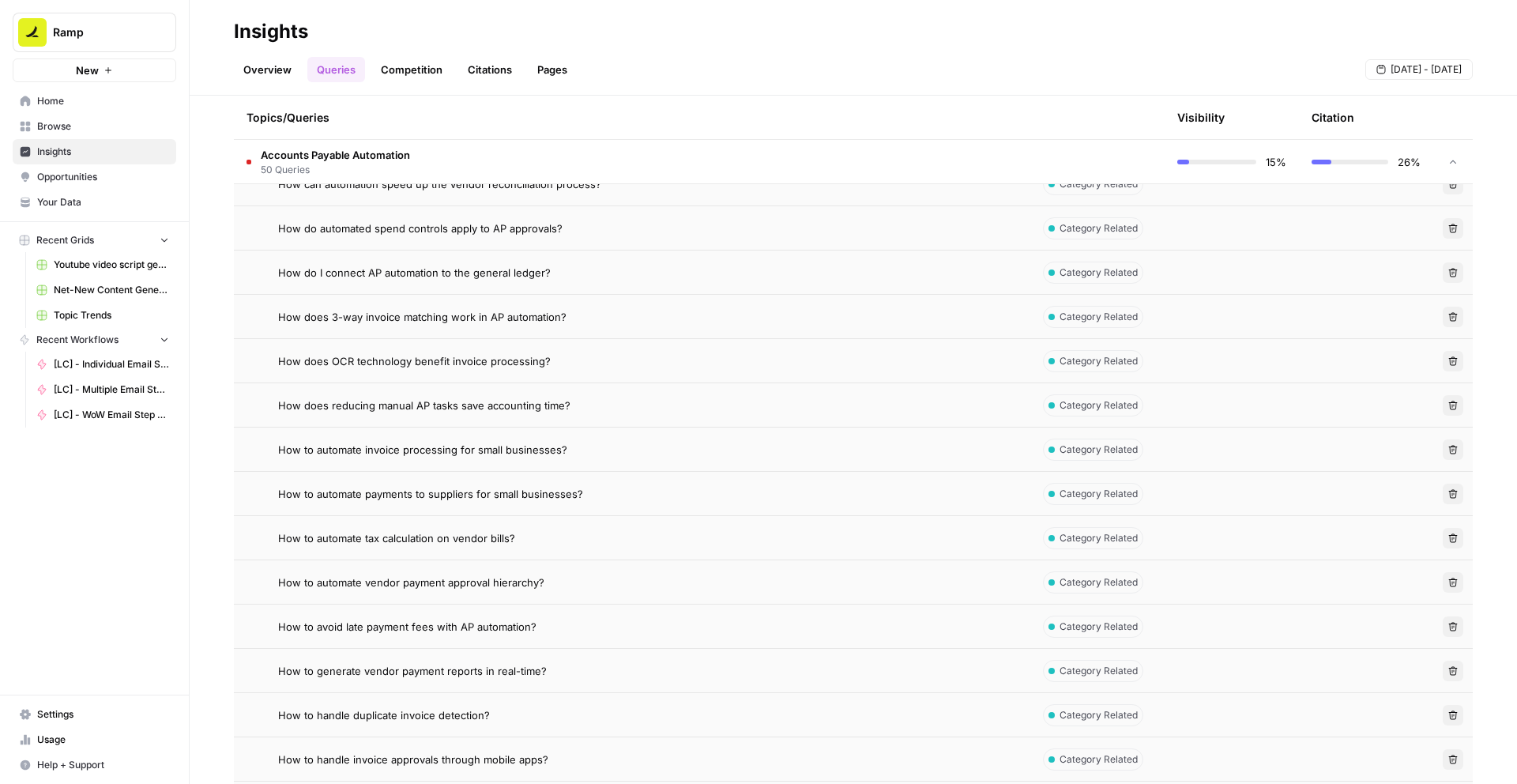
click at [592, 570] on td "How to automate vendor payment approval hierarchy?" at bounding box center [632, 582] width 796 height 43
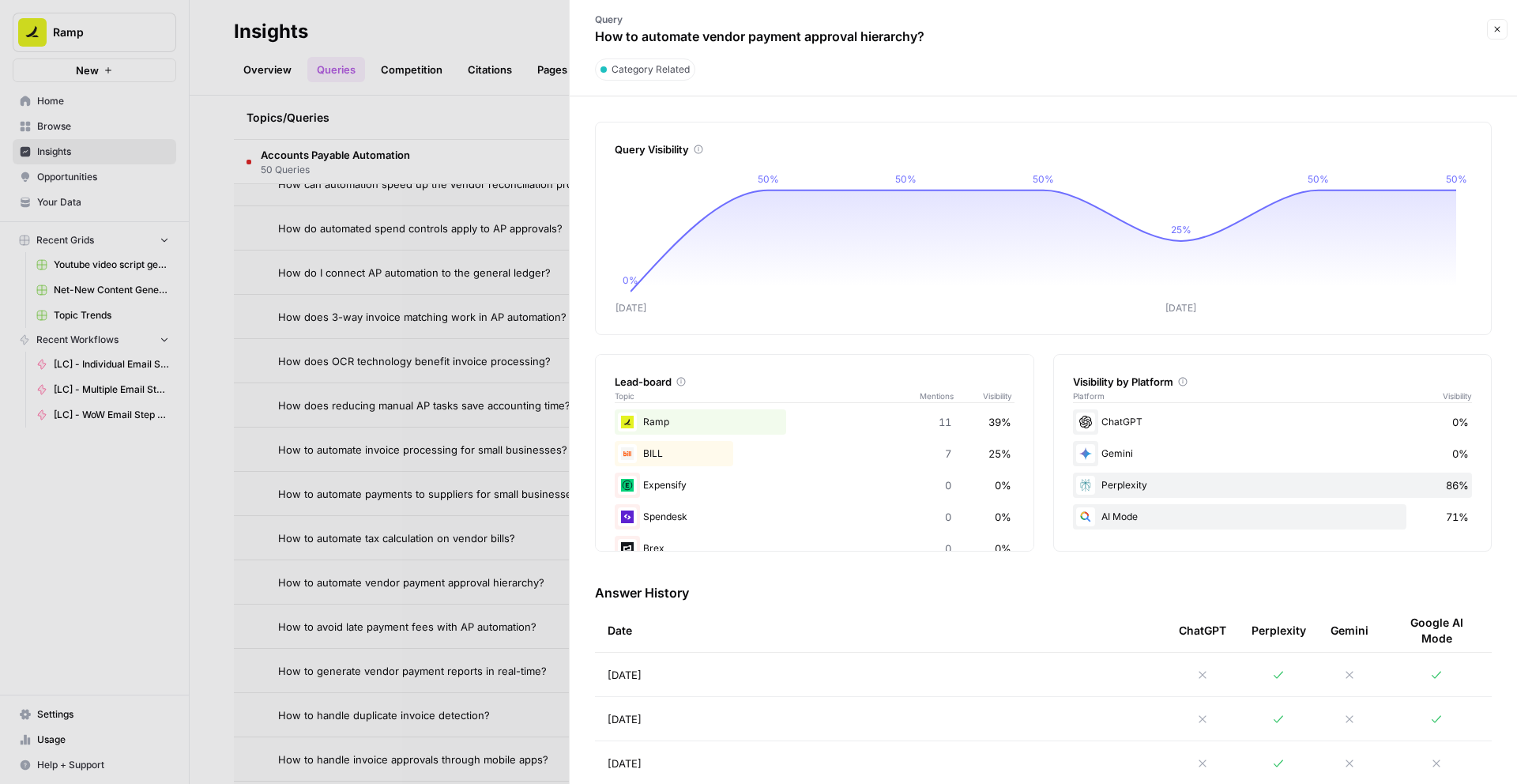
click at [532, 397] on div at bounding box center [758, 392] width 1517 height 784
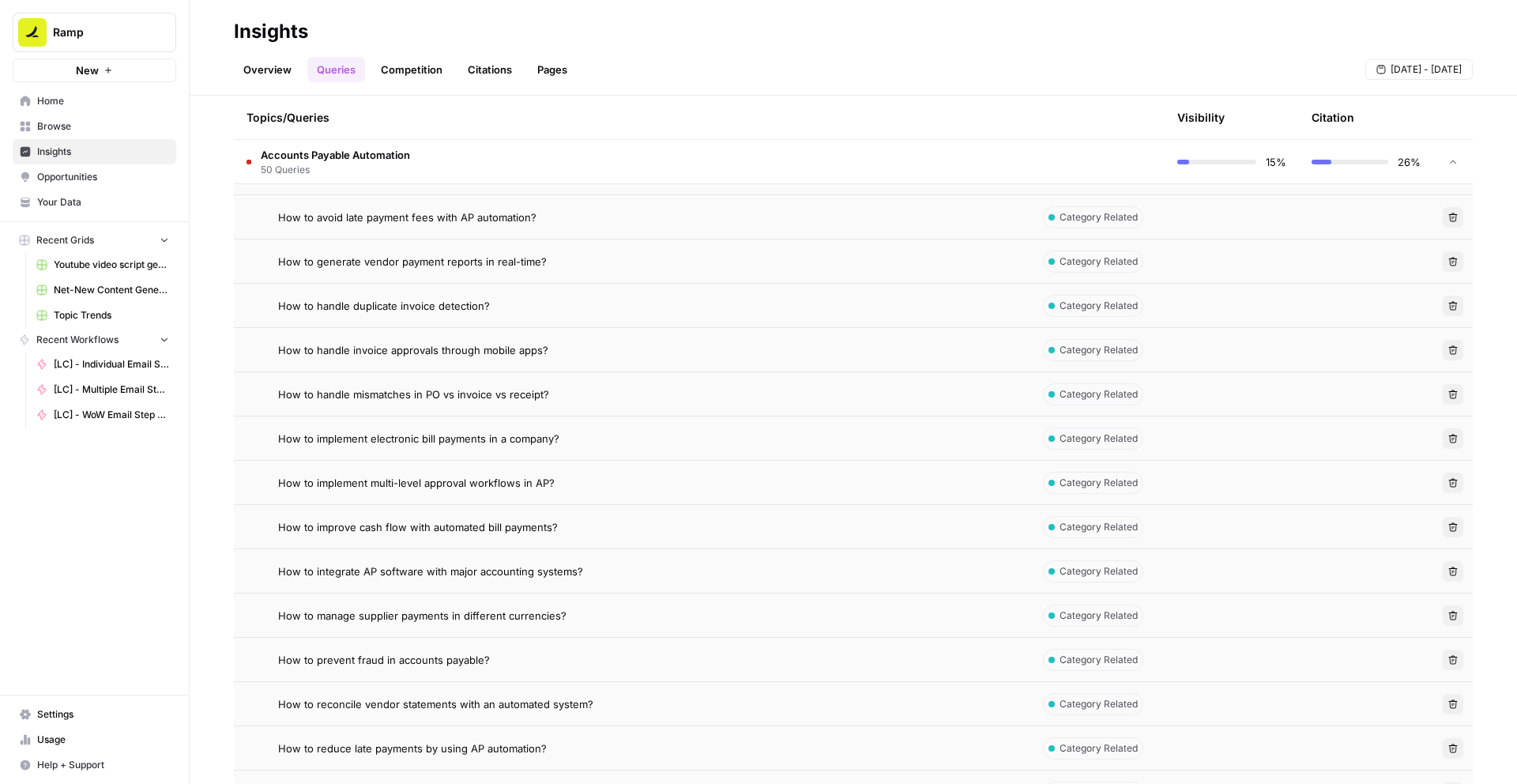
scroll to position [1020, 0]
click at [644, 455] on td "How to integrate AP software with major accounting systems?" at bounding box center [632, 440] width 796 height 43
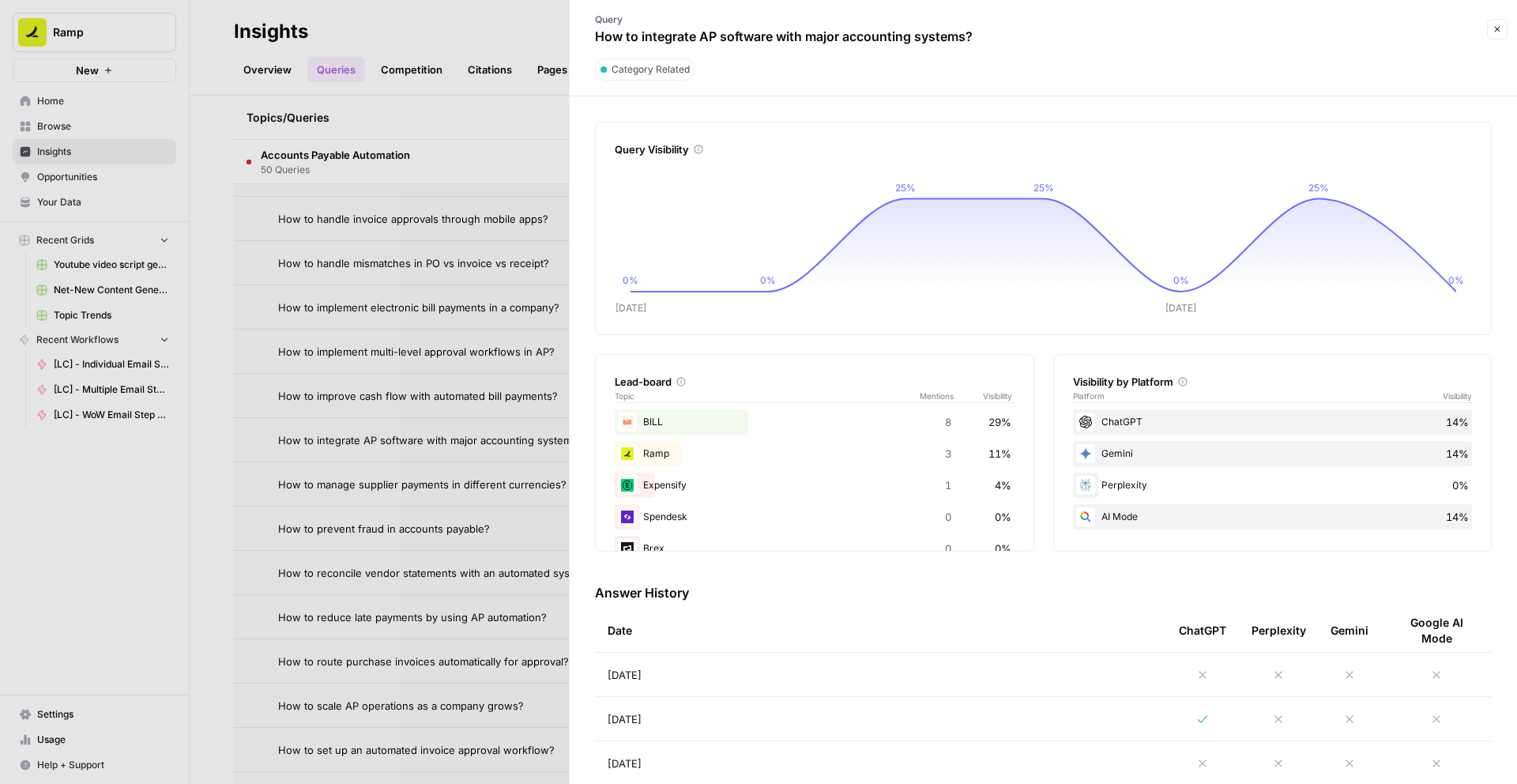
click at [553, 404] on div at bounding box center [758, 392] width 1517 height 784
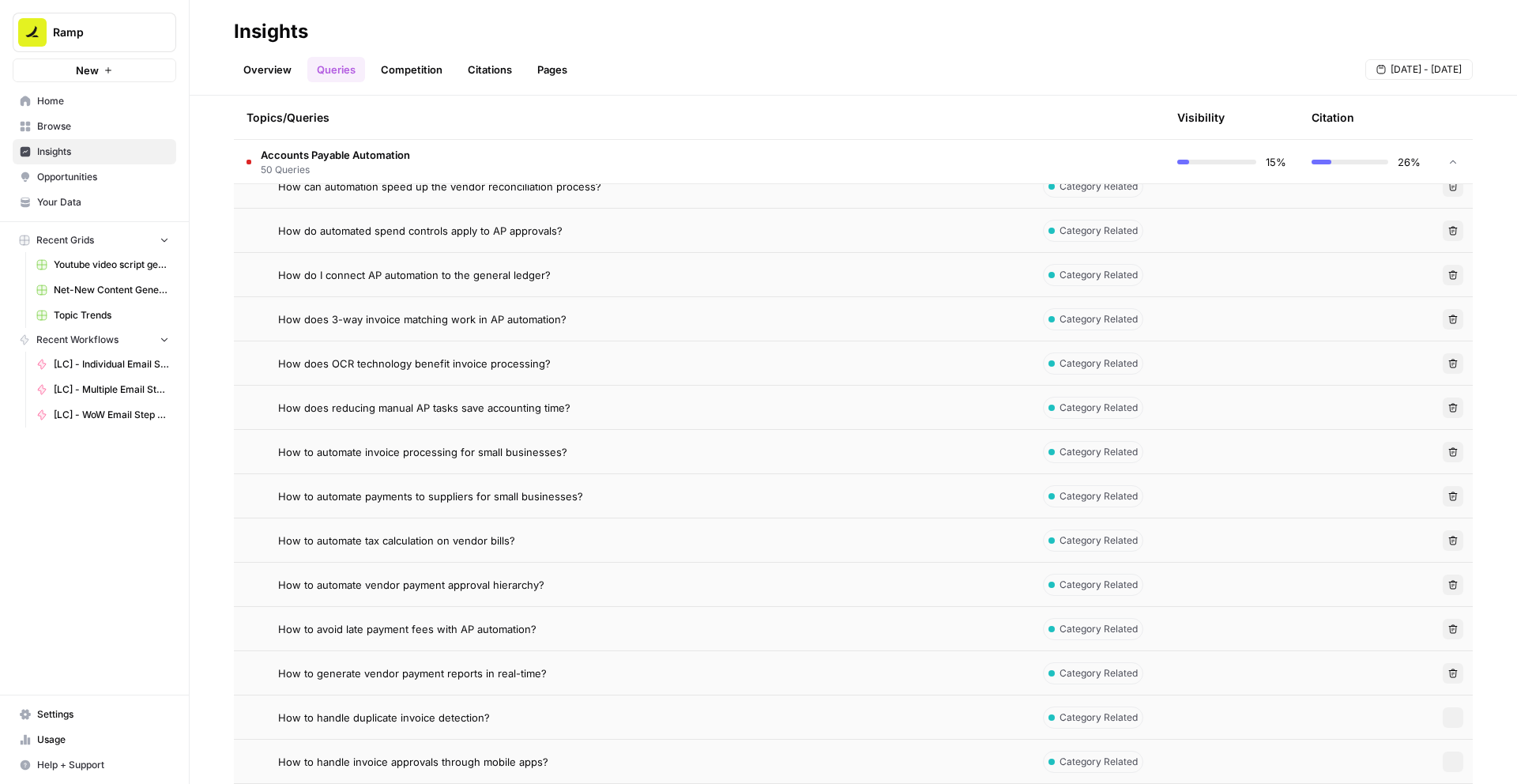
scroll to position [507, 0]
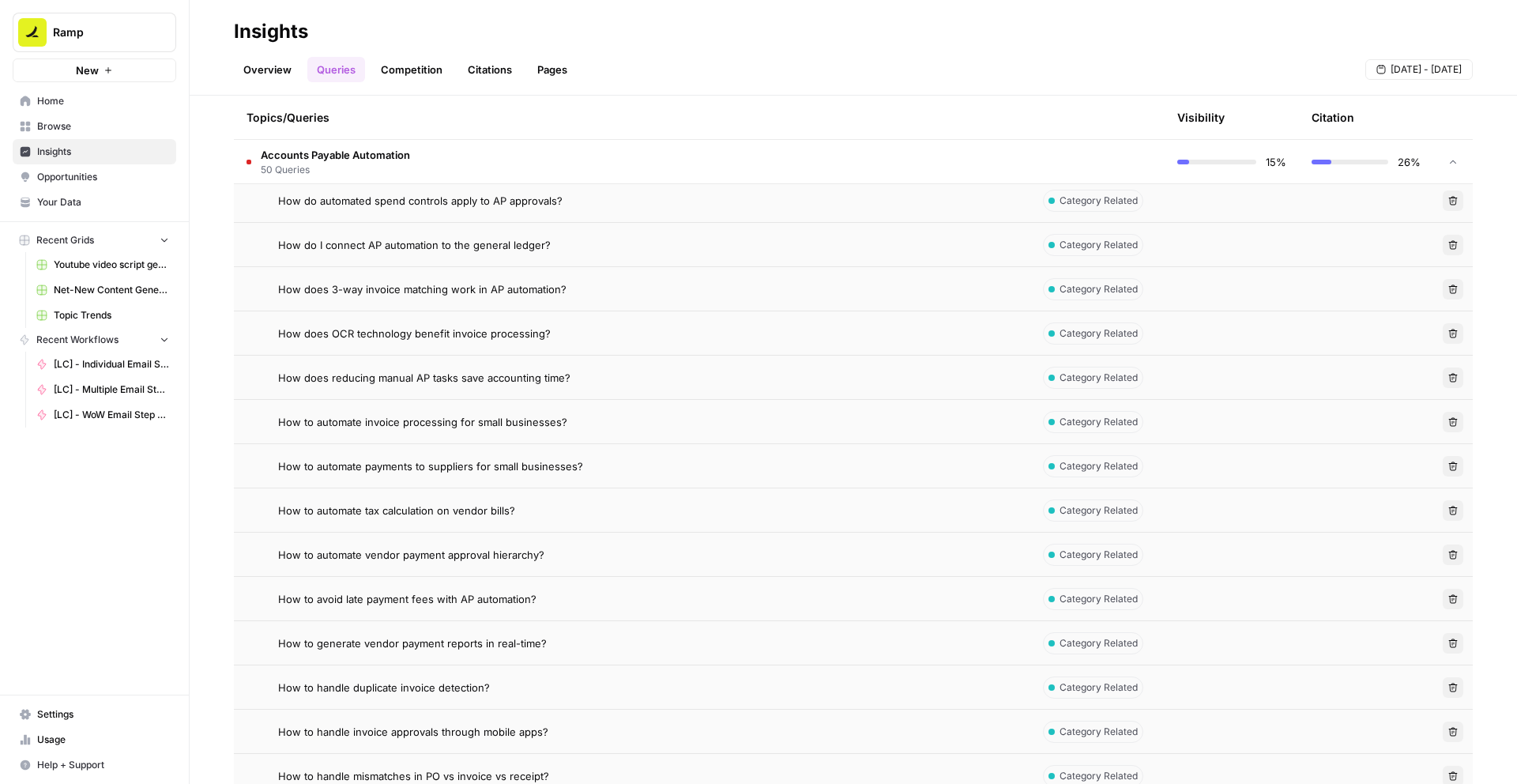
click at [667, 450] on td "How to automate payments to suppliers for small businesses?" at bounding box center [632, 466] width 796 height 43
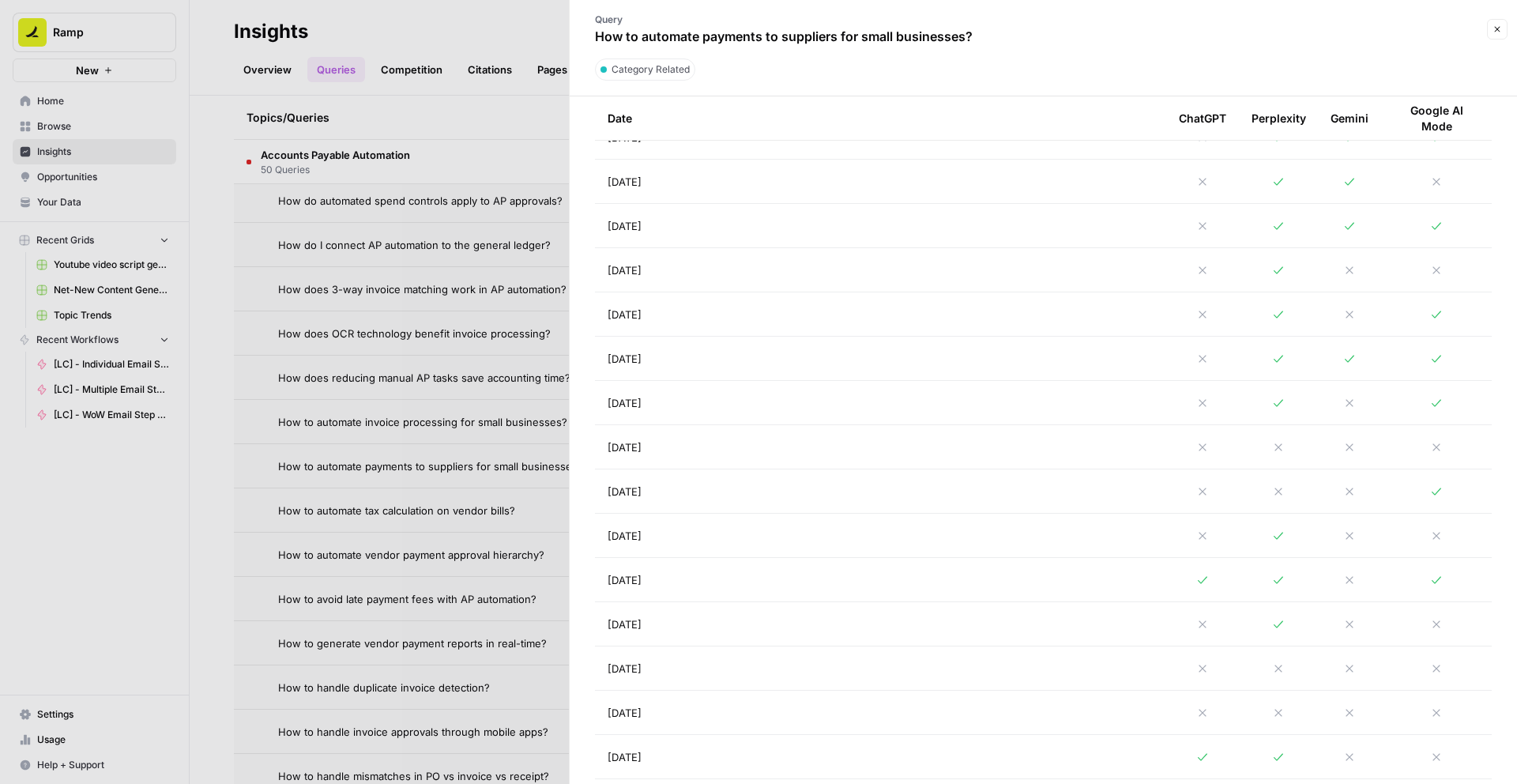
scroll to position [663, 0]
click at [1354, 278] on icon at bounding box center [1349, 277] width 13 height 13
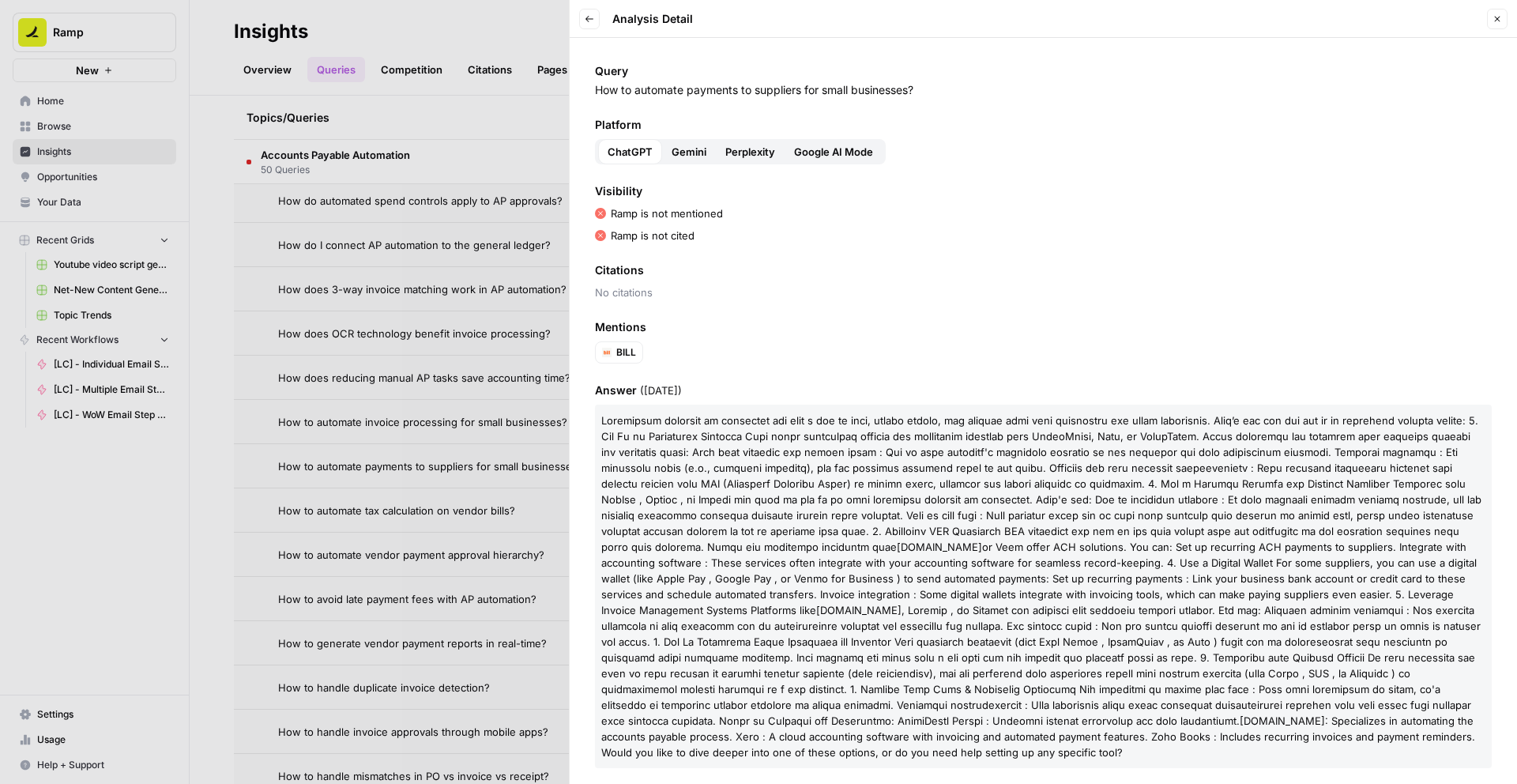
click at [758, 160] on button "Perplexity" at bounding box center [749, 151] width 69 height 25
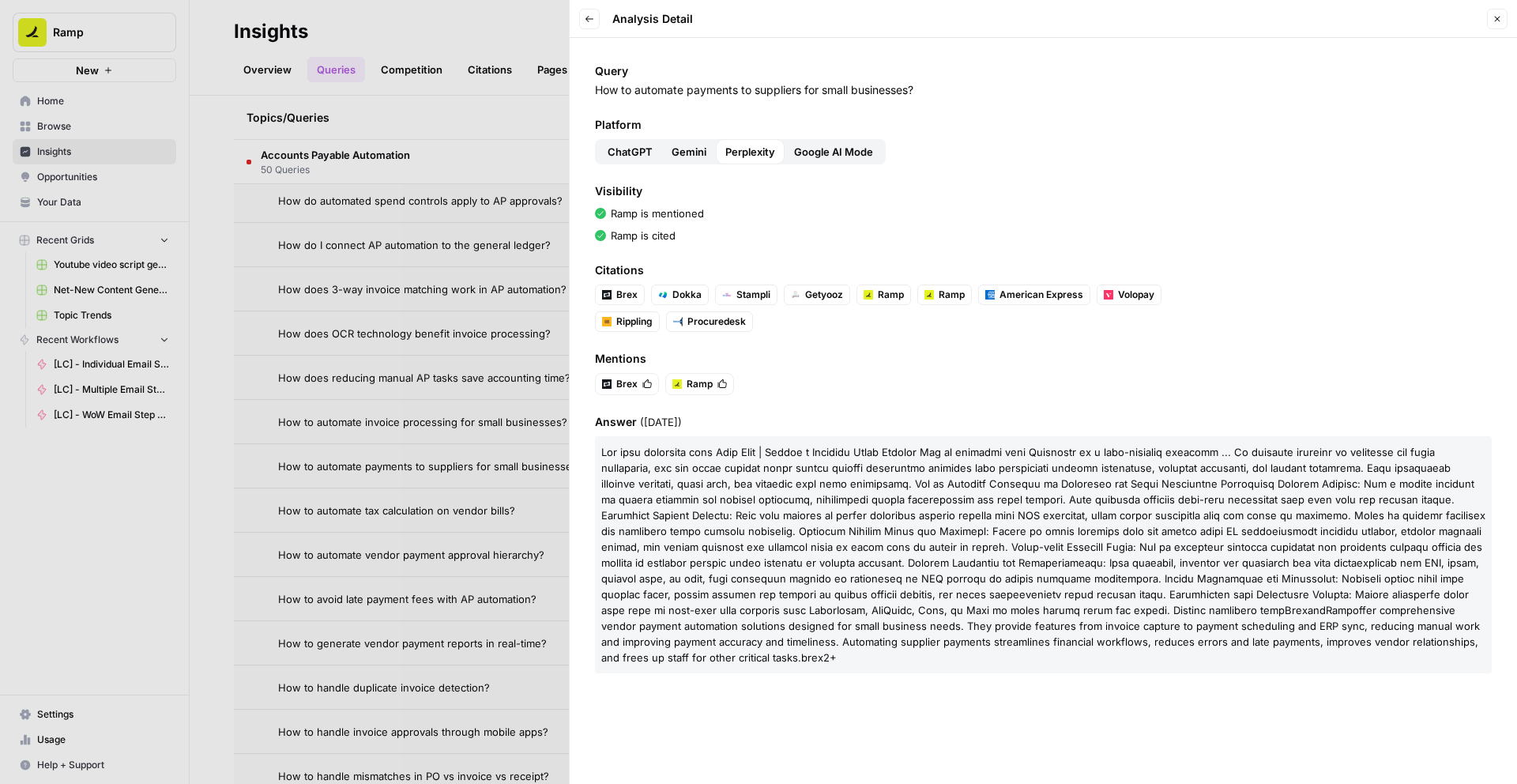
click at [492, 534] on div at bounding box center [758, 392] width 1517 height 784
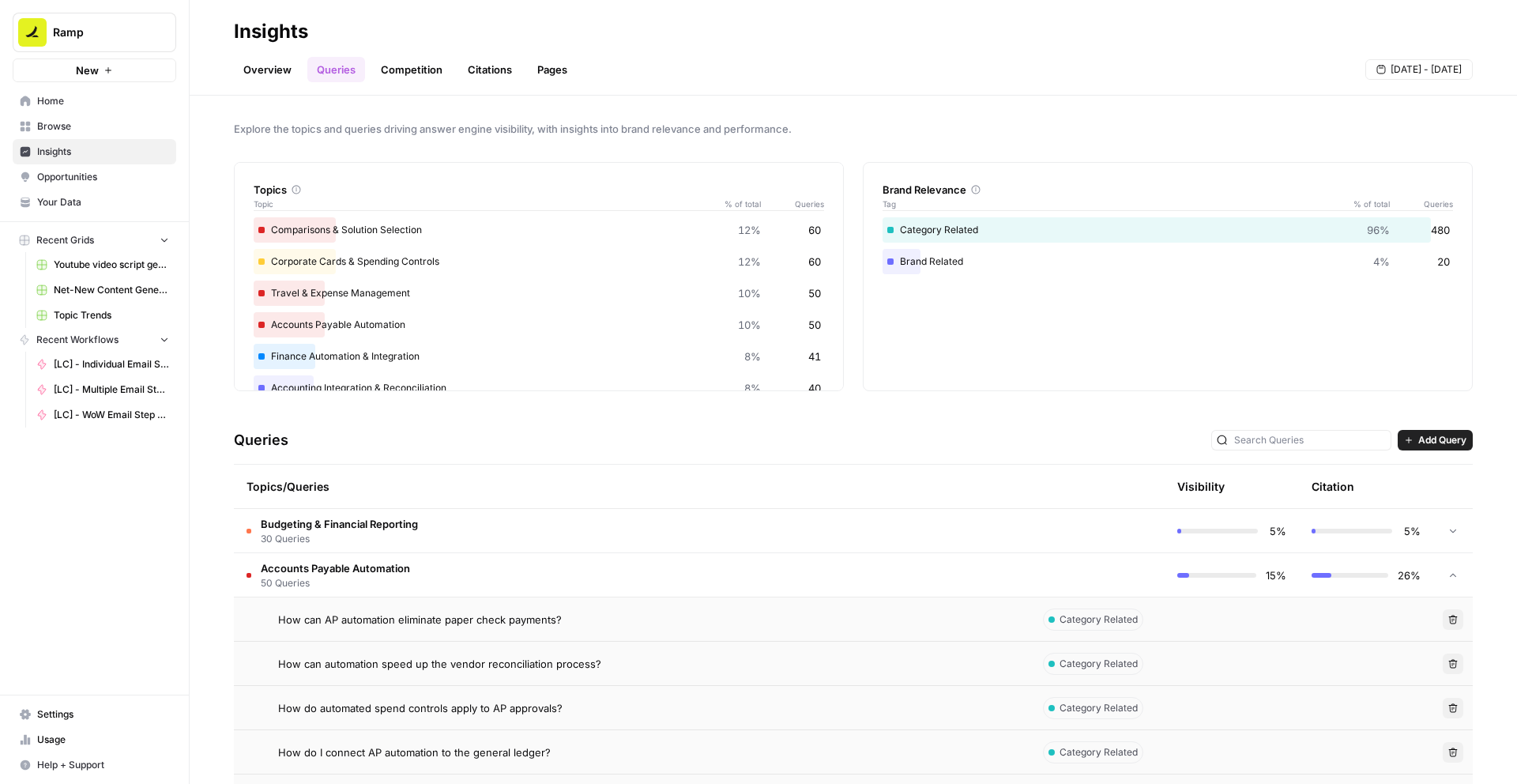
click at [95, 152] on span "Insights" at bounding box center [103, 152] width 132 height 14
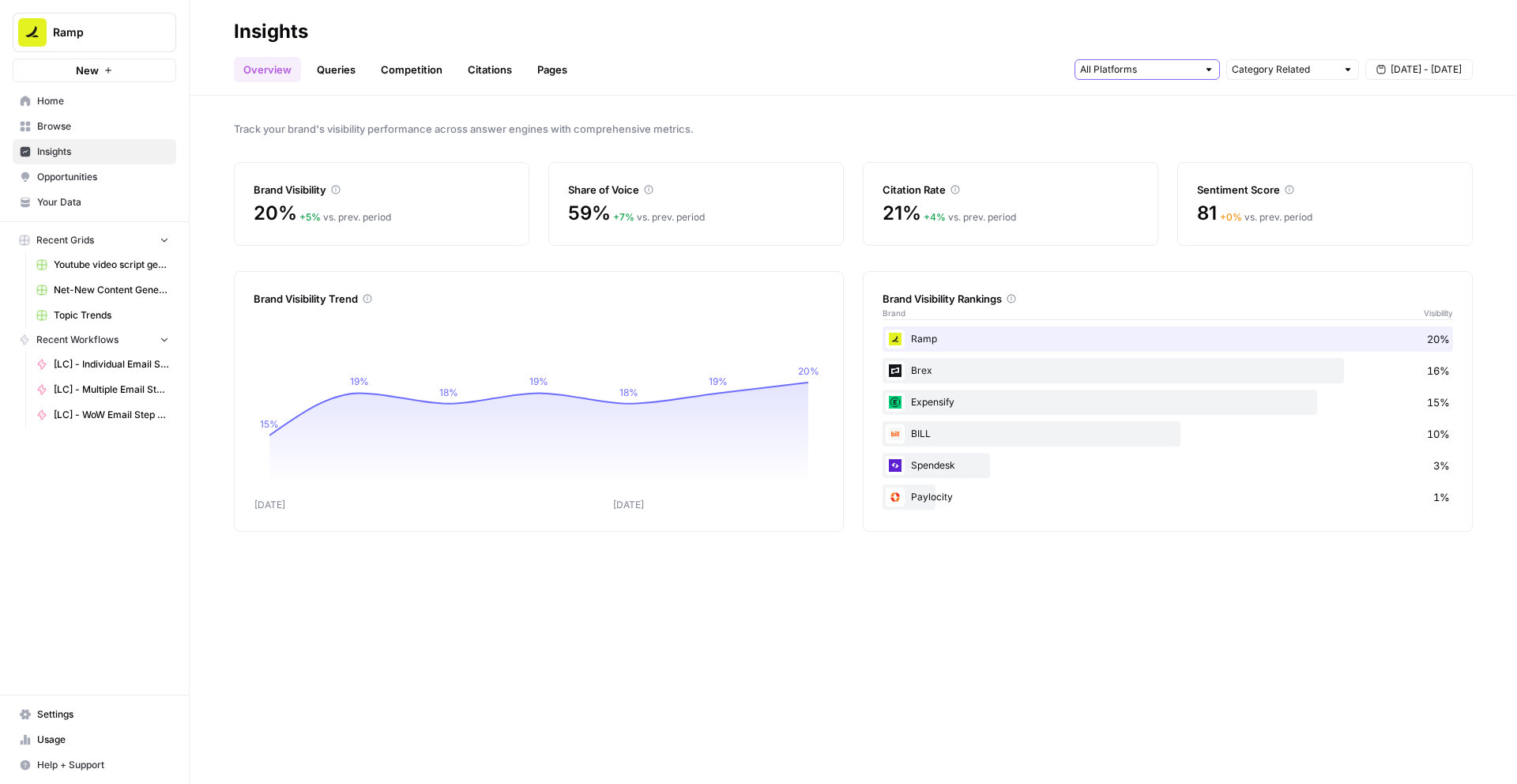
click at [1141, 68] on input "text" at bounding box center [1138, 69] width 117 height 16
click at [1187, 127] on div "ChatGPT" at bounding box center [1147, 127] width 119 height 16
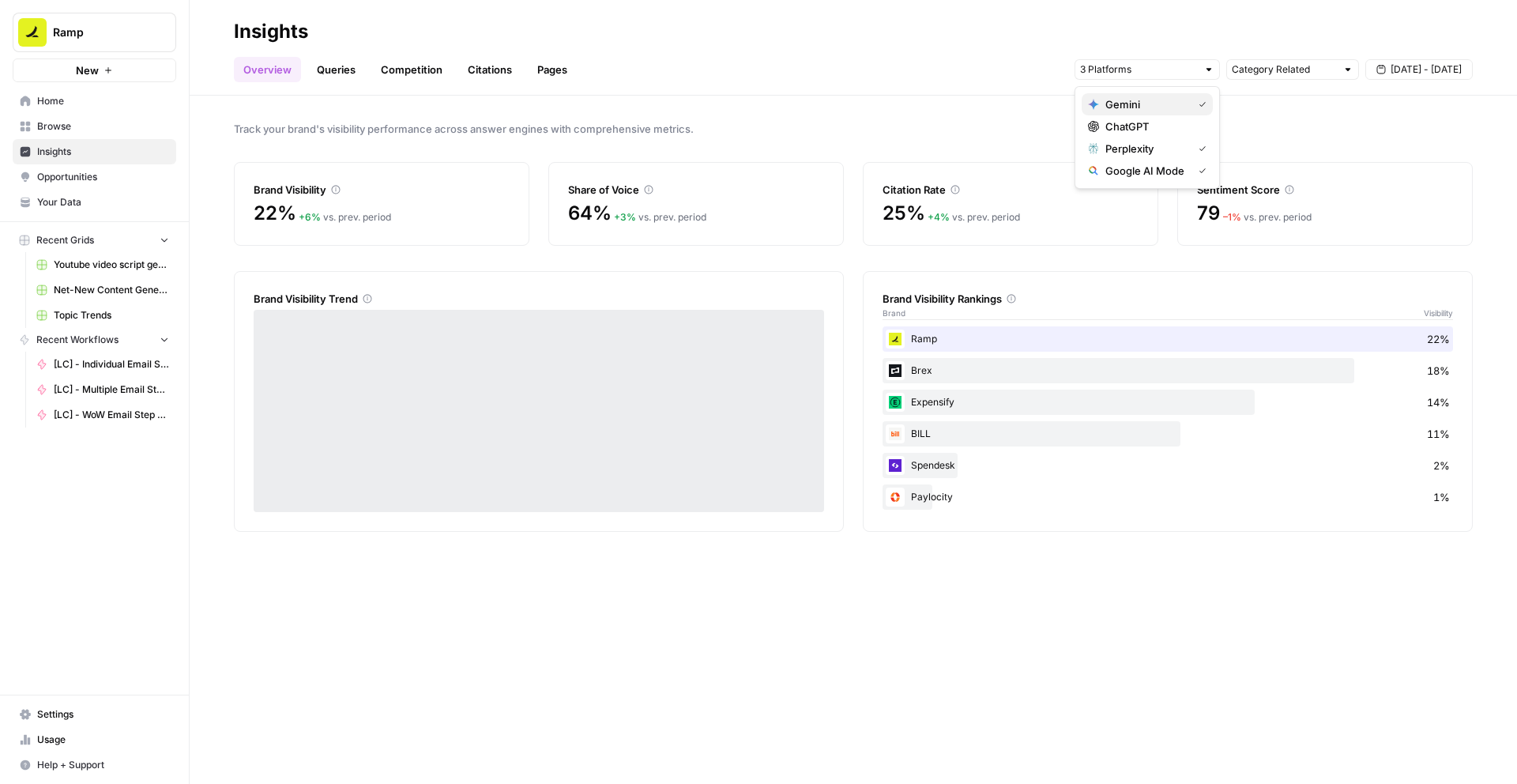
click at [1201, 112] on button "Gemini" at bounding box center [1147, 104] width 131 height 23
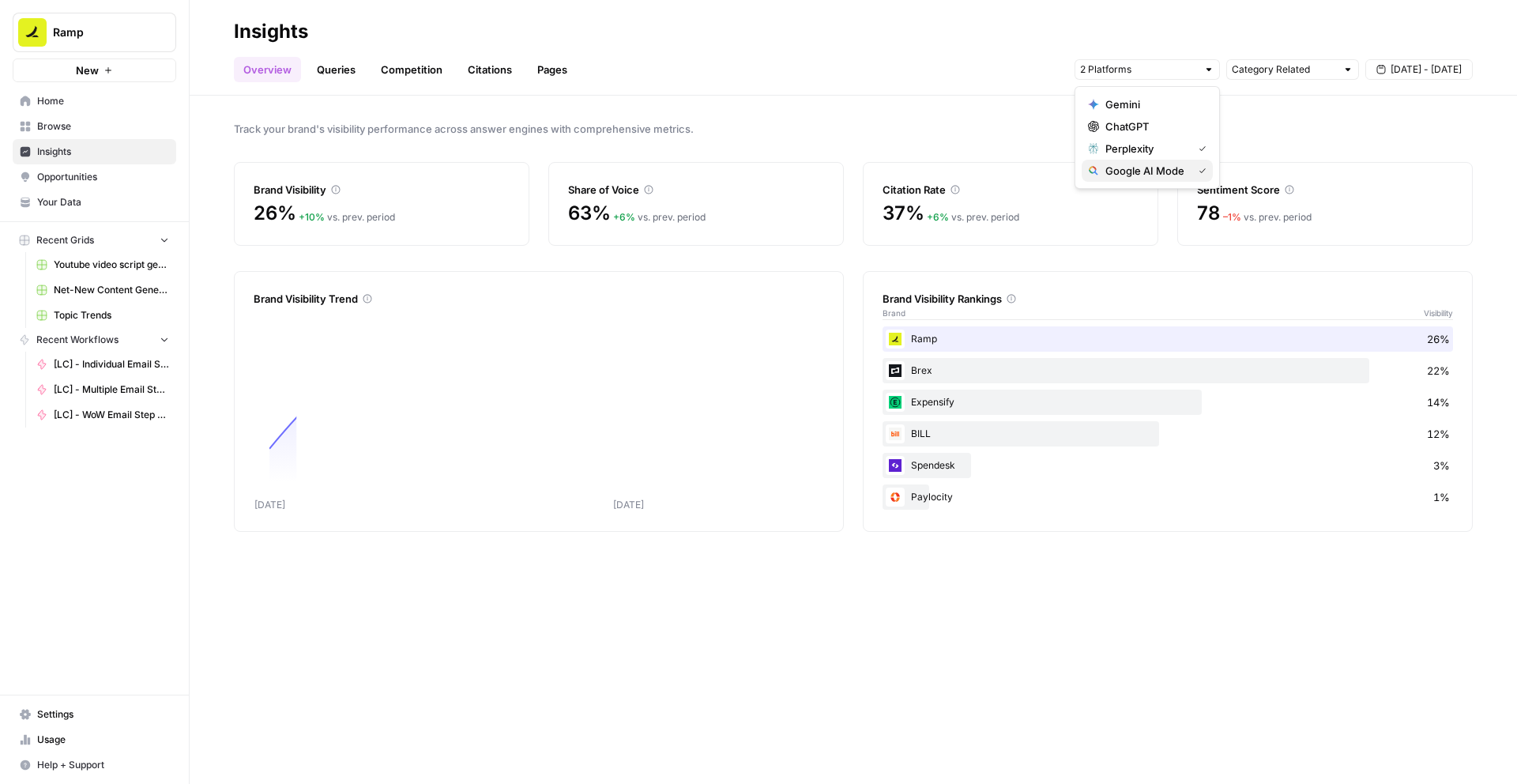
click at [1200, 172] on icon "button" at bounding box center [1202, 170] width 5 height 4
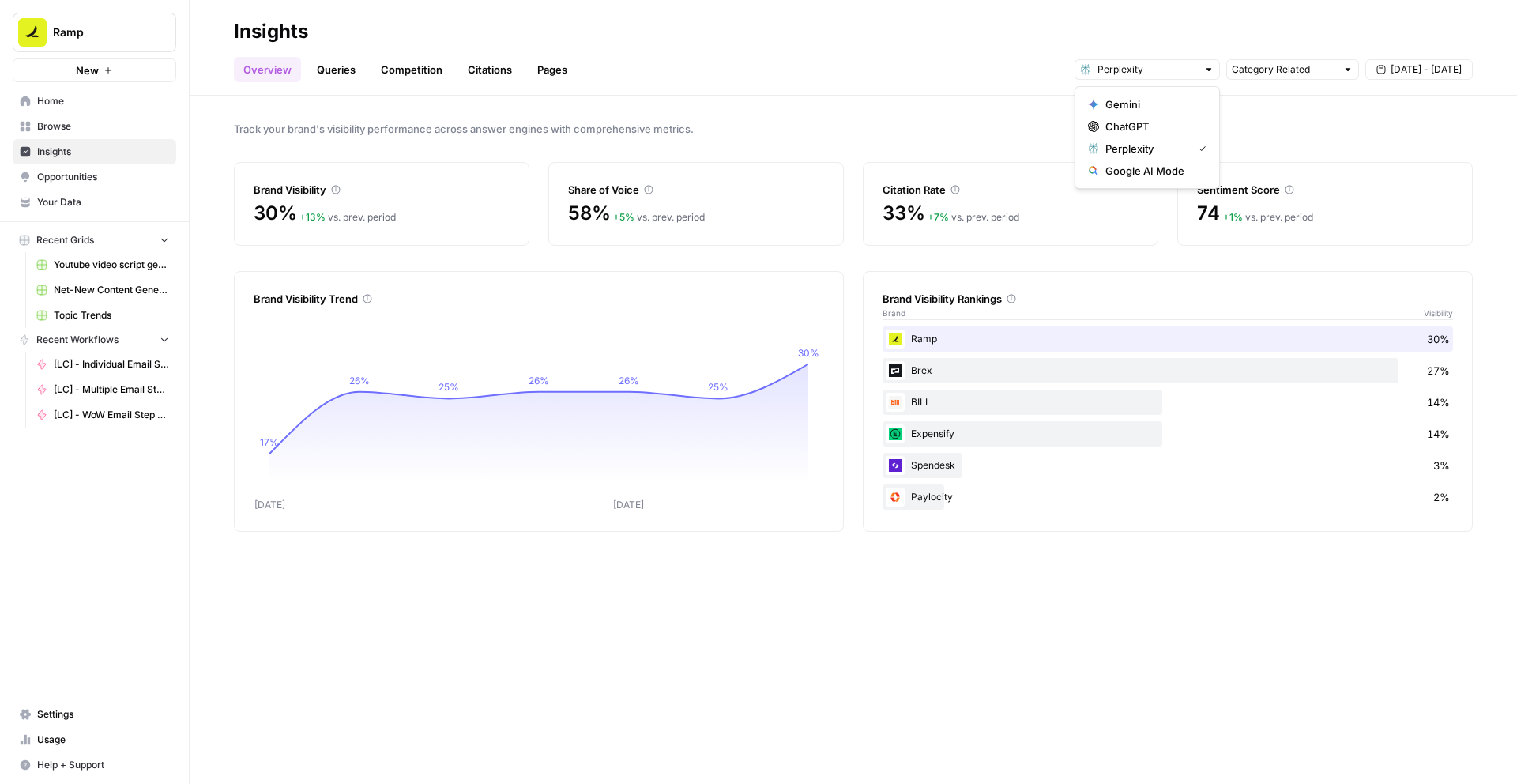
click at [865, 591] on div "Track your brand's visibility performance across answer engines with comprehens…" at bounding box center [853, 439] width 1327 height 688
click at [1317, 69] on input "text" at bounding box center [1284, 69] width 104 height 16
type input "Category Related"
click at [1181, 121] on span "Track your brand's visibility performance across answer engines with comprehens…" at bounding box center [853, 128] width 1239 height 16
click at [1398, 71] on span "[DATE] - [DATE]" at bounding box center [1426, 69] width 71 height 14
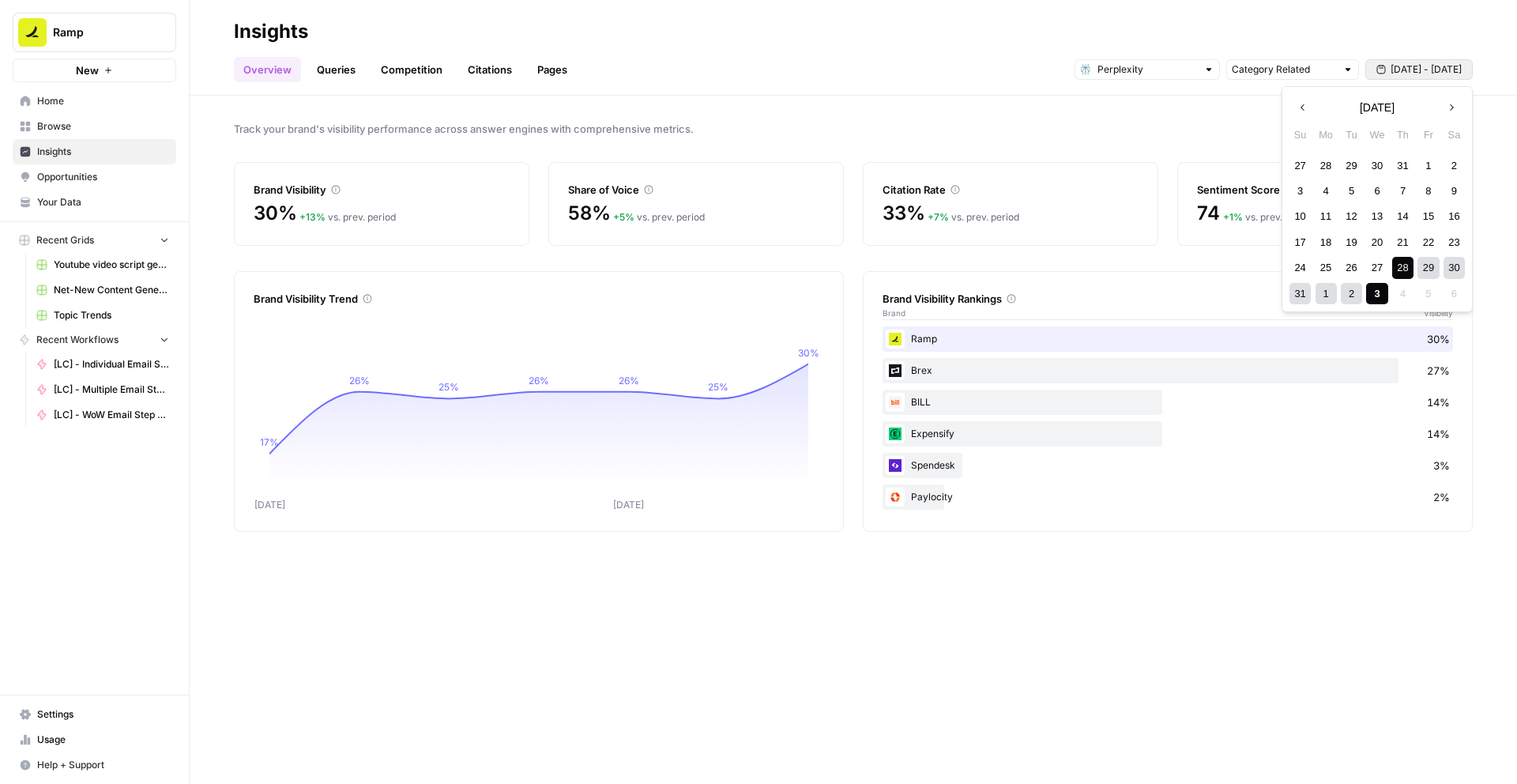
click at [1402, 270] on div "28" at bounding box center [1403, 267] width 22 height 22
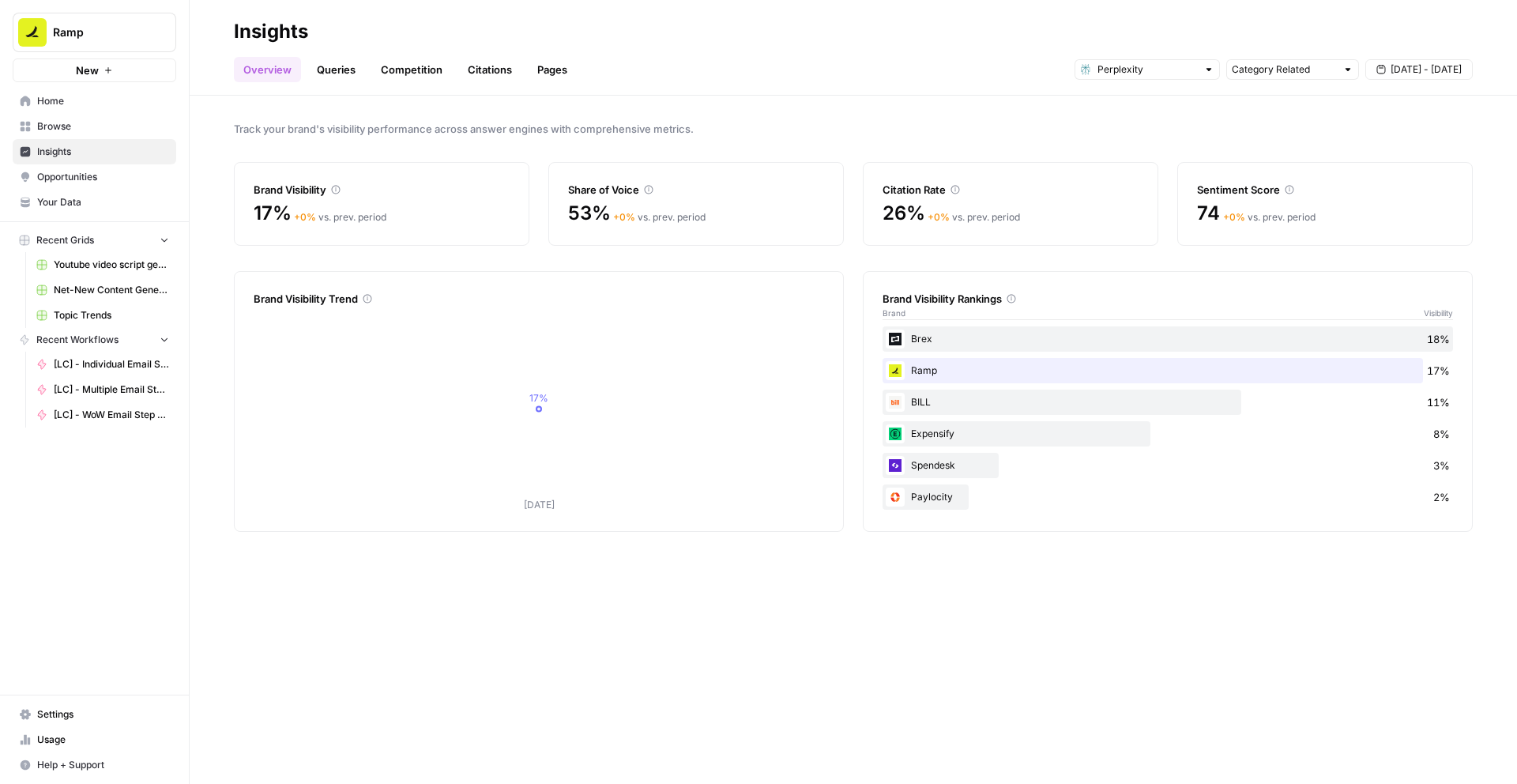
click at [1135, 261] on div "Track your brand's visibility performance across answer engines with comprehens…" at bounding box center [853, 439] width 1327 height 688
click at [1416, 74] on span "[DATE] - [DATE]" at bounding box center [1426, 69] width 71 height 14
click at [1378, 263] on div "27" at bounding box center [1376, 267] width 22 height 22
click at [1409, 77] on button "[DATE] - [DATE]" at bounding box center [1419, 69] width 108 height 21
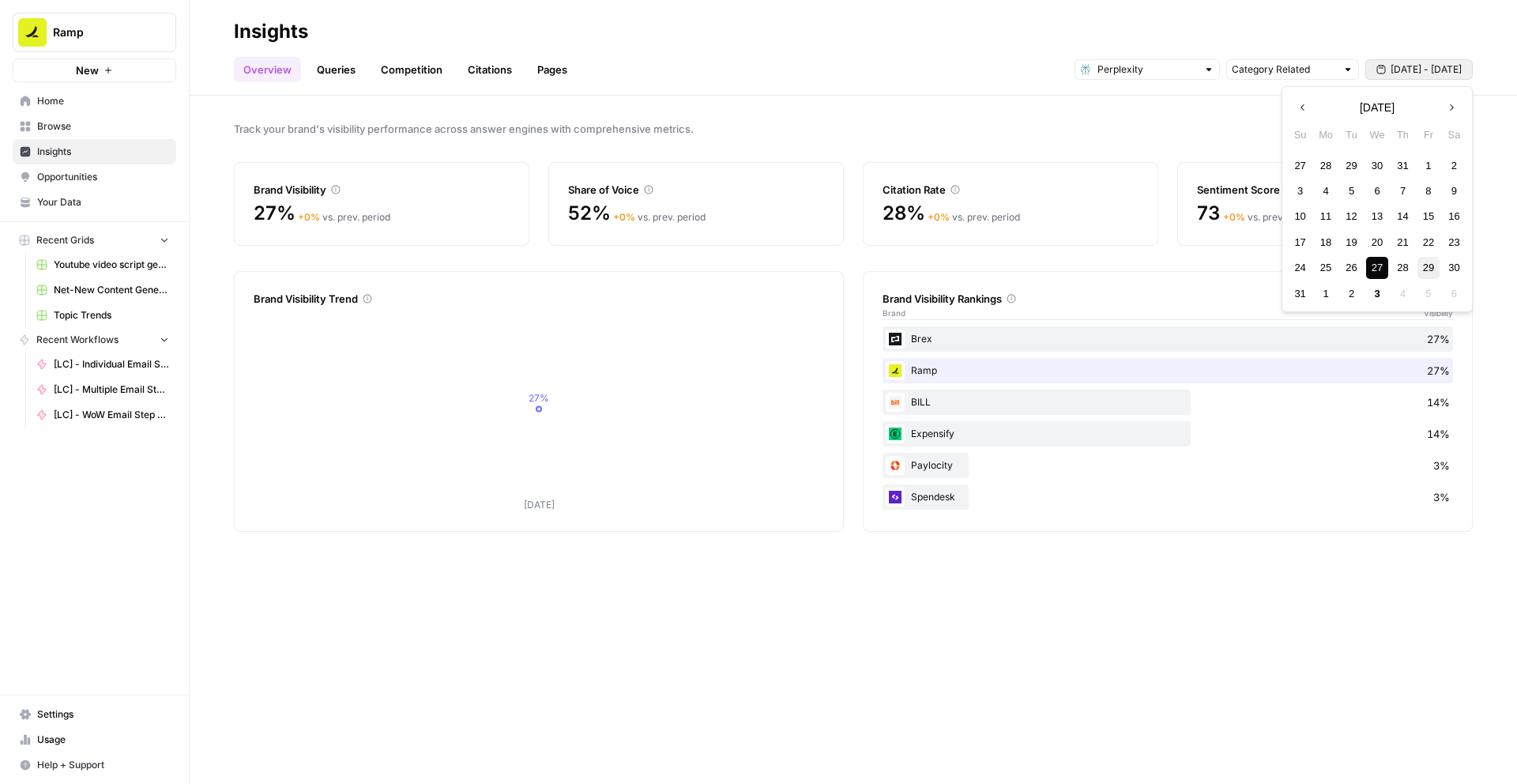
click at [1427, 271] on div "29" at bounding box center [1428, 267] width 22 height 22
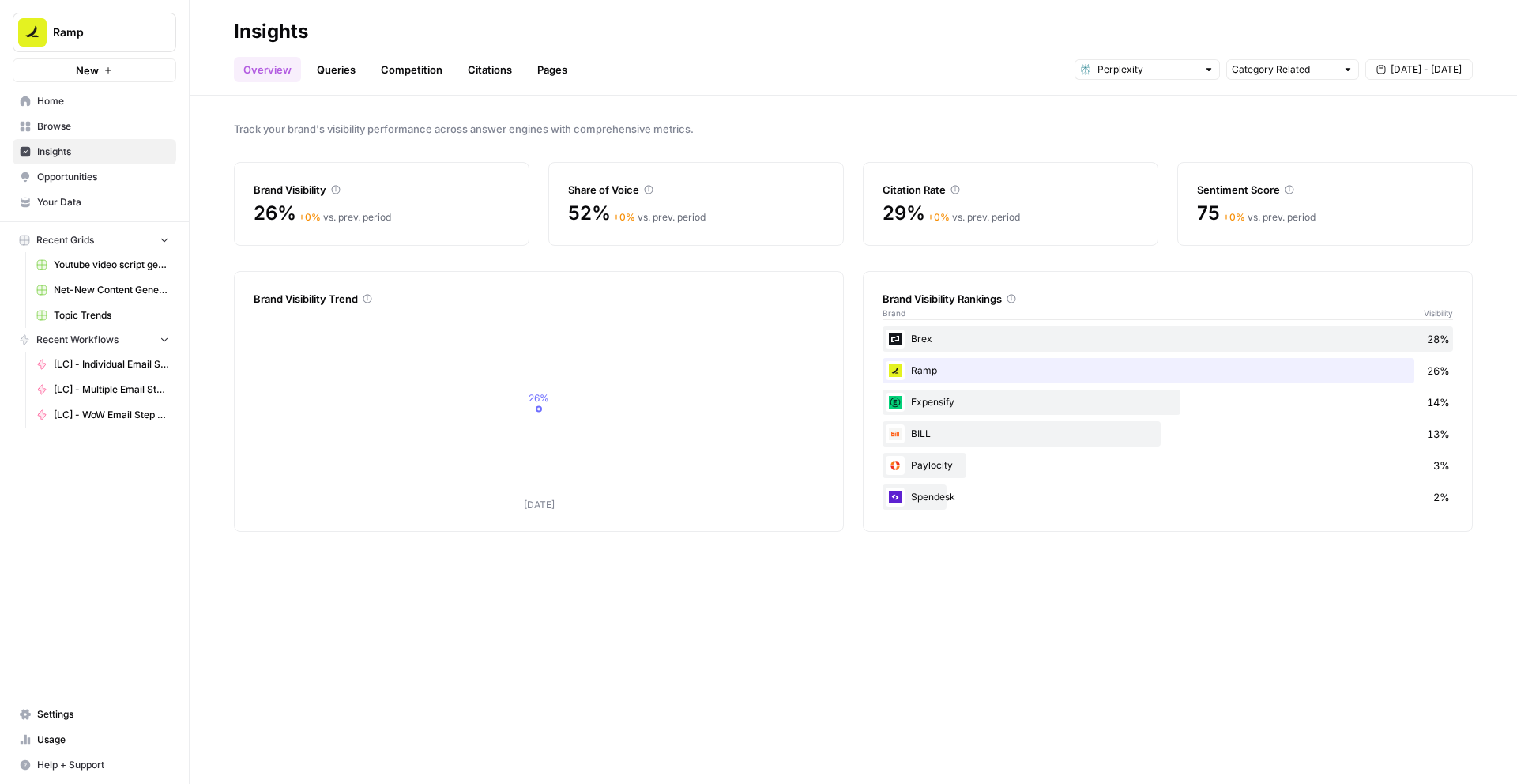
click at [1400, 72] on span "[DATE] - [DATE]" at bounding box center [1426, 69] width 71 height 14
click at [1404, 265] on div "28" at bounding box center [1403, 267] width 22 height 22
click at [1413, 57] on div "Category Related [DATE] - [DATE]" at bounding box center [1273, 69] width 398 height 25
click at [1425, 74] on span "[DATE] - [DATE]" at bounding box center [1426, 69] width 71 height 14
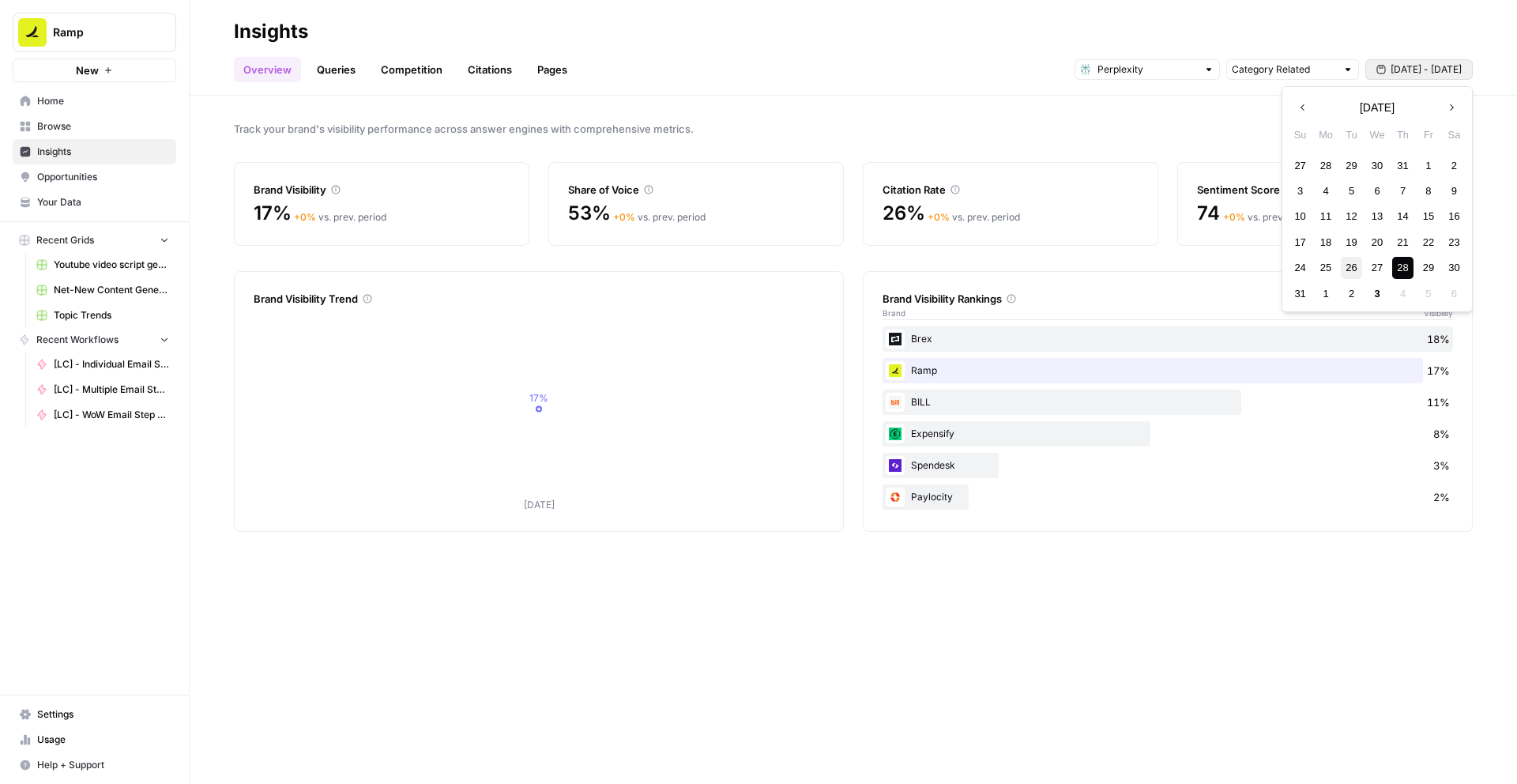
click at [1357, 268] on div "26" at bounding box center [1351, 267] width 22 height 22
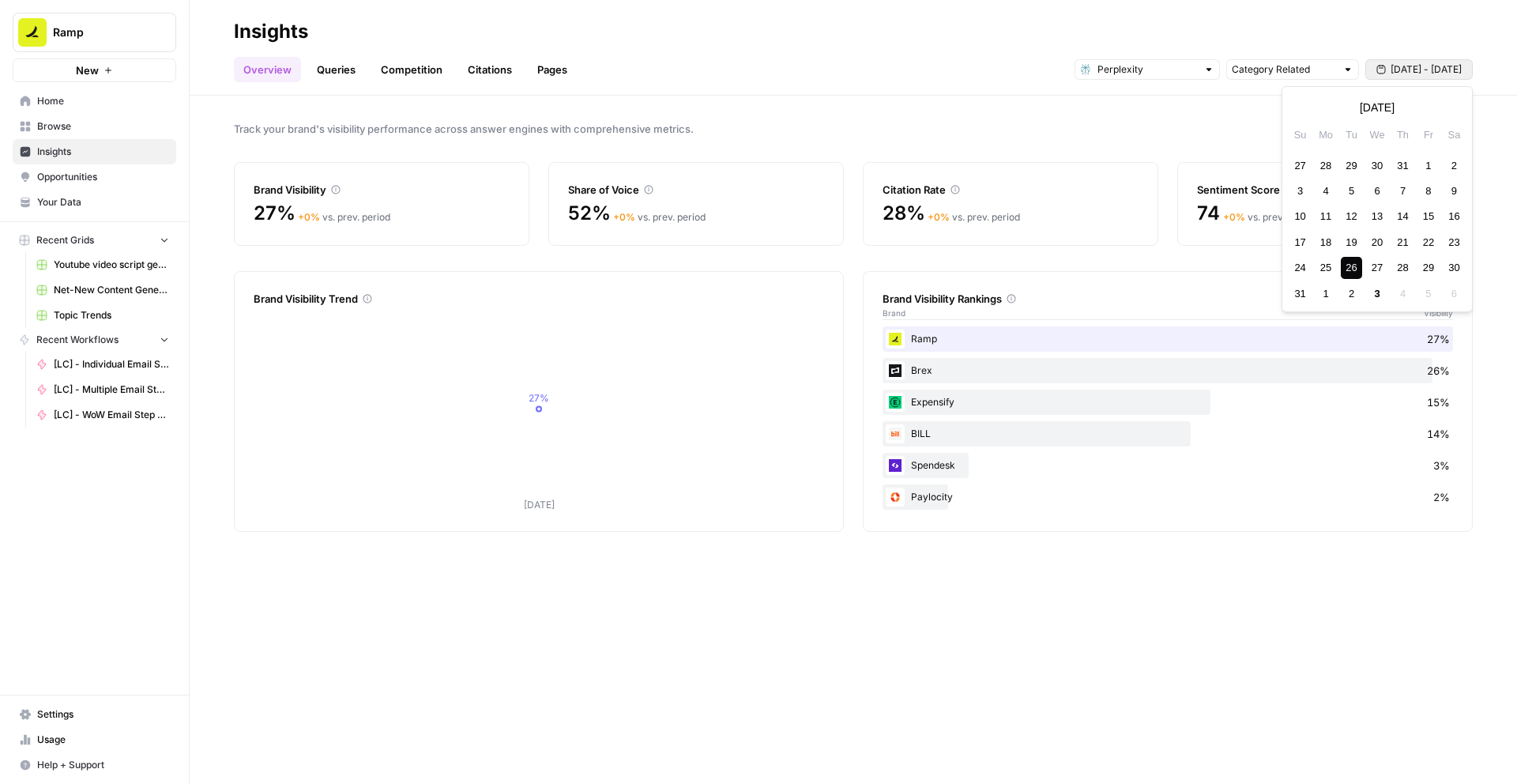
click at [1398, 75] on span "[DATE] - [DATE]" at bounding box center [1426, 69] width 71 height 14
click at [1408, 265] on div "28" at bounding box center [1403, 267] width 22 height 22
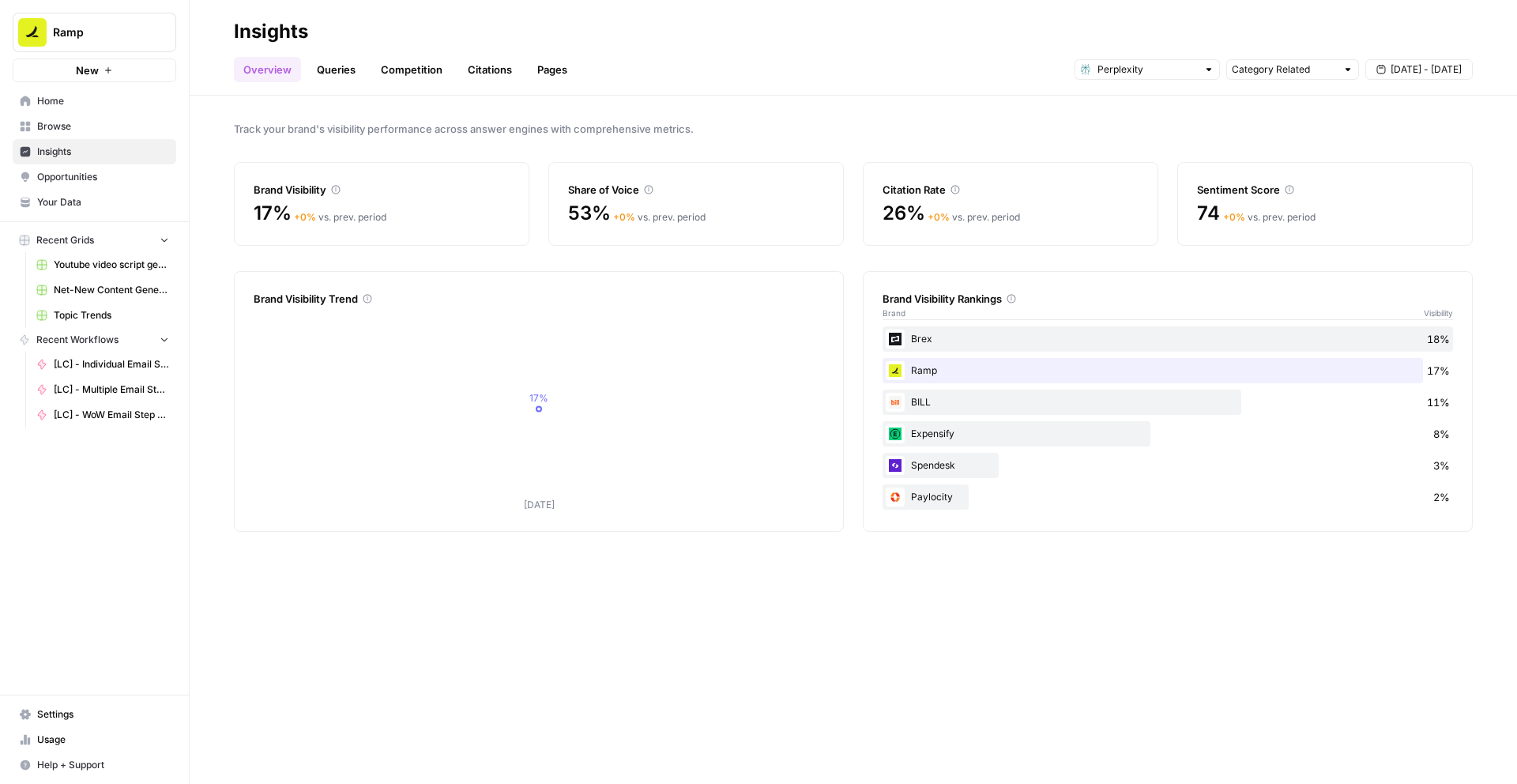
click at [1410, 76] on button "[DATE] - [DATE]" at bounding box center [1419, 69] width 108 height 21
click at [1431, 271] on div "29" at bounding box center [1428, 267] width 22 height 22
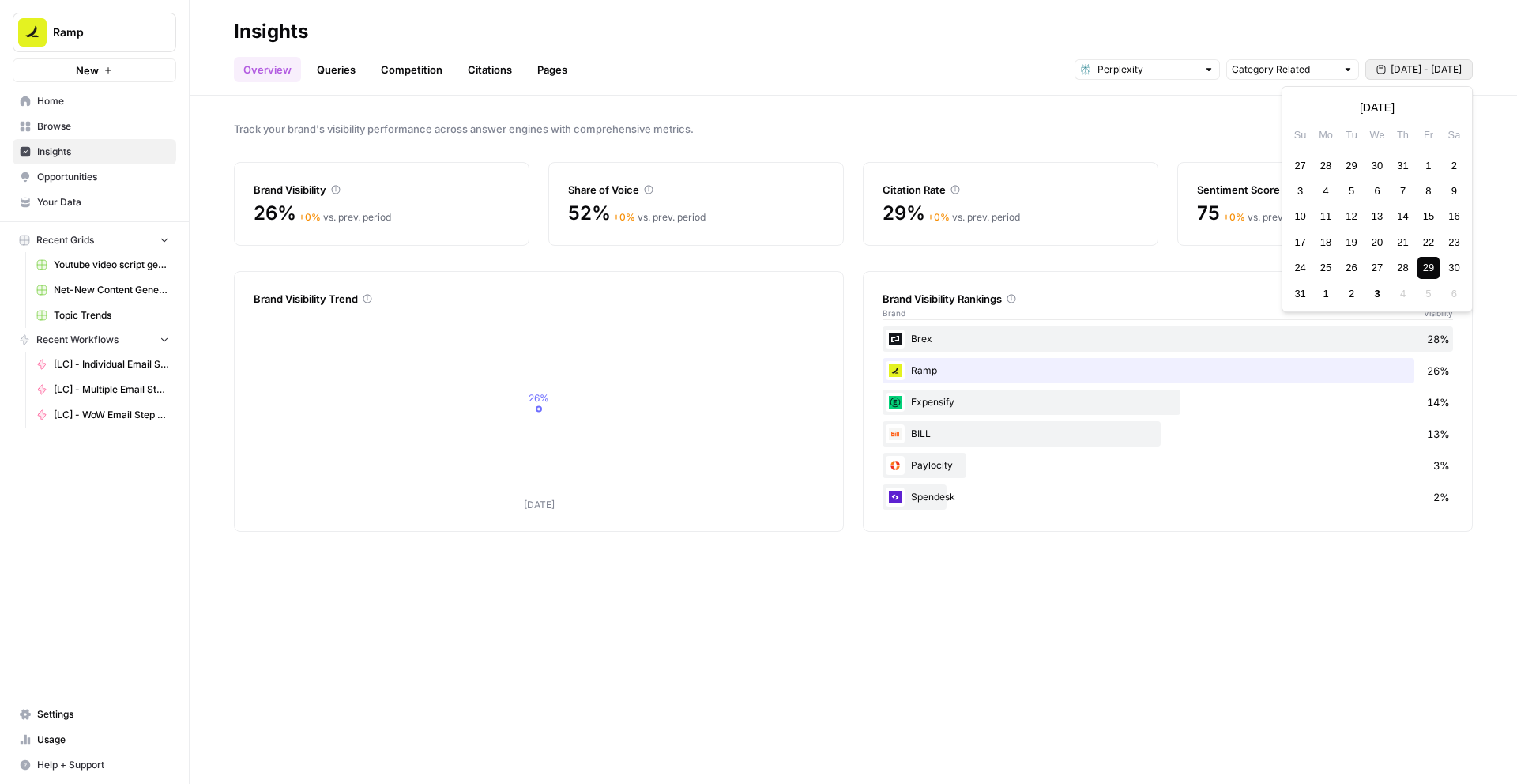
click at [1385, 74] on button "[DATE] - [DATE]" at bounding box center [1419, 69] width 108 height 21
click at [1405, 269] on div "28" at bounding box center [1403, 267] width 22 height 22
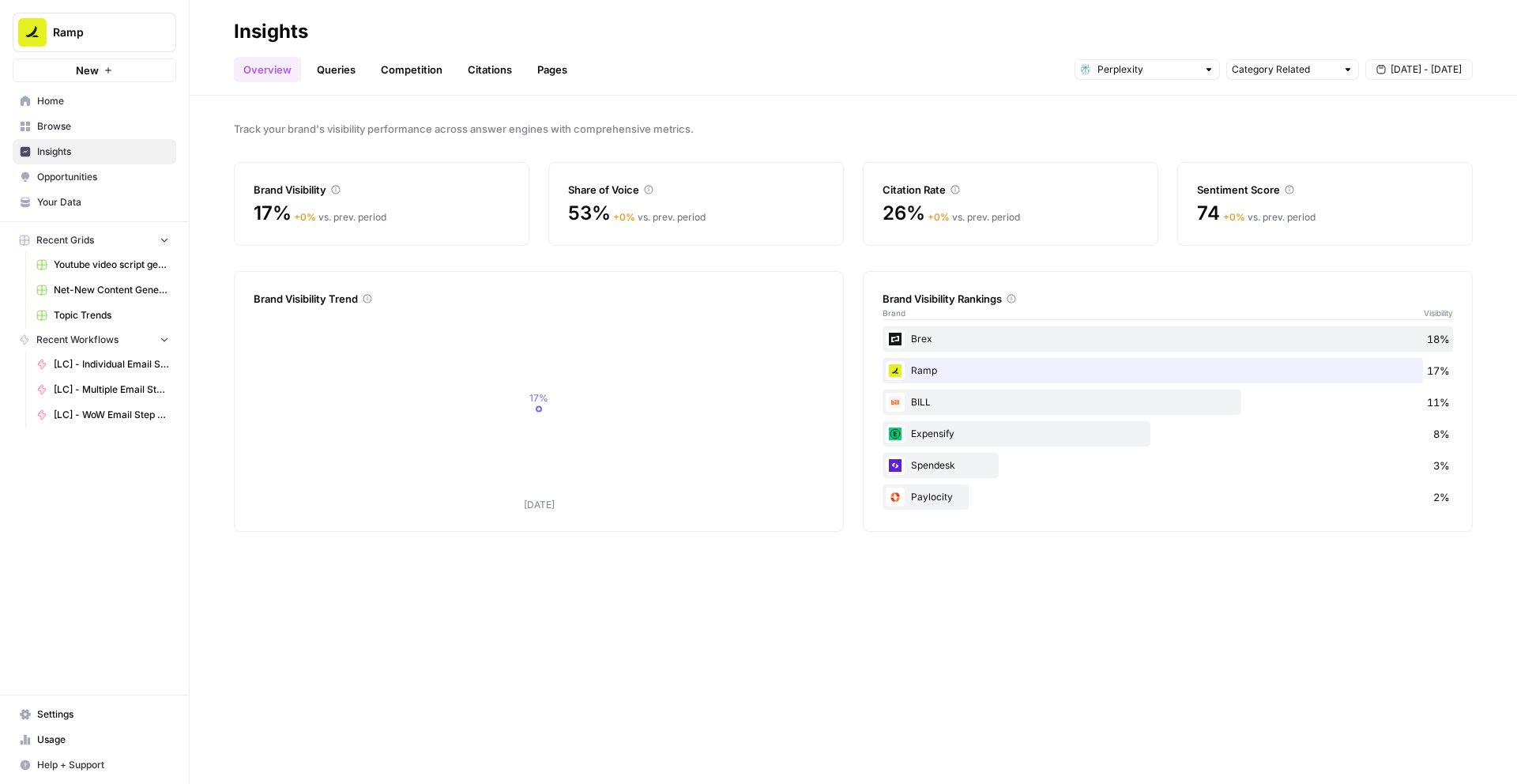
click at [1385, 75] on button "[DATE] - [DATE]" at bounding box center [1419, 69] width 108 height 21
click at [1095, 129] on span "Track your brand's visibility performance across answer engines with comprehens…" at bounding box center [853, 128] width 1239 height 16
click at [1416, 73] on span "[DATE] - [DATE]" at bounding box center [1426, 69] width 71 height 14
click at [1431, 265] on div "29" at bounding box center [1428, 267] width 22 height 22
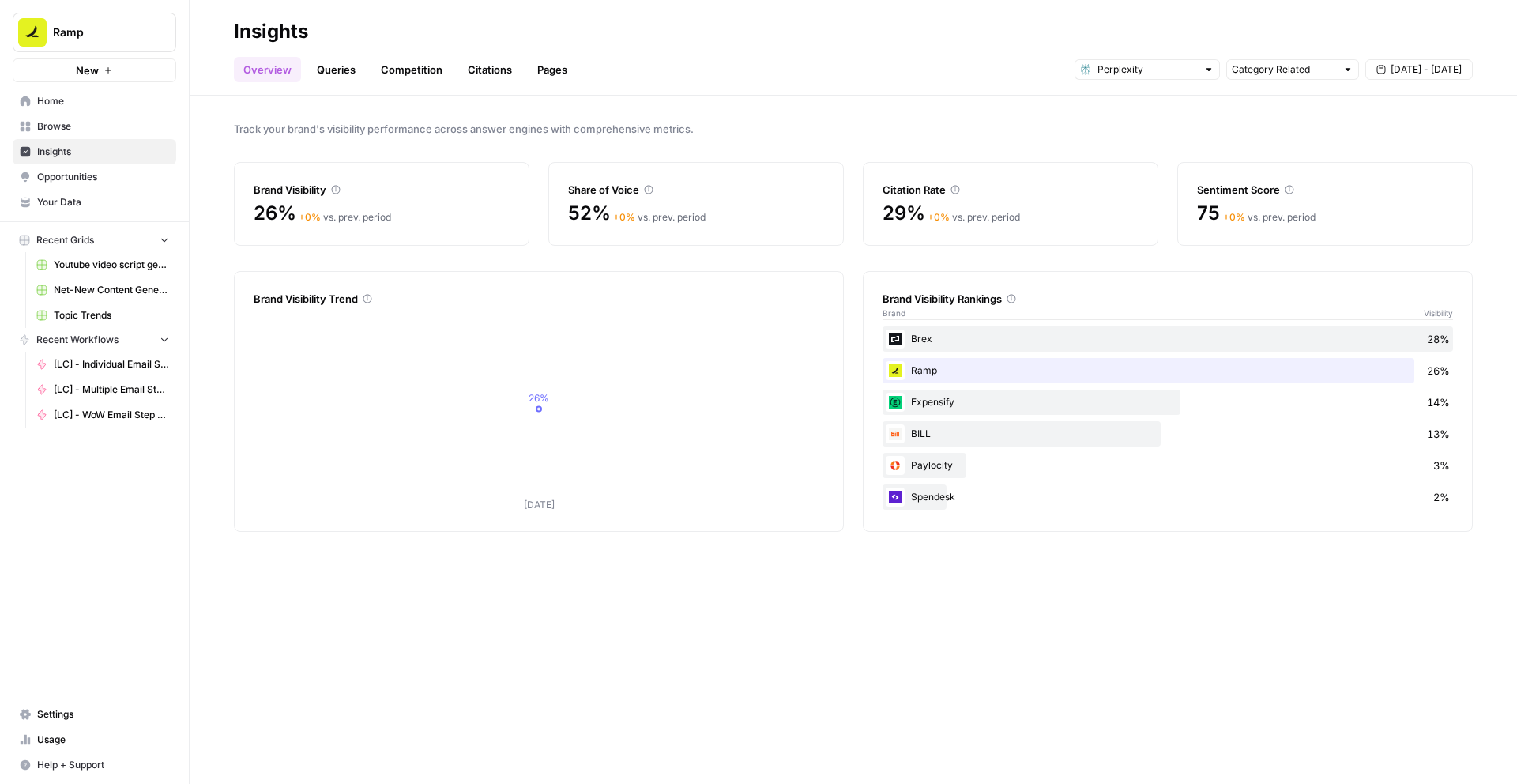
click at [1421, 74] on span "[DATE] - [DATE]" at bounding box center [1426, 69] width 71 height 14
click at [1404, 265] on div "28" at bounding box center [1403, 267] width 22 height 22
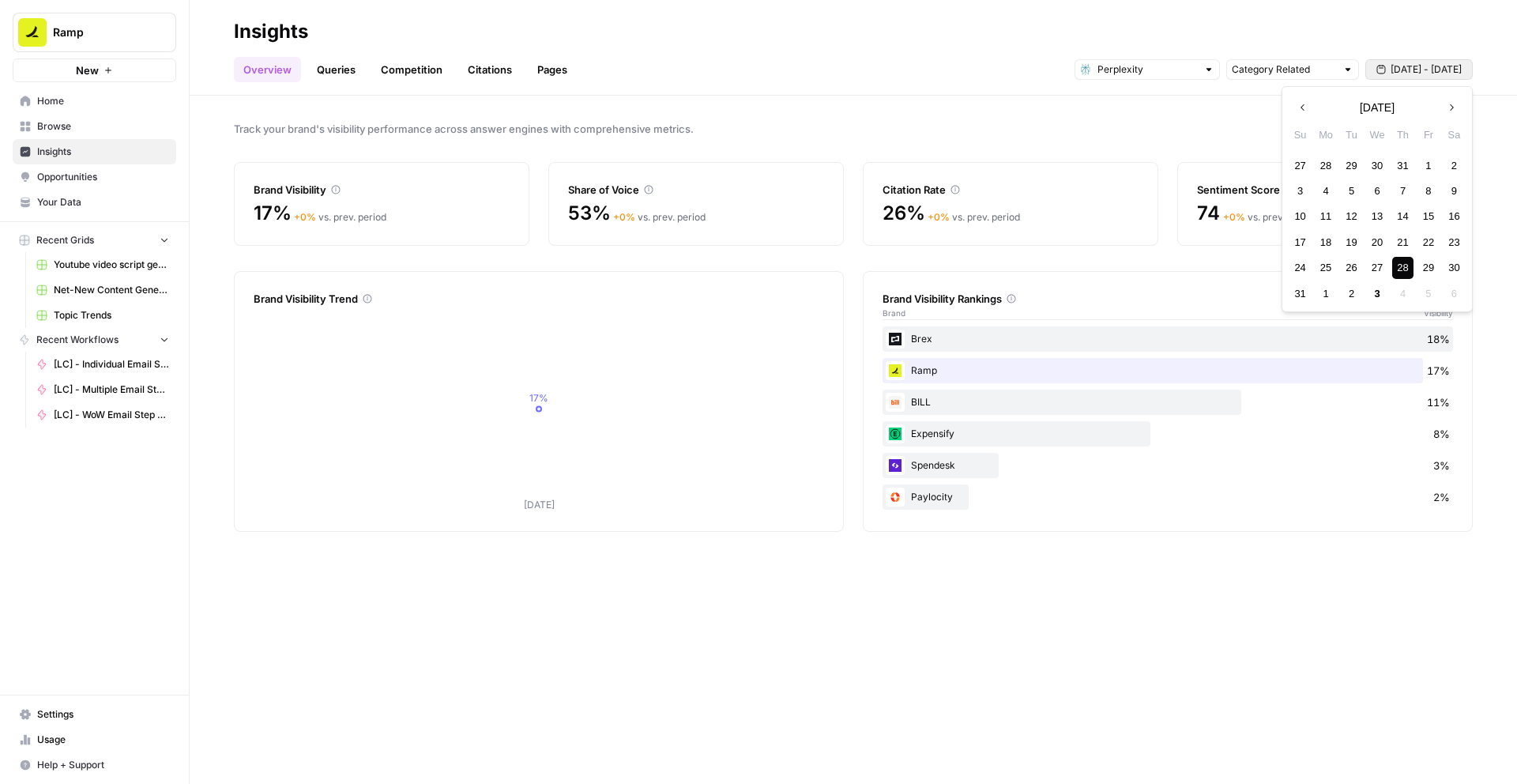
click at [1433, 67] on span "[DATE] - [DATE]" at bounding box center [1426, 69] width 71 height 14
click at [1435, 271] on div "29" at bounding box center [1428, 267] width 22 height 22
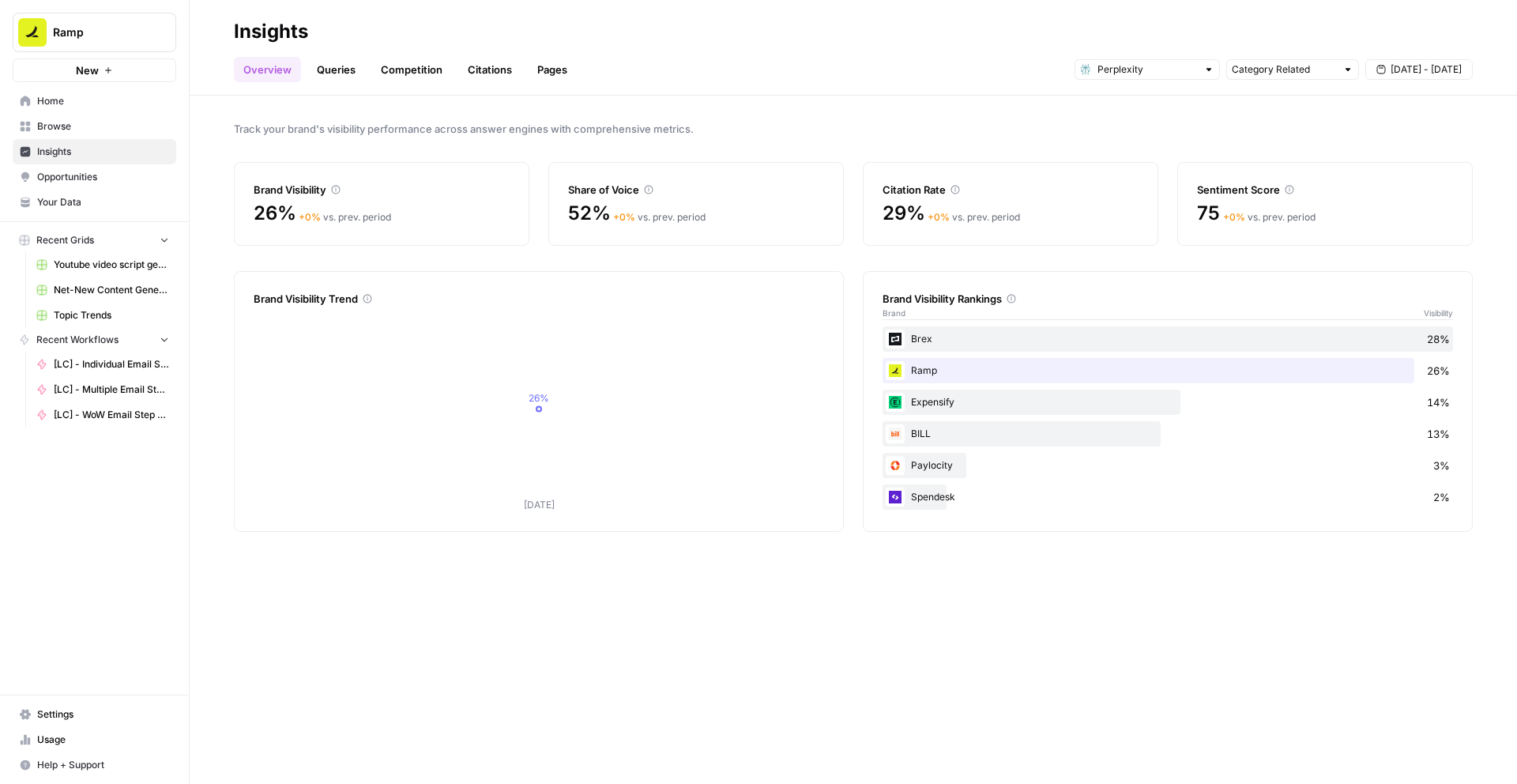
click at [1429, 74] on span "[DATE] - [DATE]" at bounding box center [1426, 69] width 71 height 14
click at [1408, 266] on div "28" at bounding box center [1403, 267] width 22 height 22
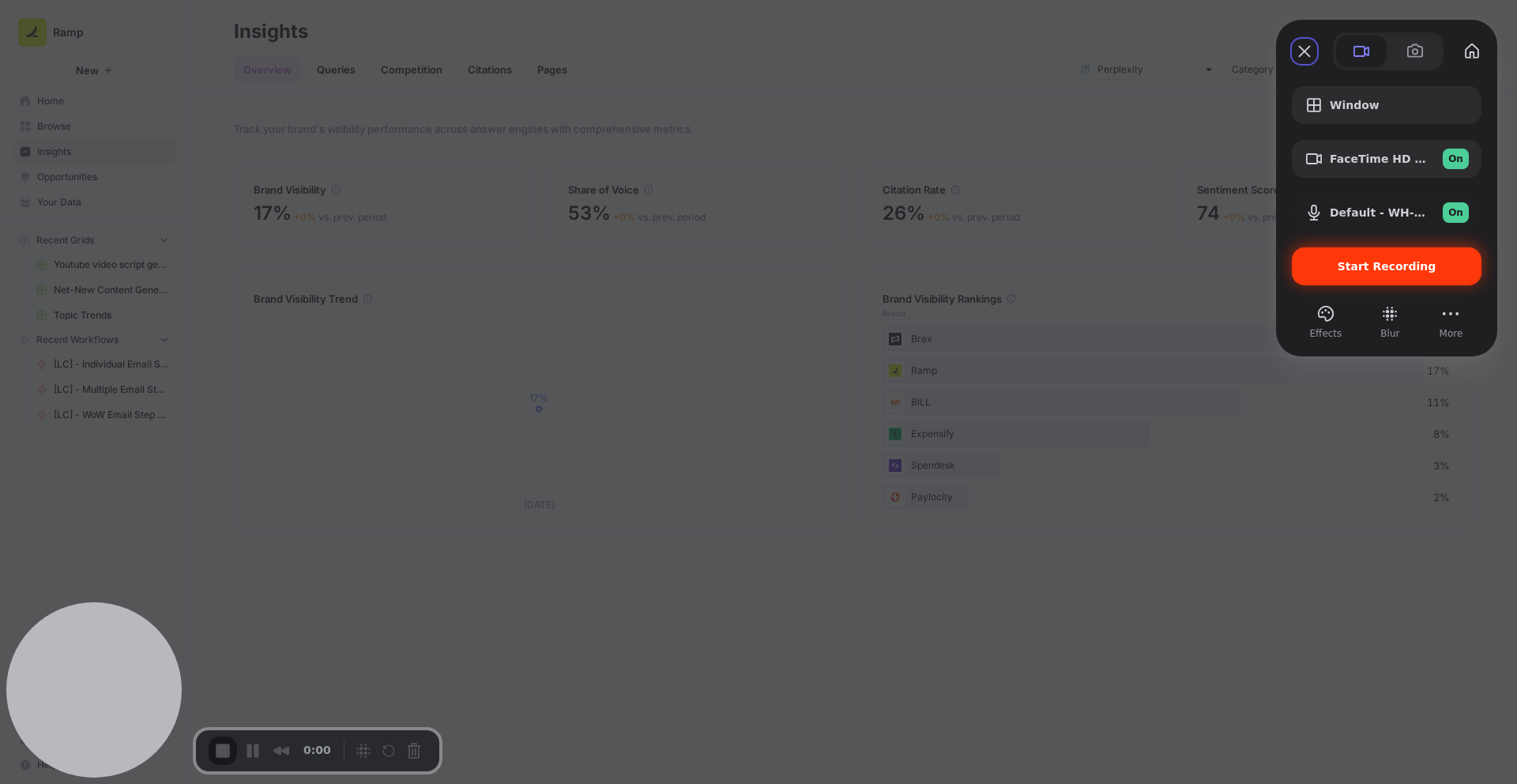
click at [1364, 273] on div "Start Recording" at bounding box center [1386, 266] width 190 height 38
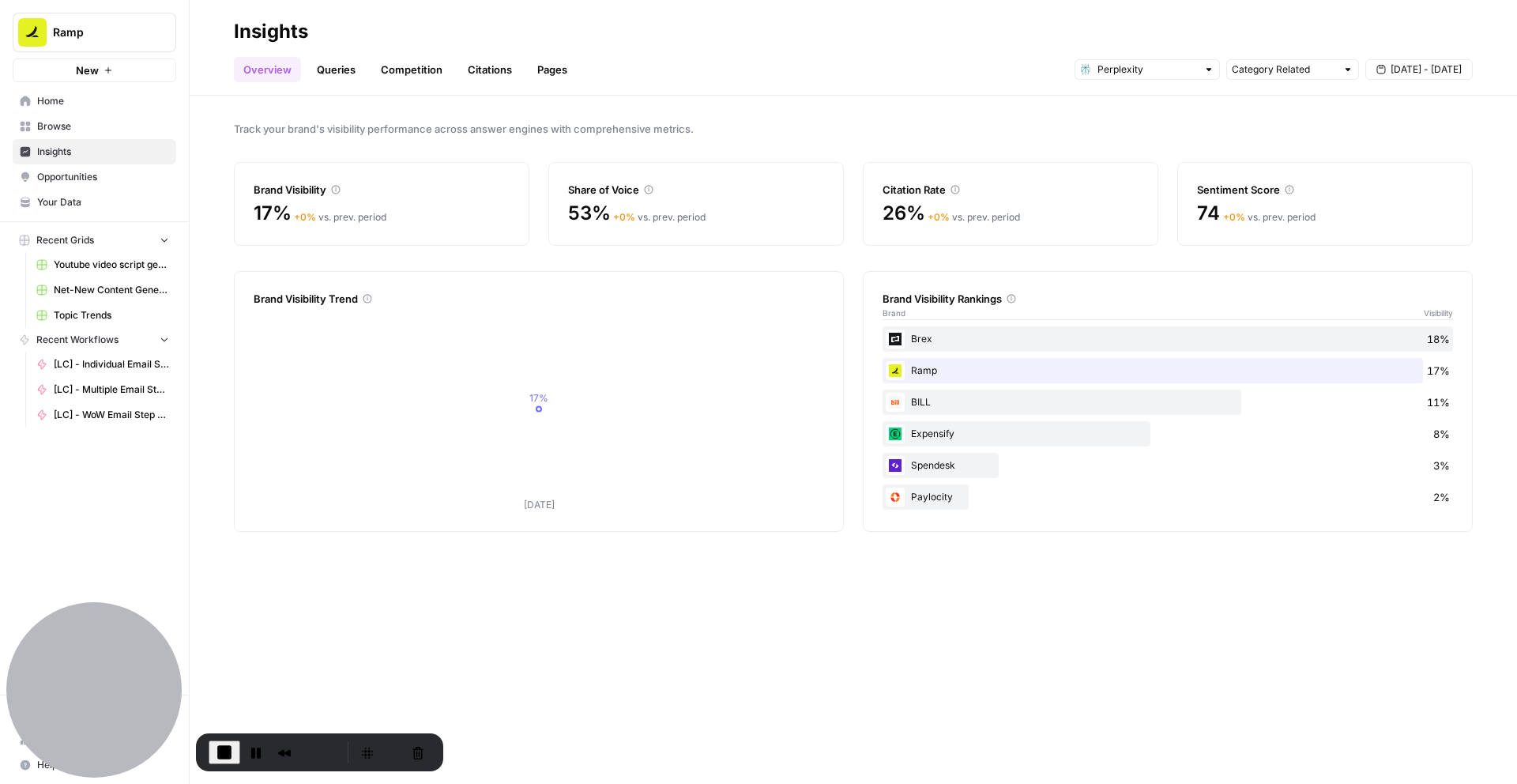
click at [1400, 62] on span "[DATE] - [DATE]" at bounding box center [1426, 69] width 71 height 14
click at [1431, 272] on div "29" at bounding box center [1428, 267] width 22 height 22
drag, startPoint x: 1426, startPoint y: 373, endPoint x: 1448, endPoint y: 373, distance: 22.0
click at [1448, 373] on span "26%" at bounding box center [1438, 370] width 23 height 16
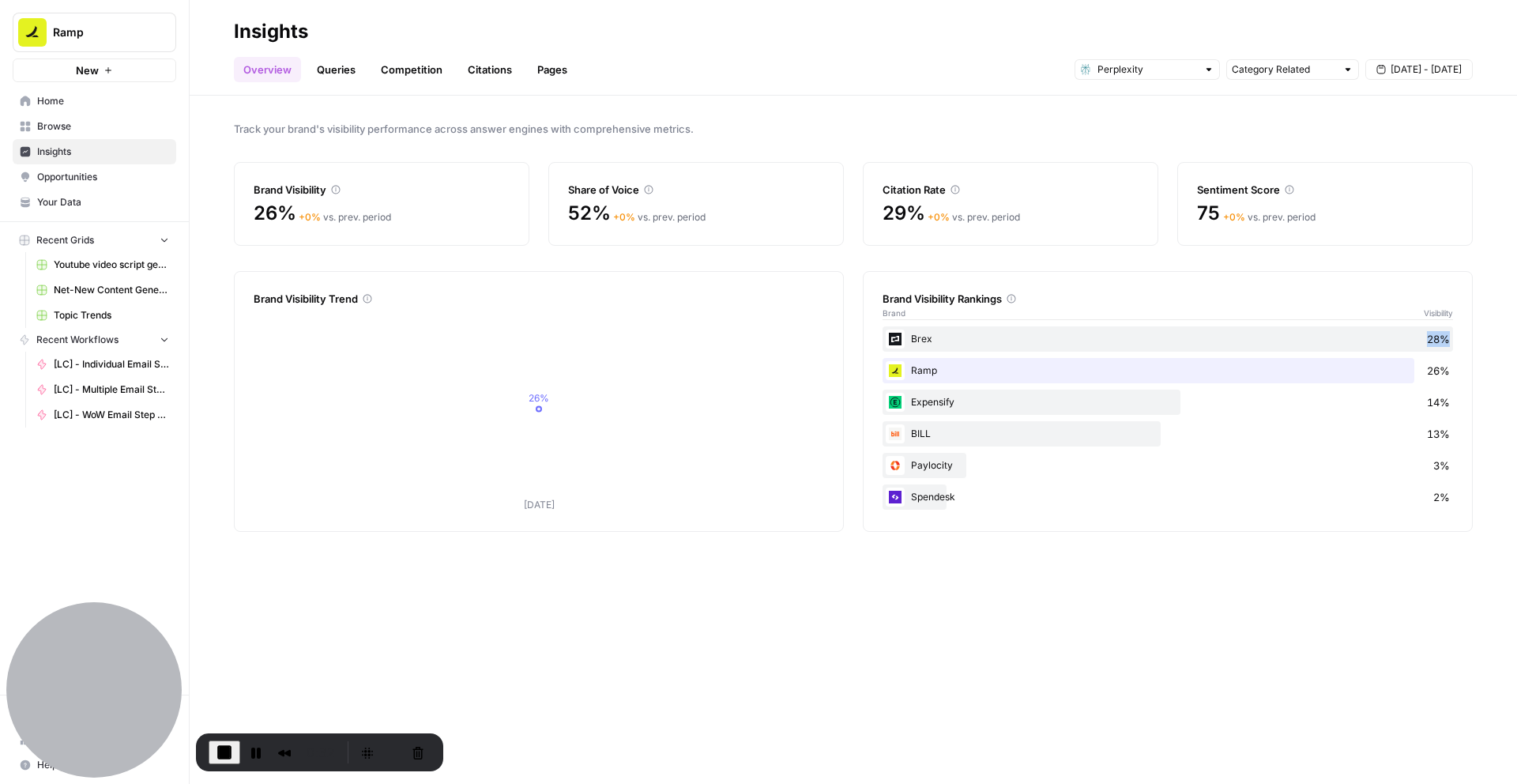
drag, startPoint x: 1428, startPoint y: 343, endPoint x: 1445, endPoint y: 343, distance: 17.0
click at [1445, 343] on span "28%" at bounding box center [1438, 339] width 23 height 16
click at [1409, 75] on span "[DATE] - [DATE]" at bounding box center [1426, 69] width 71 height 14
click at [1370, 266] on div "27" at bounding box center [1376, 267] width 22 height 22
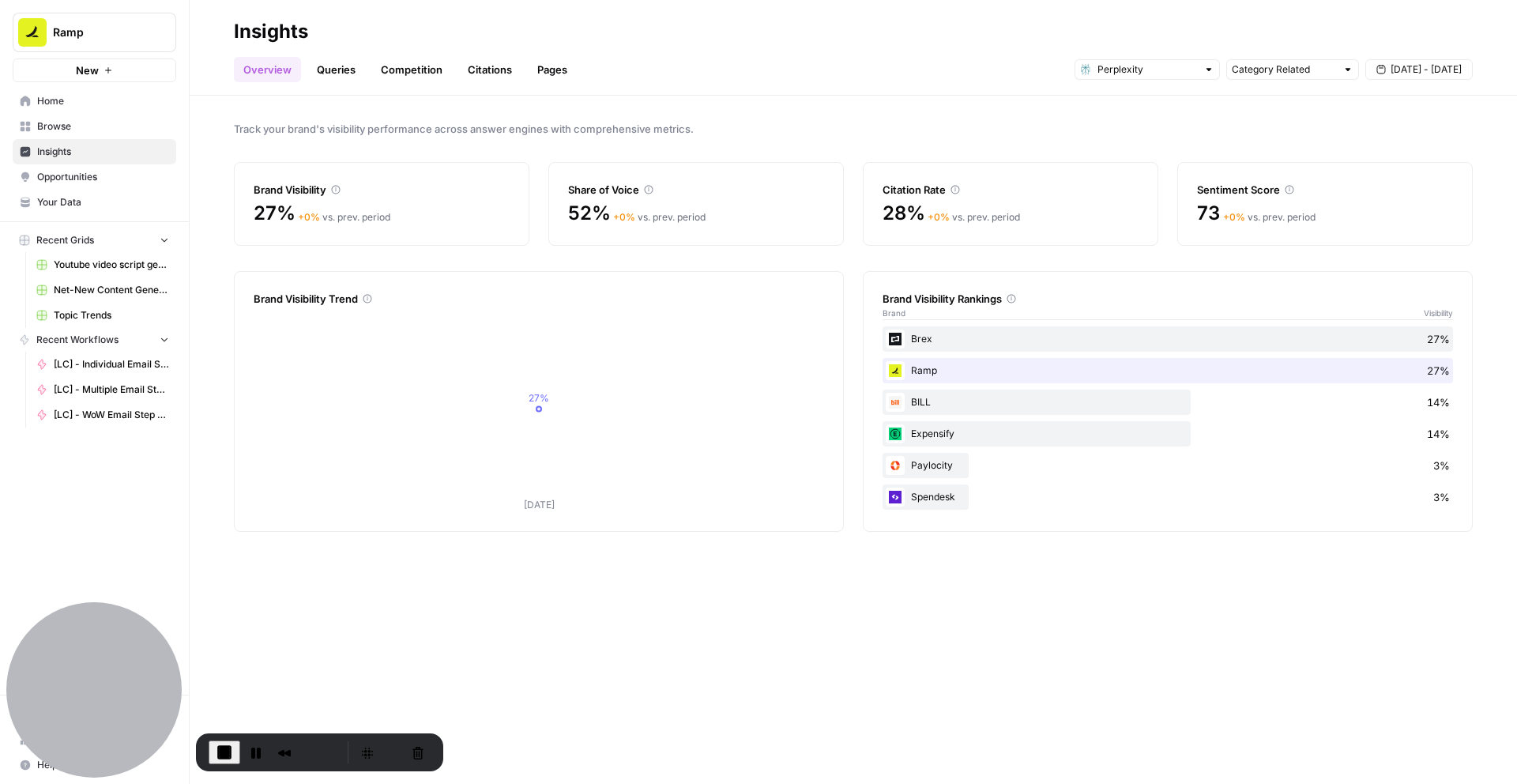
click at [1410, 63] on span "[DATE] - [DATE]" at bounding box center [1426, 69] width 71 height 14
click at [1397, 264] on div "28" at bounding box center [1403, 267] width 22 height 22
drag, startPoint x: 867, startPoint y: 294, endPoint x: 1038, endPoint y: 304, distance: 171.3
click at [1038, 304] on div "Brand Visibility Rankings Brand Visibility Brex 18% Ramp 17% BILL 11% Expensify…" at bounding box center [1167, 401] width 610 height 261
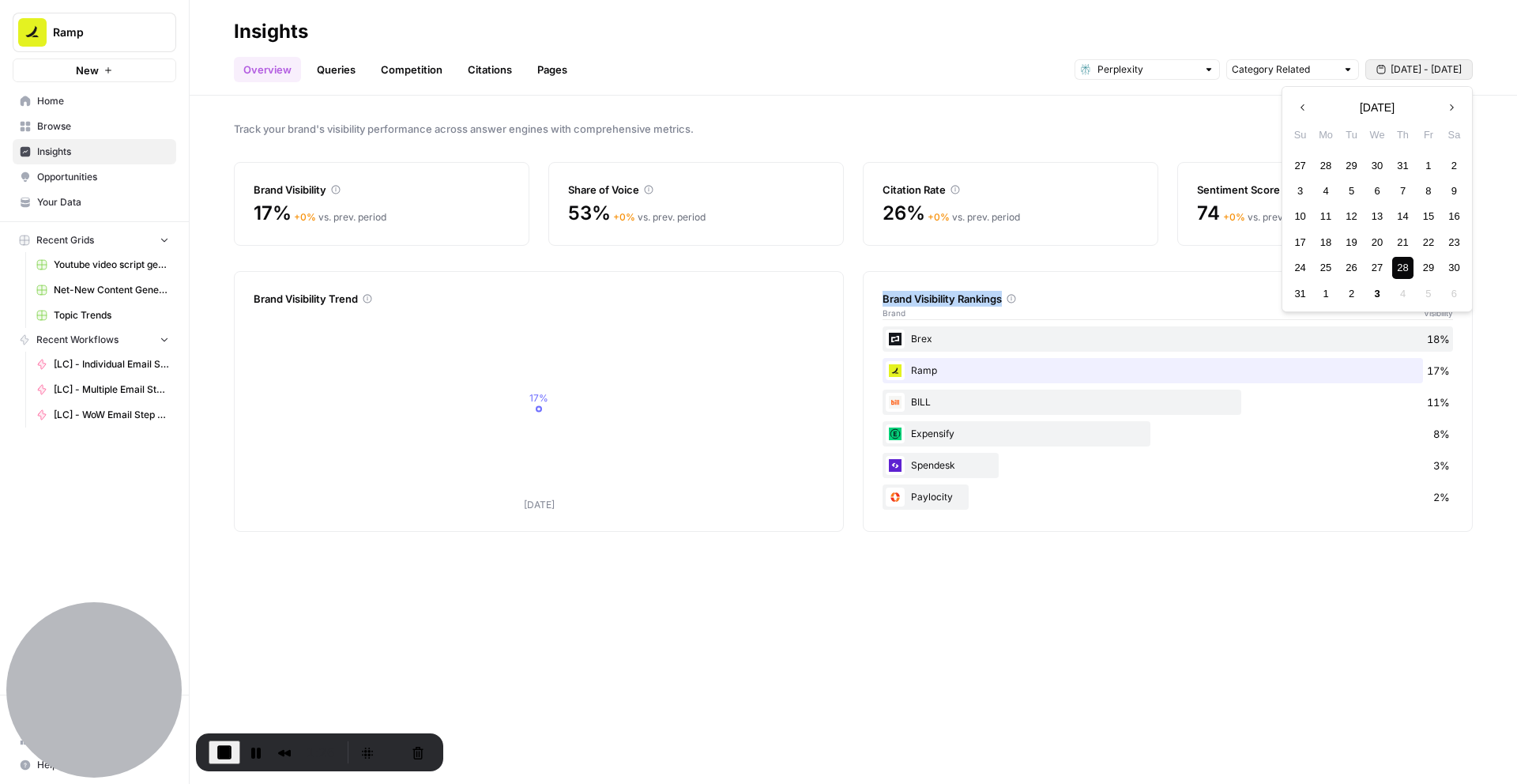
click at [1425, 74] on span "[DATE] - [DATE]" at bounding box center [1426, 69] width 71 height 14
click at [1433, 272] on div "29" at bounding box center [1428, 267] width 22 height 22
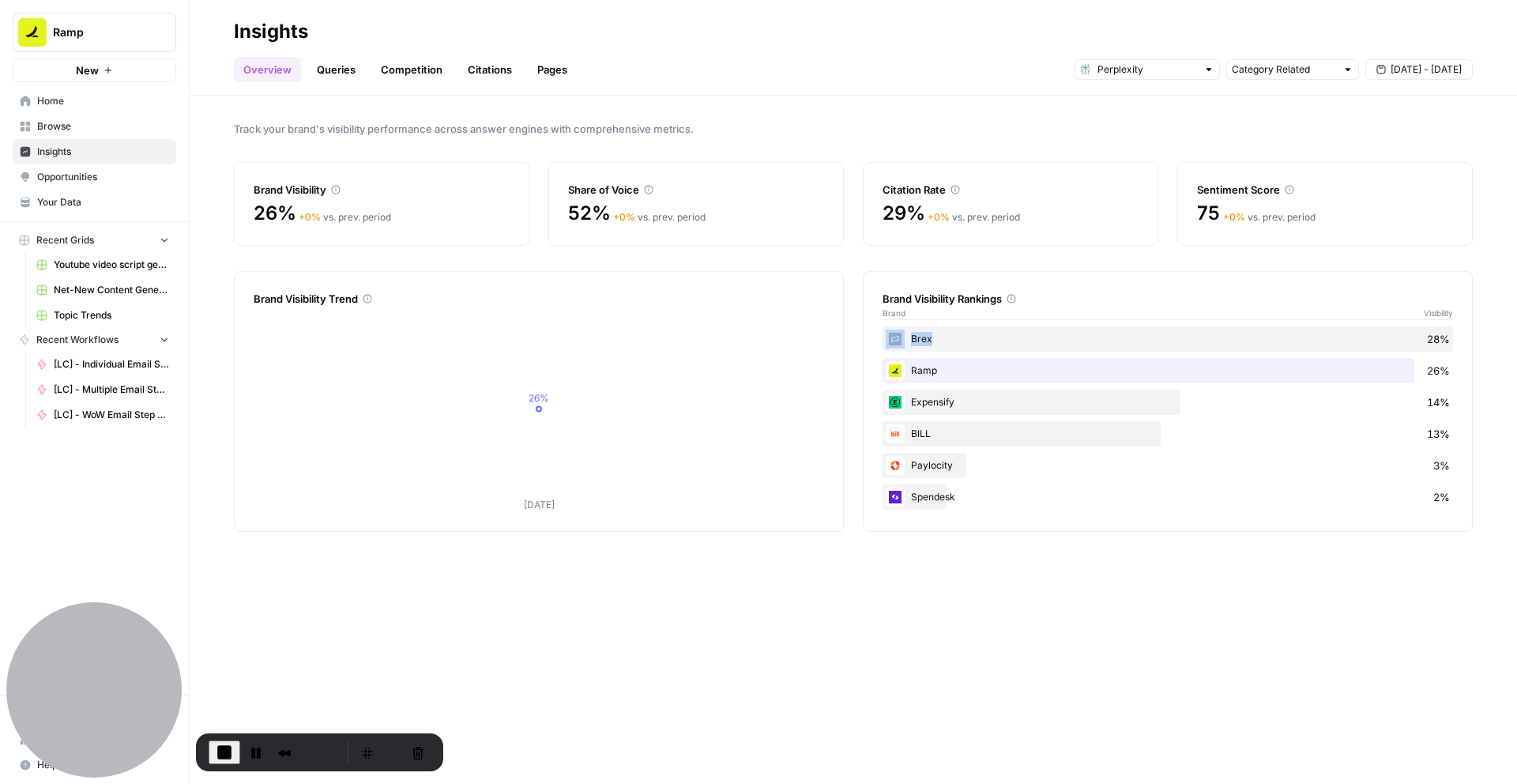
drag, startPoint x: 1424, startPoint y: 337, endPoint x: 1516, endPoint y: 337, distance: 92.0
click at [1516, 337] on div "Track your brand's visibility performance across answer engines with comprehens…" at bounding box center [853, 439] width 1327 height 688
click at [922, 403] on div "Expensify 14%" at bounding box center [1167, 402] width 571 height 25
click at [1415, 74] on span "[DATE] - [DATE]" at bounding box center [1426, 69] width 71 height 14
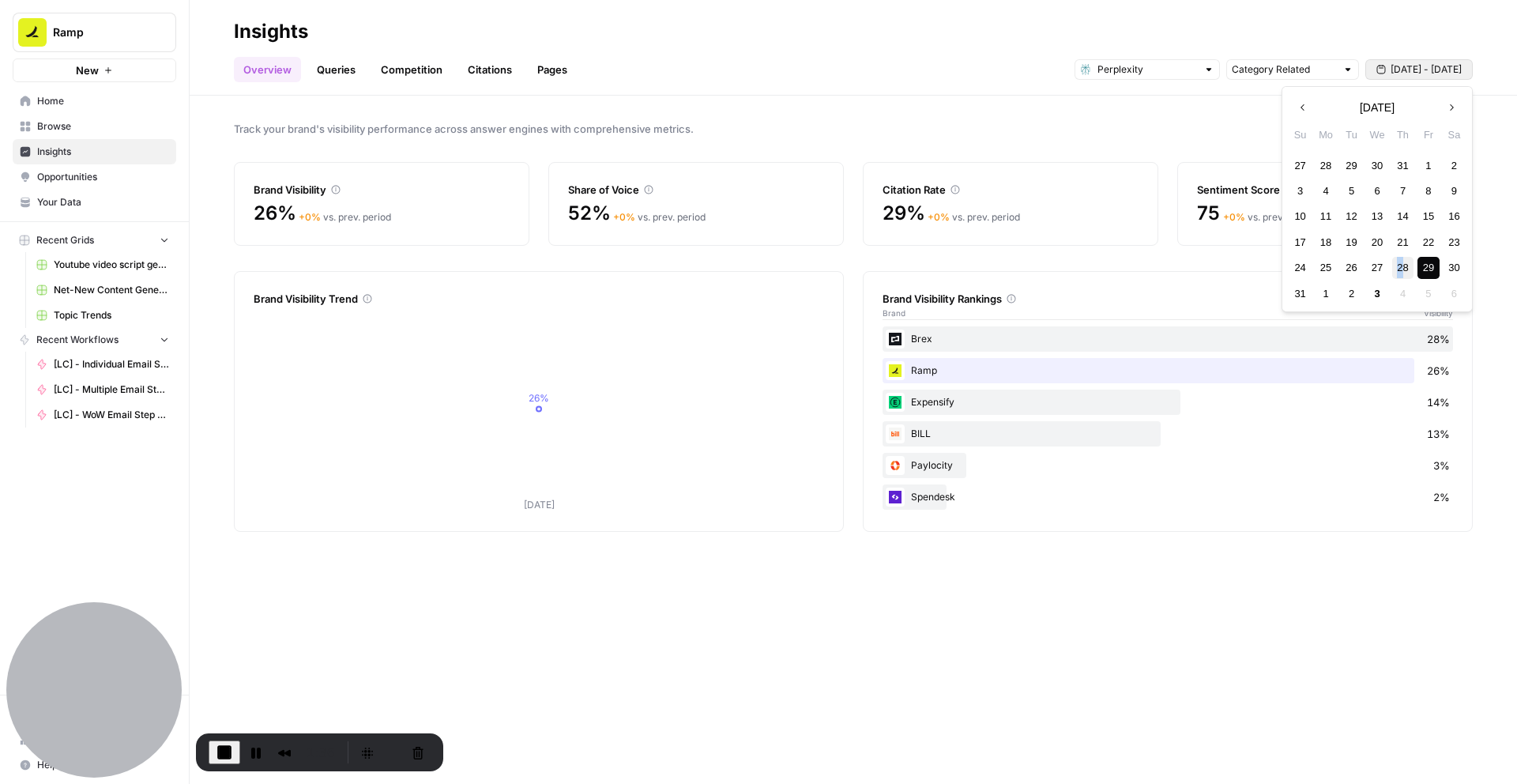
click at [1399, 266] on div "28" at bounding box center [1403, 267] width 22 height 22
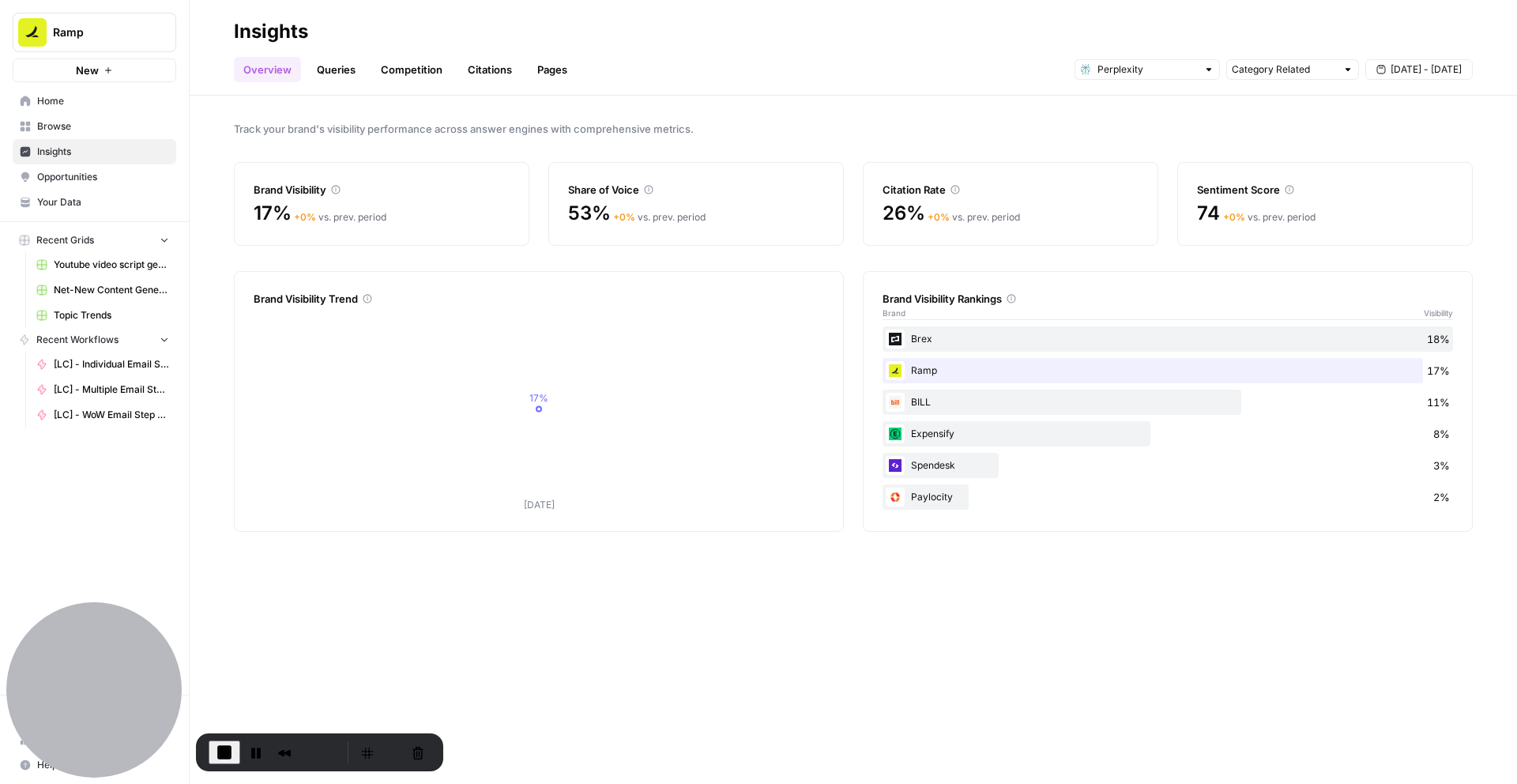
drag, startPoint x: 1423, startPoint y: 432, endPoint x: 1463, endPoint y: 433, distance: 40.0
click at [1463, 433] on div "Brand Visibility Rankings Brand Visibility Brex 18% Ramp 17% BILL 11% Expensify…" at bounding box center [1167, 401] width 610 height 261
drag, startPoint x: 1463, startPoint y: 433, endPoint x: 1448, endPoint y: 434, distance: 15.0
click at [1448, 434] on div "Brand Visibility Rankings Brand Visibility Brex 18% Ramp 17% BILL 11% Expensify…" at bounding box center [1167, 401] width 610 height 261
click at [1174, 74] on input "text" at bounding box center [1147, 69] width 100 height 16
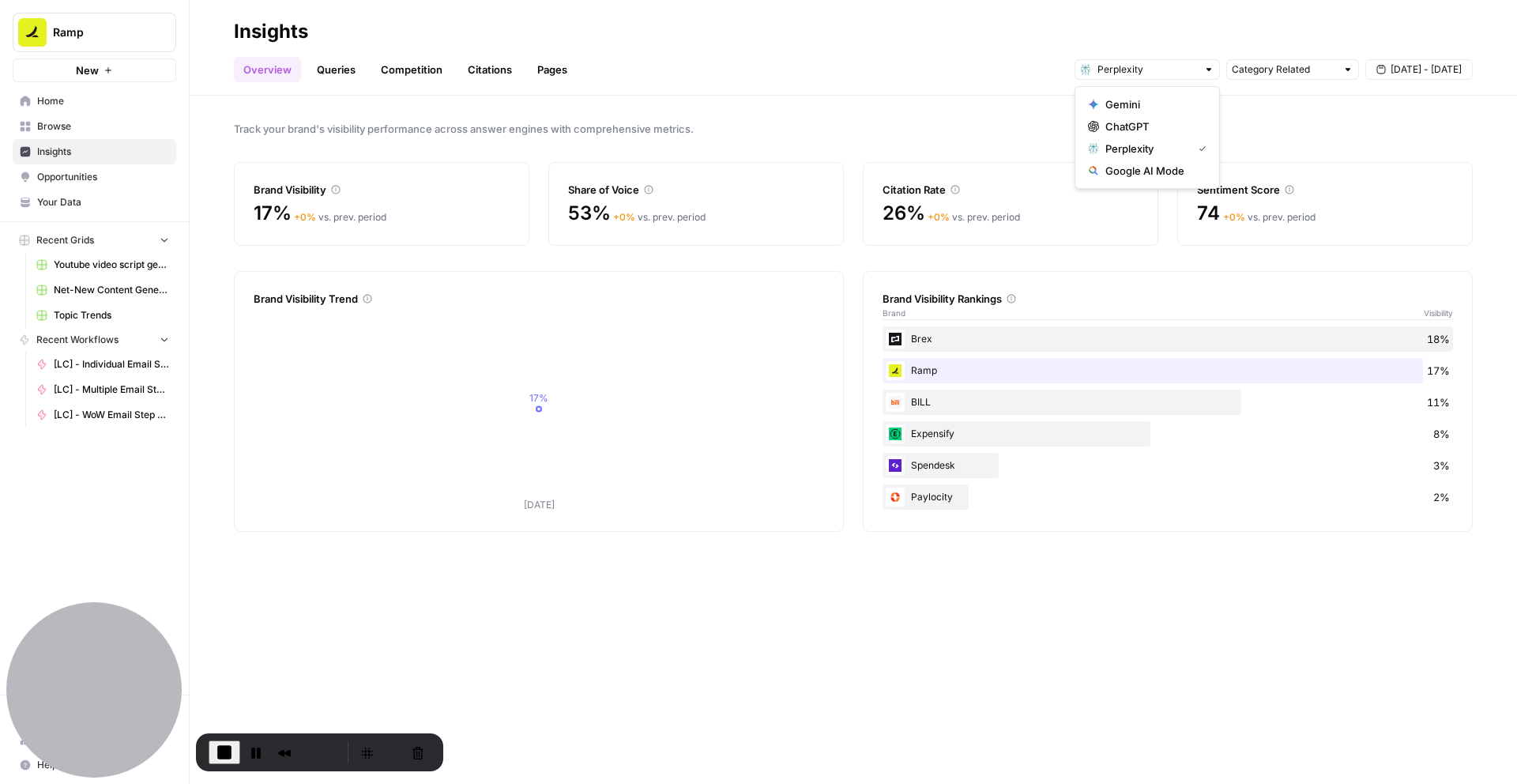
click at [1428, 61] on button "[DATE] - [DATE]" at bounding box center [1419, 69] width 108 height 21
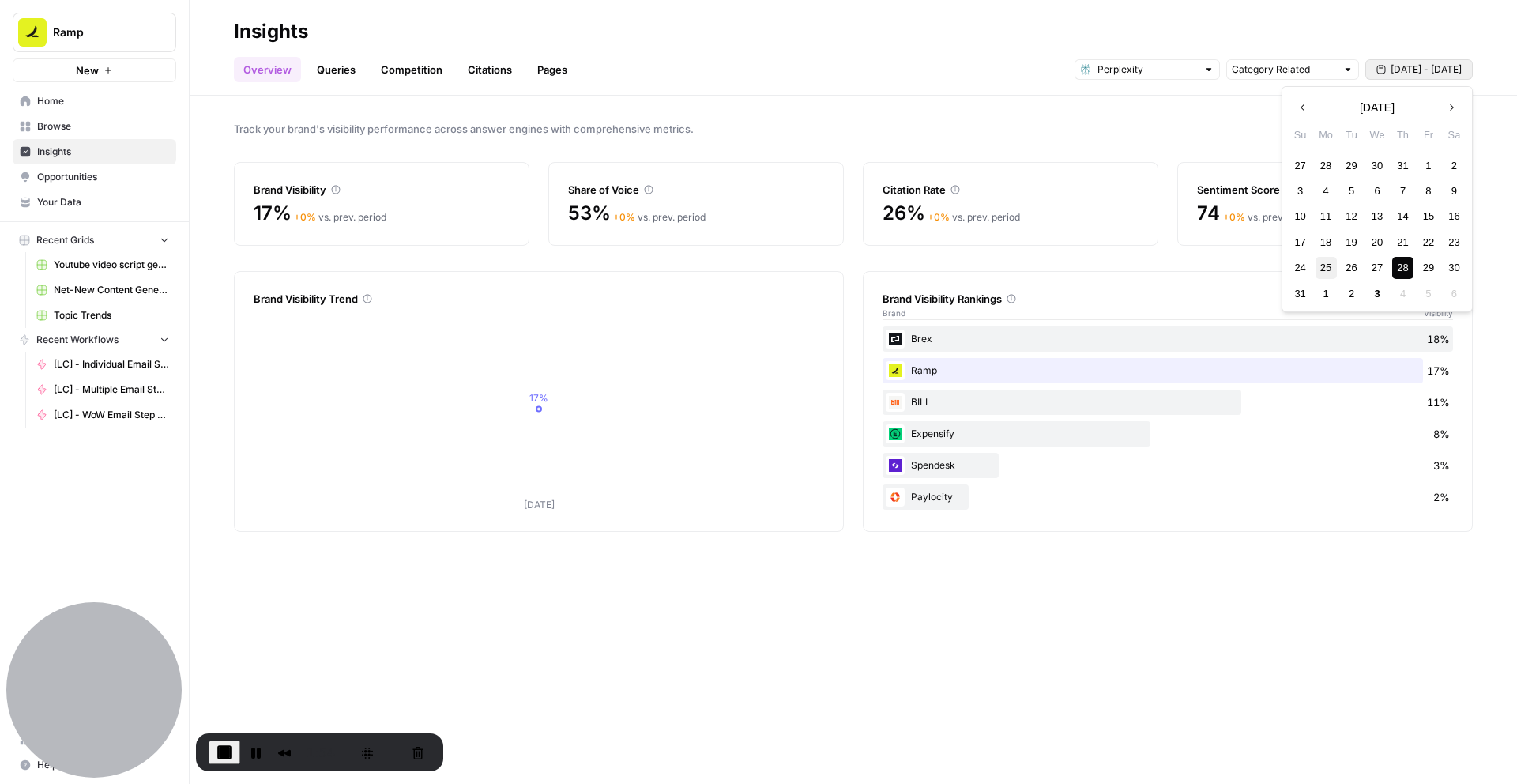
click at [1333, 267] on div "25" at bounding box center [1326, 267] width 22 height 22
click at [1461, 269] on div "30" at bounding box center [1454, 267] width 22 height 22
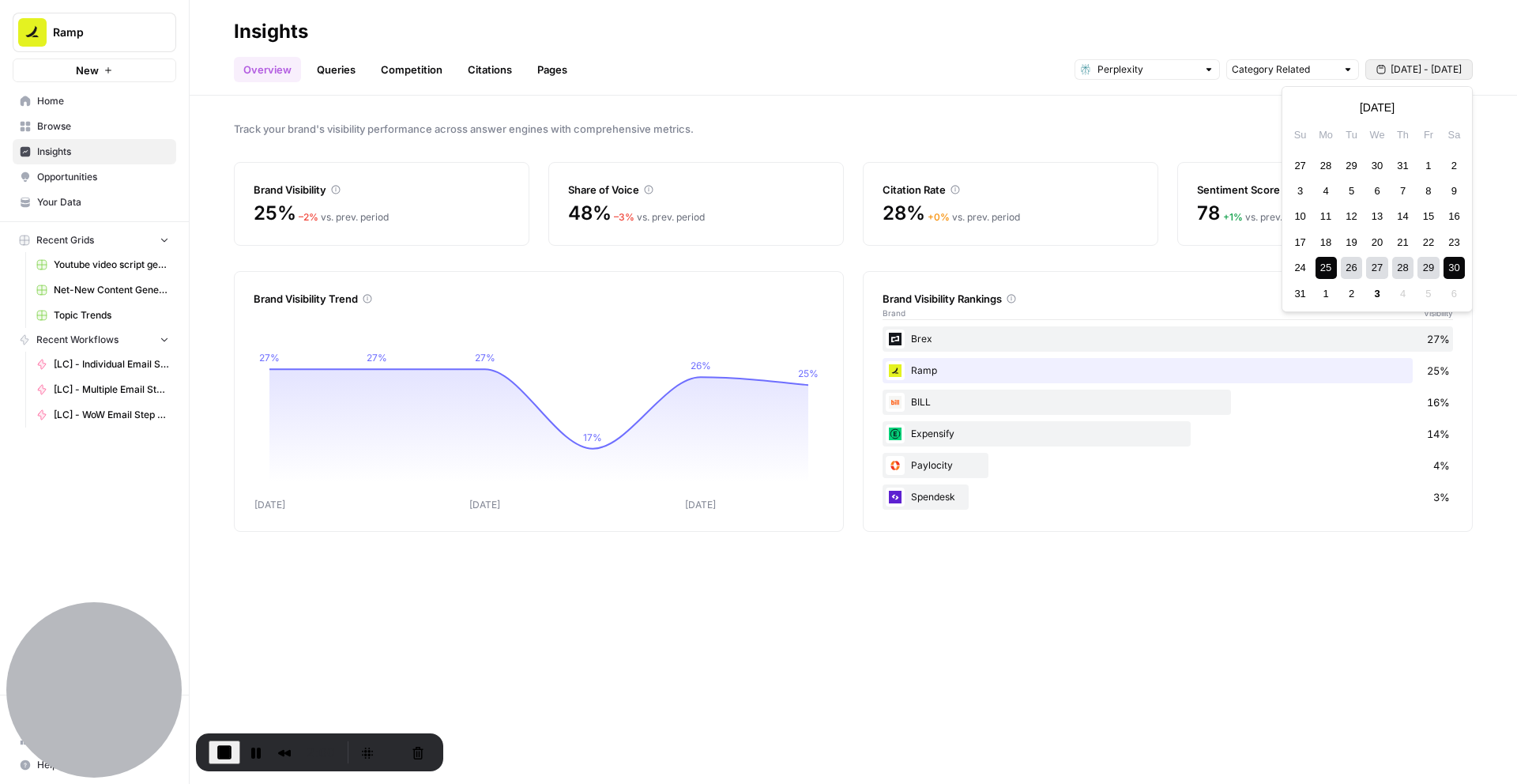
click at [1407, 71] on span "[DATE] - [DATE]" at bounding box center [1426, 69] width 71 height 14
click at [1377, 296] on div "3" at bounding box center [1376, 293] width 22 height 22
click at [1417, 61] on button "[DATE] - [DATE]" at bounding box center [1419, 69] width 108 height 21
click at [220, 755] on span "End Recording" at bounding box center [225, 752] width 19 height 19
